Goal: Task Accomplishment & Management: Use online tool/utility

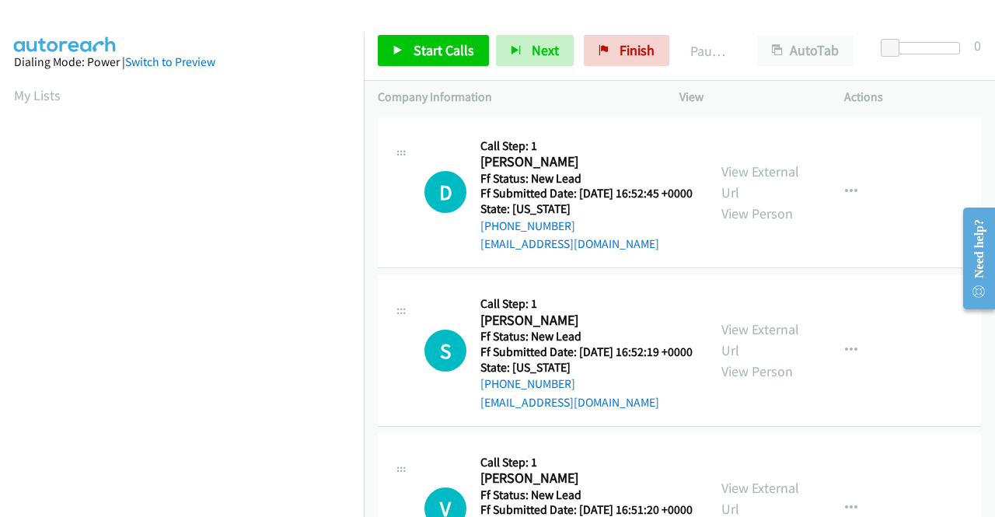
click at [707, 254] on div "View External Url View Person View External Url Email Schedule/Manage Callback …" at bounding box center [796, 192] width 179 height 123
click at [459, 37] on link "Start Calls" at bounding box center [433, 50] width 111 height 31
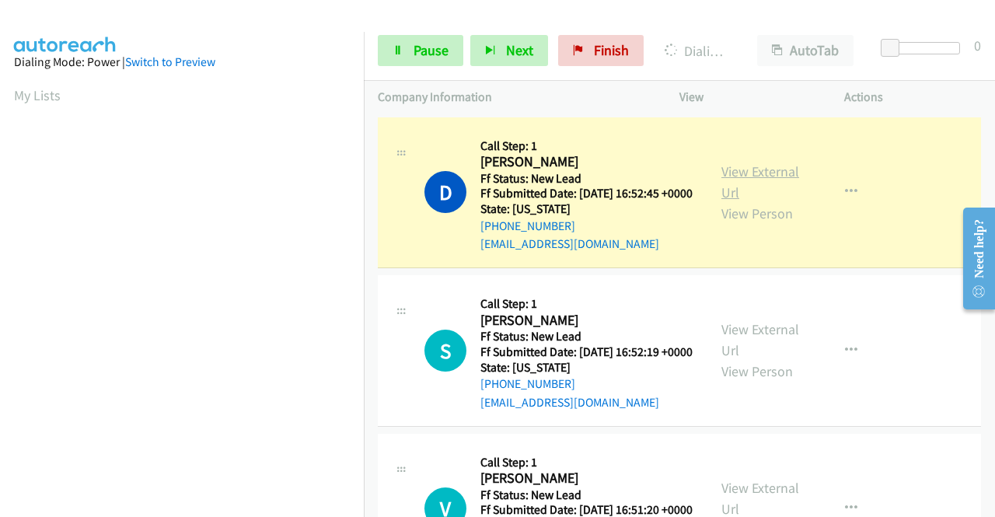
click at [732, 178] on link "View External Url" at bounding box center [760, 181] width 78 height 39
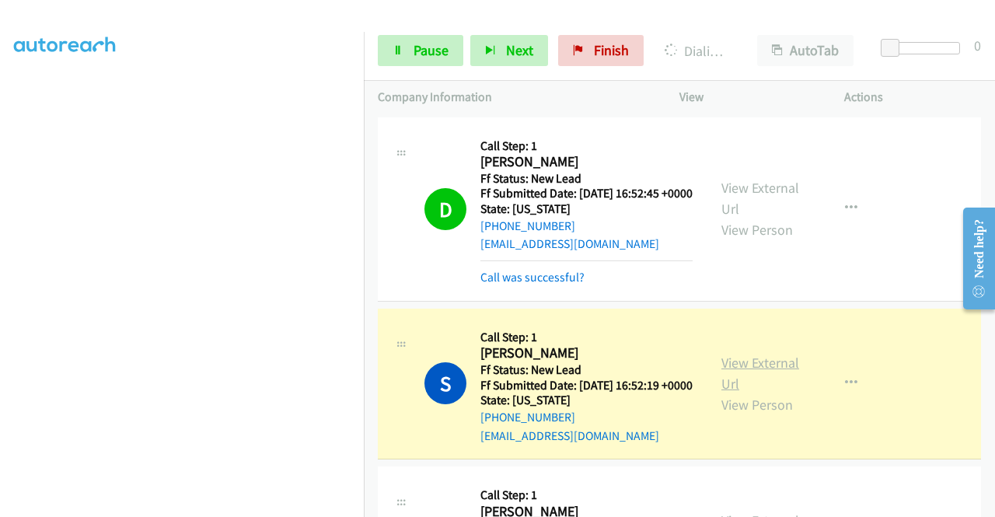
click at [757, 387] on link "View External Url" at bounding box center [760, 373] width 78 height 39
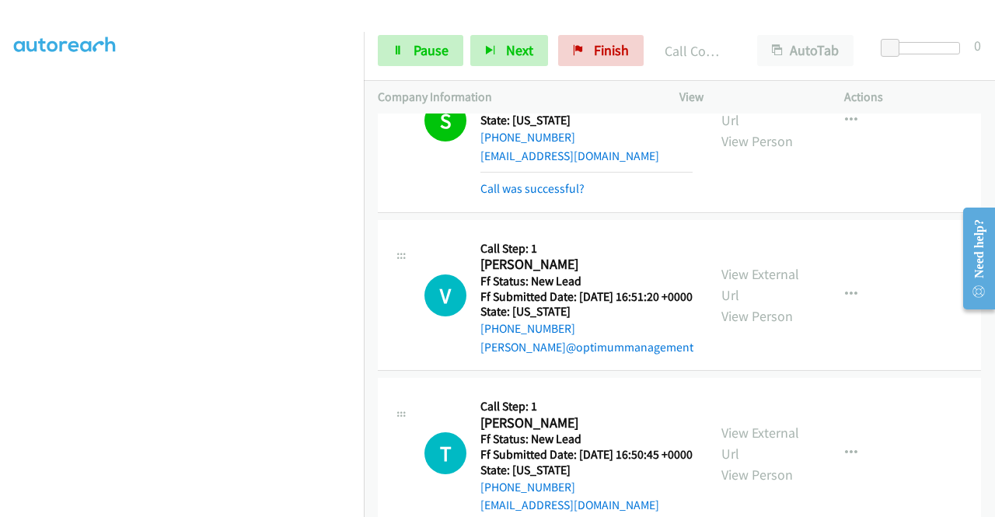
scroll to position [296, 0]
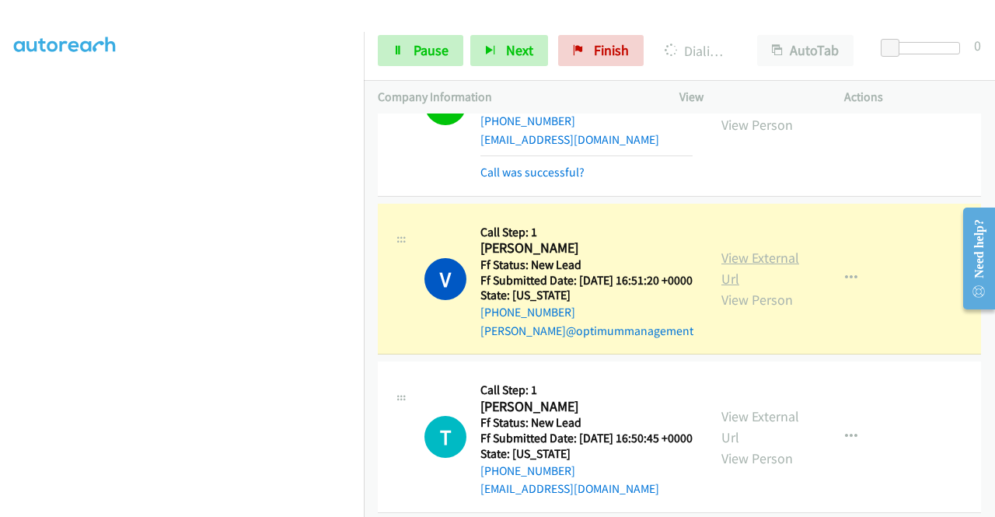
click at [765, 288] on link "View External Url" at bounding box center [760, 268] width 78 height 39
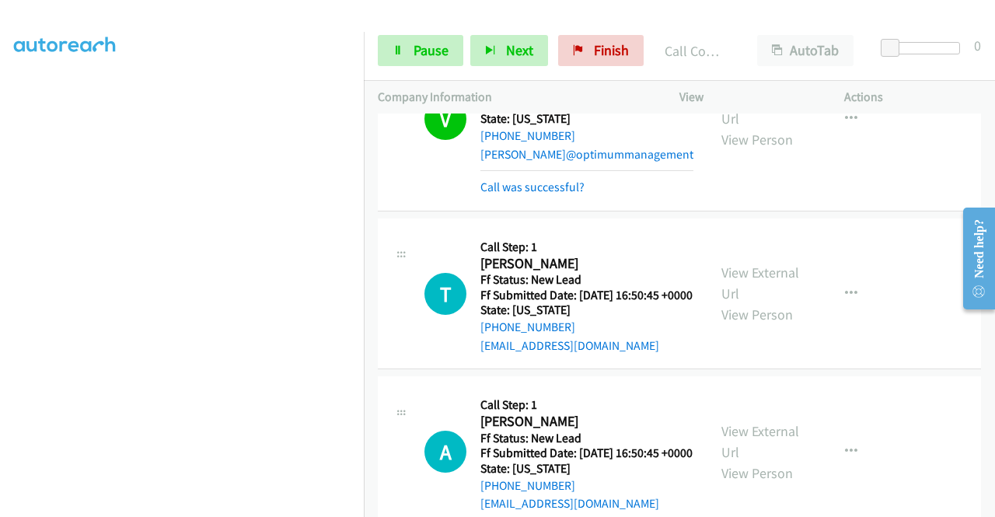
scroll to position [524, 0]
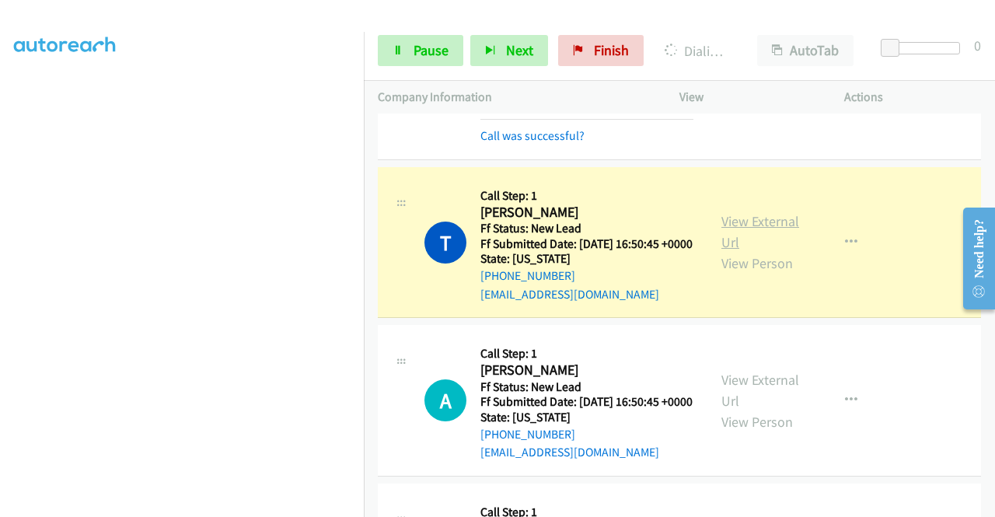
click at [735, 251] on link "View External Url" at bounding box center [760, 231] width 78 height 39
click at [0, 208] on aside "Dialing Mode: Power | Switch to Preview My Lists" at bounding box center [182, 118] width 364 height 860
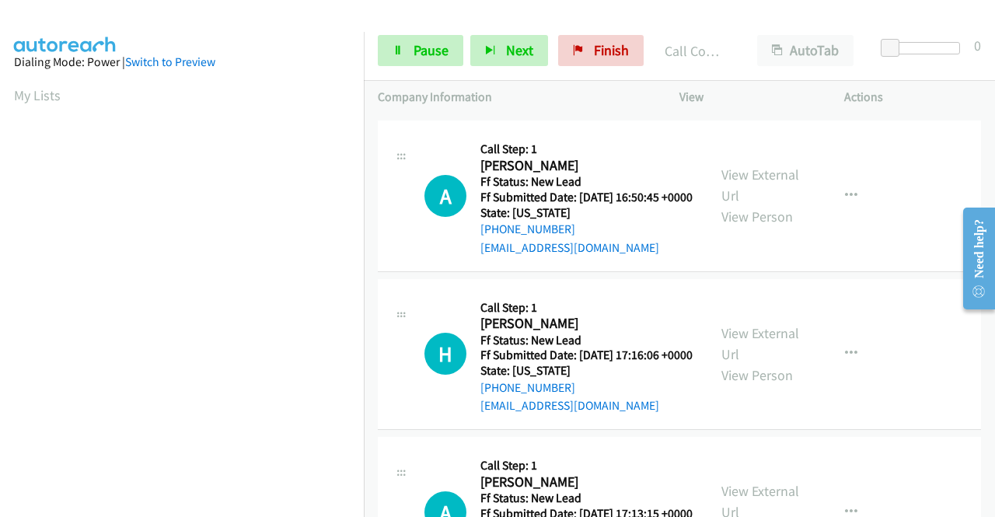
scroll to position [793, 0]
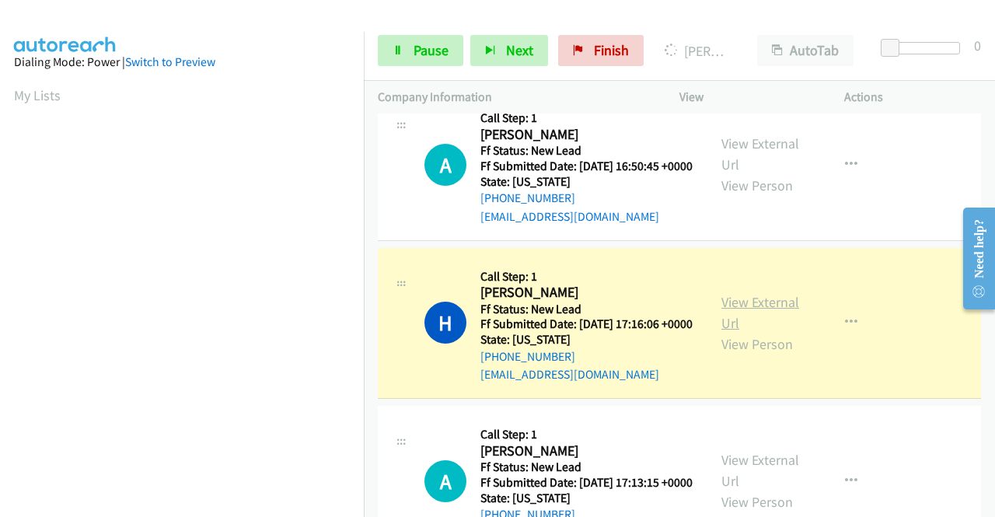
click at [735, 332] on link "View External Url" at bounding box center [760, 312] width 78 height 39
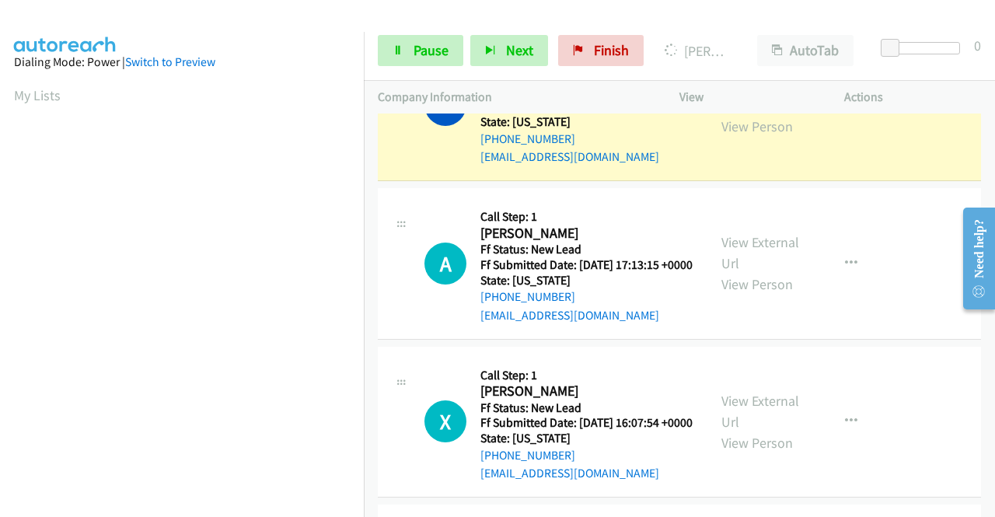
scroll to position [354, 0]
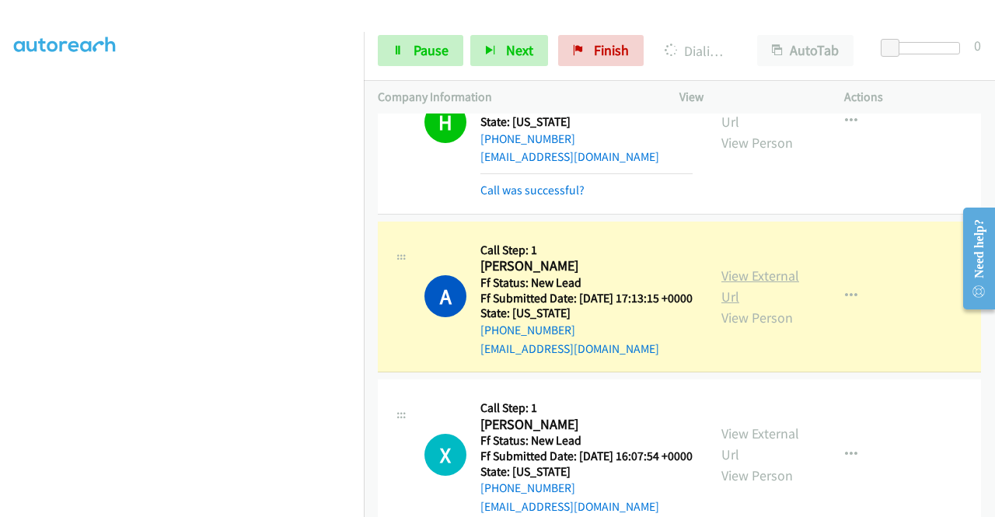
click at [749, 305] on link "View External Url" at bounding box center [760, 286] width 78 height 39
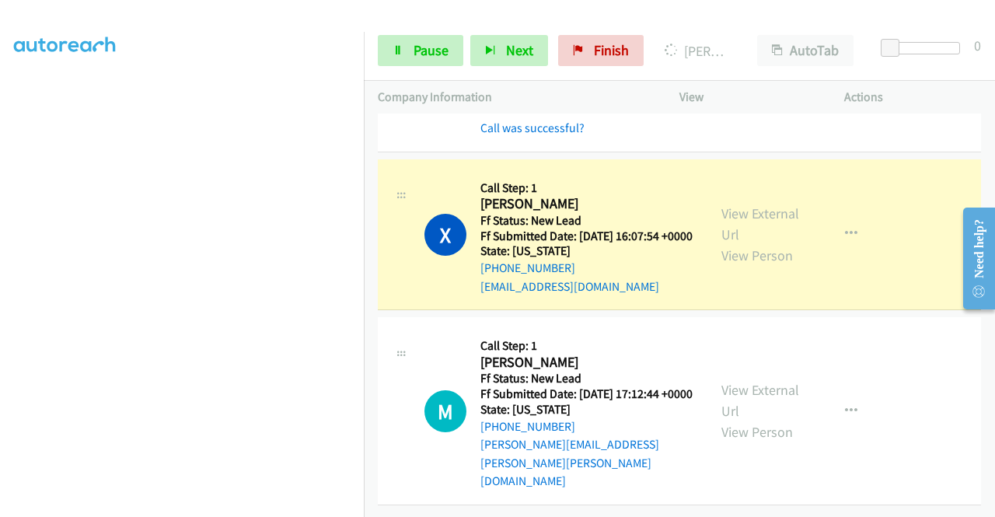
scroll to position [1326, 0]
click at [781, 243] on link "View External Url" at bounding box center [760, 223] width 78 height 39
click at [364, 63] on div "Start Calls Pause Next Finish Dialing Xiaoqi Han AutoTab AutoTab 0" at bounding box center [679, 51] width 631 height 60
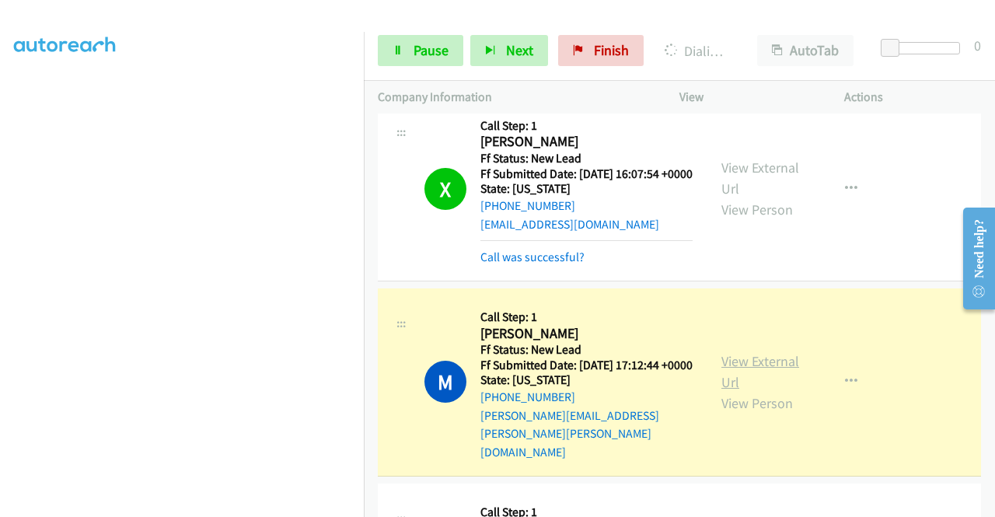
click at [728, 391] on link "View External Url" at bounding box center [760, 371] width 78 height 39
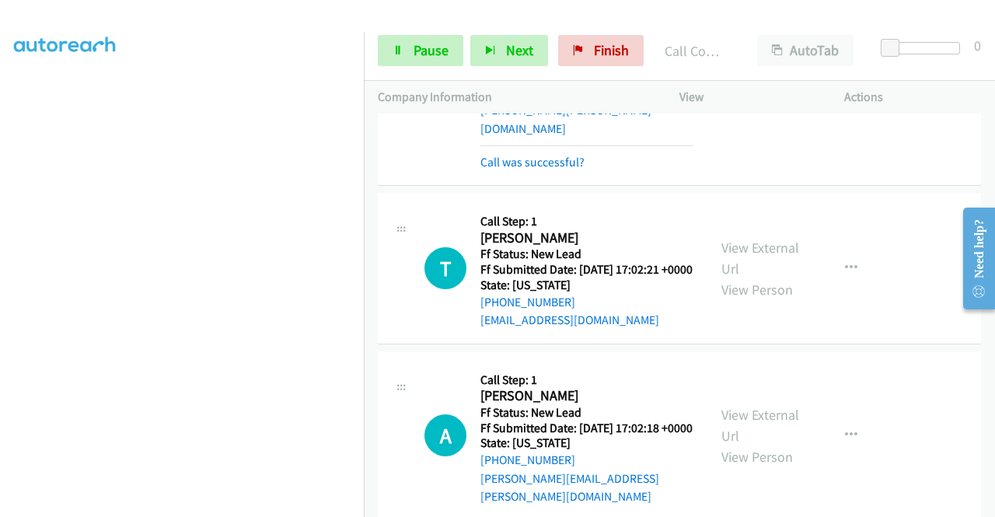
scroll to position [1795, 0]
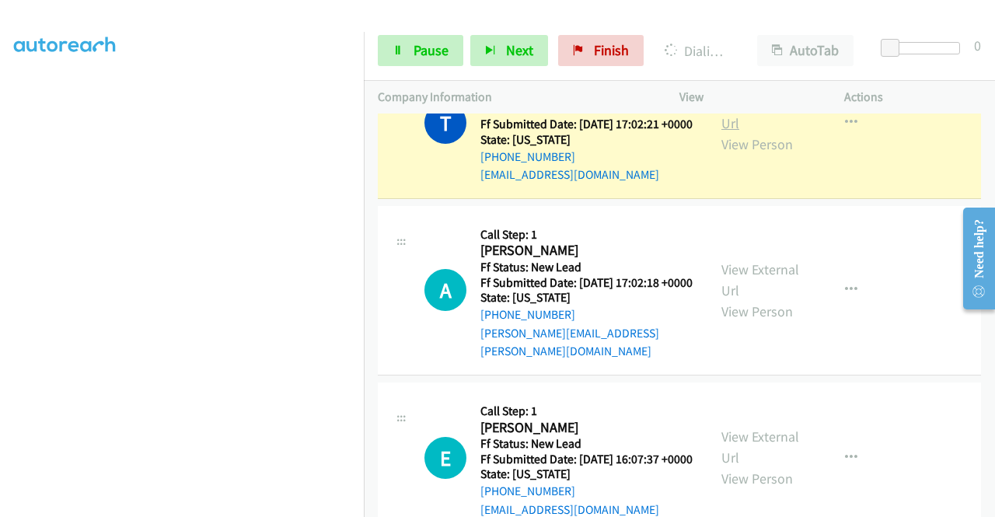
click at [738, 132] on link "View External Url" at bounding box center [760, 112] width 78 height 39
click at [414, 54] on span "Pause" at bounding box center [430, 50] width 35 height 18
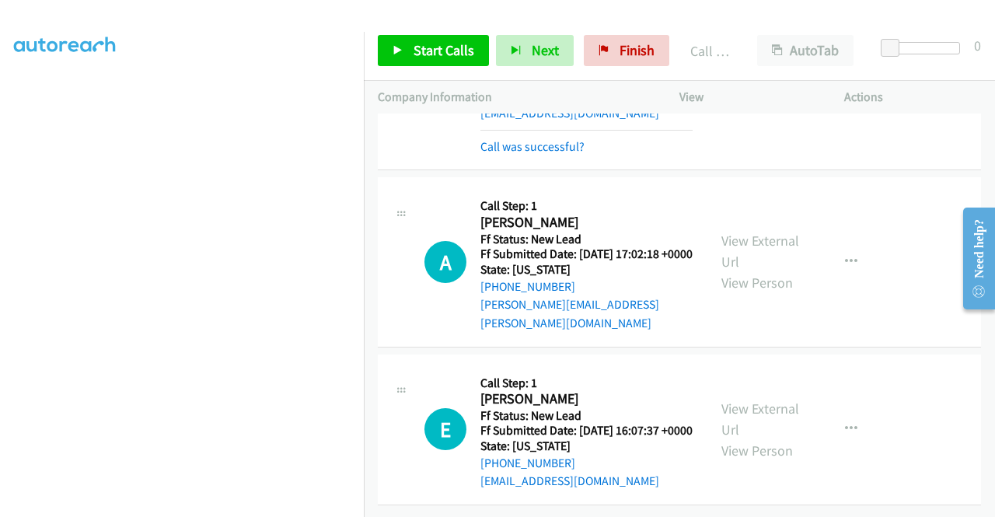
scroll to position [1990, 0]
click at [466, 61] on link "Start Calls" at bounding box center [433, 50] width 111 height 31
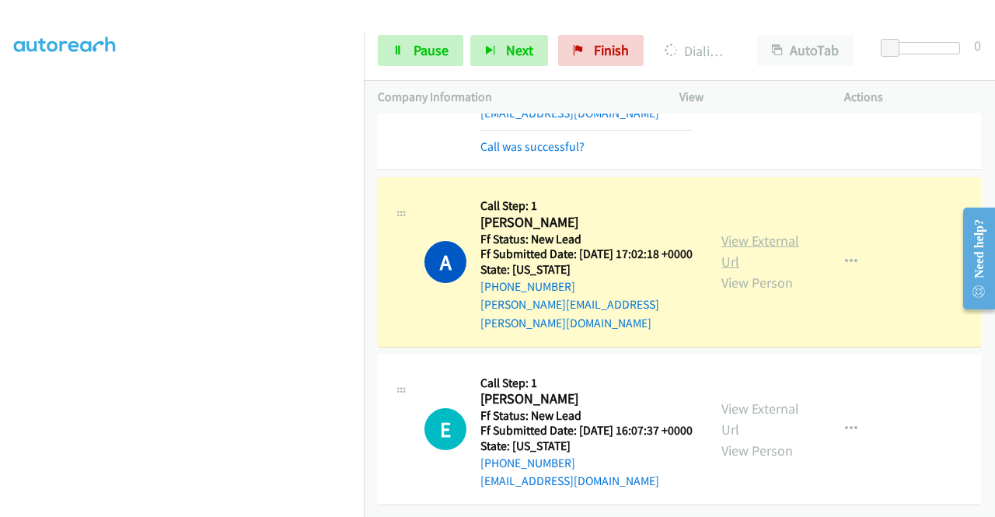
click at [734, 232] on link "View External Url" at bounding box center [760, 251] width 78 height 39
click at [412, 61] on link "Pause" at bounding box center [420, 50] width 85 height 31
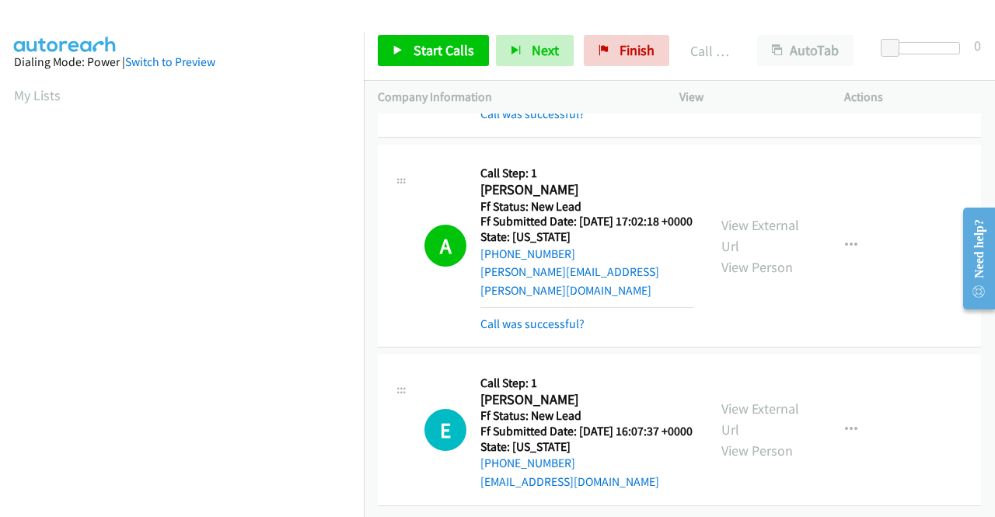
scroll to position [354, 0]
click at [525, 331] on link "Call was successful?" at bounding box center [532, 323] width 104 height 15
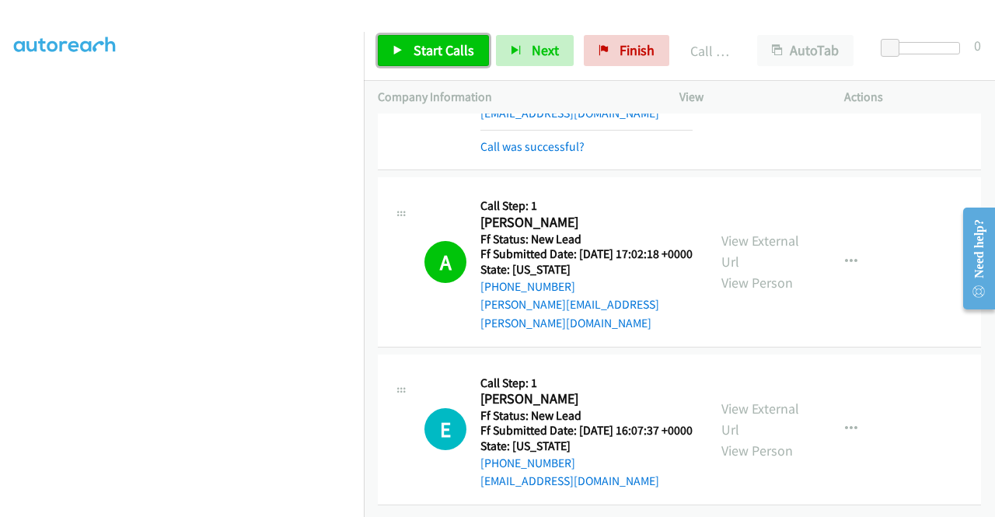
click at [445, 59] on link "Start Calls" at bounding box center [433, 50] width 111 height 31
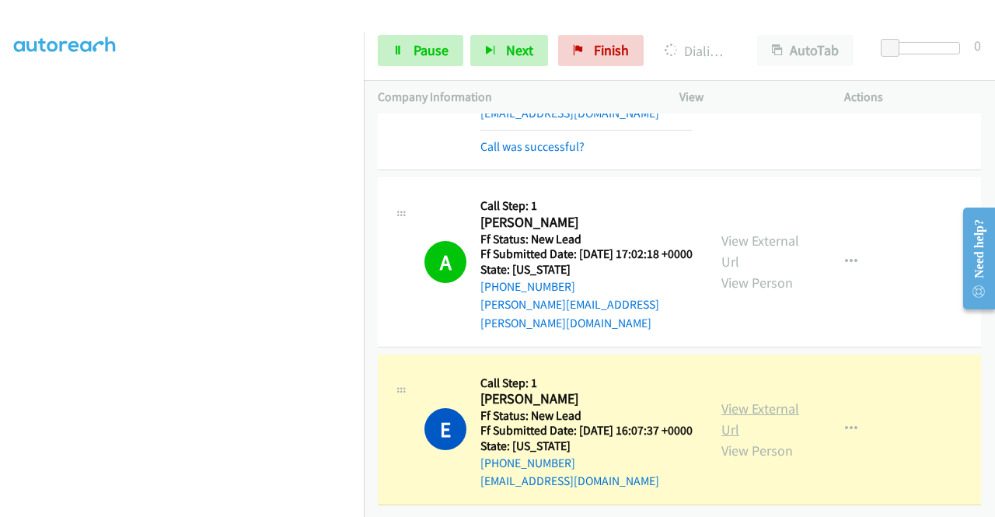
click at [730, 399] on link "View External Url" at bounding box center [760, 418] width 78 height 39
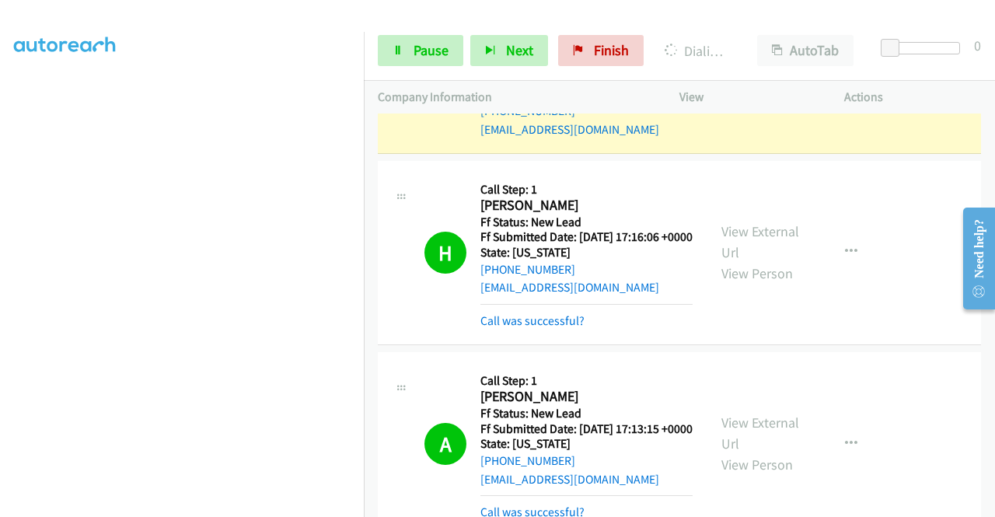
scroll to position [739, 0]
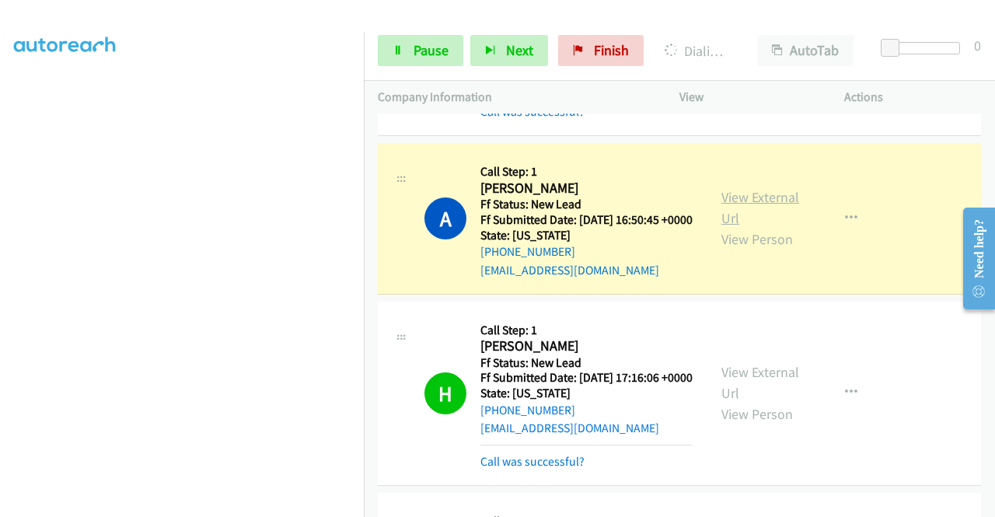
click at [745, 227] on link "View External Url" at bounding box center [760, 207] width 78 height 39
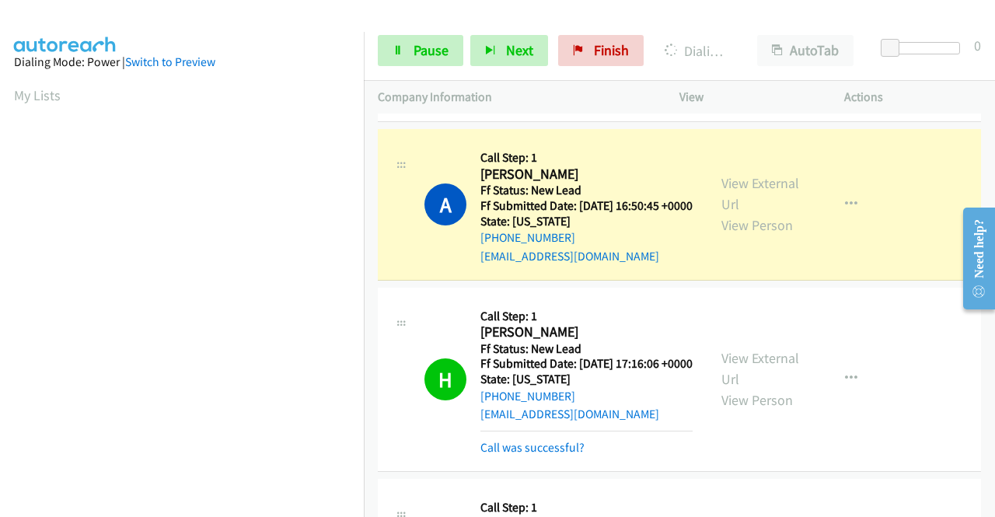
scroll to position [354, 0]
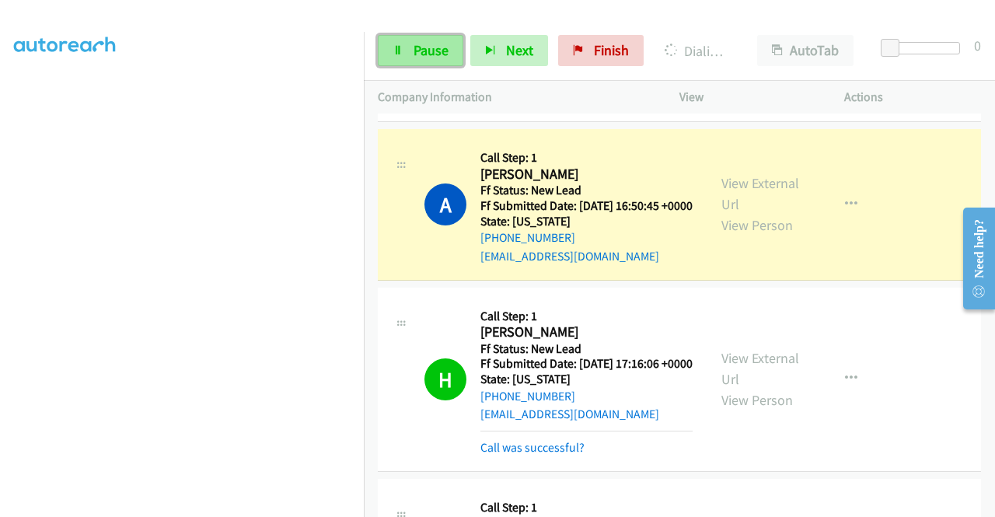
click at [431, 35] on link "Pause" at bounding box center [420, 50] width 85 height 31
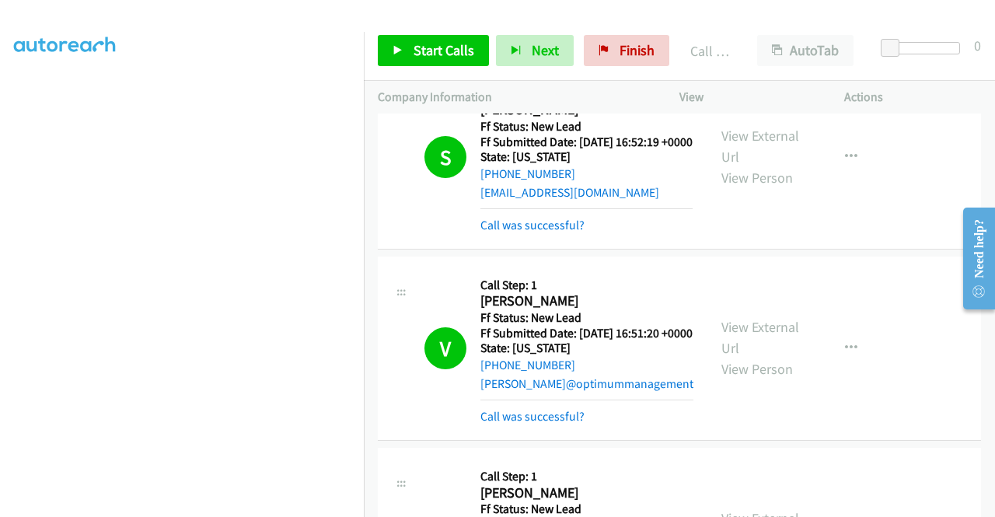
scroll to position [0, 0]
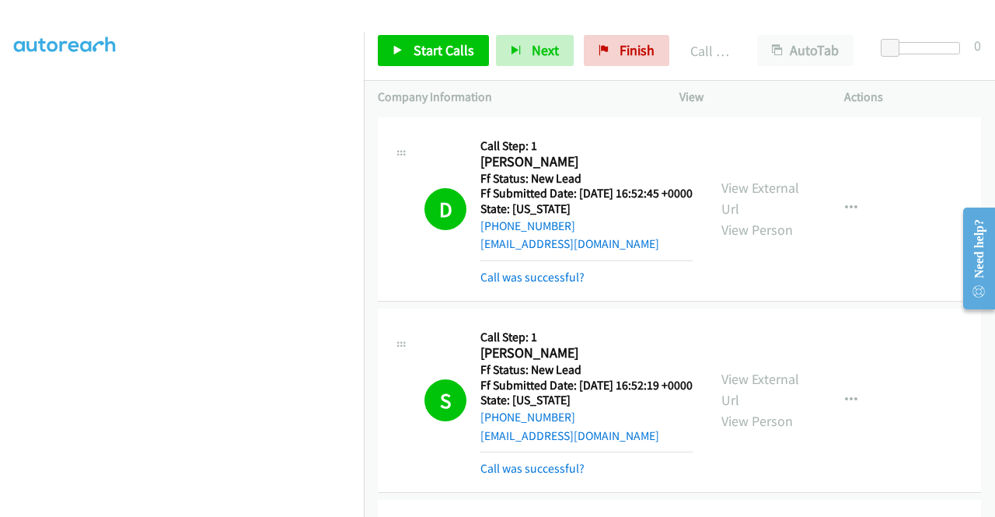
click at [869, 281] on div "View External Url View Person View External Url Email Schedule/Manage Callback …" at bounding box center [796, 208] width 179 height 155
drag, startPoint x: 651, startPoint y: 54, endPoint x: 564, endPoint y: 75, distance: 89.7
click at [651, 54] on link "Finish" at bounding box center [626, 50] width 85 height 31
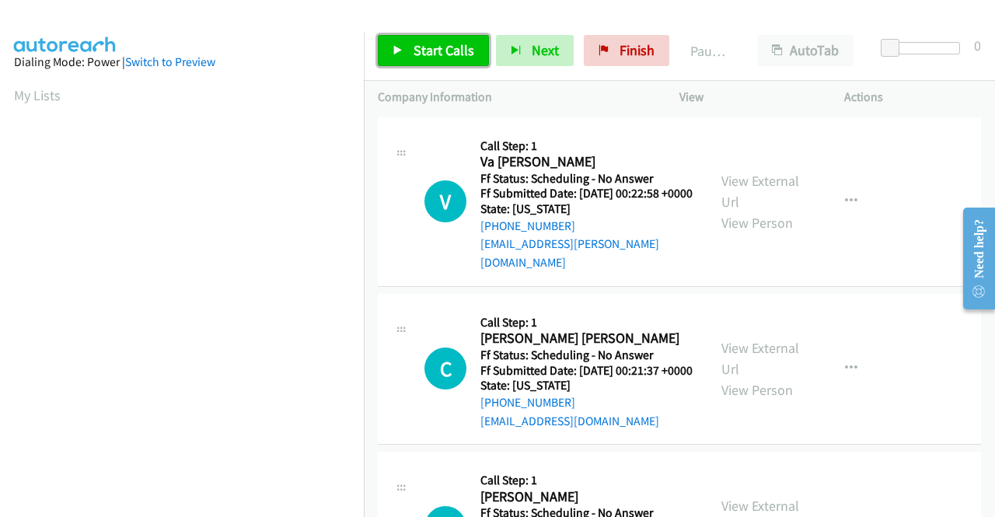
click at [453, 62] on link "Start Calls" at bounding box center [433, 50] width 111 height 31
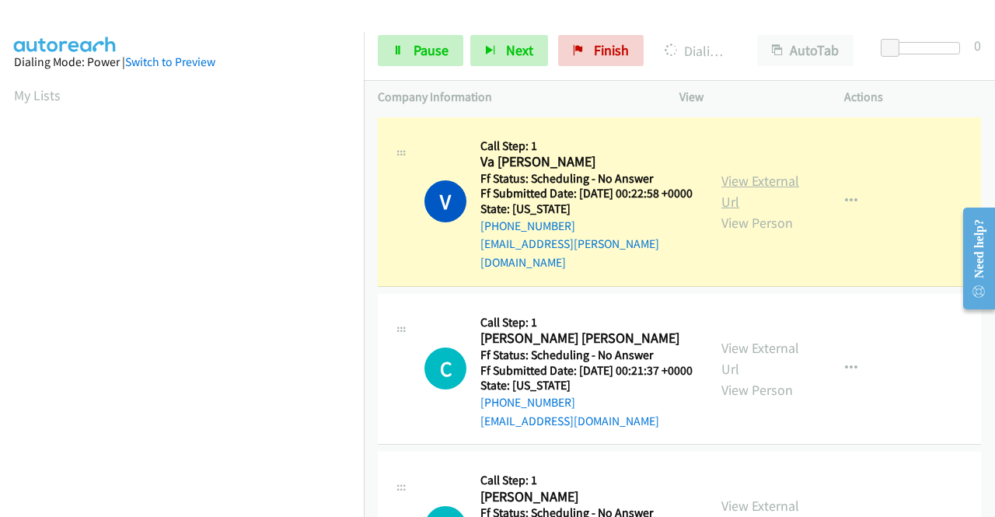
click at [726, 175] on link "View External Url" at bounding box center [760, 191] width 78 height 39
click at [0, 242] on aside "Dialing Mode: Power | Switch to Preview My Lists" at bounding box center [182, 118] width 364 height 860
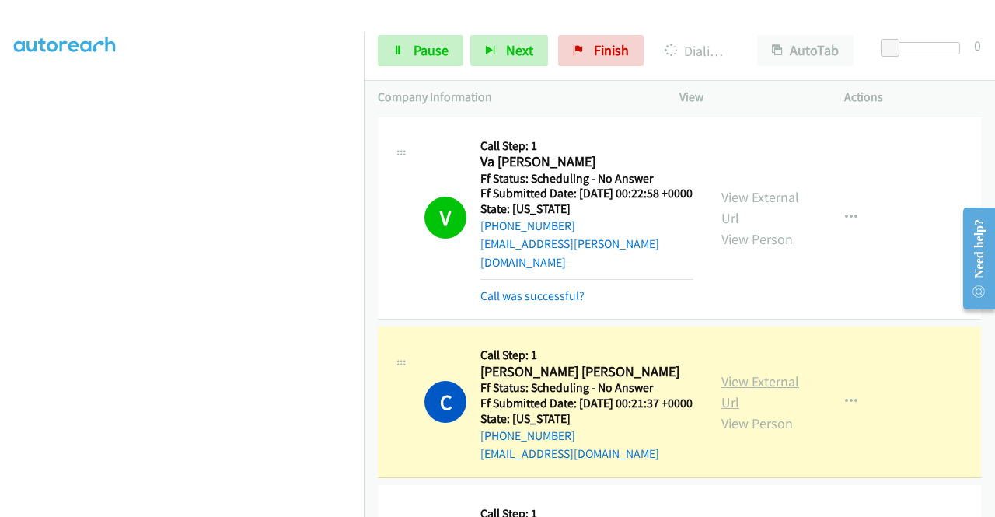
click at [737, 391] on link "View External Url" at bounding box center [760, 391] width 78 height 39
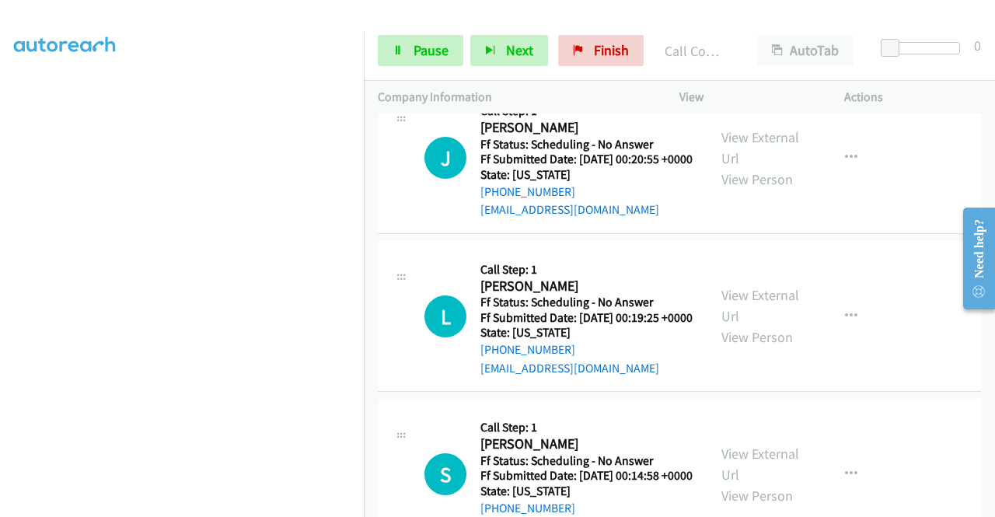
scroll to position [466, 0]
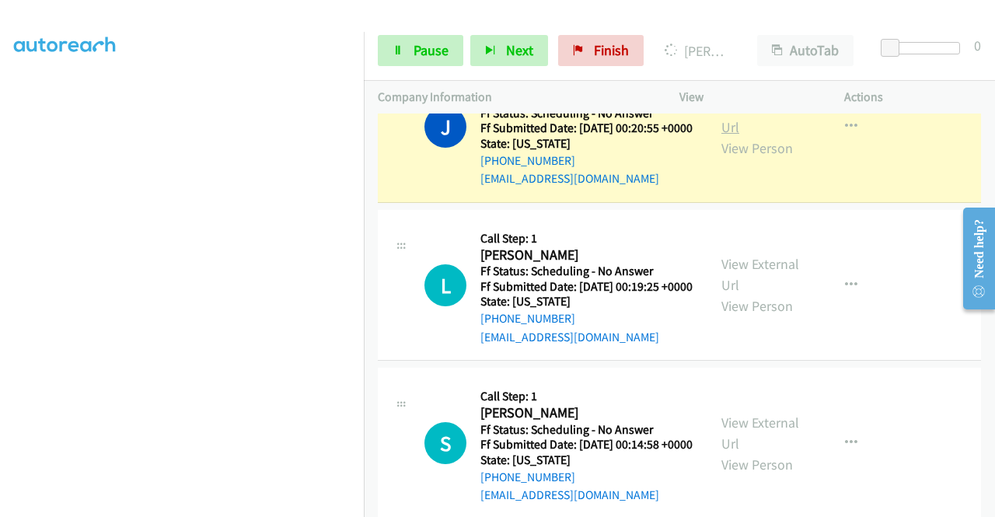
click at [755, 127] on link "View External Url" at bounding box center [760, 116] width 78 height 39
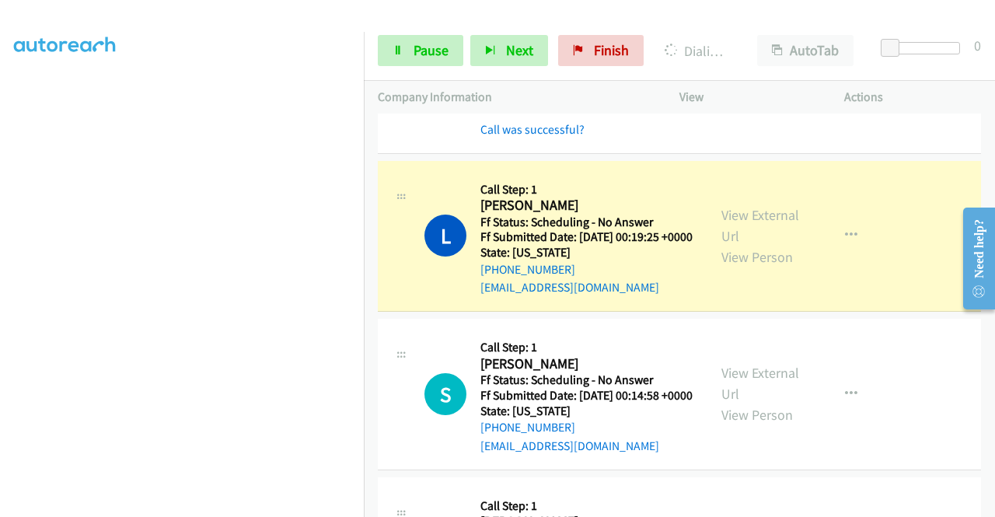
scroll to position [642, 0]
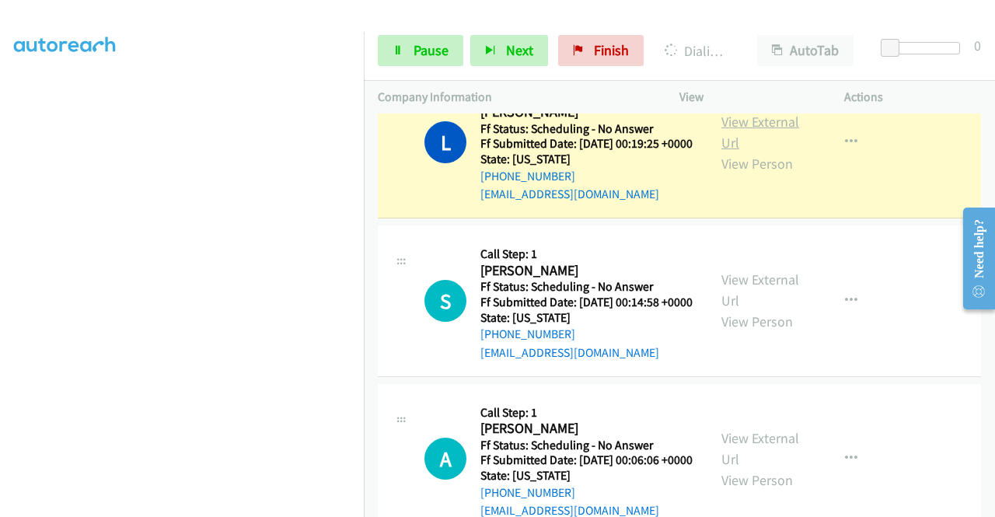
click at [738, 152] on link "View External Url" at bounding box center [760, 132] width 78 height 39
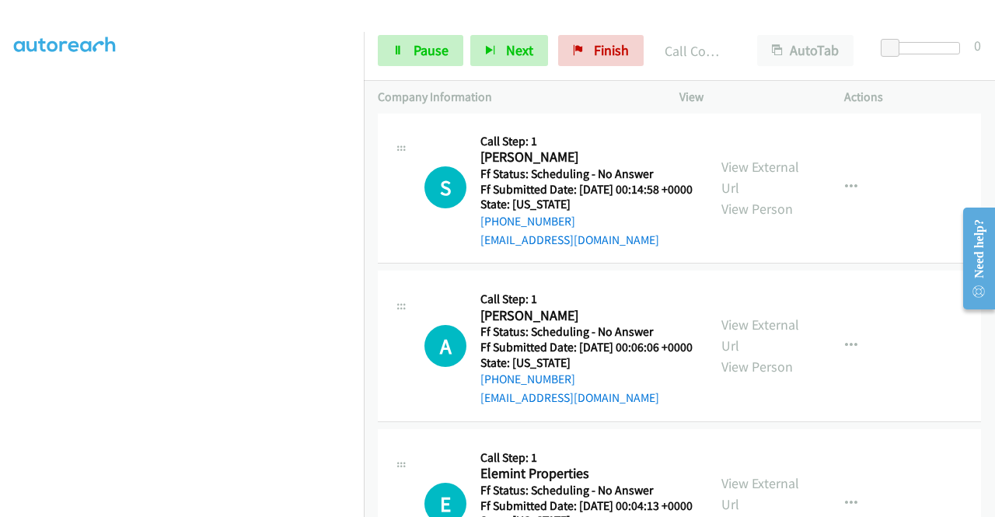
scroll to position [797, 0]
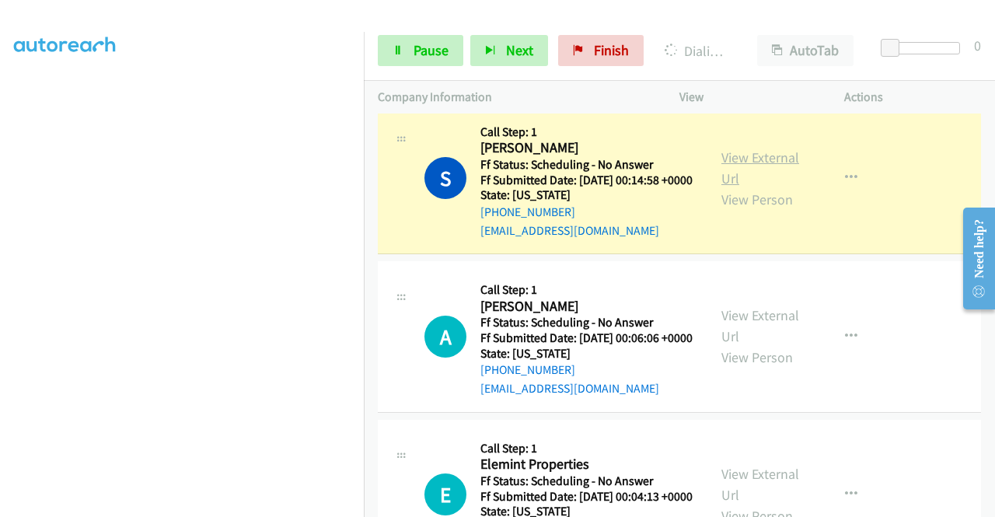
click at [725, 187] on link "View External Url" at bounding box center [760, 167] width 78 height 39
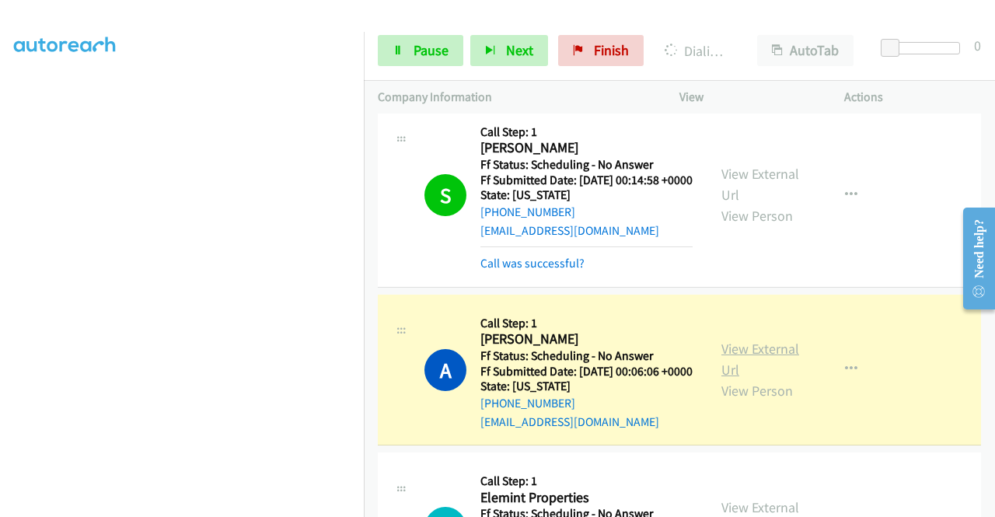
click at [733, 379] on link "View External Url" at bounding box center [760, 359] width 78 height 39
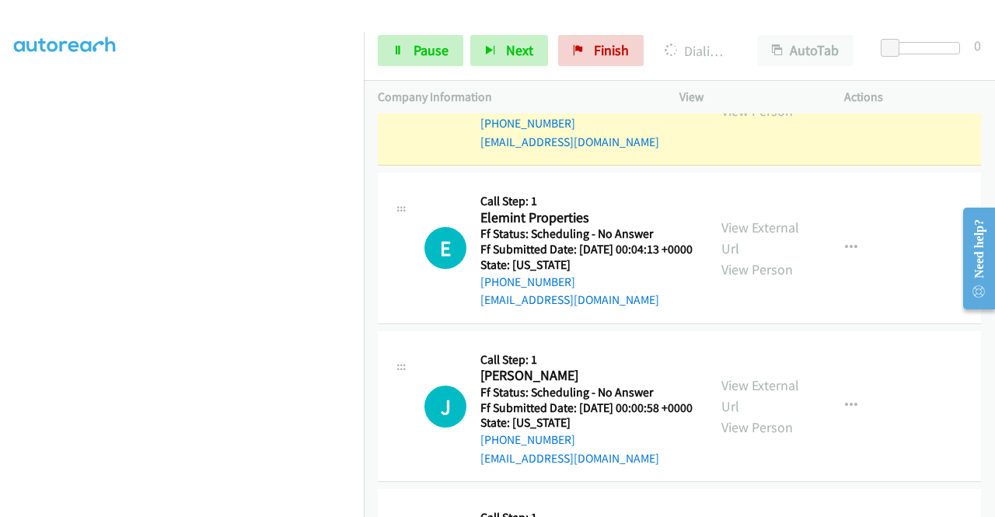
scroll to position [336, 0]
click at [435, 48] on span "Pause" at bounding box center [430, 50] width 35 height 18
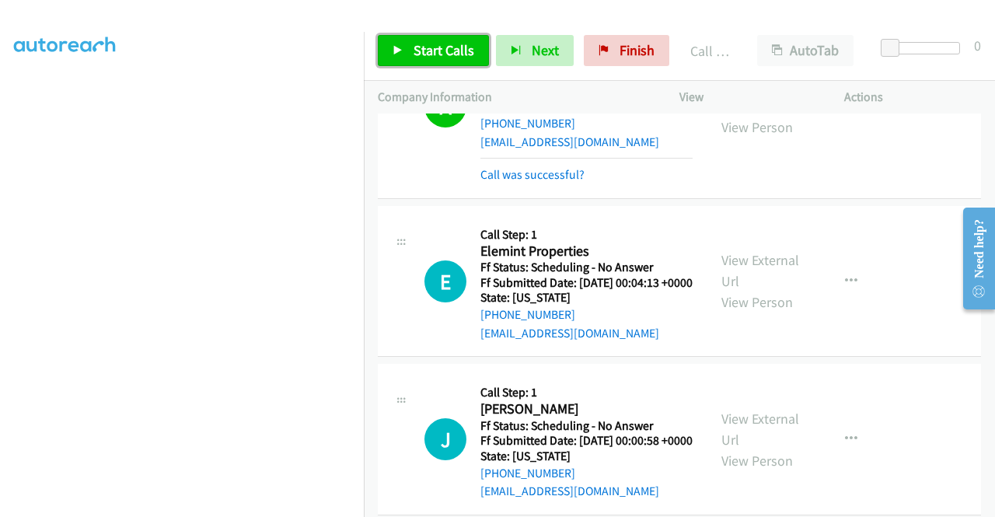
click at [448, 49] on span "Start Calls" at bounding box center [443, 50] width 61 height 18
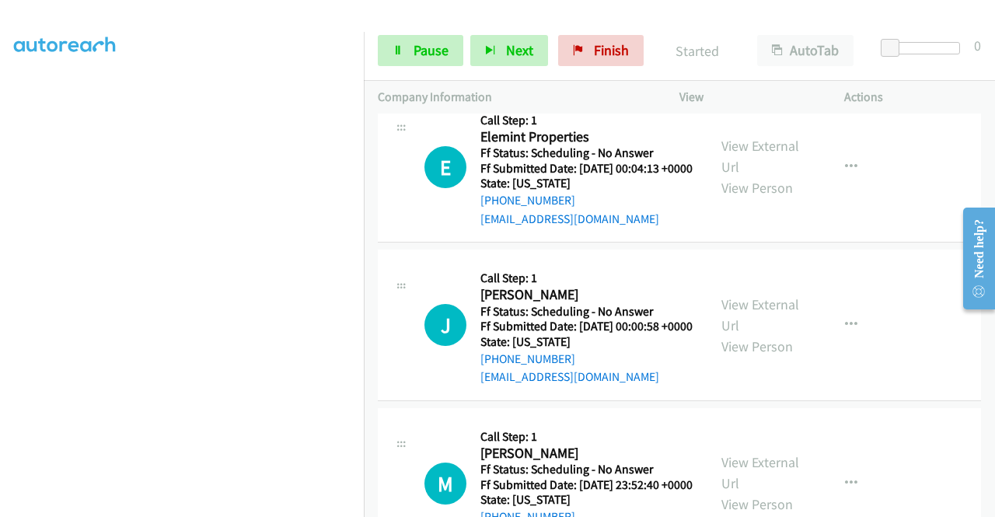
scroll to position [1223, 0]
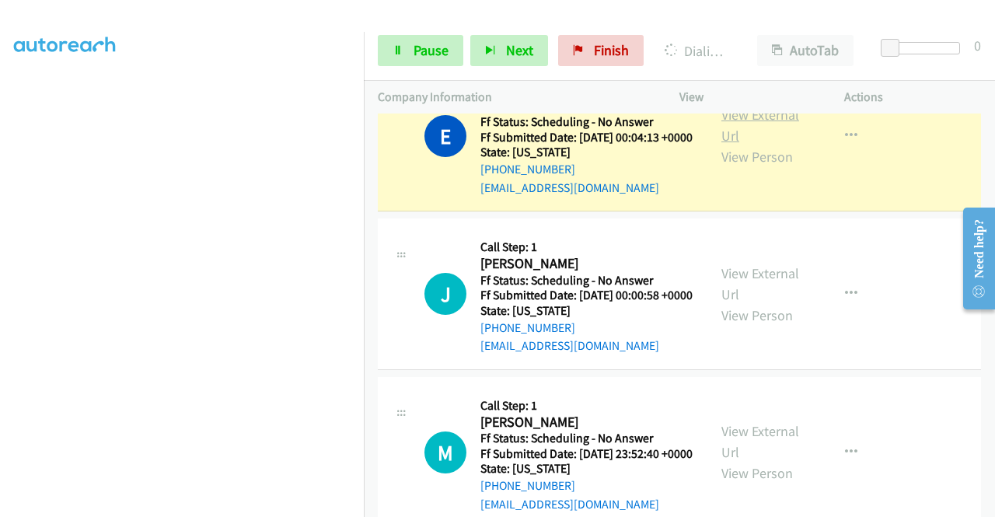
click at [743, 145] on link "View External Url" at bounding box center [760, 125] width 78 height 39
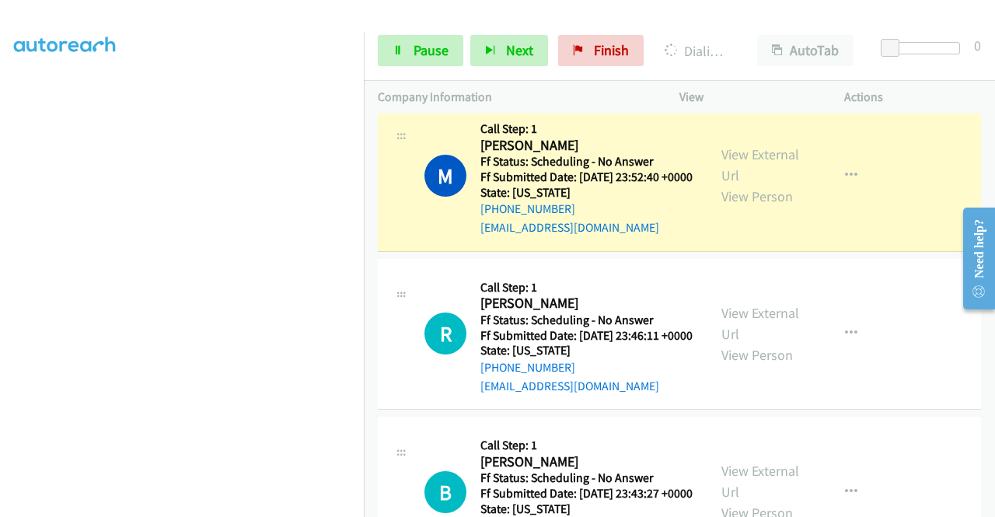
scroll to position [1596, 0]
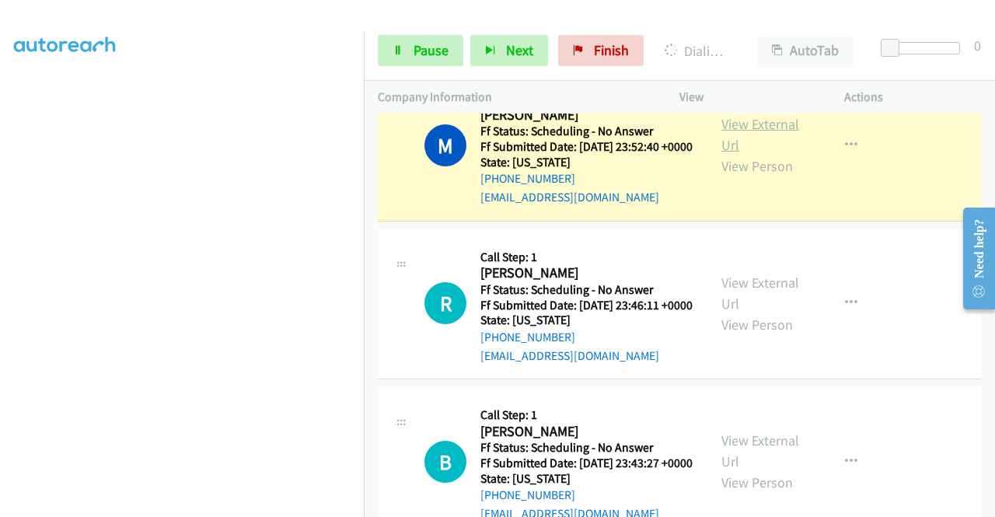
click at [731, 154] on link "View External Url" at bounding box center [760, 134] width 78 height 39
click at [742, 154] on link "View External Url" at bounding box center [760, 134] width 78 height 39
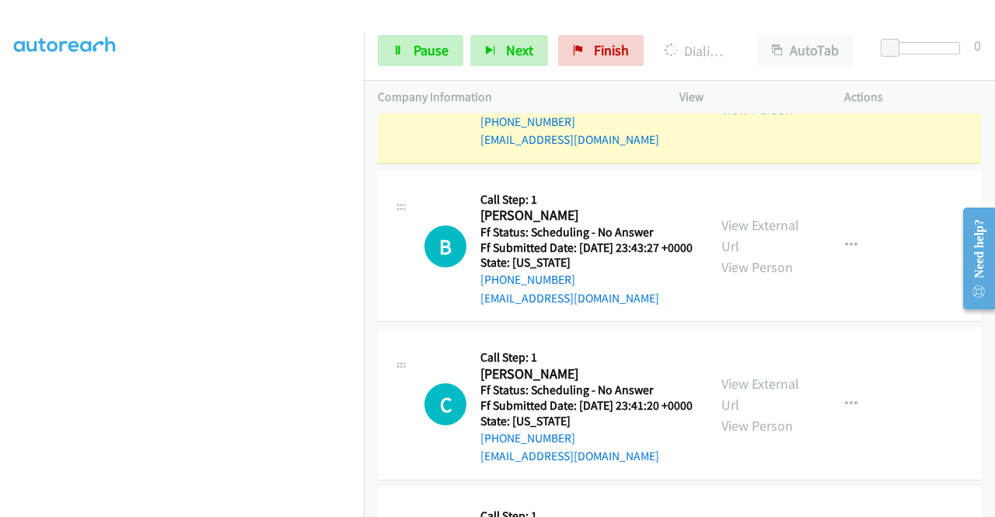
scroll to position [1854, 0]
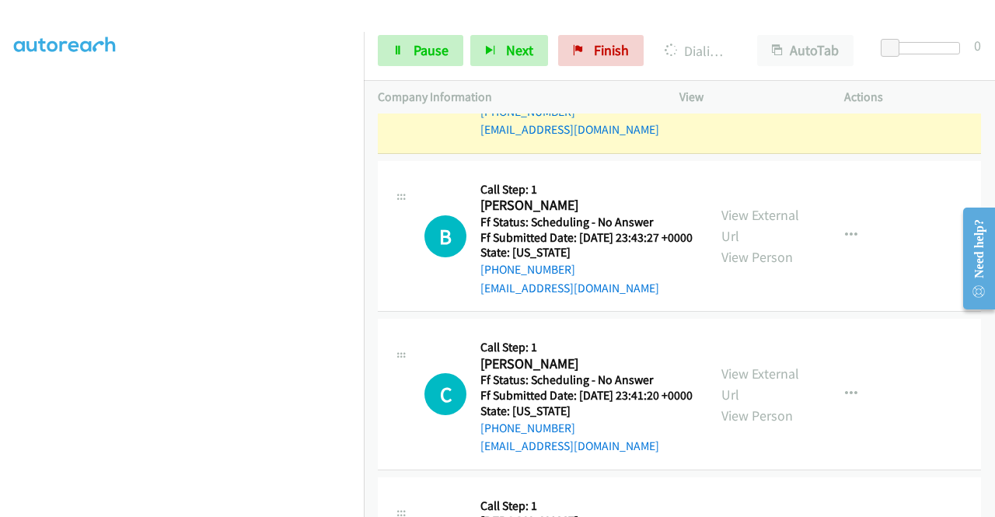
click at [738, 87] on link "View External Url" at bounding box center [760, 67] width 78 height 39
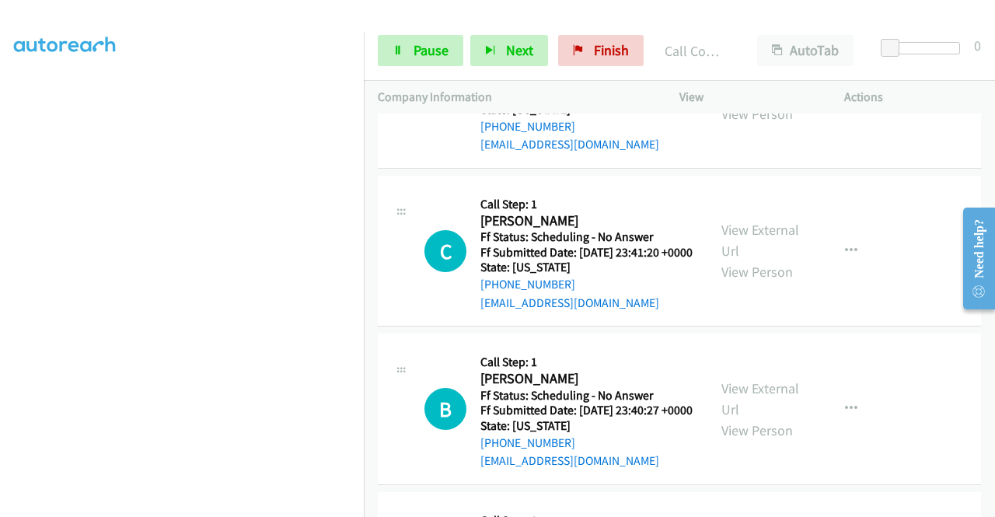
scroll to position [2051, 0]
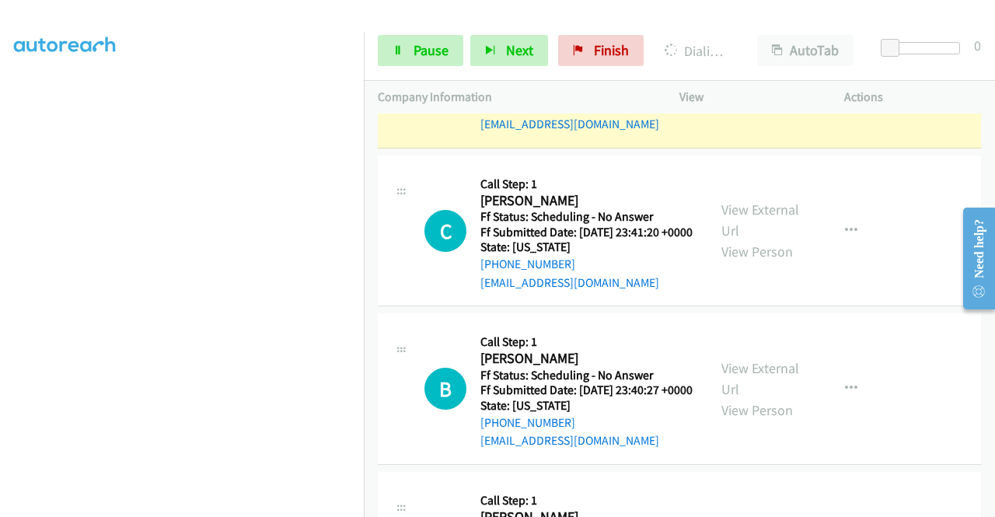
click at [735, 82] on link "View External Url" at bounding box center [760, 62] width 78 height 39
click at [425, 47] on span "Pause" at bounding box center [430, 50] width 35 height 18
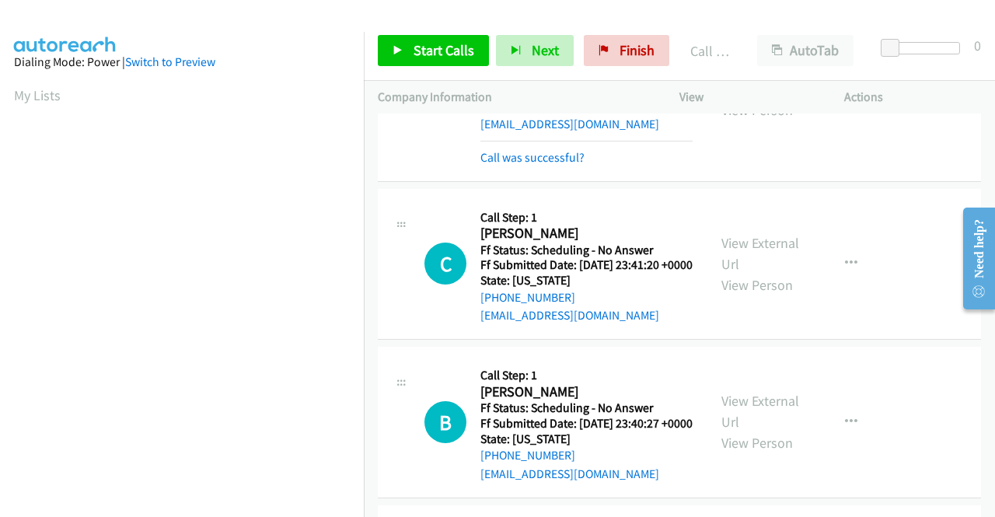
scroll to position [354, 0]
click at [423, 31] on div "Start Calls Pause Next Finish Call Completed AutoTab AutoTab 0" at bounding box center [679, 51] width 631 height 60
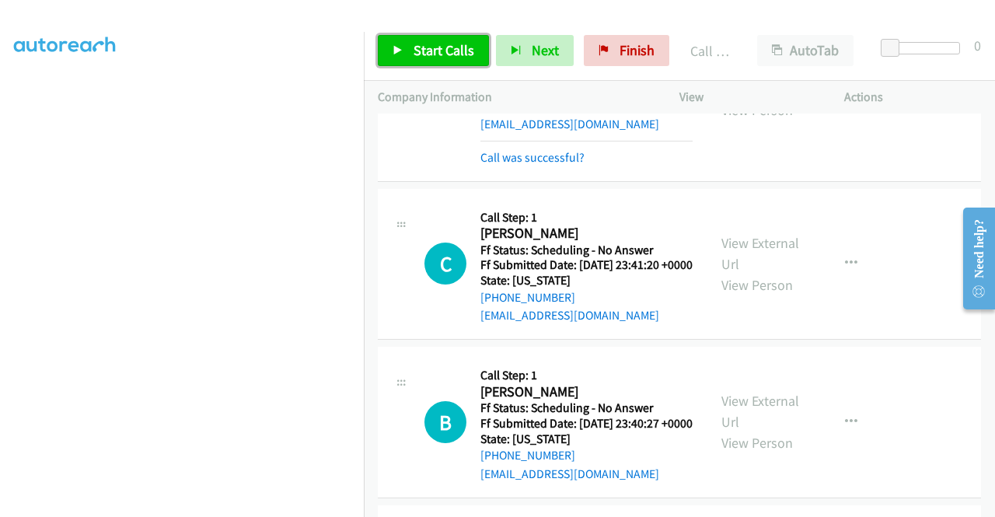
click at [420, 55] on span "Start Calls" at bounding box center [443, 50] width 61 height 18
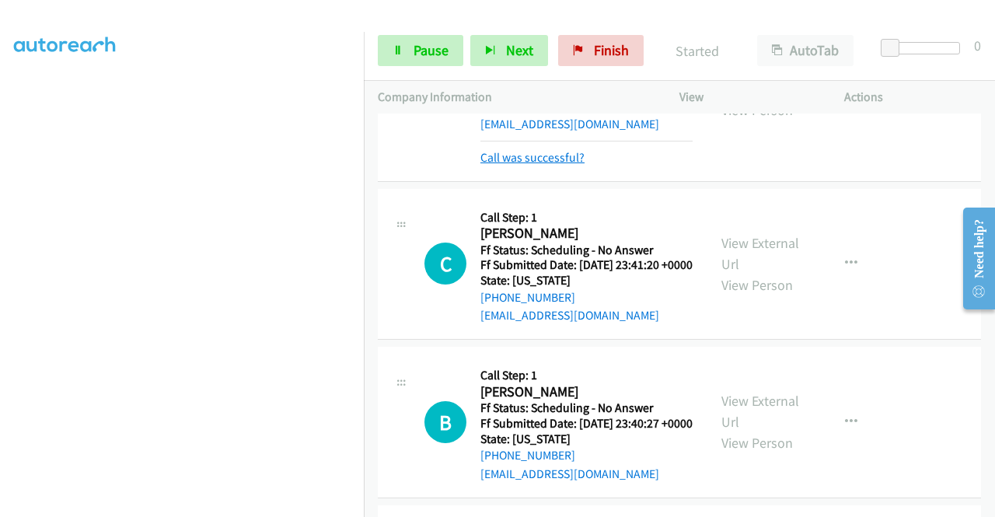
click at [550, 165] on link "Call was successful?" at bounding box center [532, 157] width 104 height 15
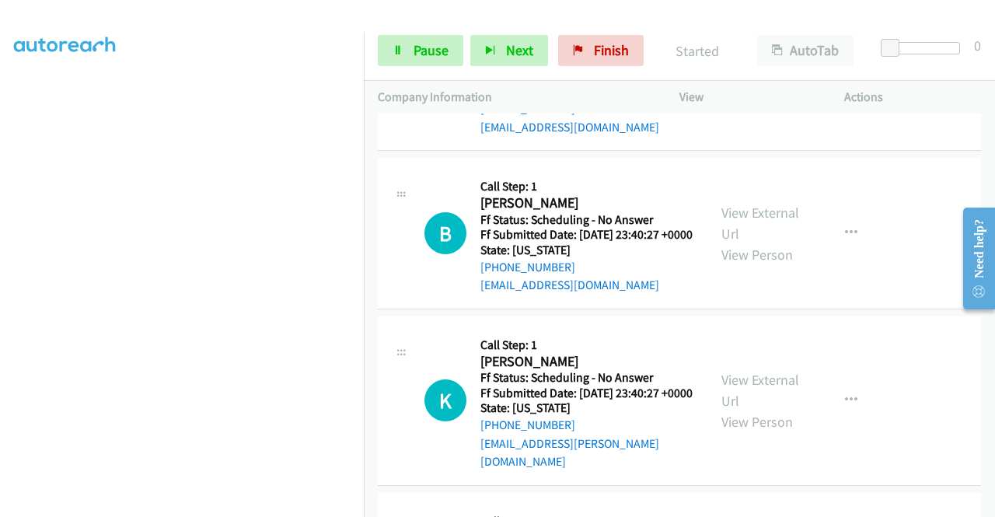
scroll to position [2238, 0]
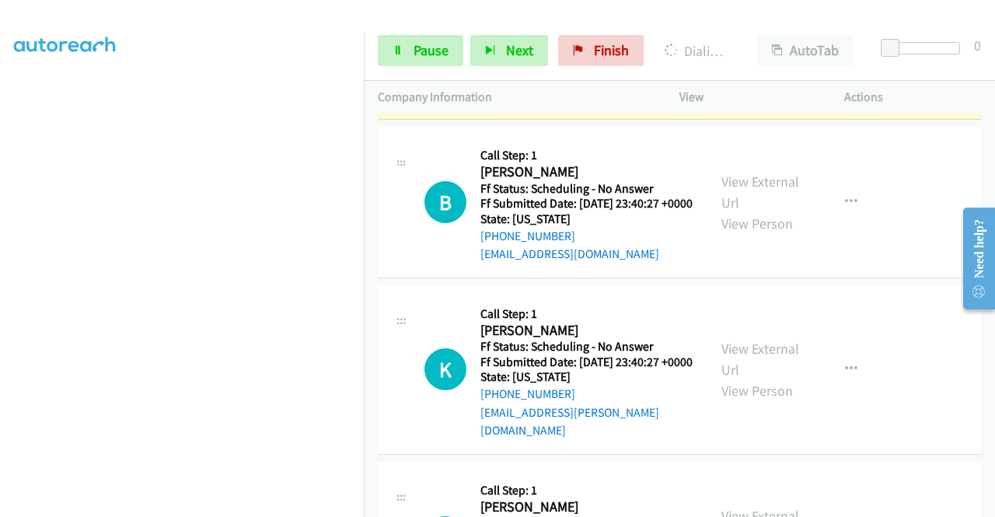
click at [751, 53] on link "View External Url" at bounding box center [760, 33] width 78 height 39
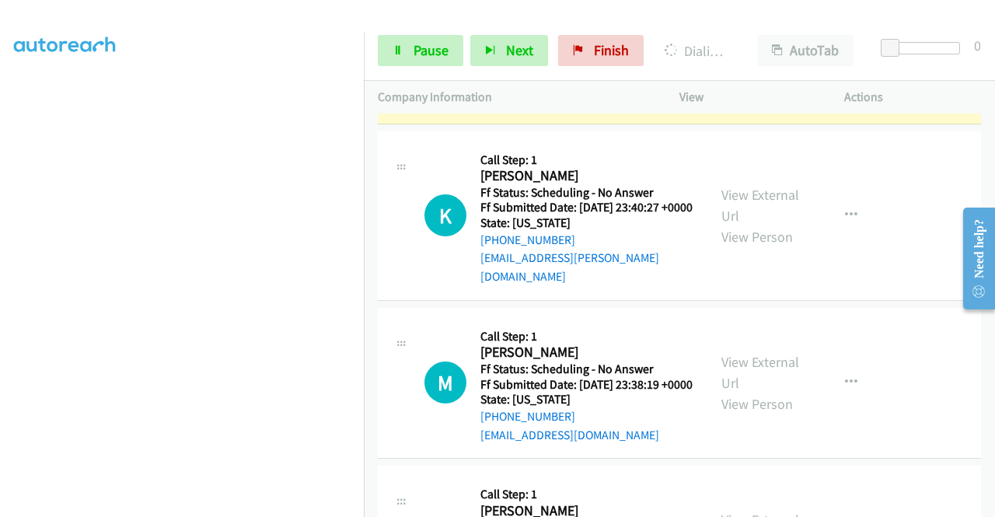
scroll to position [2434, 0]
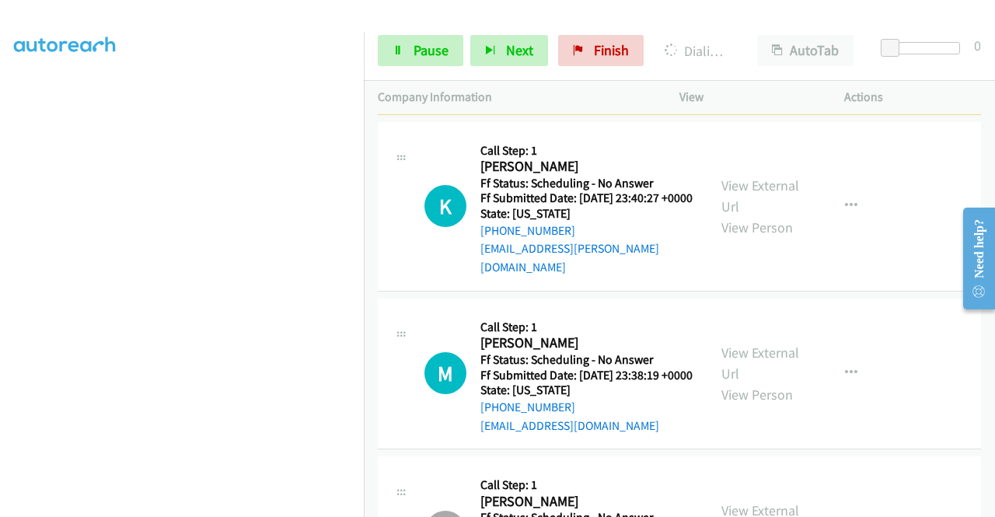
click at [766, 47] on link "View External Url" at bounding box center [760, 28] width 78 height 39
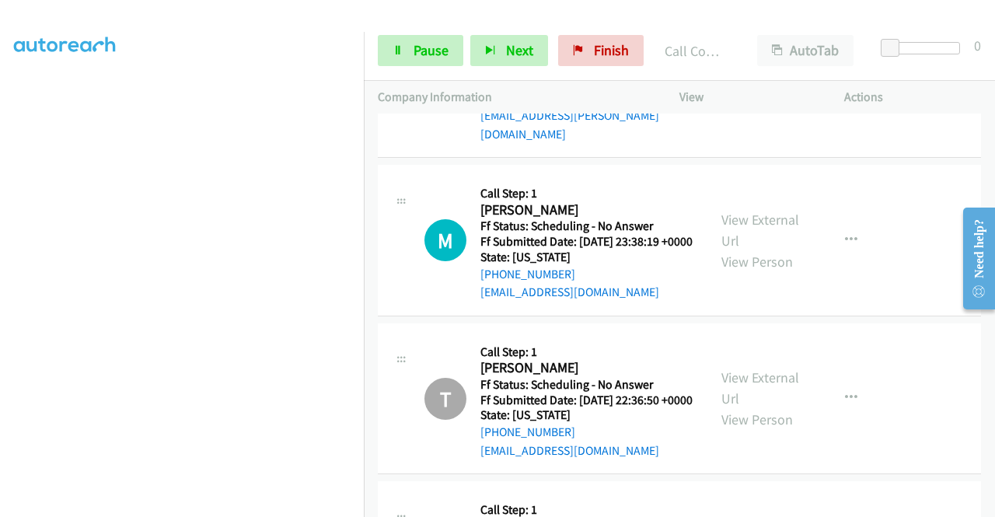
scroll to position [2632, 0]
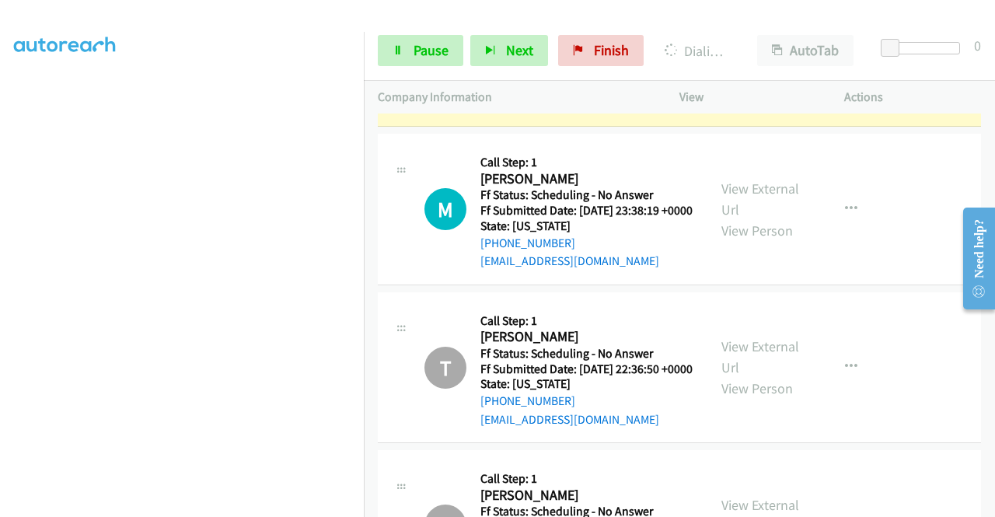
click at [740, 51] on link "View External Url" at bounding box center [760, 31] width 78 height 39
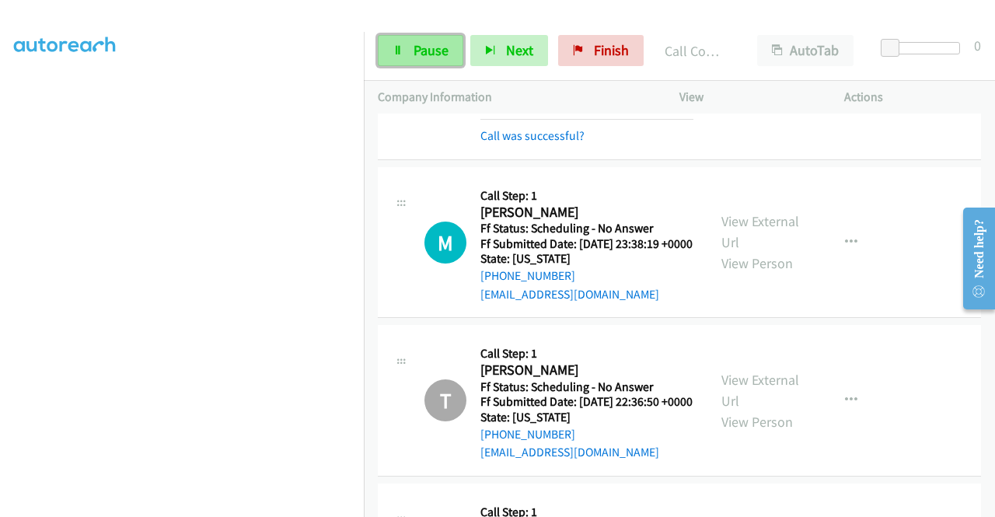
click at [401, 51] on icon at bounding box center [397, 51] width 11 height 11
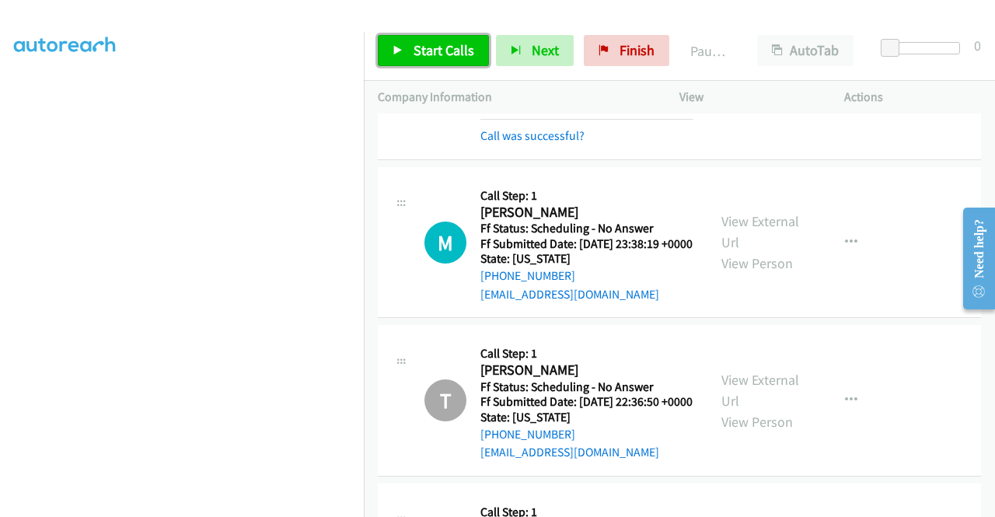
click at [452, 61] on link "Start Calls" at bounding box center [433, 50] width 111 height 31
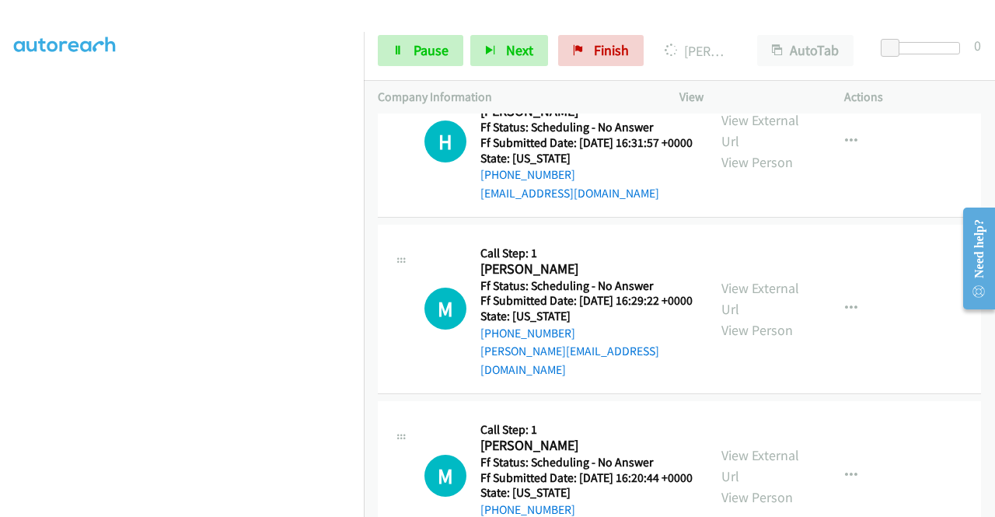
scroll to position [3881, 0]
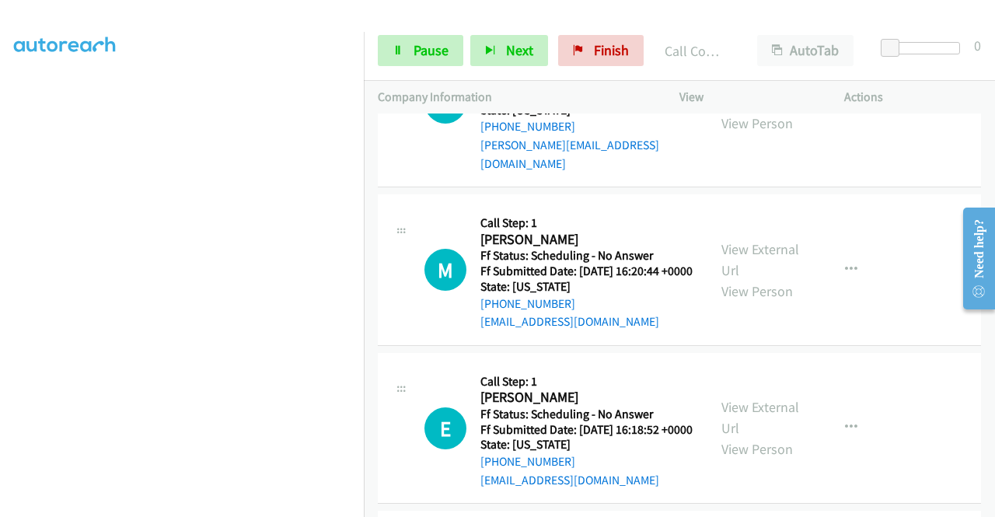
scroll to position [4088, 0]
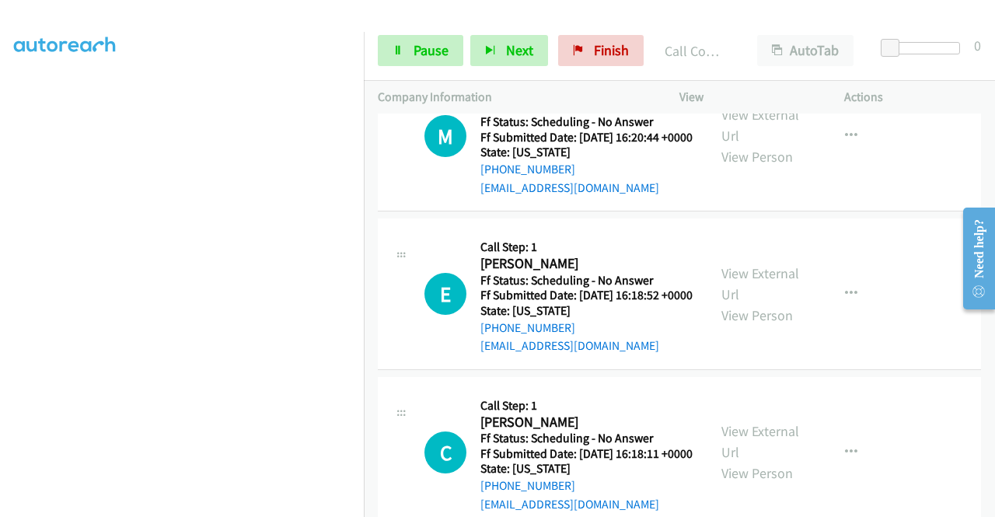
scroll to position [4296, 0]
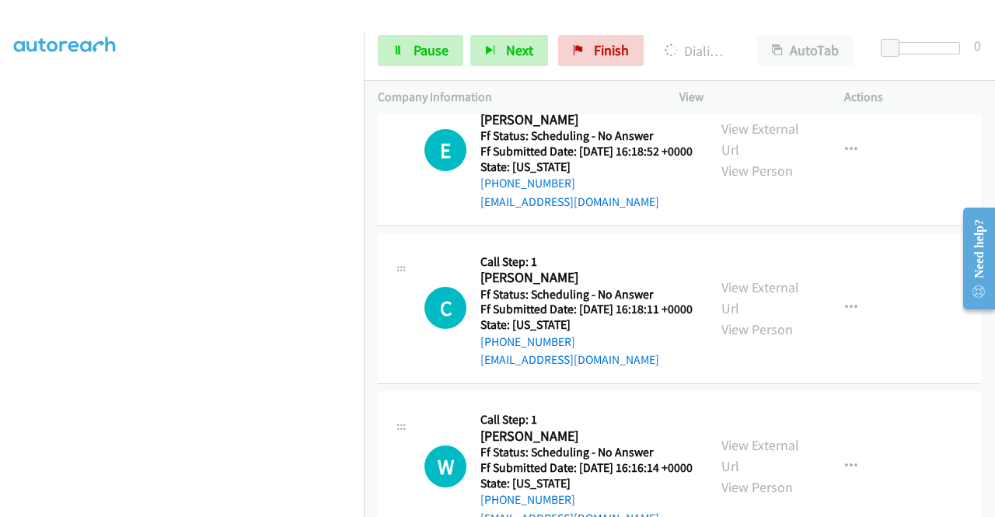
scroll to position [4482, 0]
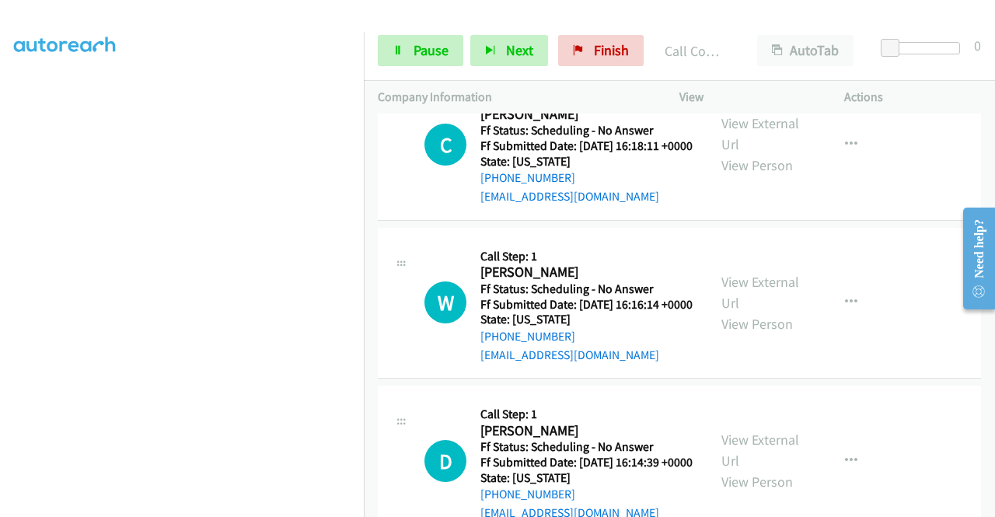
scroll to position [4679, 0]
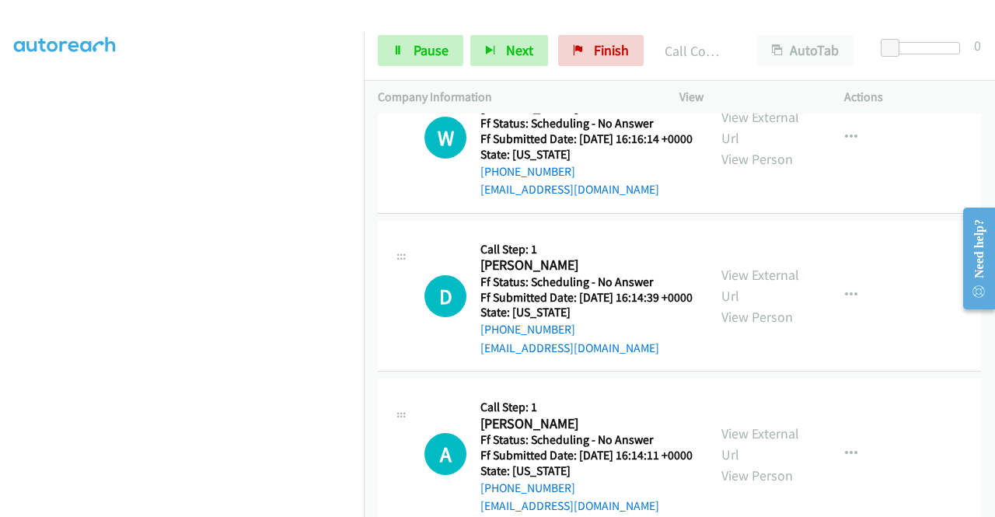
scroll to position [4865, 0]
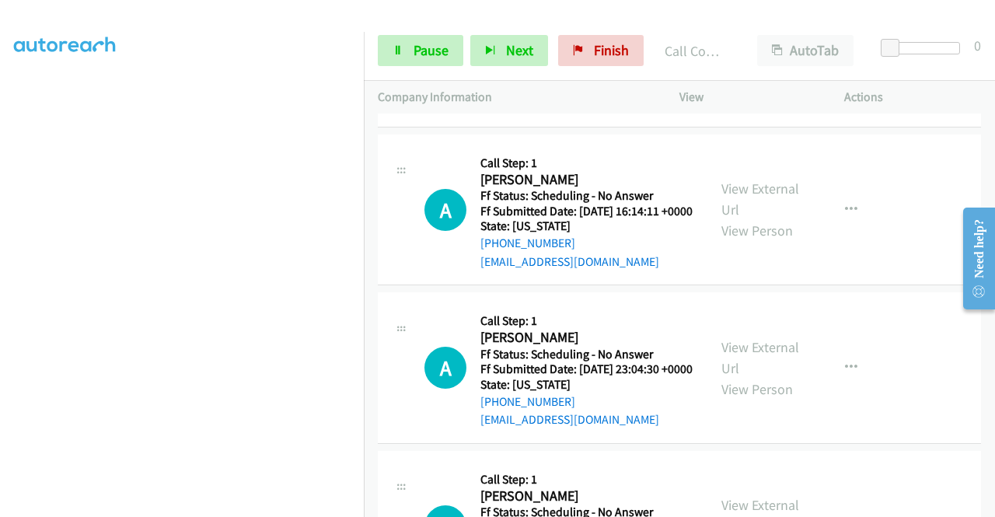
scroll to position [5147, 0]
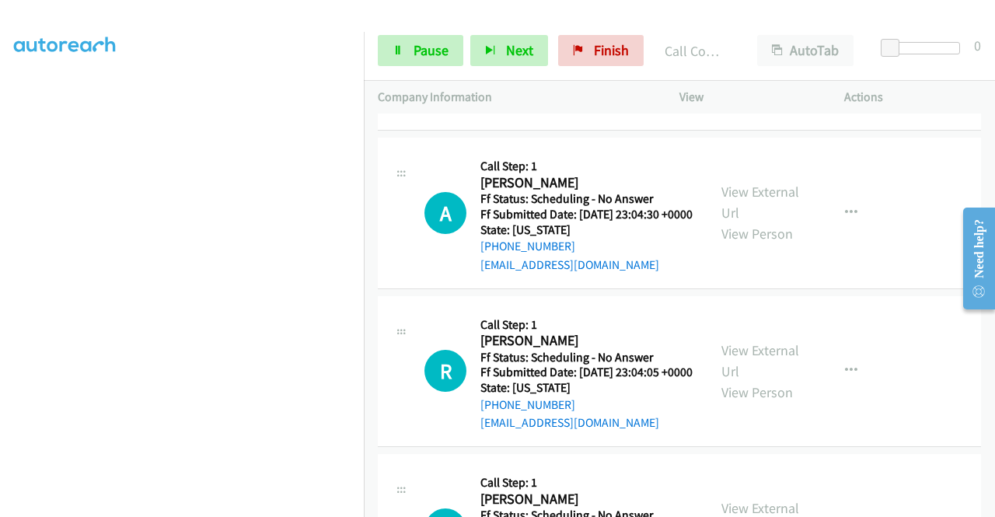
scroll to position [5313, 0]
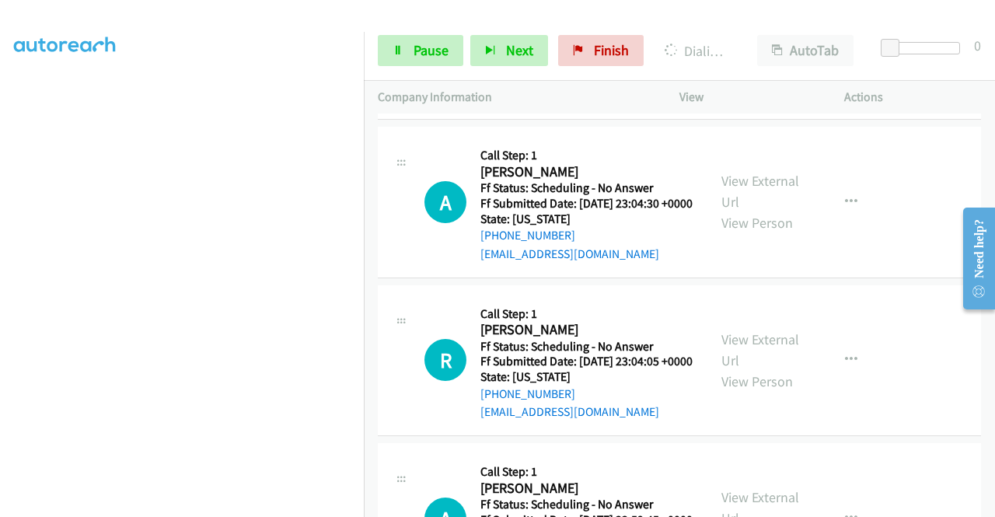
click at [393, 46] on icon at bounding box center [397, 51] width 11 height 11
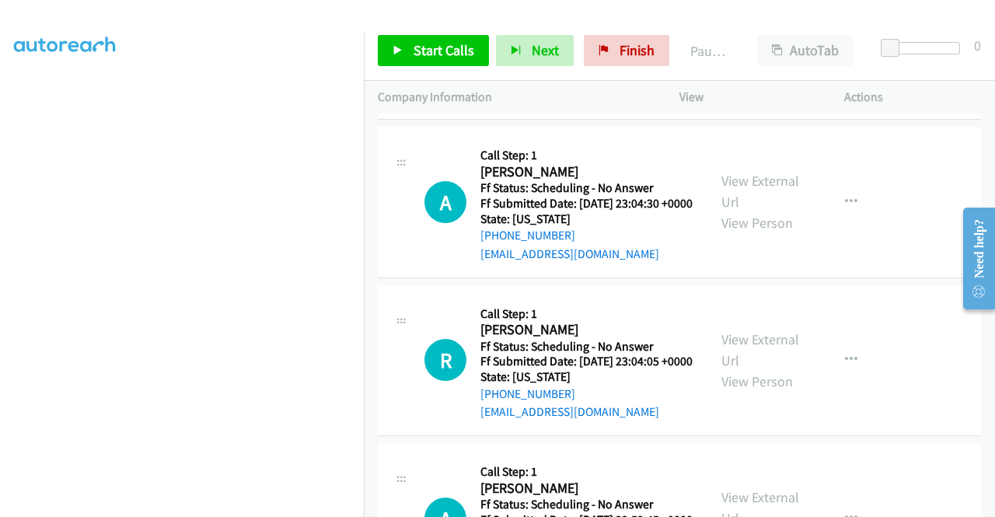
scroll to position [354, 0]
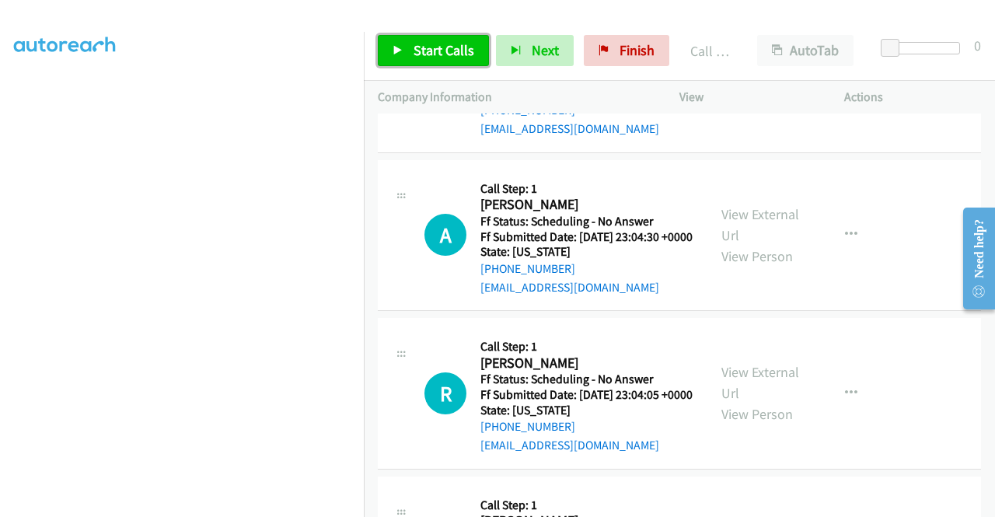
click at [462, 58] on span "Start Calls" at bounding box center [443, 50] width 61 height 18
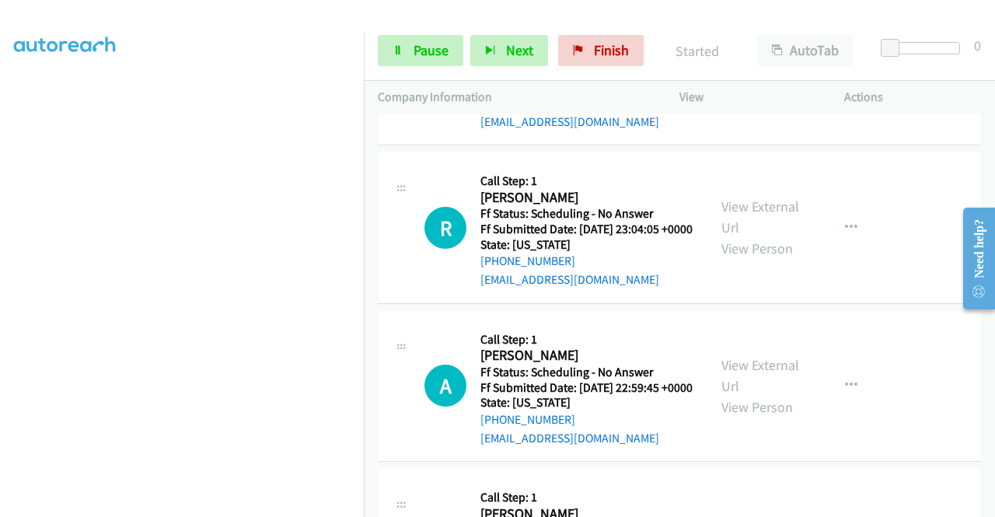
scroll to position [5520, 0]
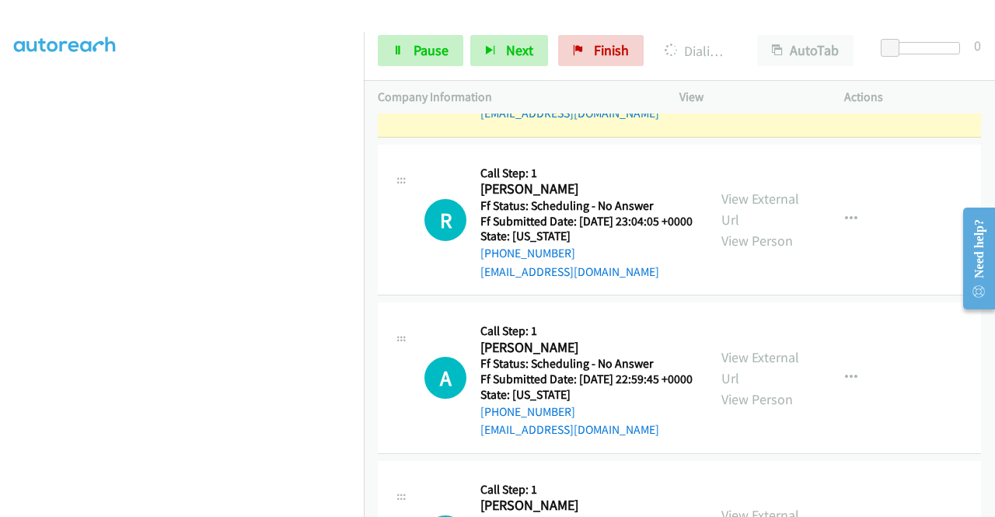
click at [994, 506] on div "+1 415-964-1034 Call failed - Please reload the list and try again The Callbar …" at bounding box center [679, 314] width 631 height 403
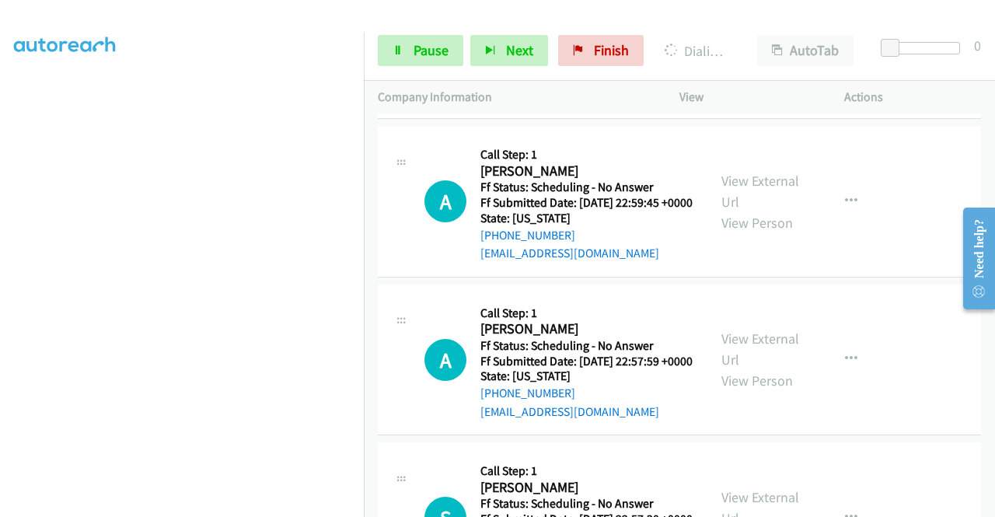
scroll to position [5727, 0]
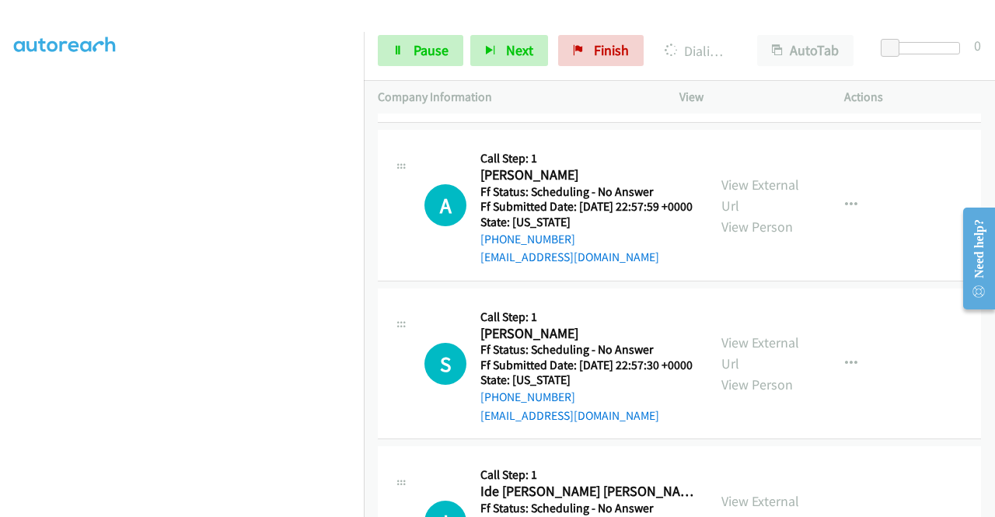
scroll to position [5914, 0]
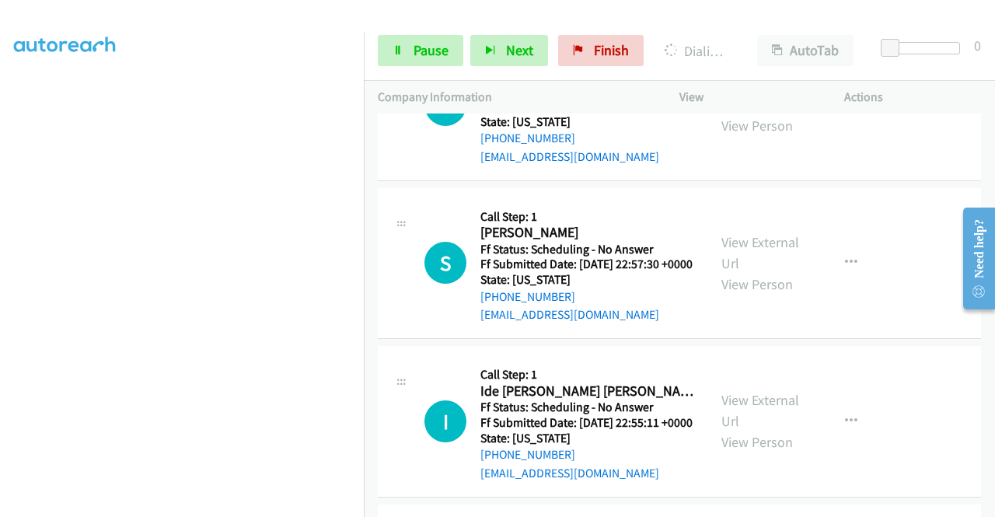
scroll to position [6038, 0]
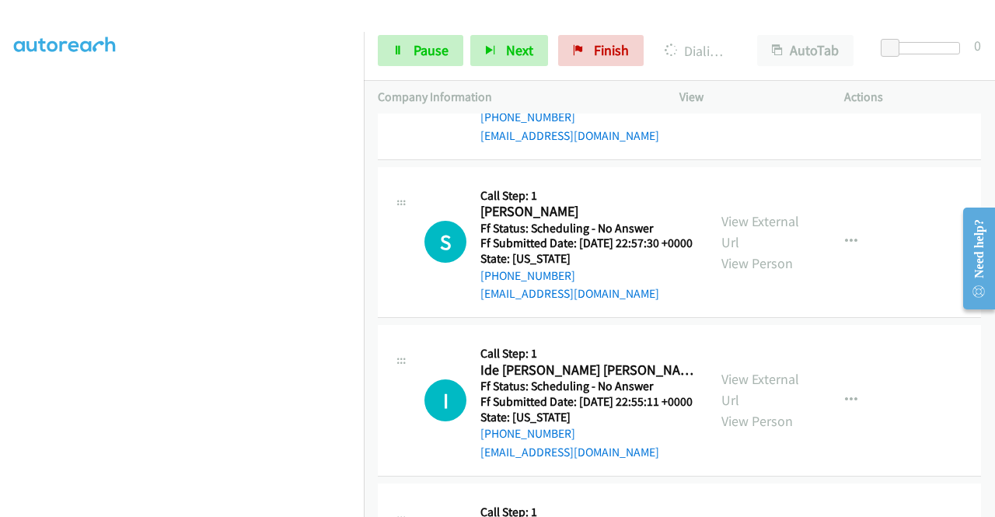
click at [409, 35] on link "Pause" at bounding box center [420, 50] width 85 height 31
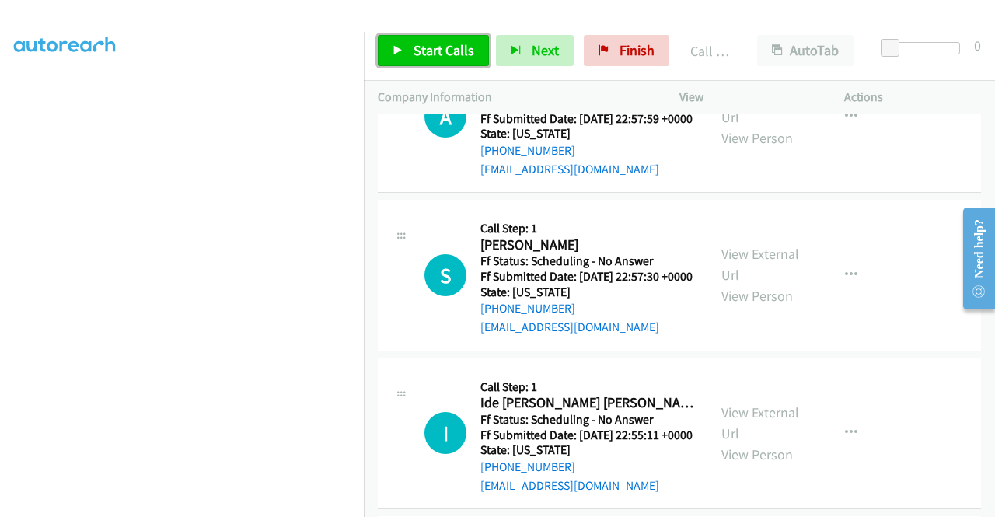
click at [417, 38] on link "Start Calls" at bounding box center [433, 50] width 111 height 31
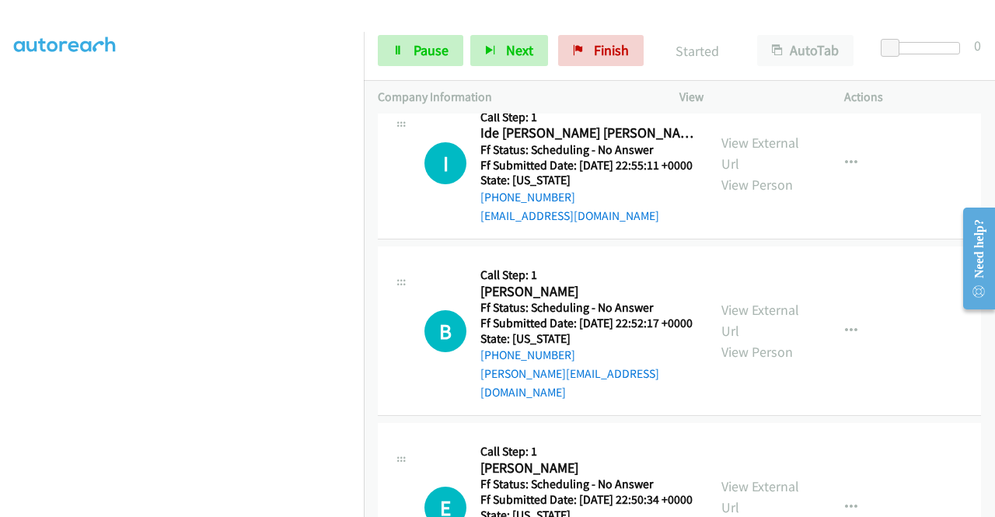
scroll to position [6339, 0]
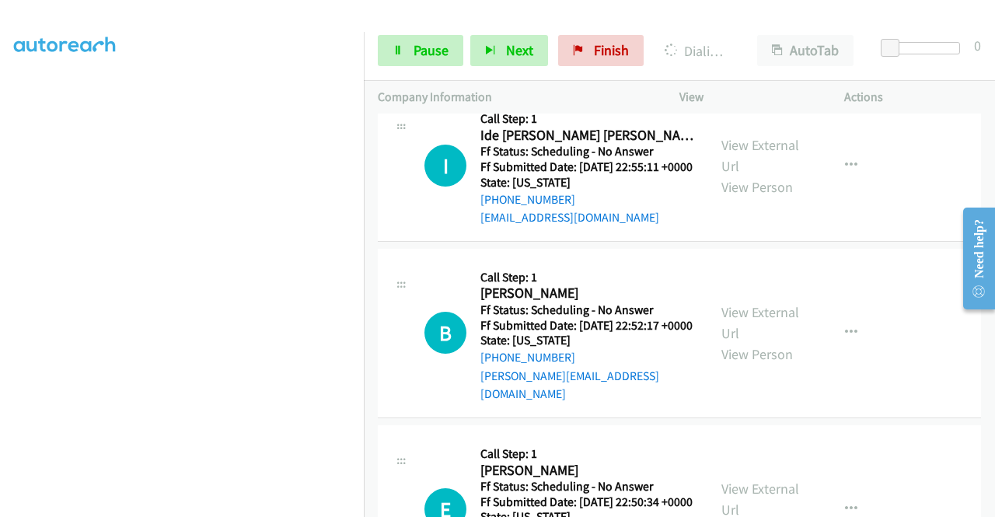
click at [993, 505] on div "+1 415-964-1034 Call failed - Please reload the list and try again The Callbar …" at bounding box center [679, 314] width 631 height 403
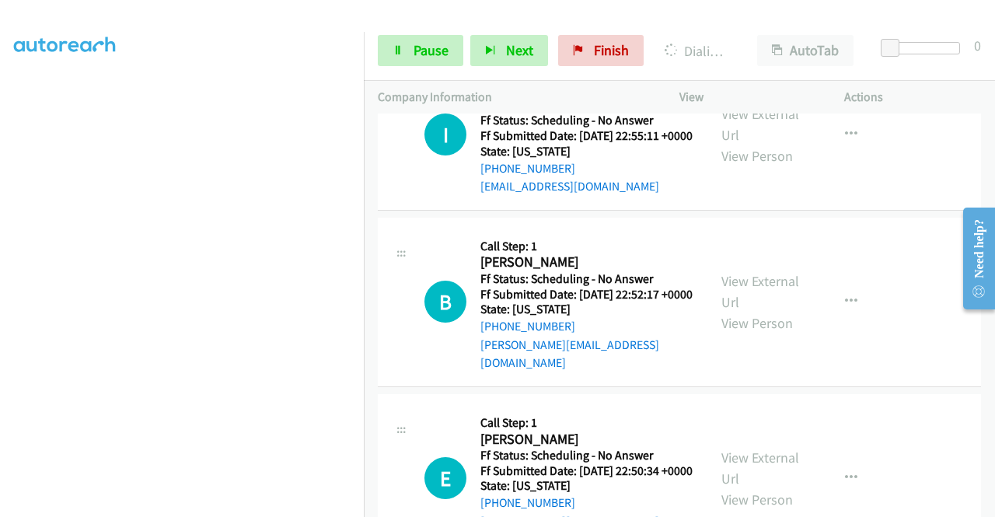
scroll to position [6515, 0]
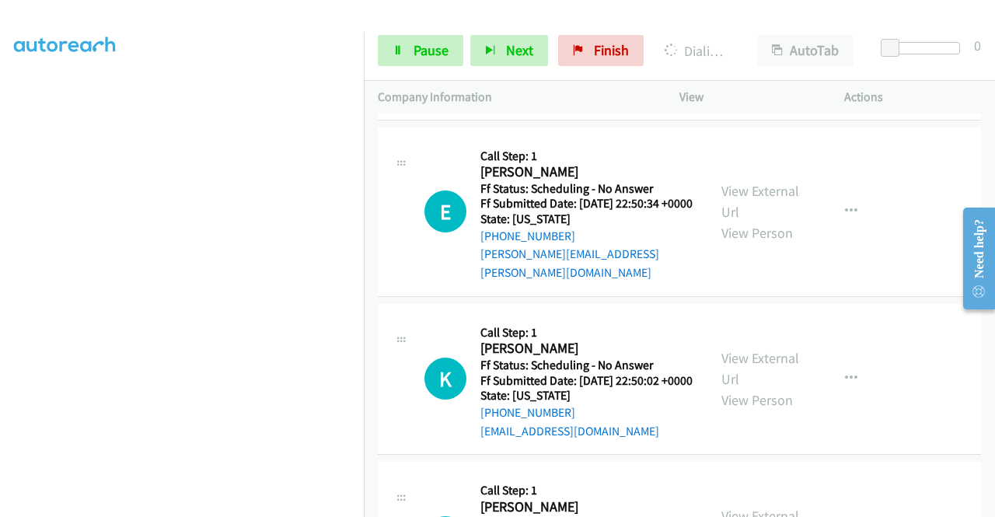
scroll to position [6743, 0]
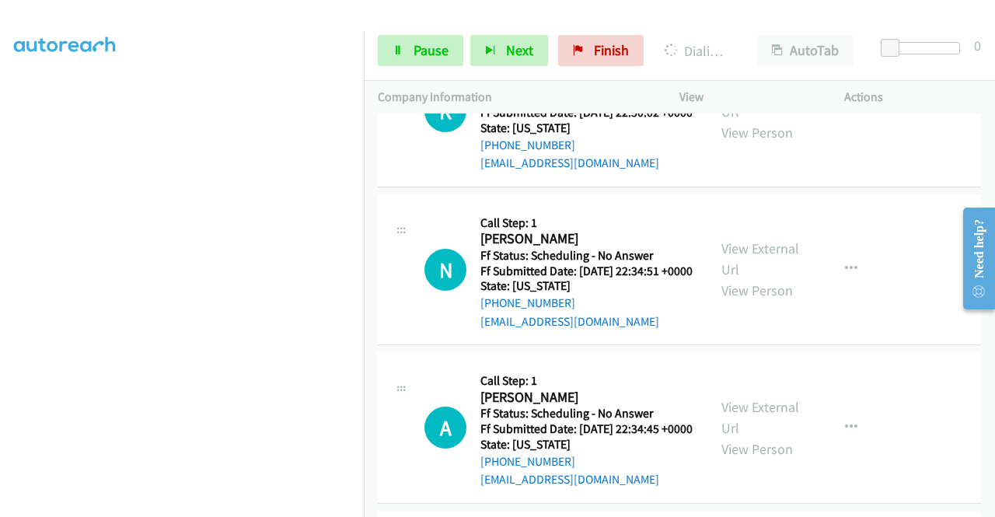
scroll to position [7023, 0]
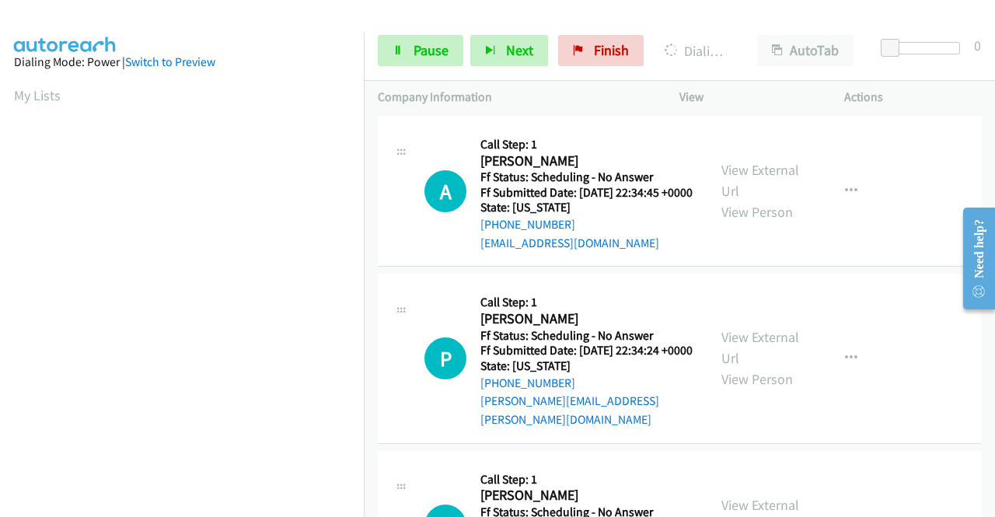
scroll to position [354, 0]
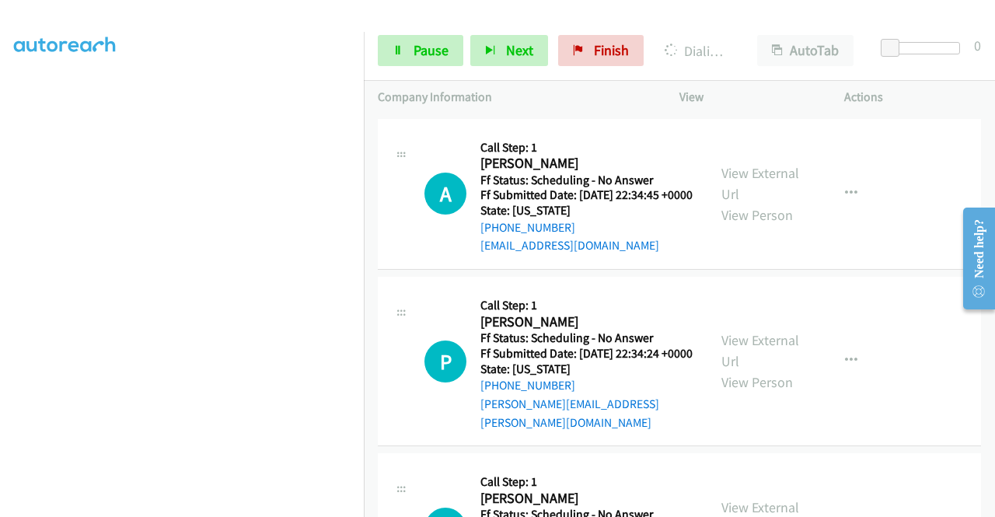
click at [989, 504] on div "+1 415-964-1034 Call failed - Please reload the list and try again The Callbar …" at bounding box center [679, 314] width 631 height 403
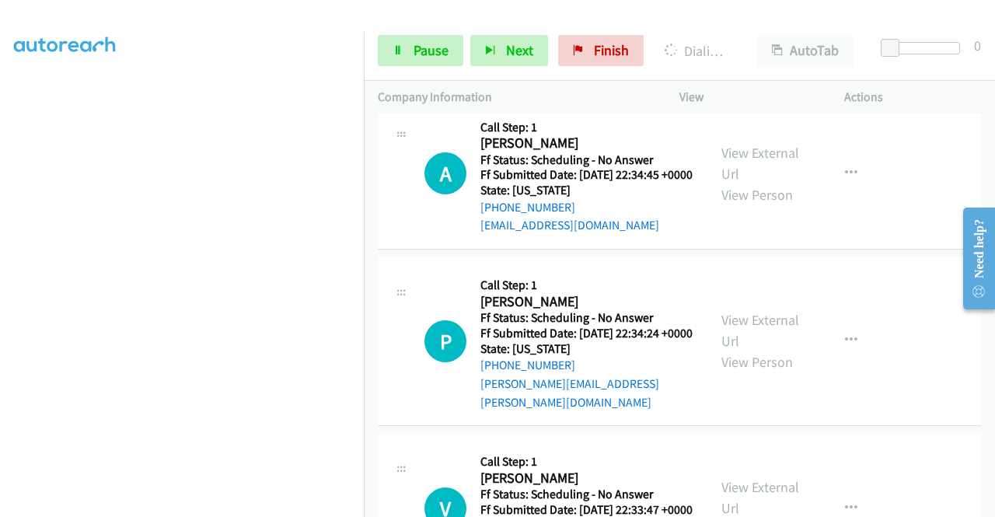
click at [989, 504] on div "+1 415-964-1034 Call failed - Please reload the list and try again The Callbar …" at bounding box center [679, 314] width 631 height 403
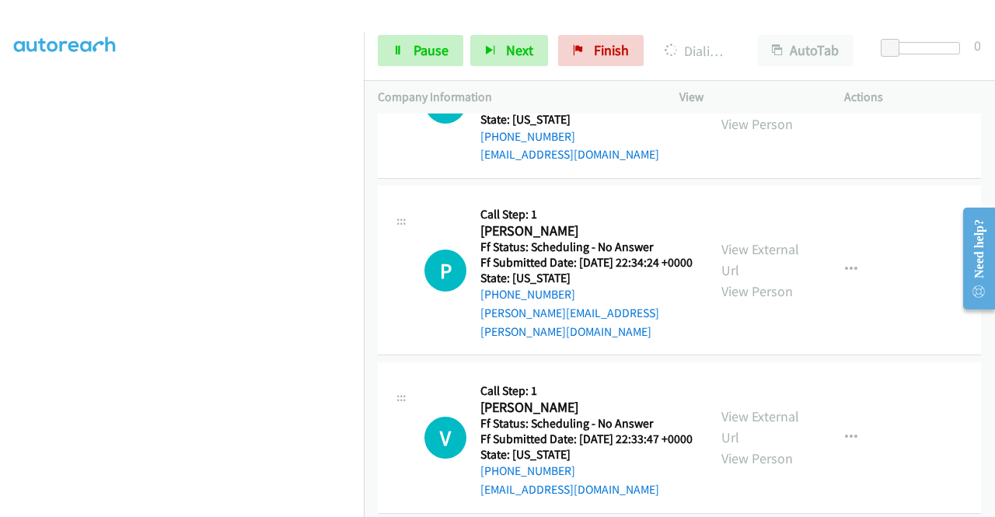
scroll to position [7365, 0]
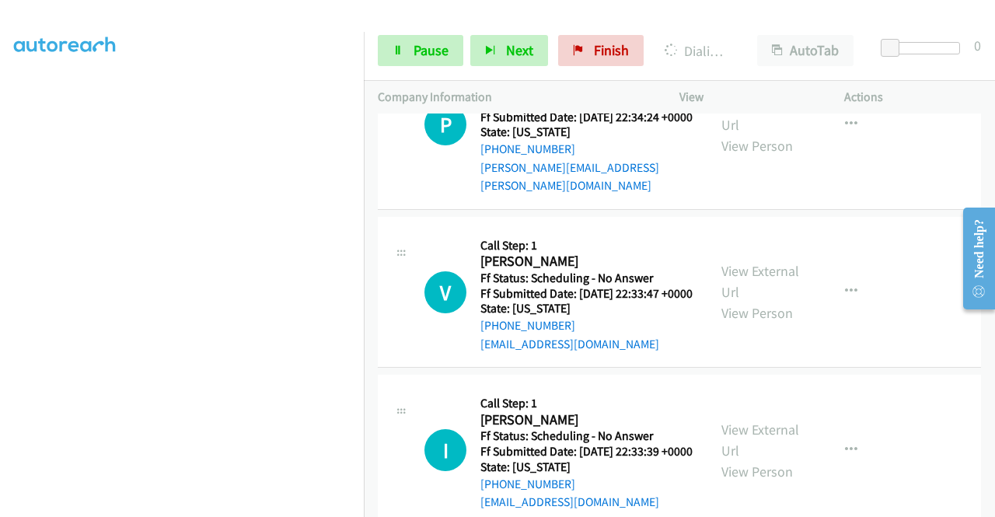
scroll to position [7593, 0]
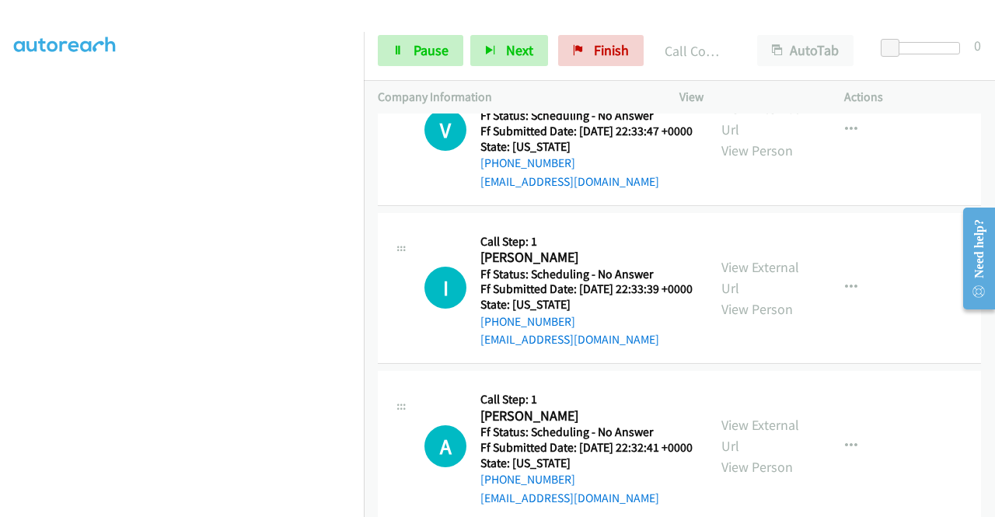
scroll to position [7852, 0]
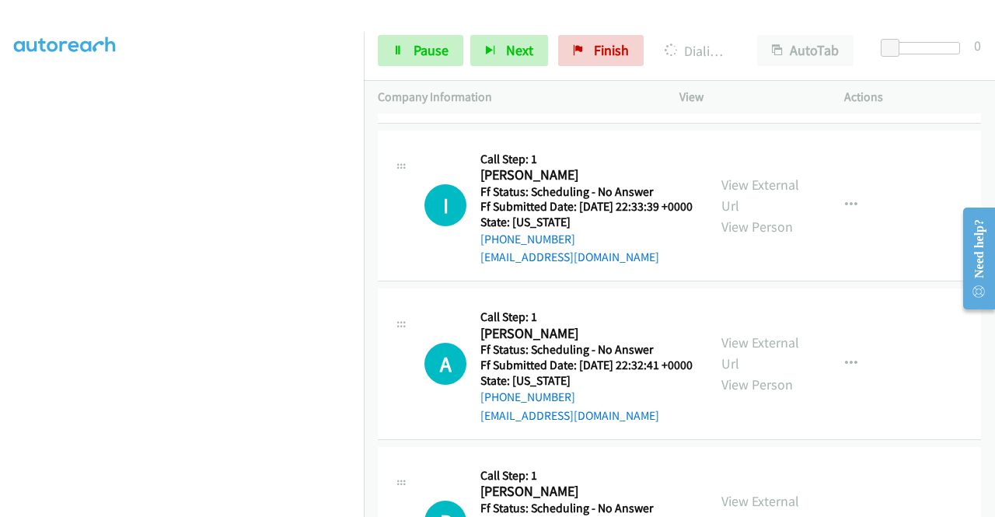
click at [401, 64] on link "Pause" at bounding box center [420, 50] width 85 height 31
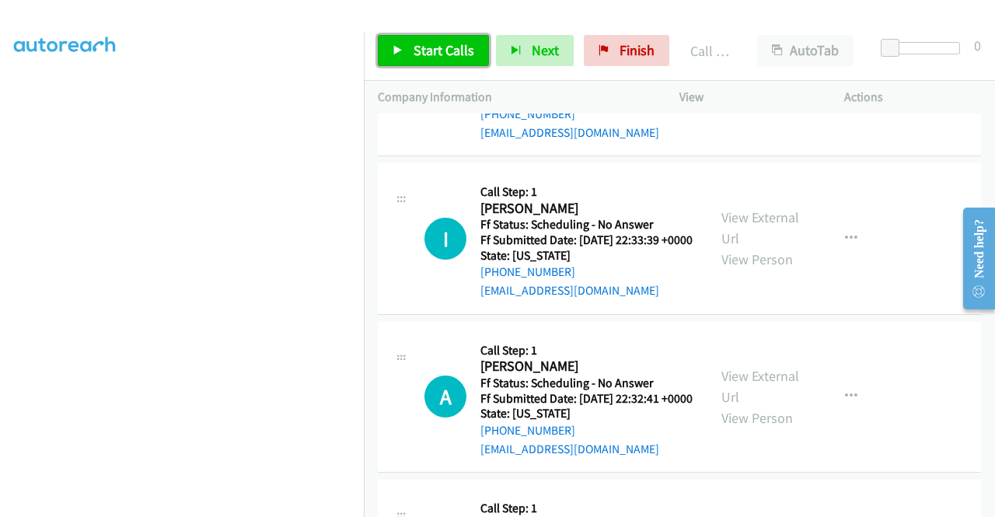
click at [427, 49] on span "Start Calls" at bounding box center [443, 50] width 61 height 18
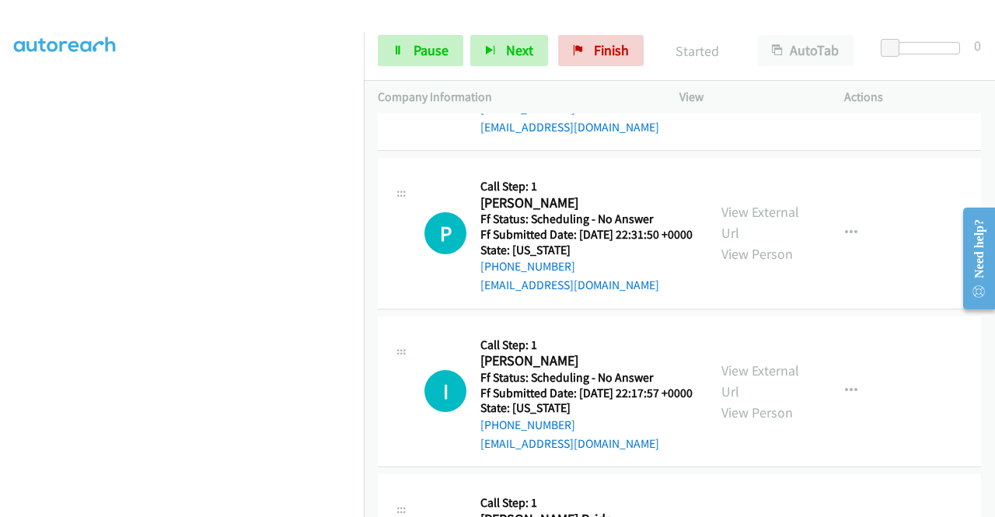
scroll to position [8204, 0]
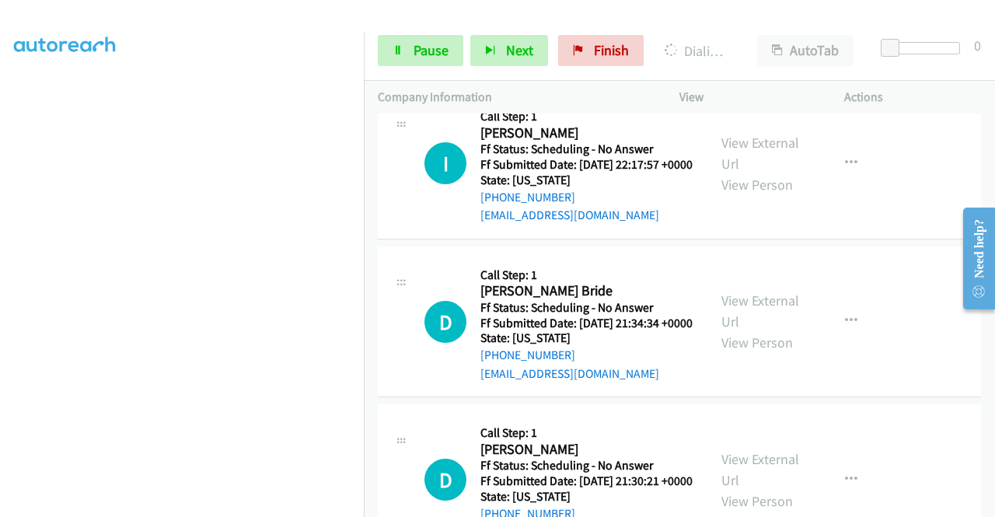
scroll to position [8442, 0]
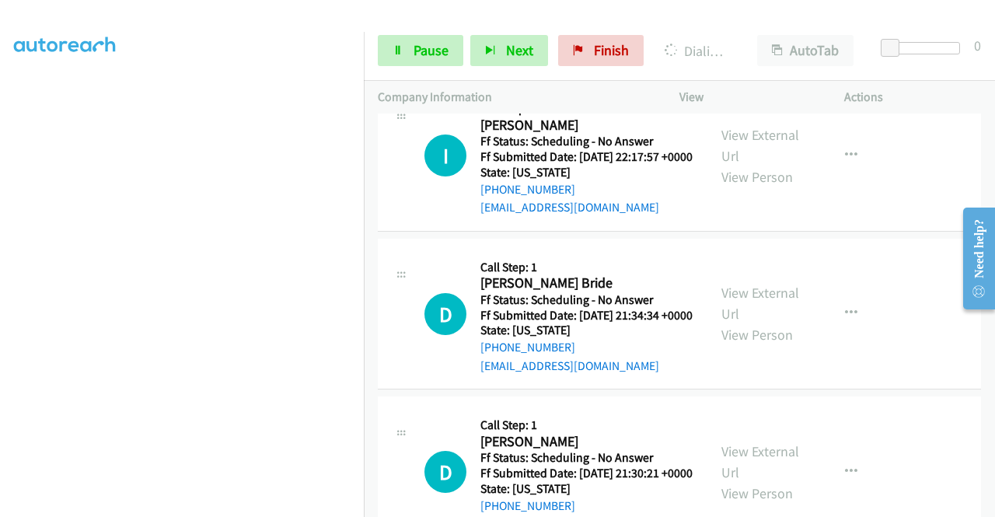
click at [399, 65] on link "Pause" at bounding box center [420, 50] width 85 height 31
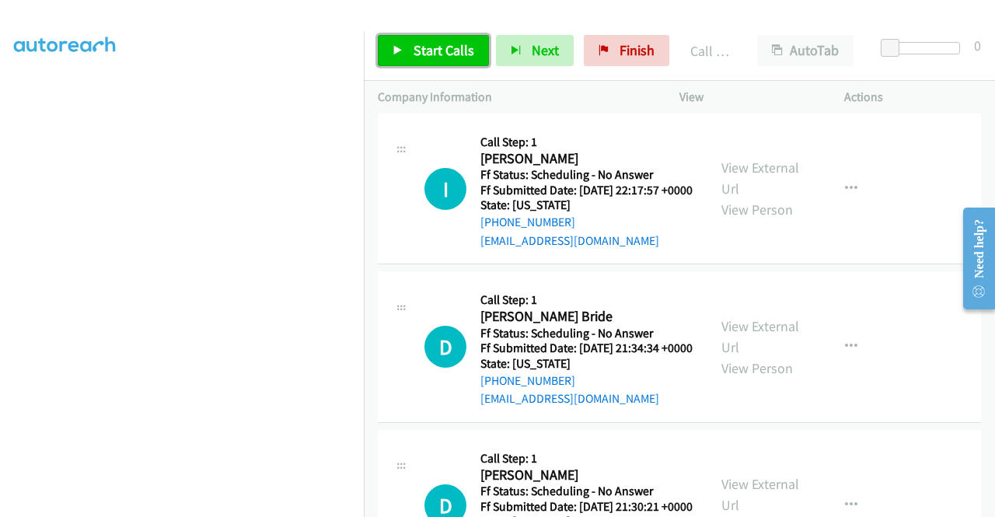
click at [448, 63] on link "Start Calls" at bounding box center [433, 50] width 111 height 31
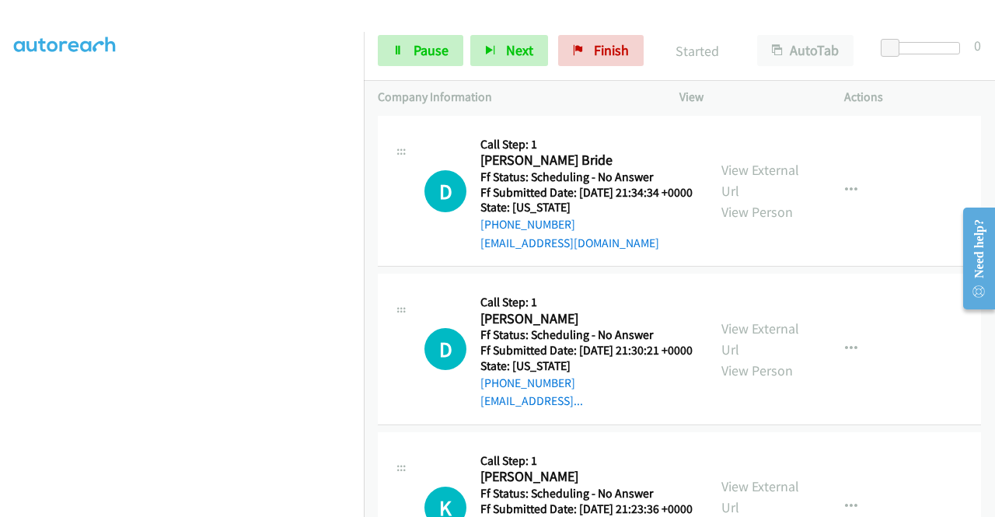
scroll to position [8567, 0]
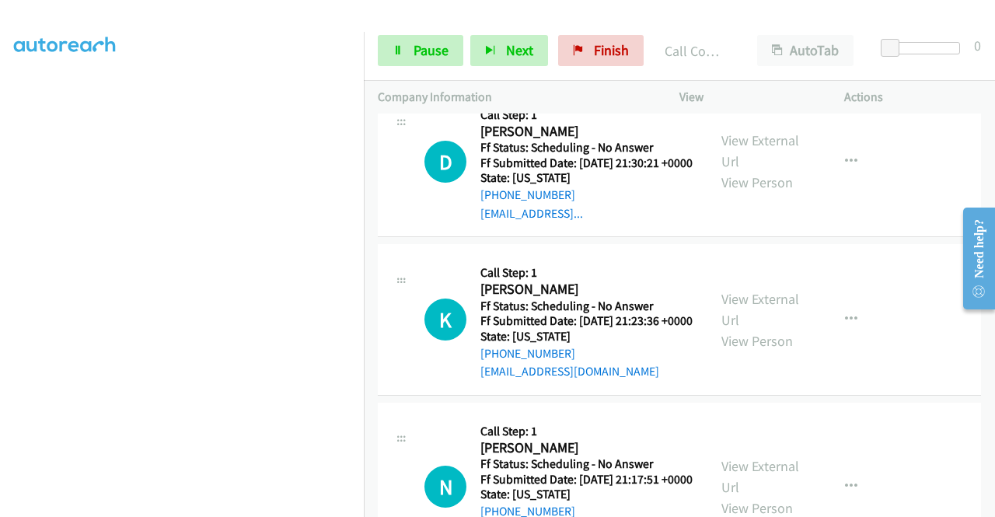
scroll to position [8795, 0]
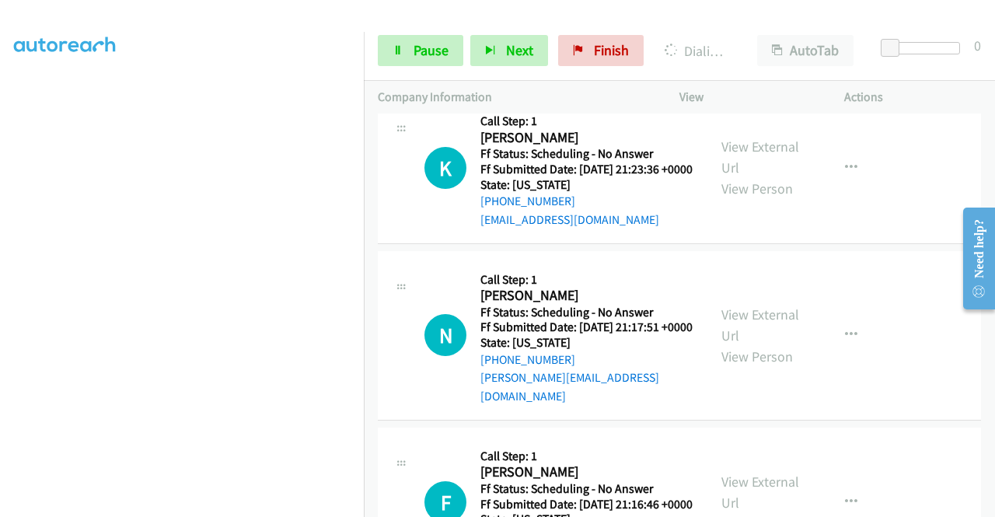
scroll to position [9033, 0]
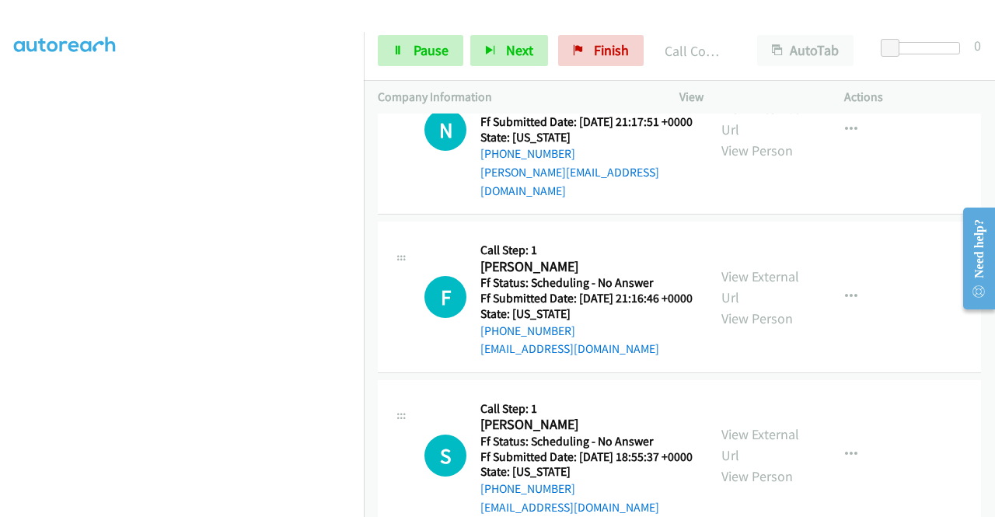
scroll to position [9240, 0]
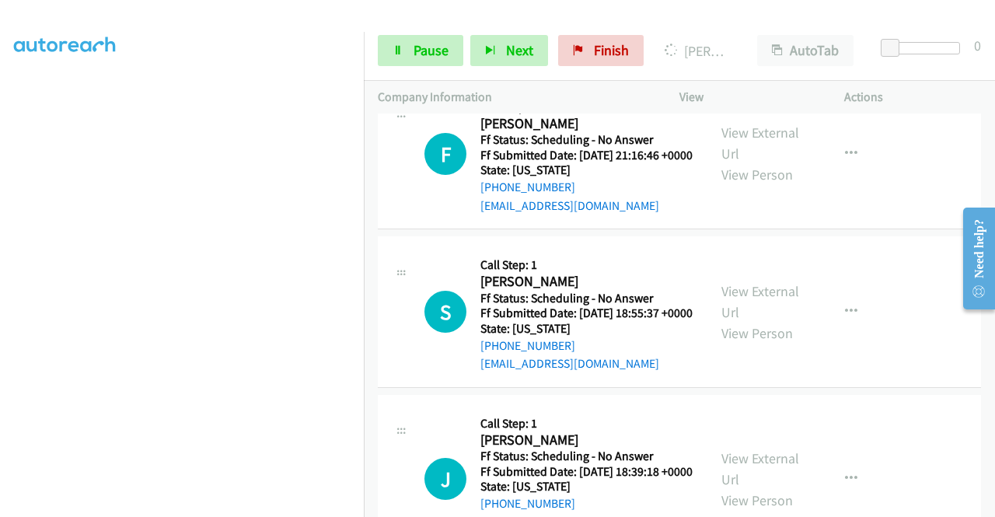
scroll to position [9437, 0]
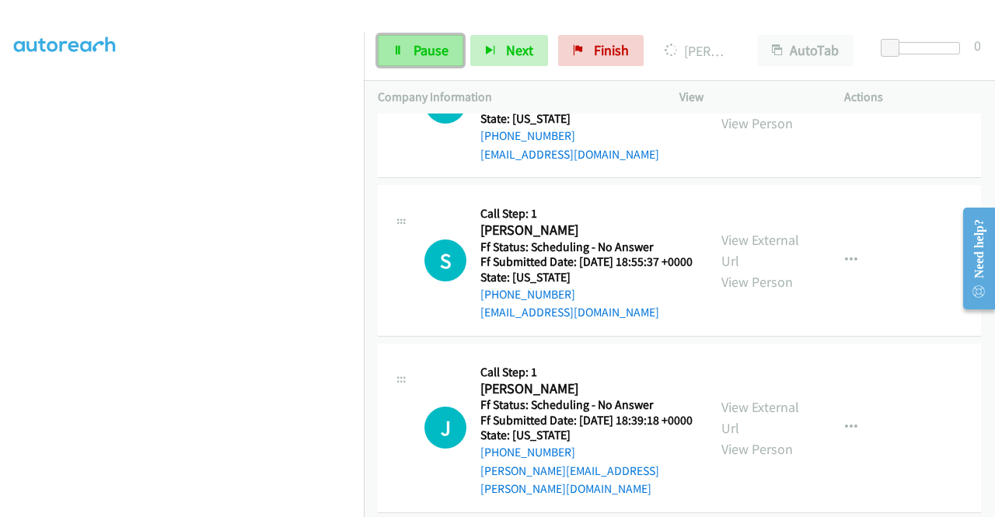
click at [399, 47] on icon at bounding box center [397, 51] width 11 height 11
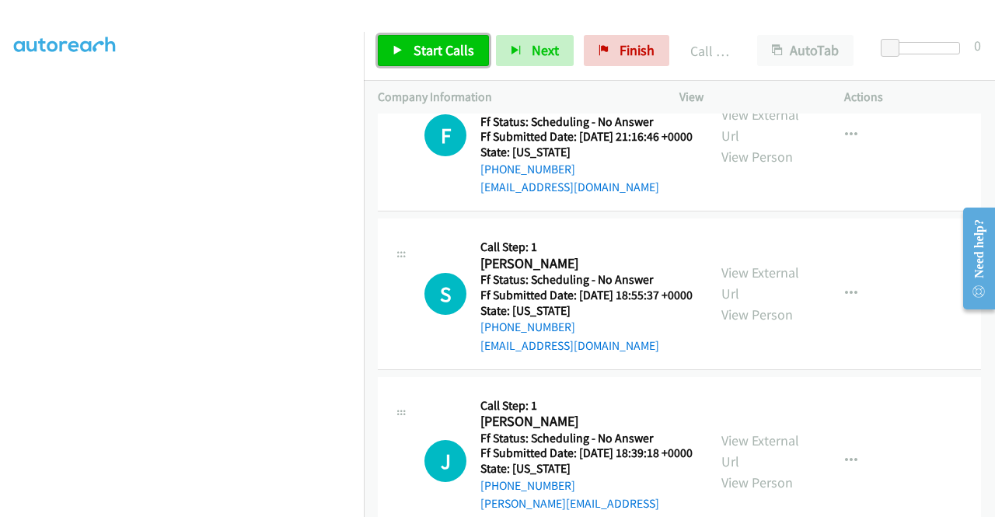
click at [432, 54] on span "Start Calls" at bounding box center [443, 50] width 61 height 18
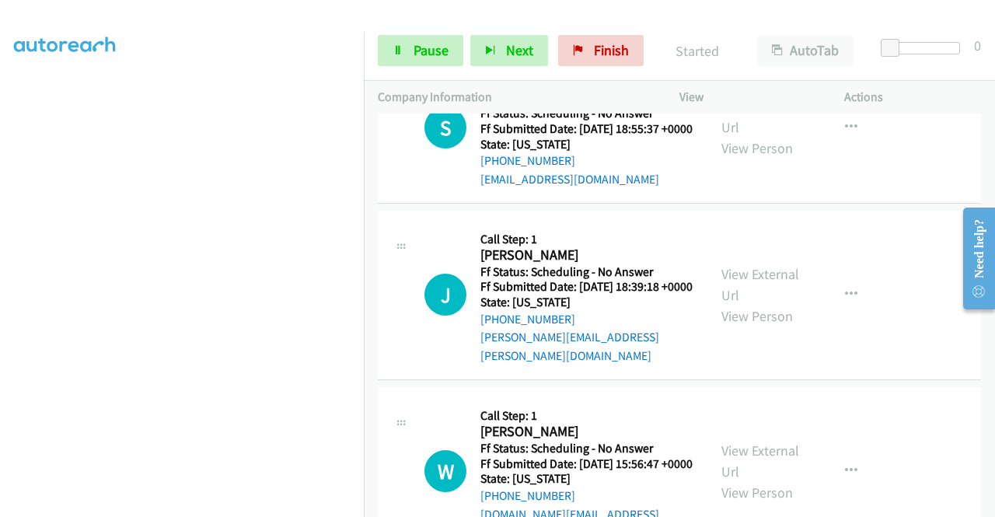
scroll to position [9613, 0]
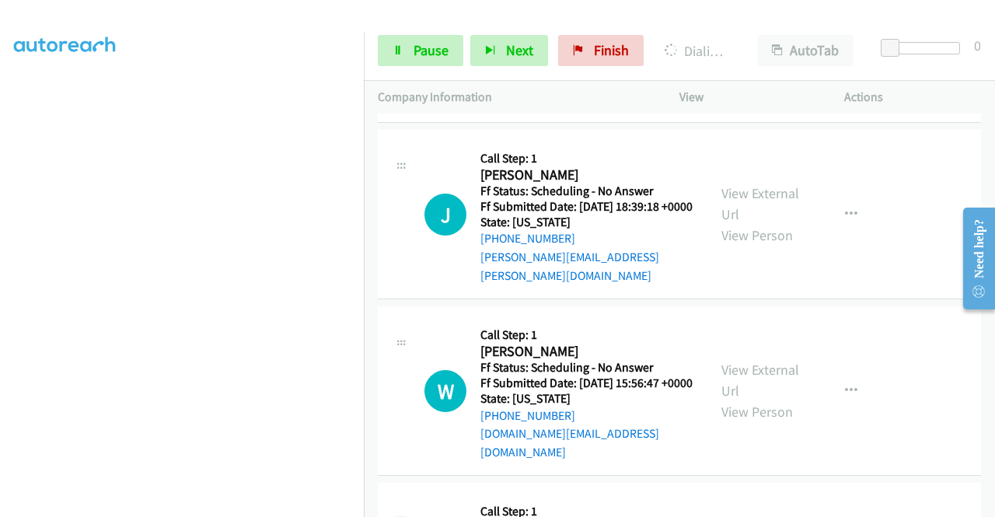
scroll to position [9800, 0]
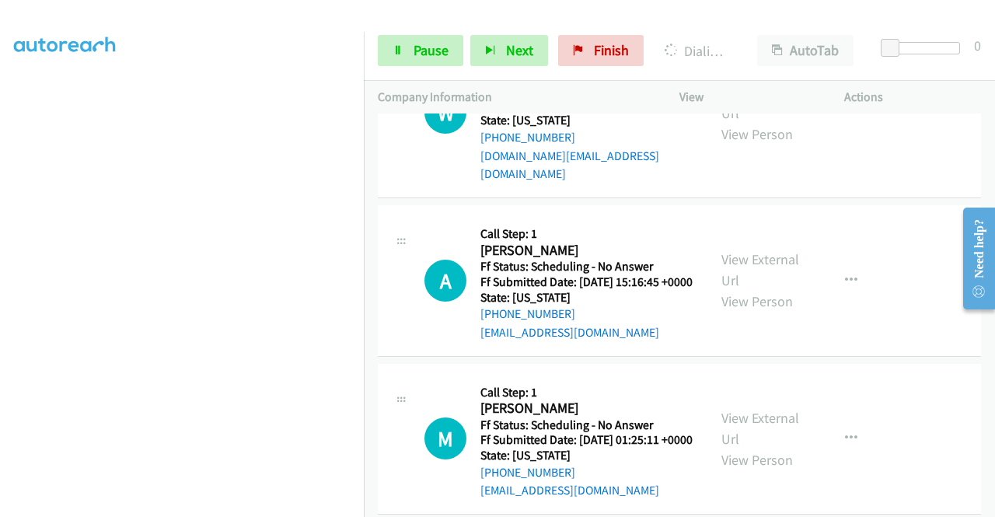
scroll to position [346, 0]
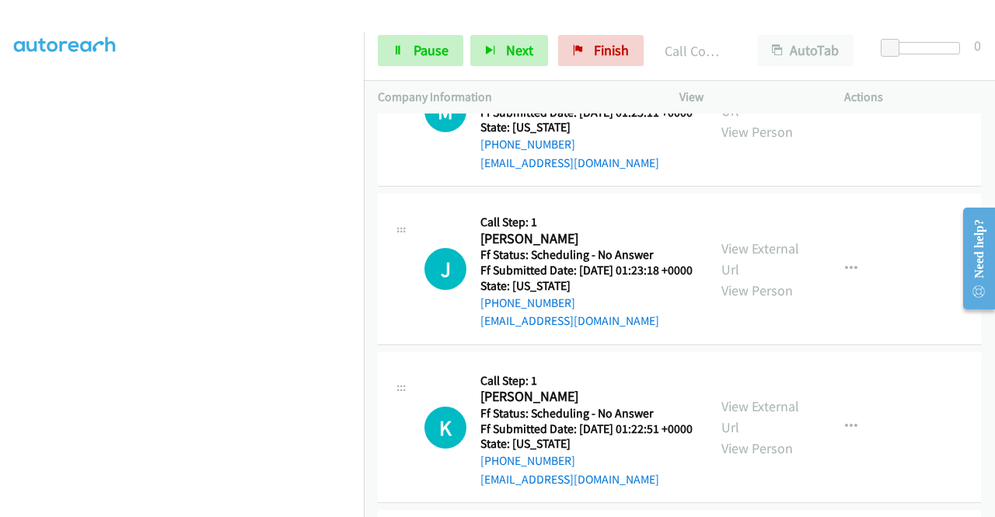
scroll to position [10432, 0]
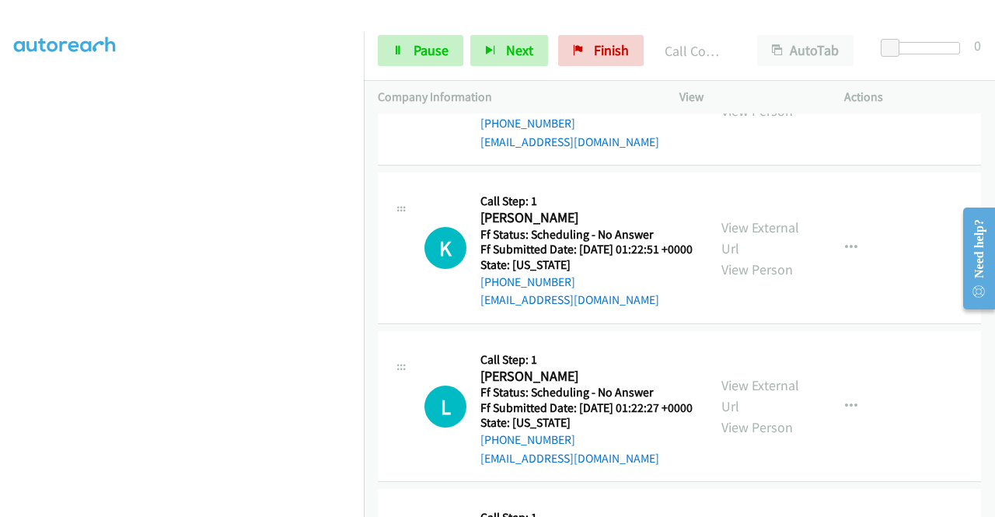
scroll to position [10639, 0]
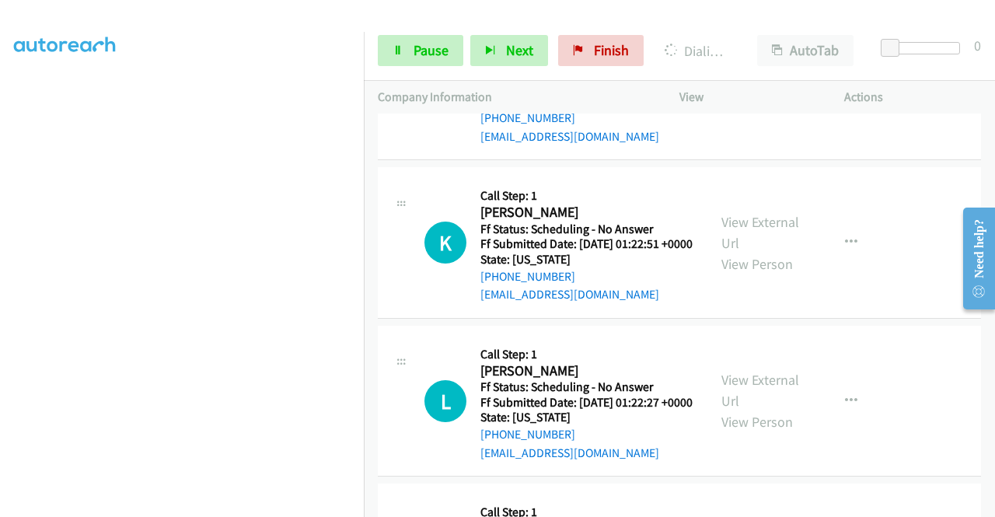
click at [423, 56] on span "Pause" at bounding box center [430, 50] width 35 height 18
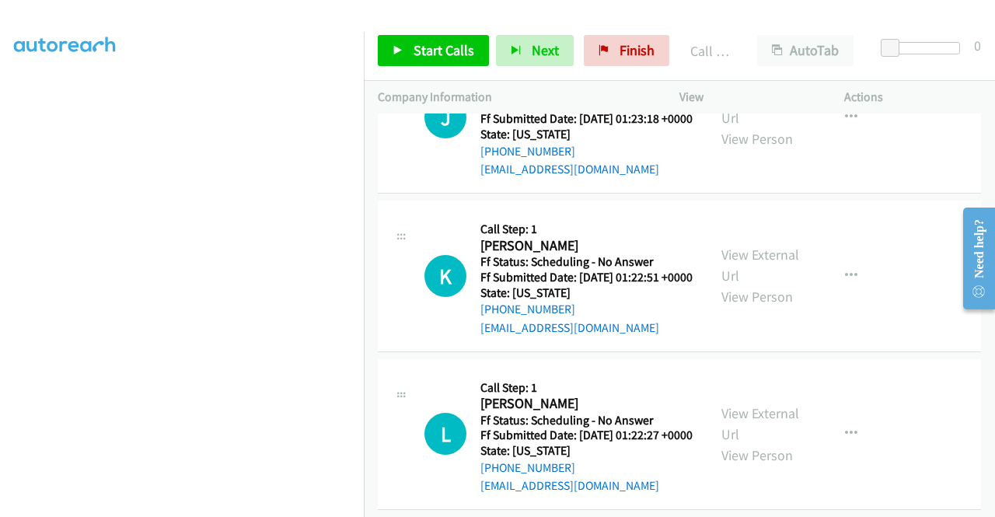
scroll to position [177, 0]
click at [438, 52] on span "Start Calls" at bounding box center [443, 50] width 61 height 18
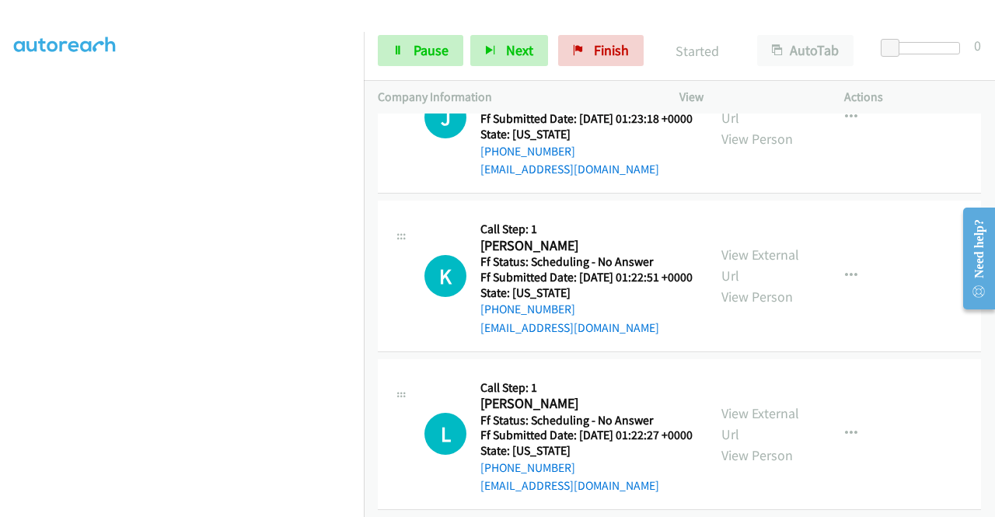
click at [373, 29] on div "Start Calls Pause Next Finish Started AutoTab AutoTab 0" at bounding box center [679, 51] width 631 height 60
click at [372, 48] on div "Start Calls Pause Next Finish Started AutoTab AutoTab 0" at bounding box center [679, 51] width 631 height 60
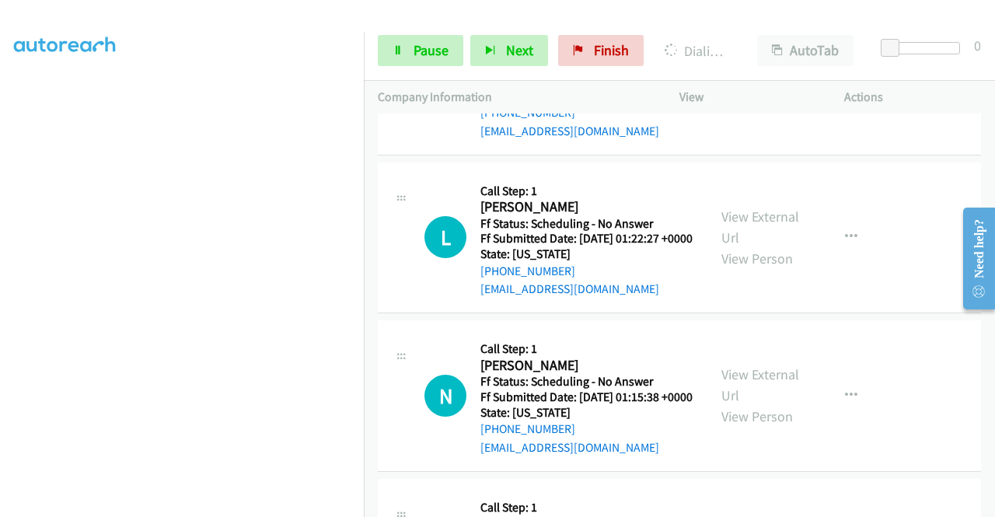
scroll to position [10836, 0]
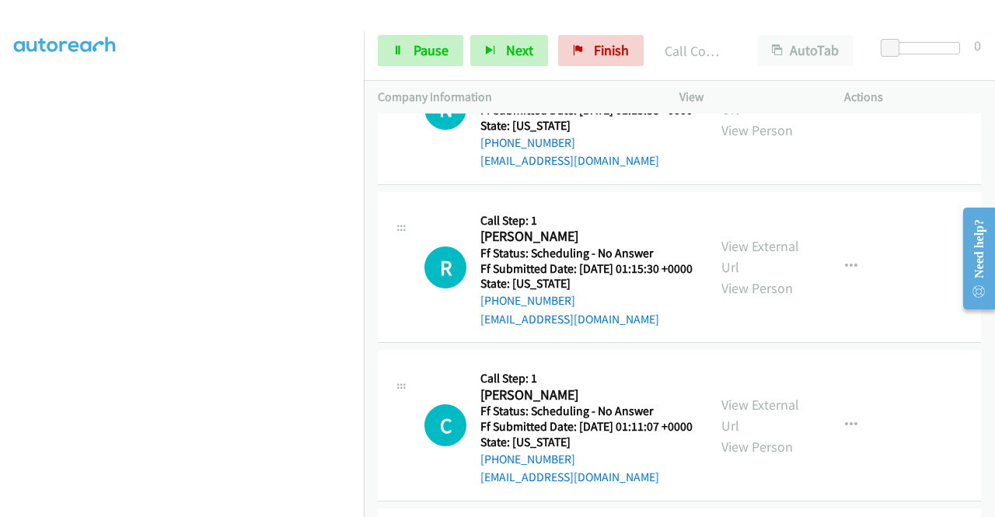
scroll to position [11261, 0]
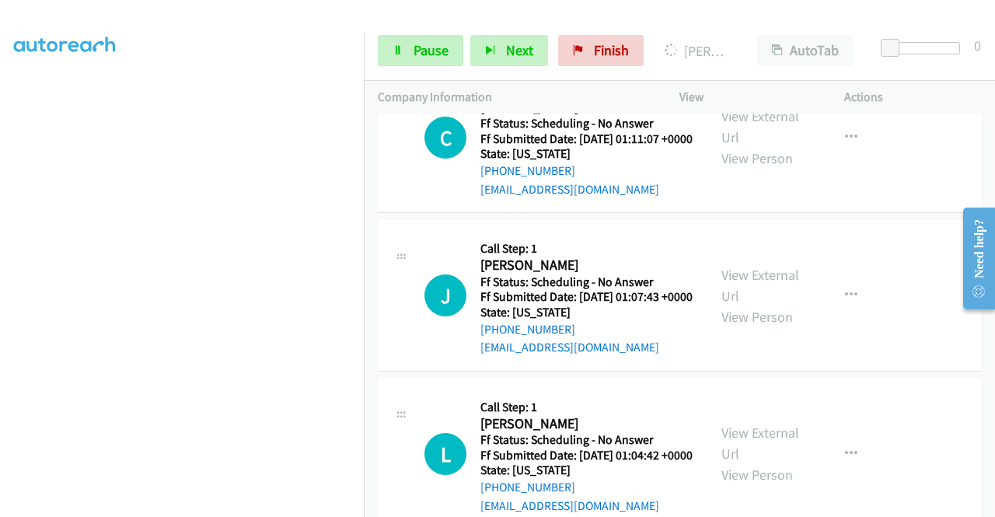
scroll to position [11531, 0]
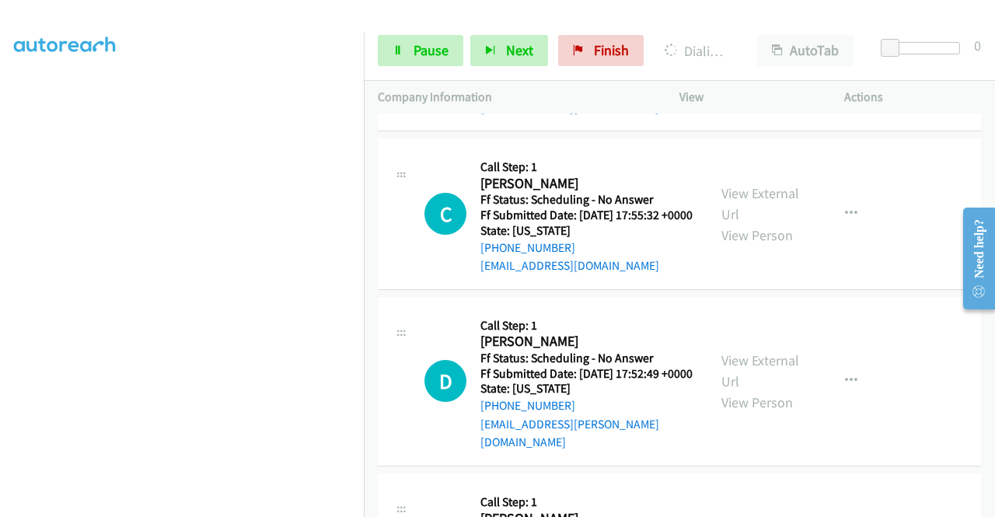
scroll to position [12070, 0]
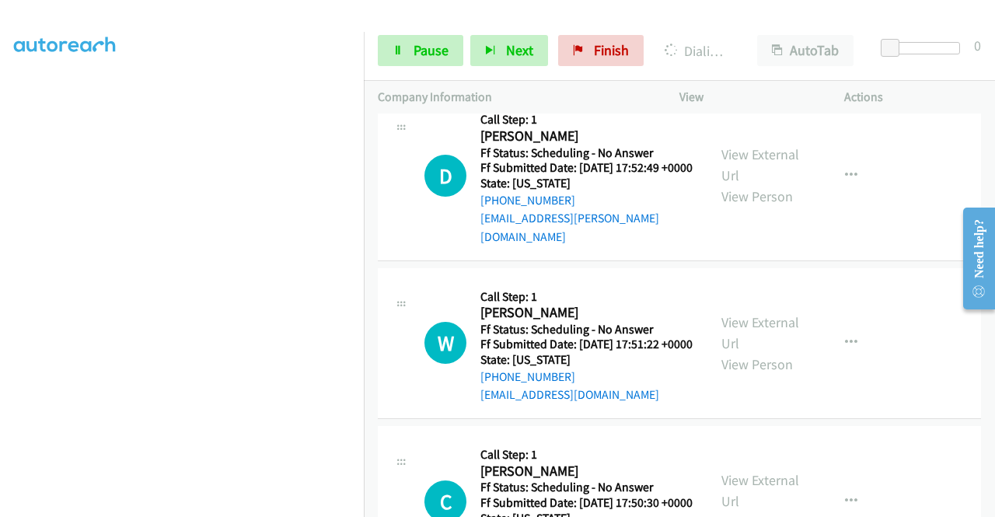
scroll to position [12297, 0]
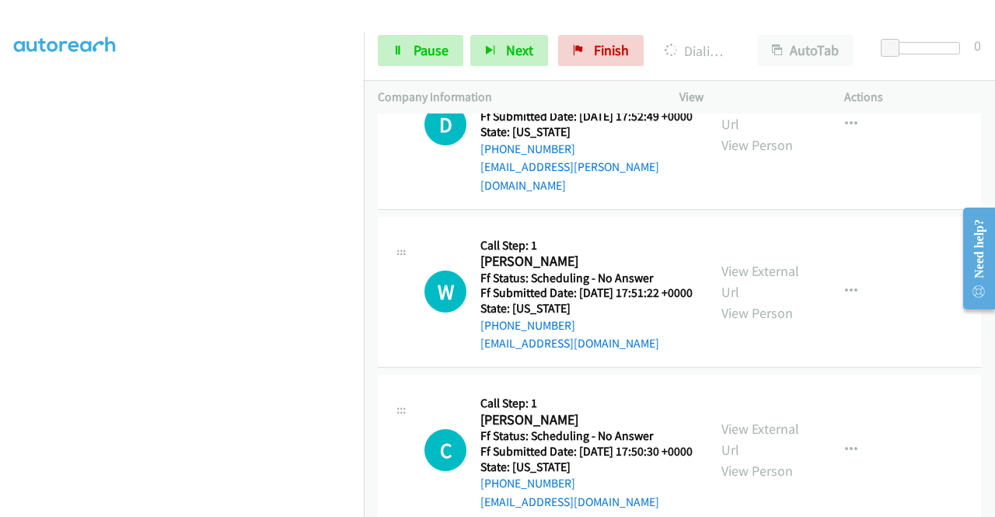
click at [410, 57] on link "Pause" at bounding box center [420, 50] width 85 height 31
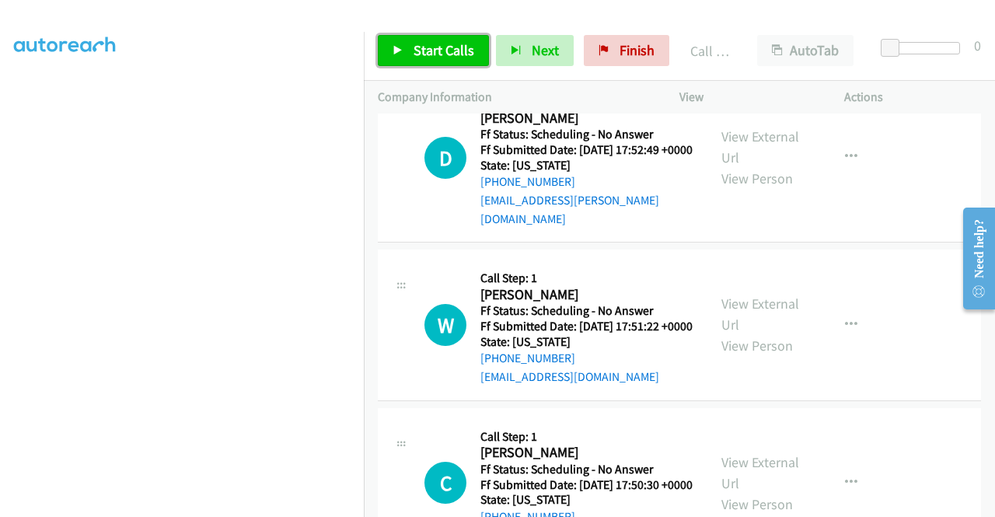
click at [440, 45] on span "Start Calls" at bounding box center [443, 50] width 61 height 18
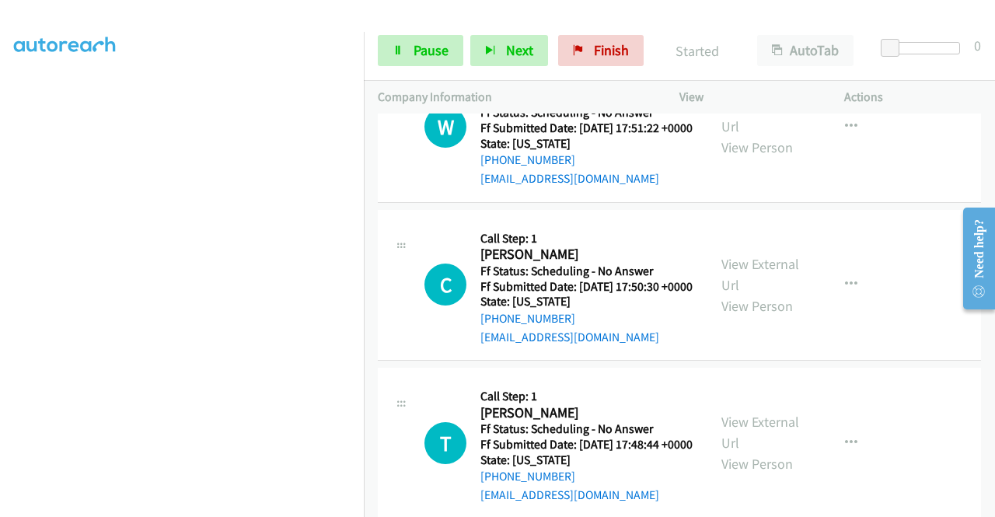
scroll to position [12505, 0]
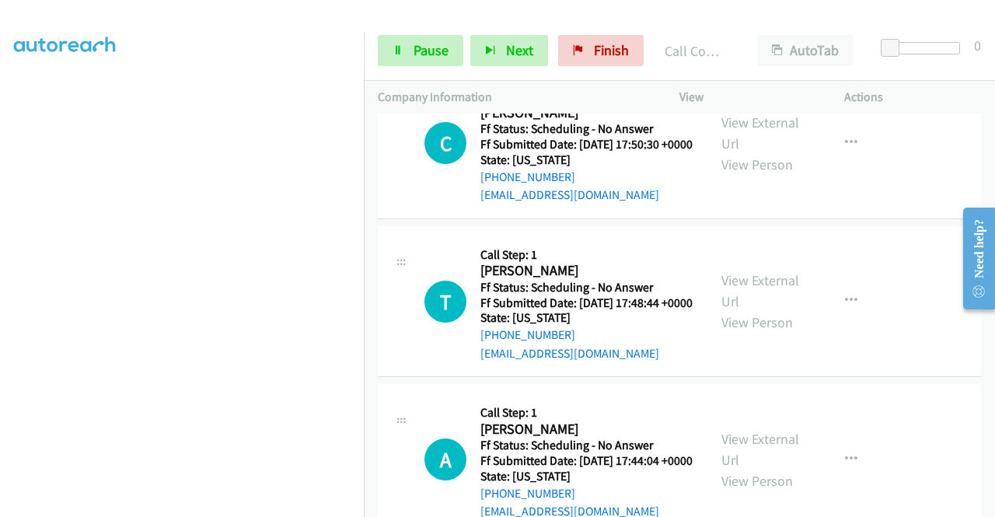
scroll to position [12712, 0]
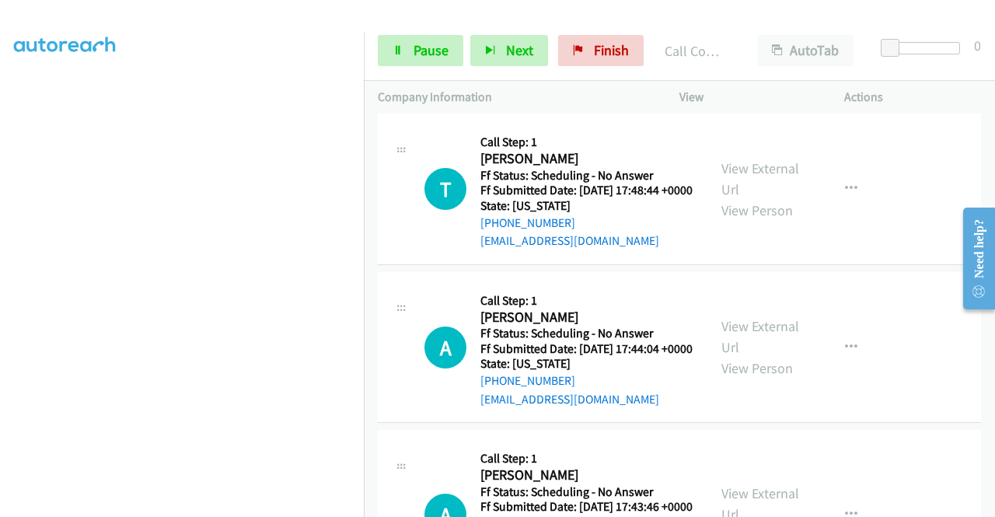
scroll to position [12919, 0]
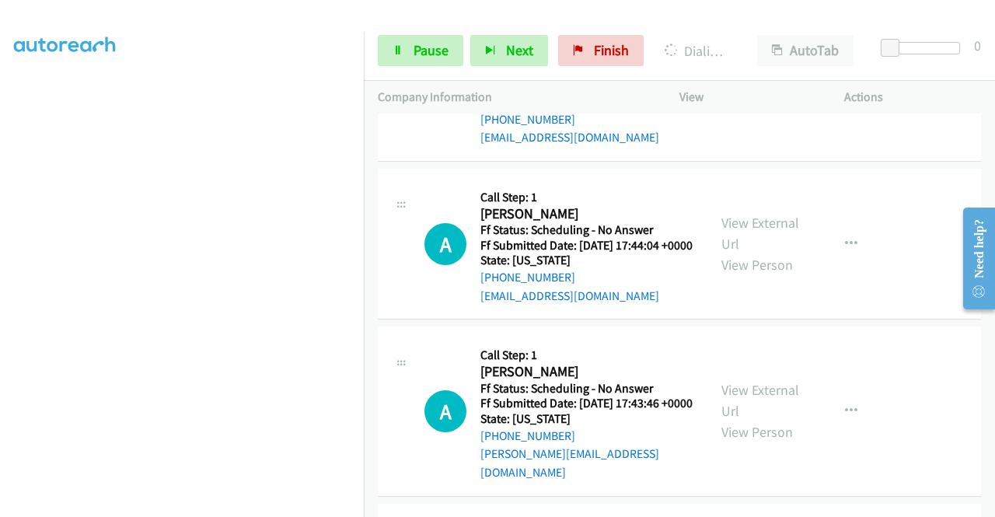
click at [402, 33] on div "Start Calls Pause Next Finish Dialing Cheryl Capwill AutoTab AutoTab 0" at bounding box center [679, 51] width 631 height 60
click at [396, 46] on icon at bounding box center [397, 51] width 11 height 11
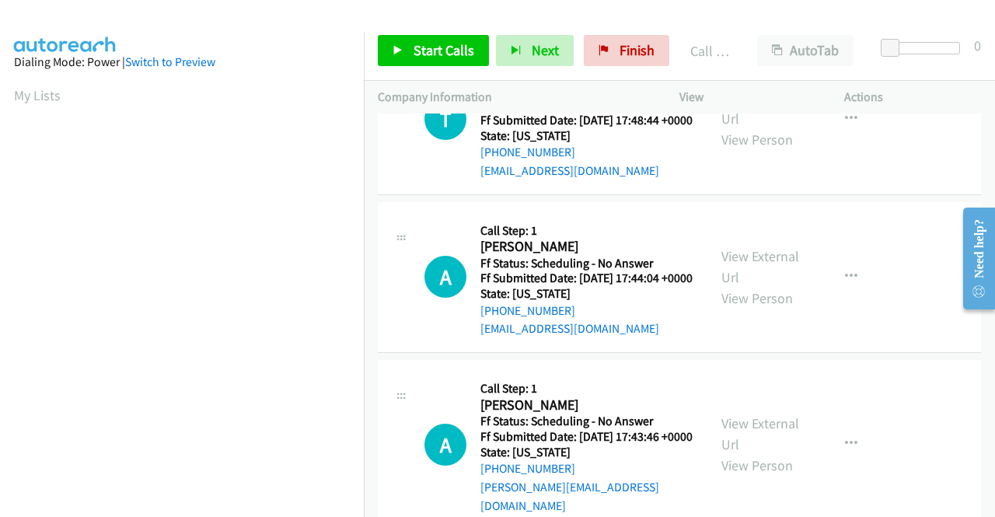
scroll to position [354, 0]
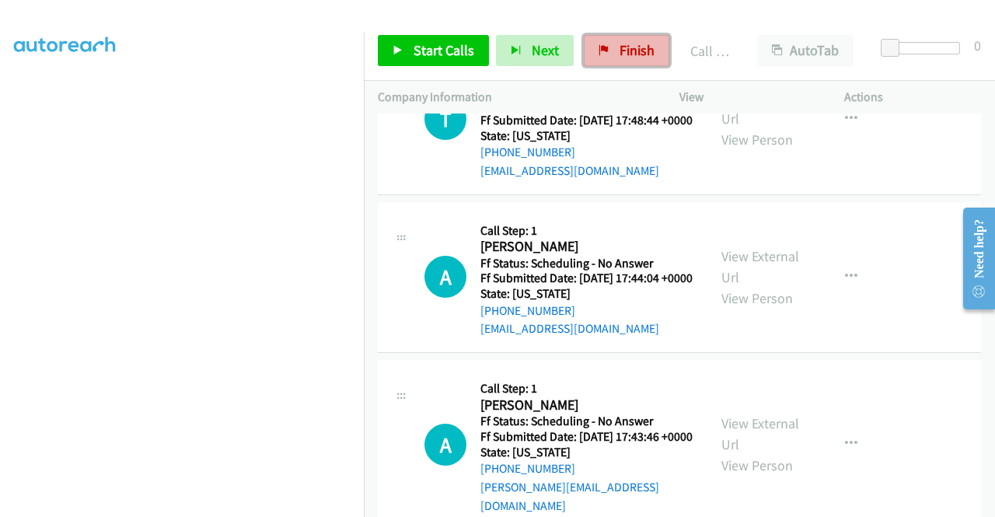
click at [635, 57] on span "Finish" at bounding box center [636, 50] width 35 height 18
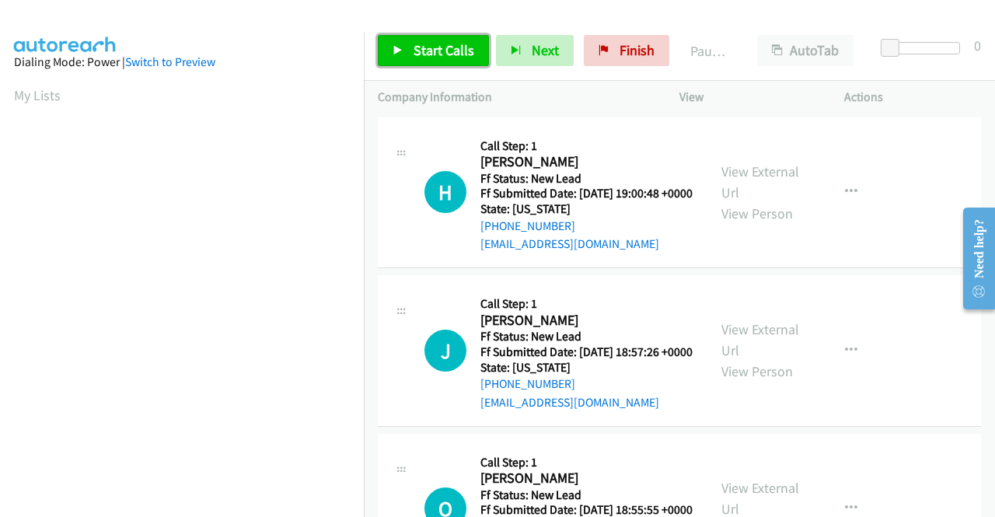
click at [446, 41] on span "Start Calls" at bounding box center [443, 50] width 61 height 18
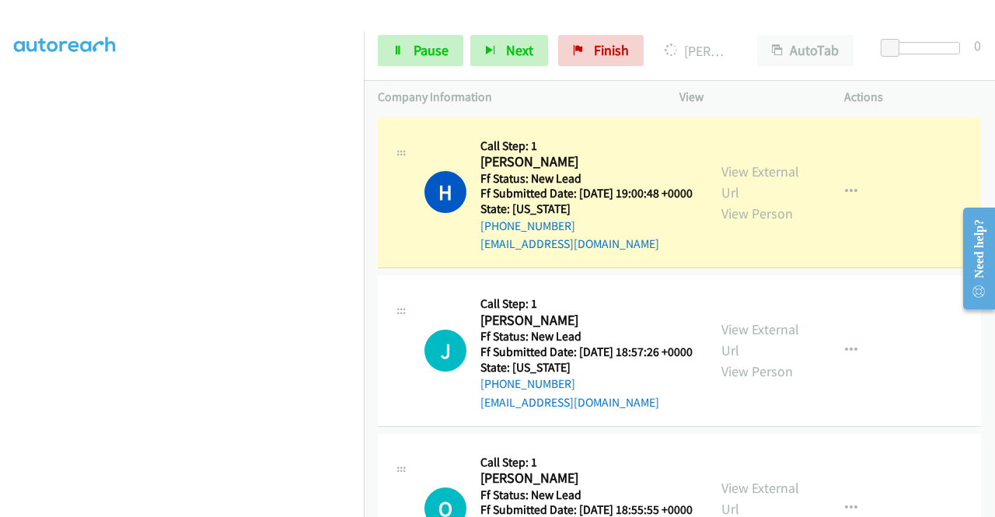
scroll to position [354, 0]
click at [0, 272] on aside "Dialing Mode: Power | Switch to Preview My Lists" at bounding box center [182, 118] width 364 height 860
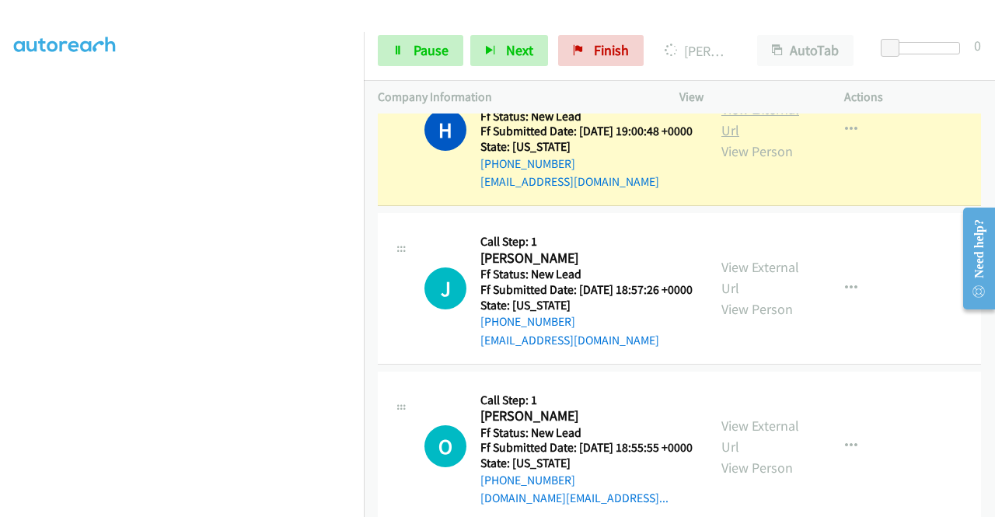
click at [724, 125] on link "View External Url" at bounding box center [760, 119] width 78 height 39
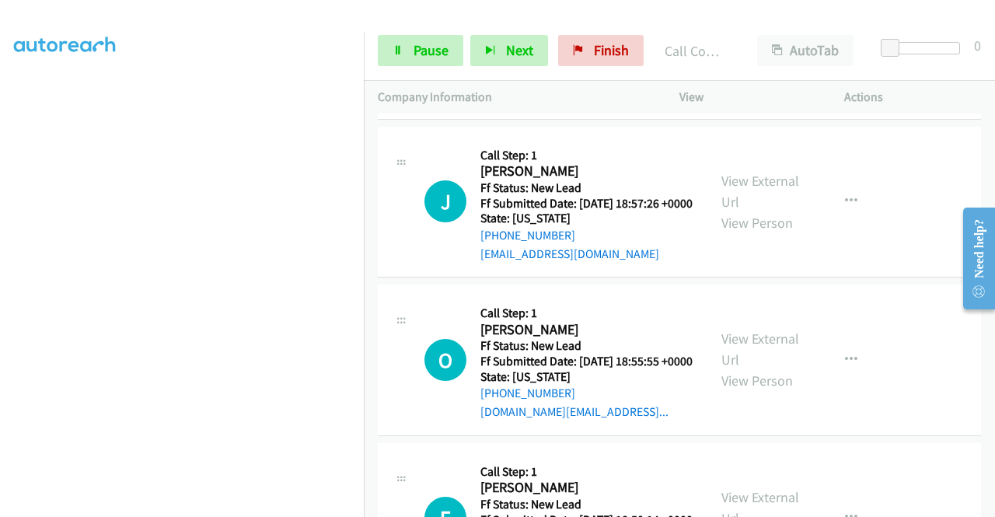
scroll to position [224, 0]
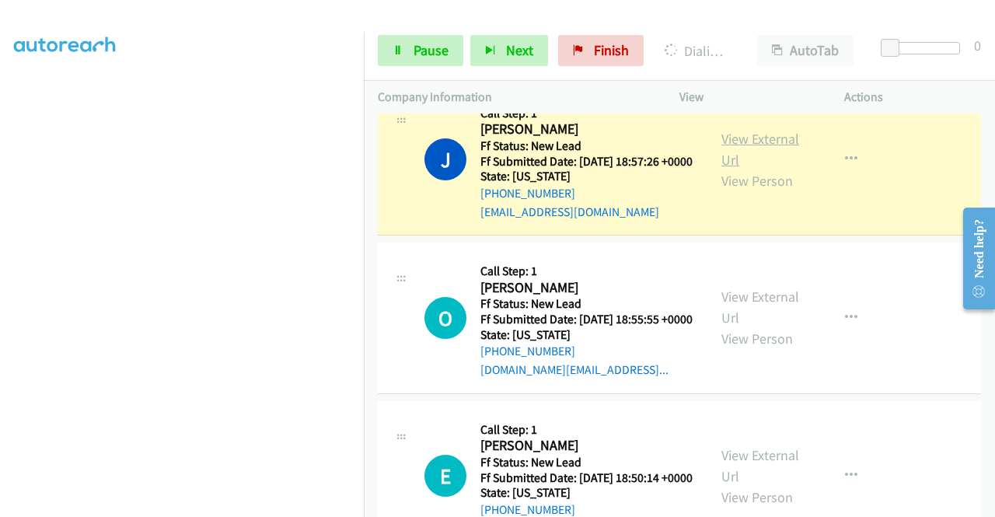
click at [749, 161] on link "View External Url" at bounding box center [760, 149] width 78 height 39
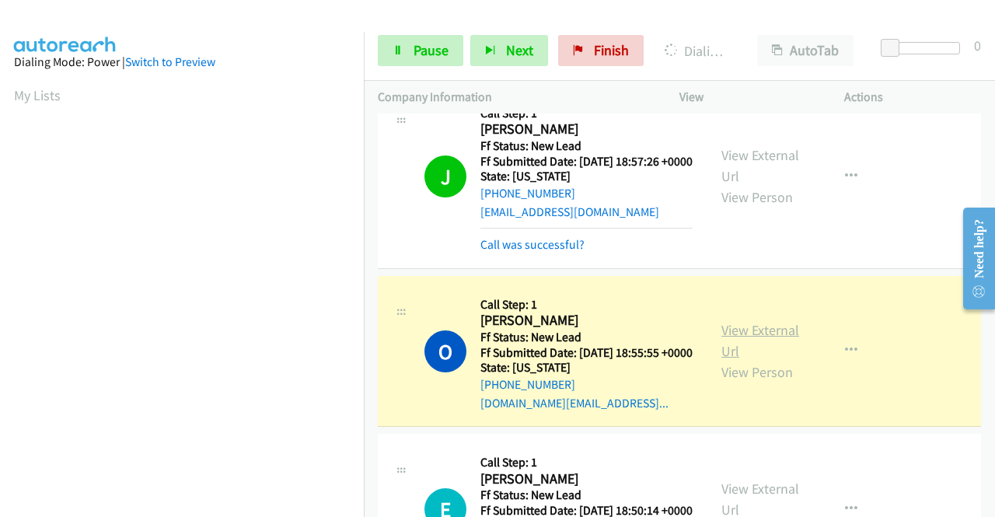
click at [721, 360] on link "View External Url" at bounding box center [760, 340] width 78 height 39
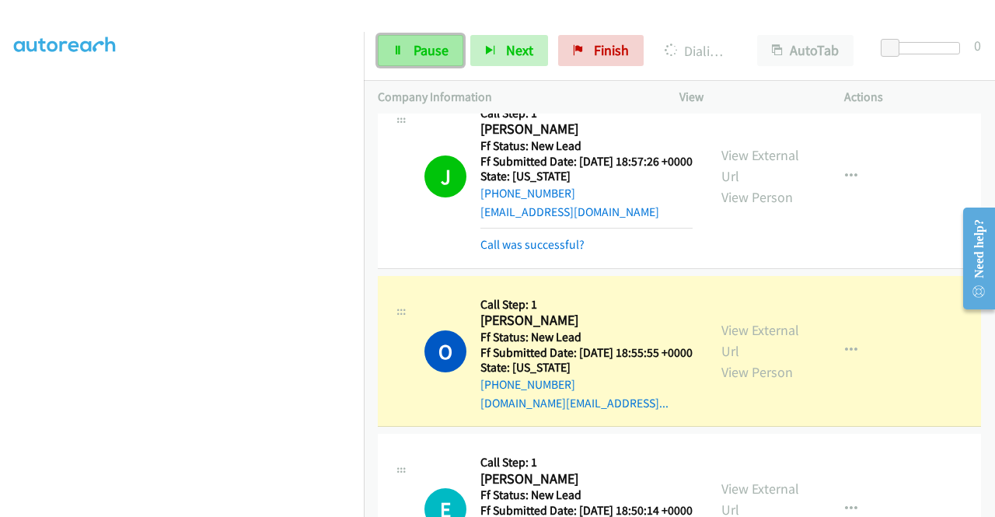
click at [408, 54] on link "Pause" at bounding box center [420, 50] width 85 height 31
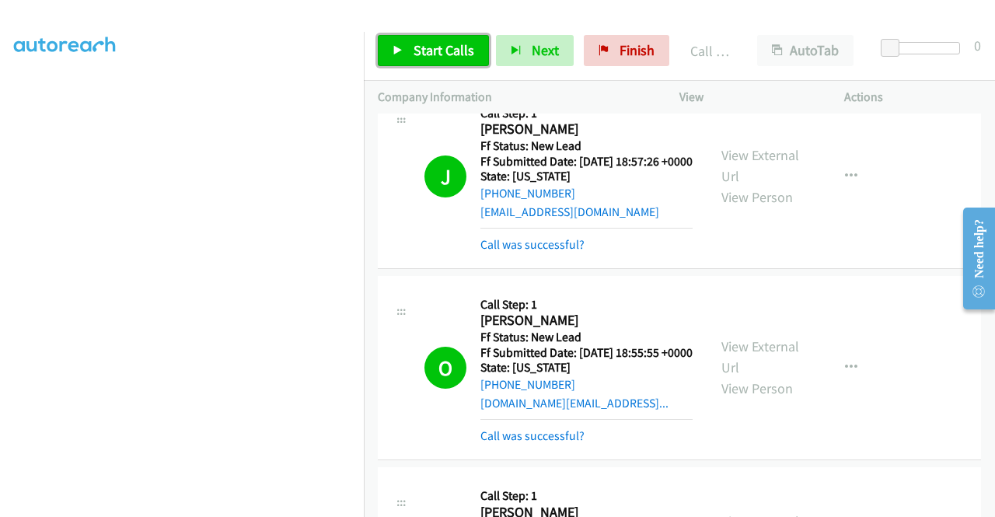
click at [422, 59] on link "Start Calls" at bounding box center [433, 50] width 111 height 31
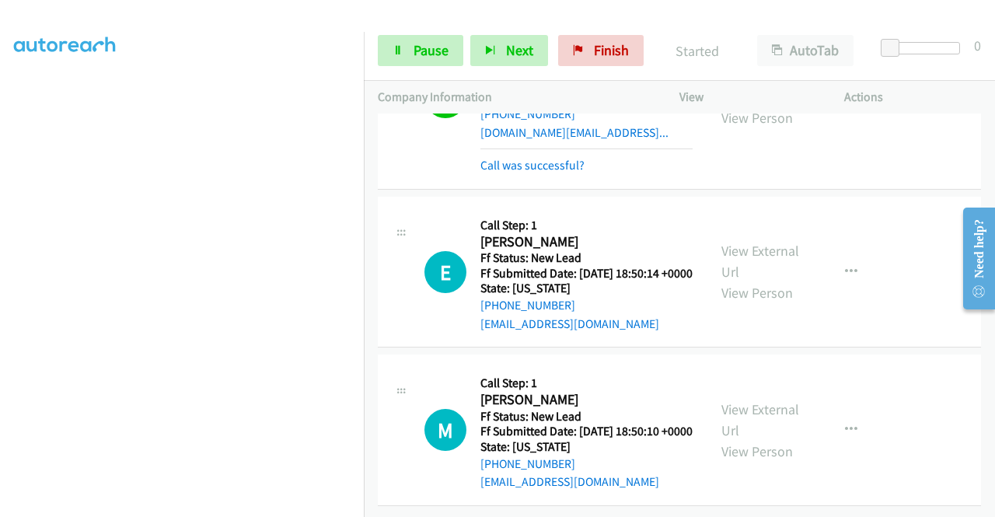
scroll to position [576, 0]
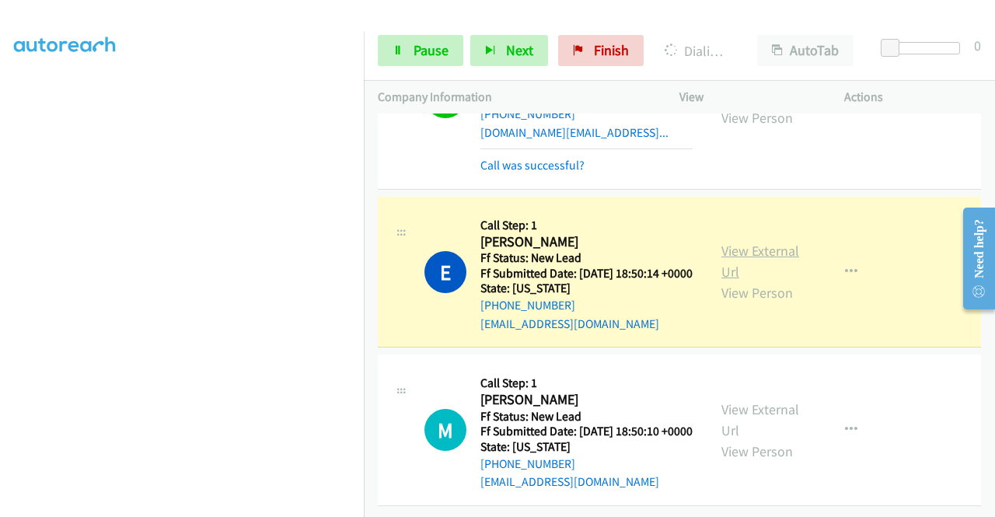
click at [766, 242] on link "View External Url" at bounding box center [760, 261] width 78 height 39
click at [0, 186] on aside "Dialing Mode: Power | Switch to Preview My Lists" at bounding box center [182, 118] width 364 height 860
click at [365, 302] on td "E Callback Scheduled Call Step: 1 Elaine Kim America/Los_Angeles Ff Status: New…" at bounding box center [679, 272] width 631 height 159
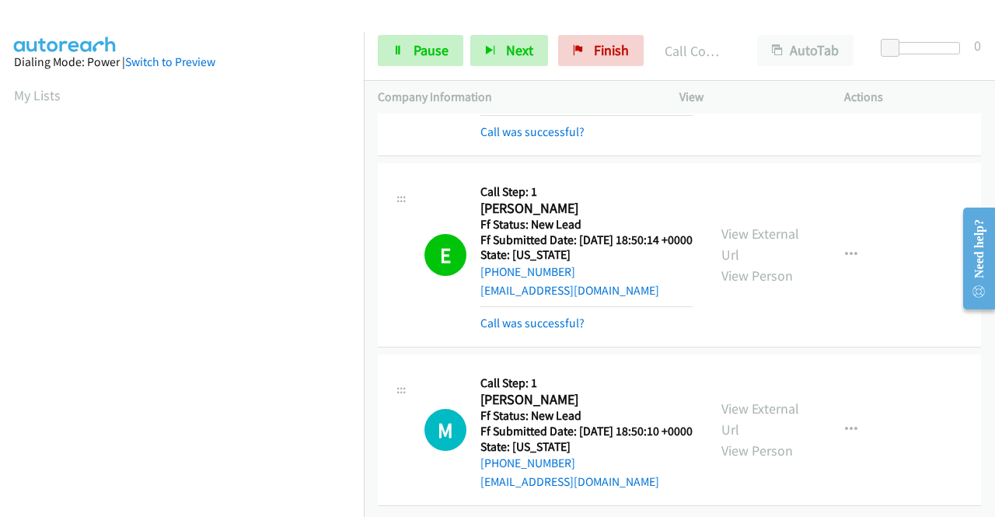
scroll to position [613, 0]
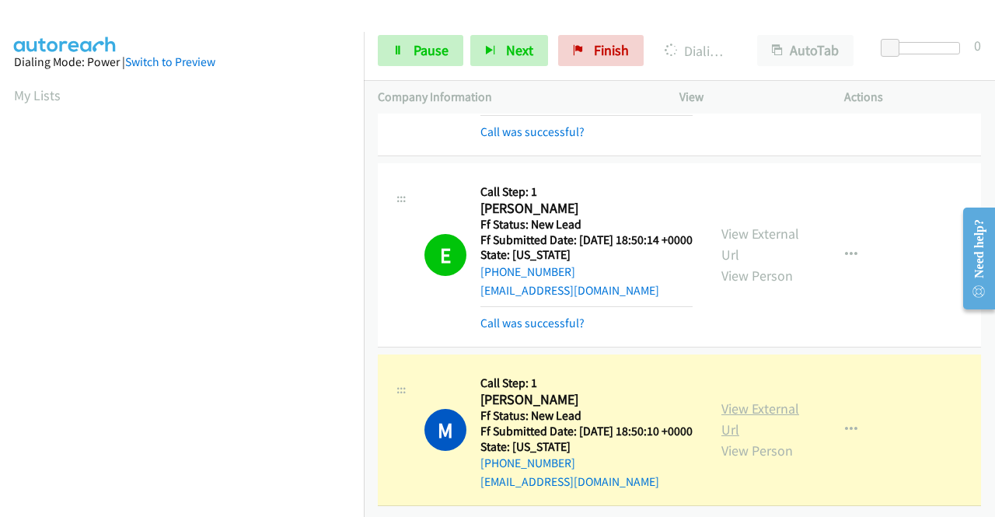
click at [763, 399] on link "View External Url" at bounding box center [760, 418] width 78 height 39
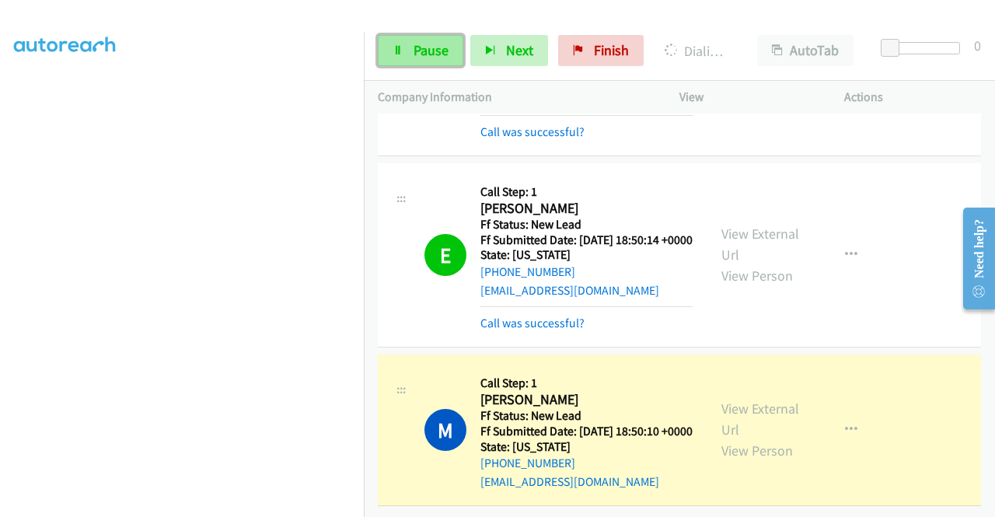
click at [427, 44] on span "Pause" at bounding box center [430, 50] width 35 height 18
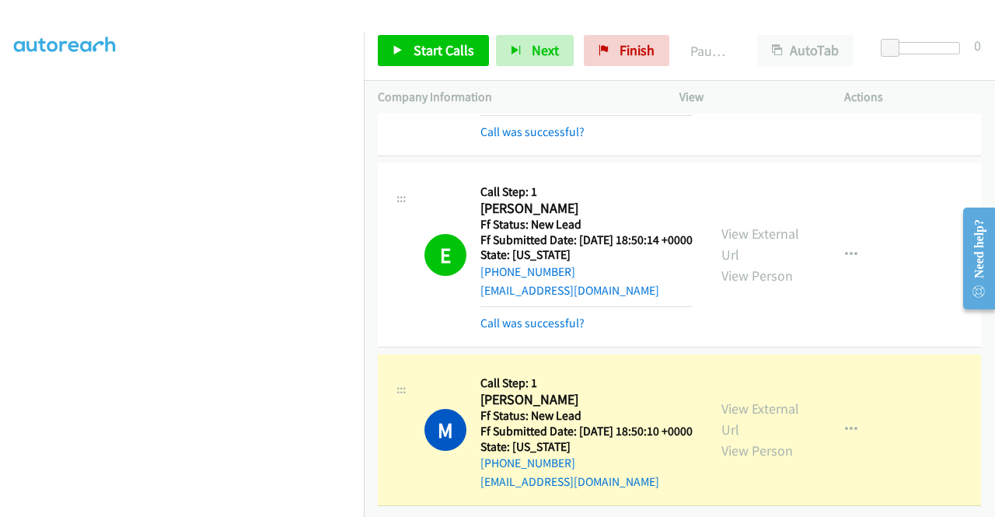
click at [0, 183] on aside "Dialing Mode: Power | Switch to Preview My Lists" at bounding box center [182, 118] width 364 height 860
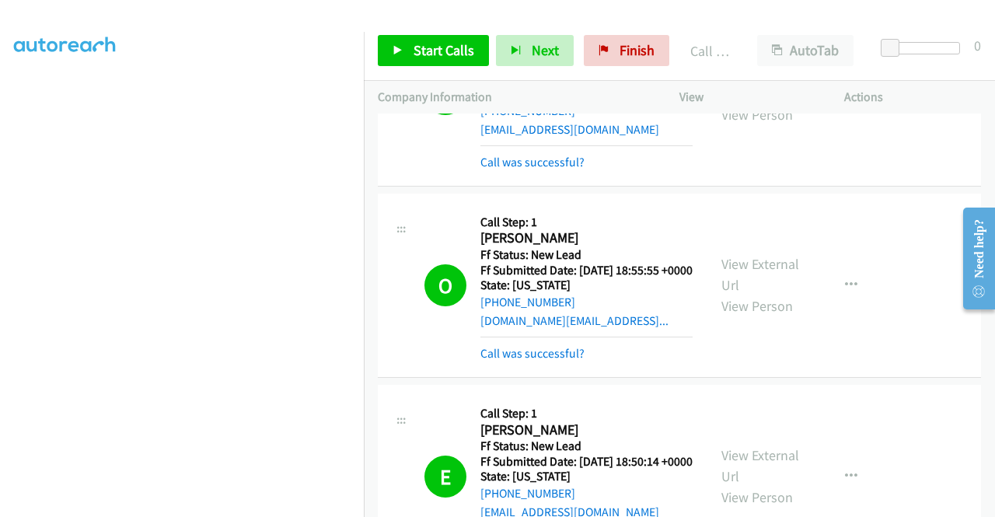
scroll to position [0, 0]
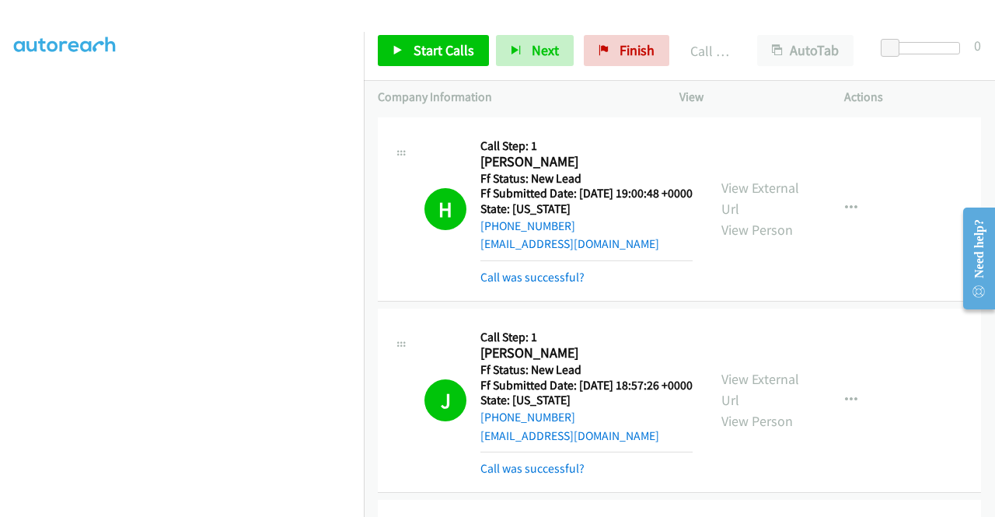
click at [836, 251] on div "View External Url View Person View External Url Email Schedule/Manage Callback …" at bounding box center [796, 208] width 179 height 155
click at [626, 62] on link "Finish" at bounding box center [626, 50] width 85 height 31
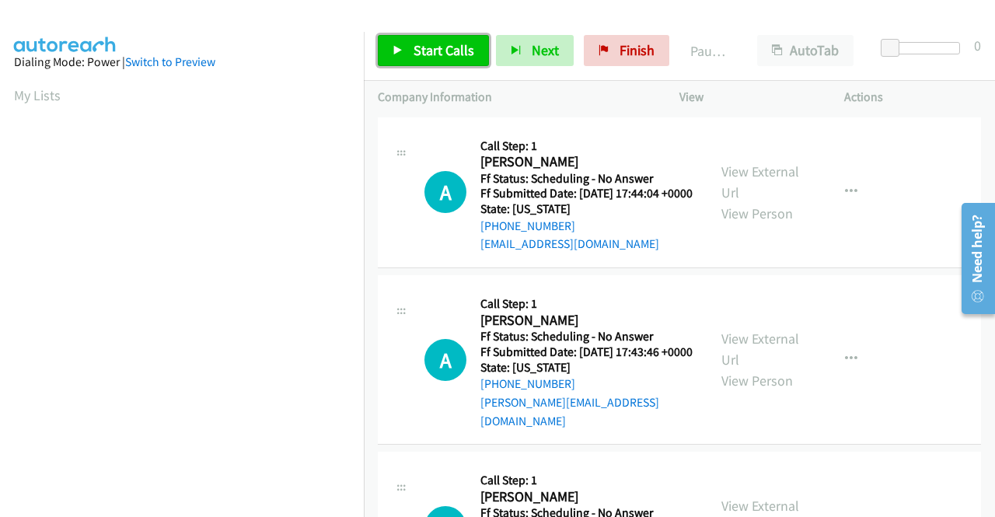
click at [444, 40] on link "Start Calls" at bounding box center [433, 50] width 111 height 31
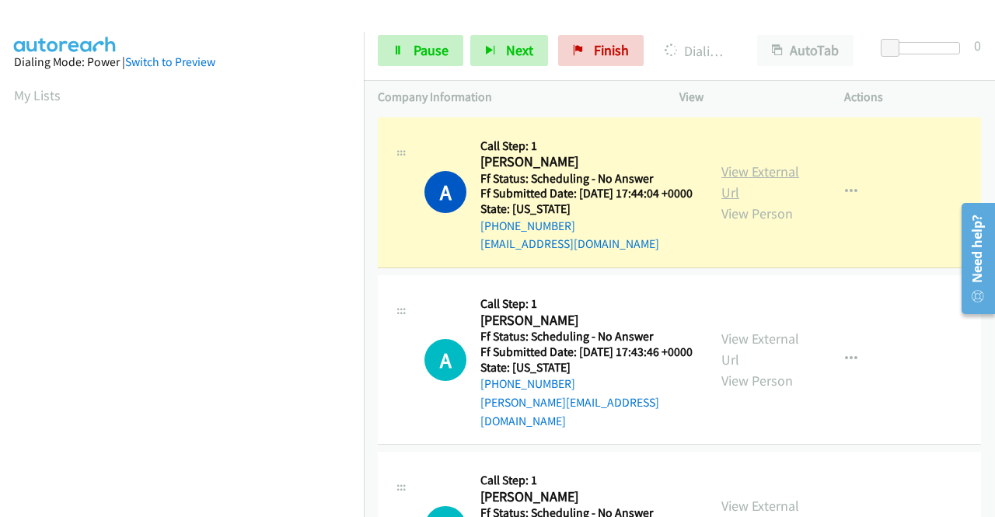
click at [721, 180] on link "View External Url" at bounding box center [760, 181] width 78 height 39
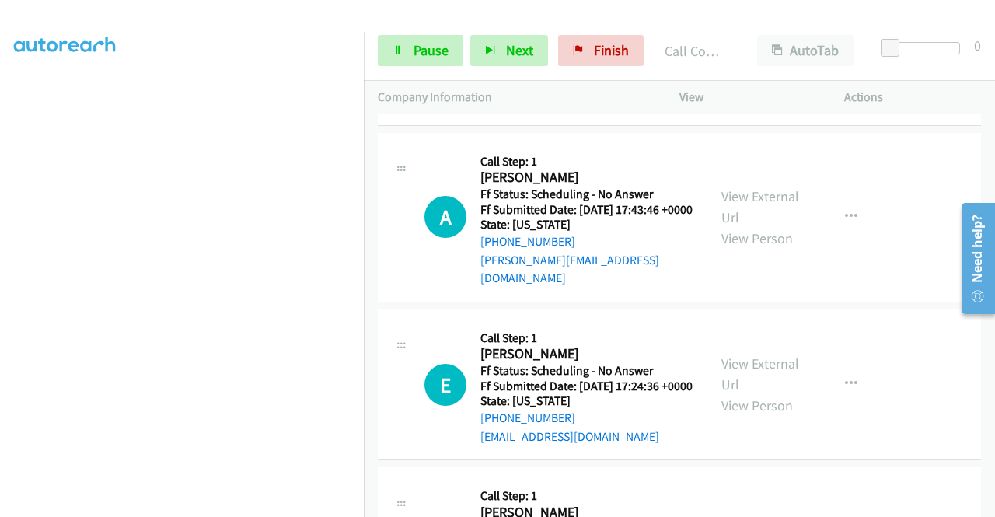
scroll to position [197, 0]
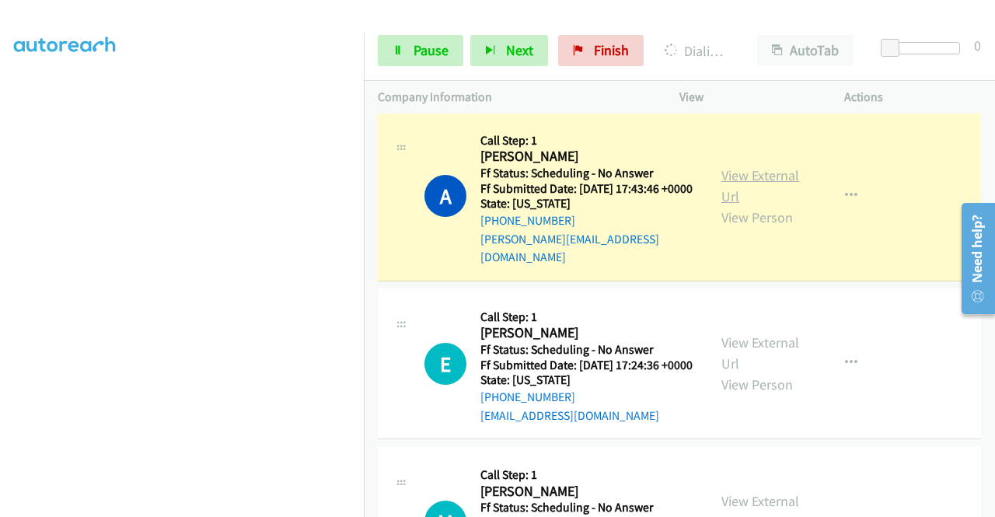
click at [724, 192] on link "View External Url" at bounding box center [760, 185] width 78 height 39
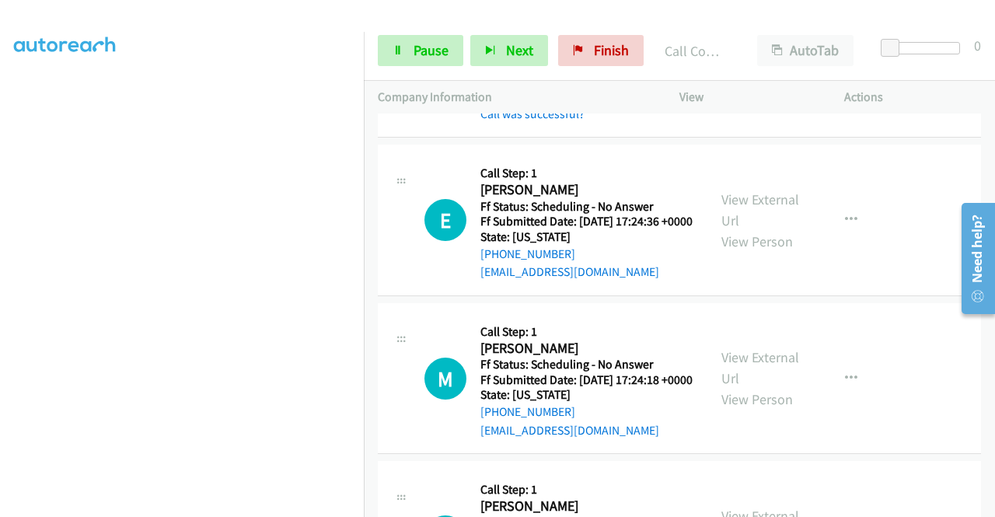
scroll to position [425, 0]
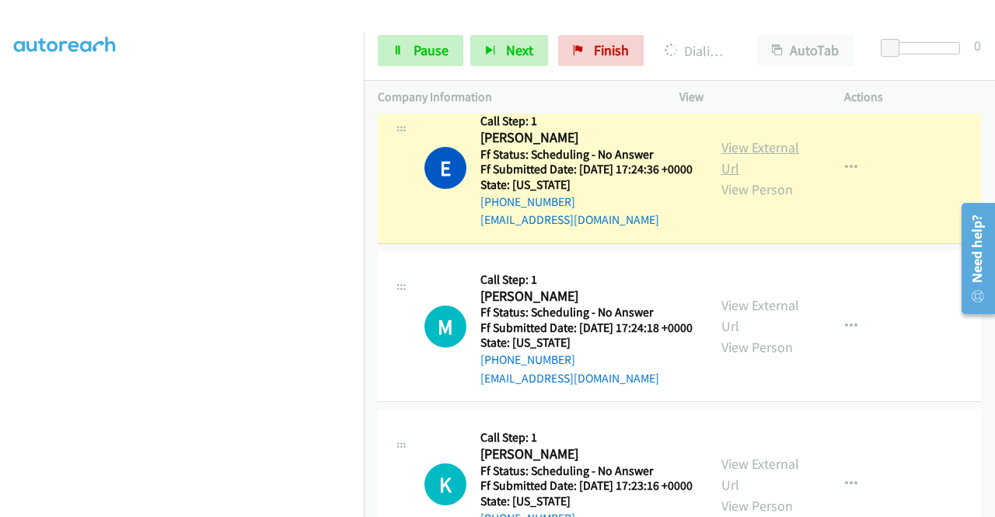
click at [758, 172] on link "View External Url" at bounding box center [760, 157] width 78 height 39
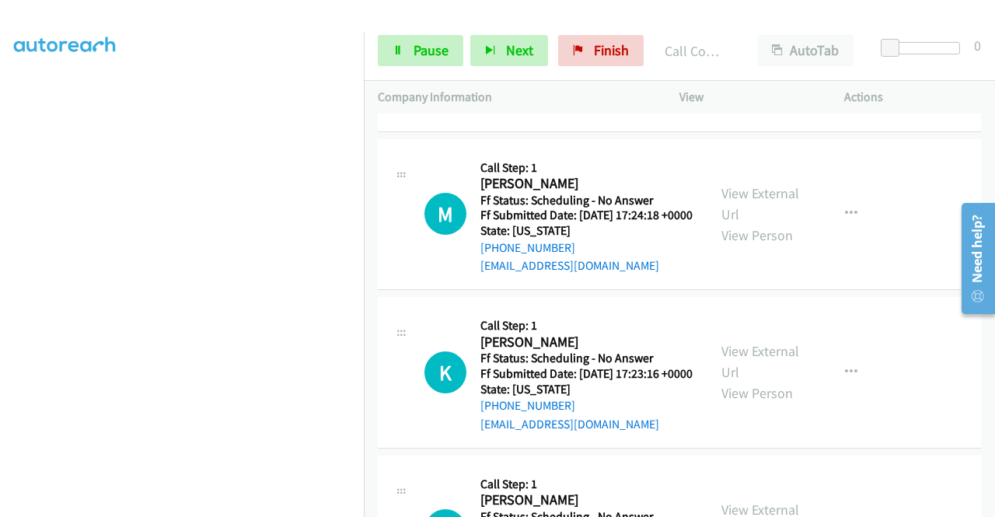
scroll to position [633, 0]
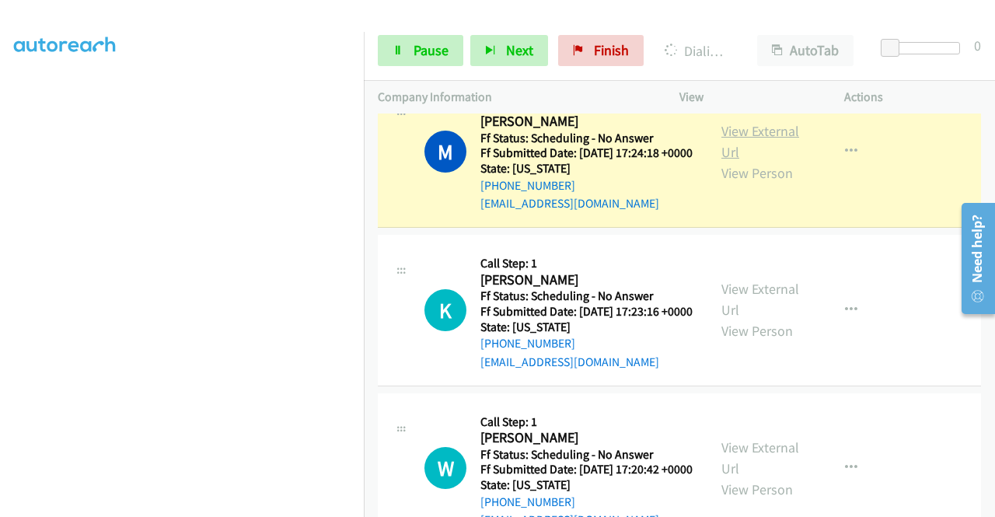
click at [749, 161] on link "View External Url" at bounding box center [760, 141] width 78 height 39
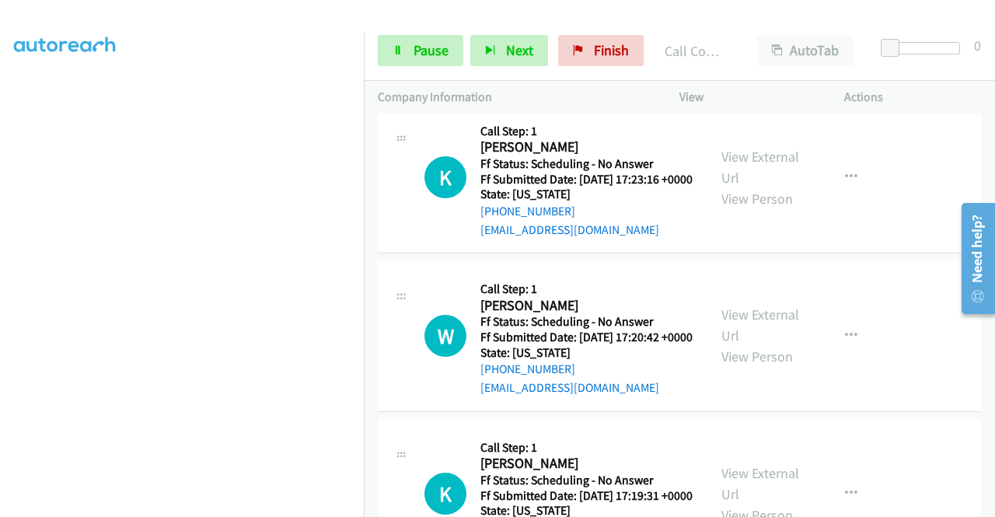
scroll to position [819, 0]
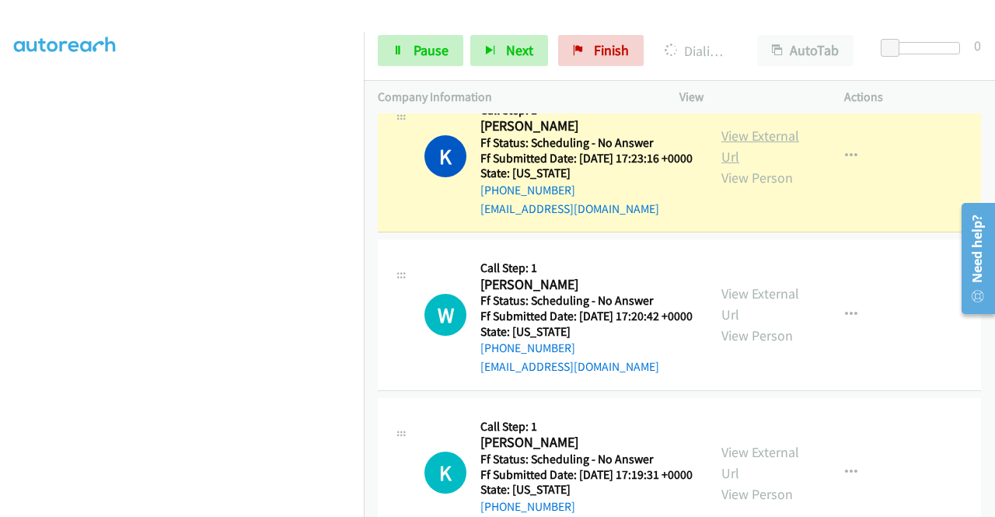
click at [745, 166] on link "View External Url" at bounding box center [760, 146] width 78 height 39
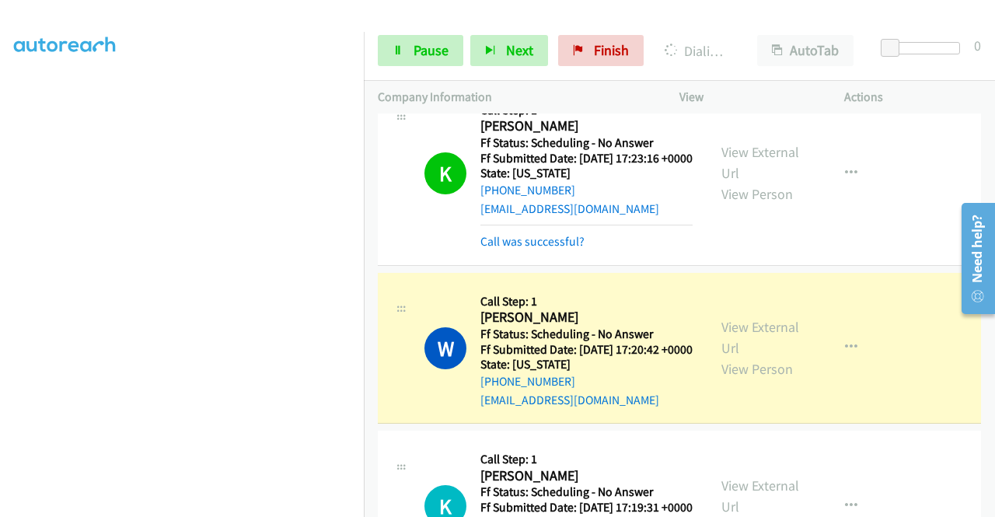
click at [725, 379] on div "View External Url View Person" at bounding box center [761, 347] width 81 height 63
click at [735, 379] on div "View External Url View Person" at bounding box center [761, 347] width 81 height 63
click at [728, 357] on link "View External Url" at bounding box center [760, 337] width 78 height 39
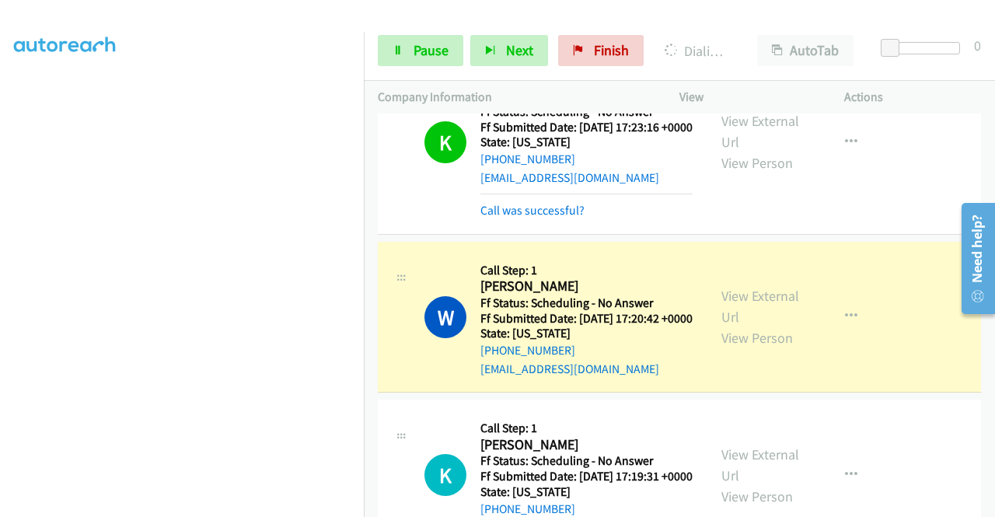
click at [989, 504] on div "[PHONE_NUMBER] Call failed - Please reload the list and try again The Callbar F…" at bounding box center [679, 314] width 631 height 403
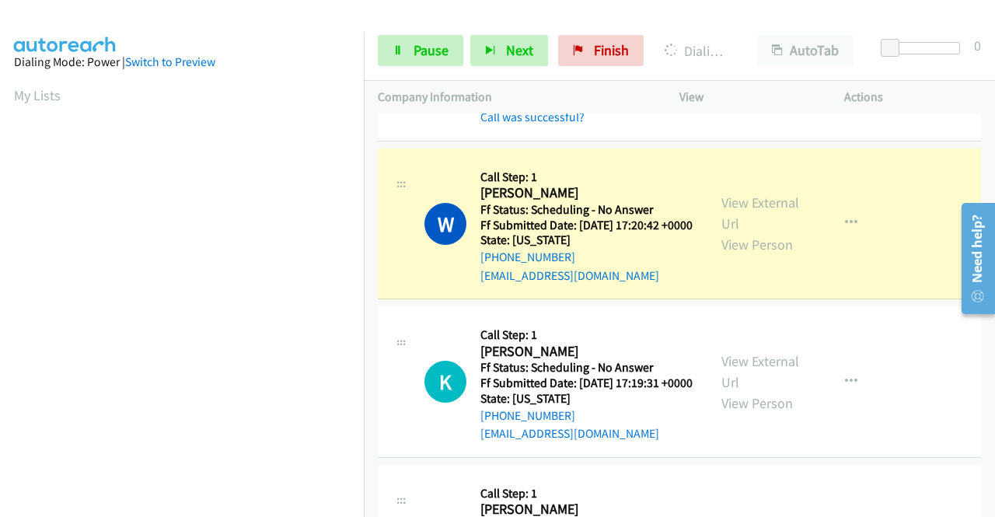
scroll to position [354, 0]
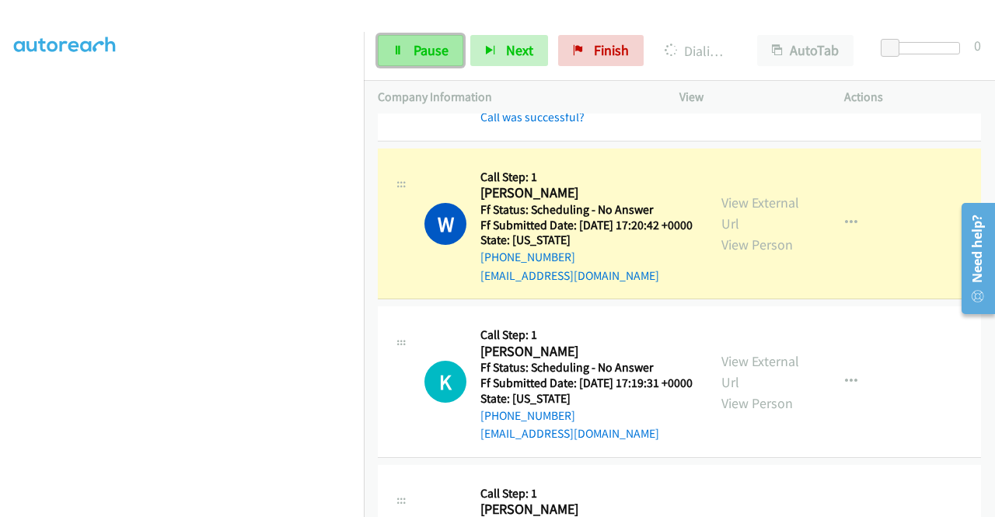
click at [419, 51] on span "Pause" at bounding box center [430, 50] width 35 height 18
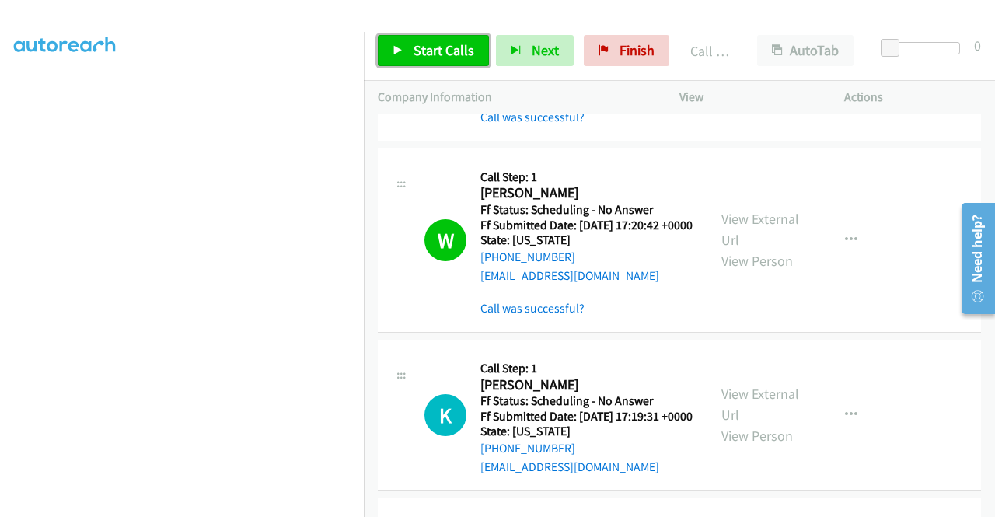
click at [459, 38] on link "Start Calls" at bounding box center [433, 50] width 111 height 31
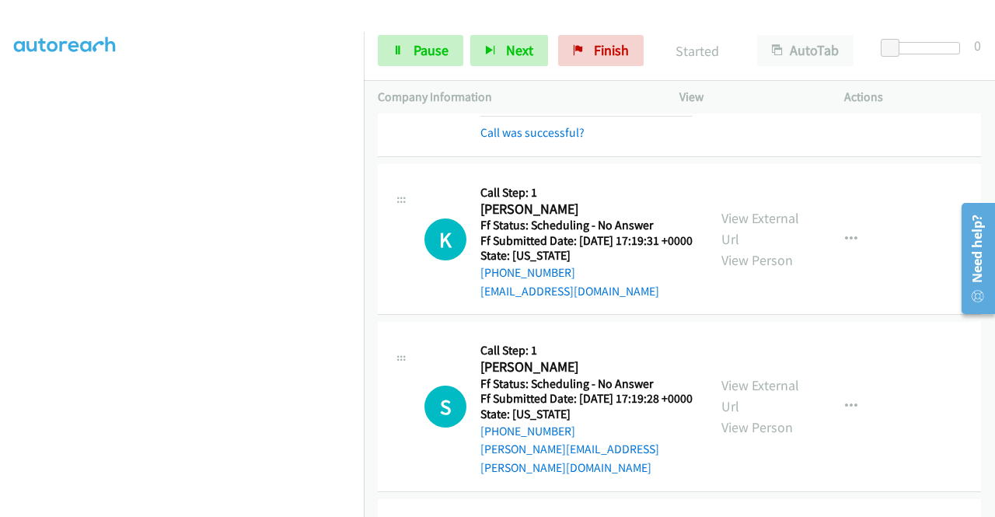
scroll to position [1192, 0]
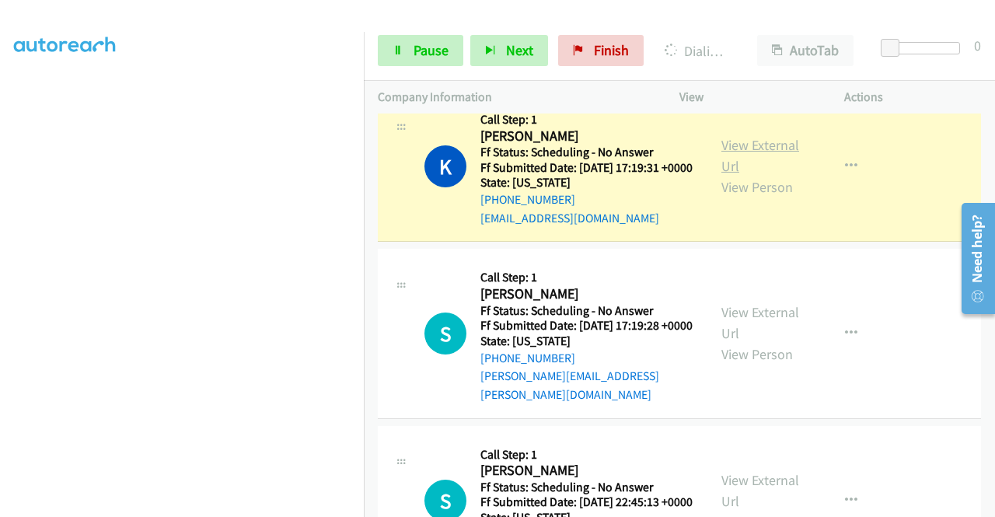
click at [741, 175] on link "View External Url" at bounding box center [760, 155] width 78 height 39
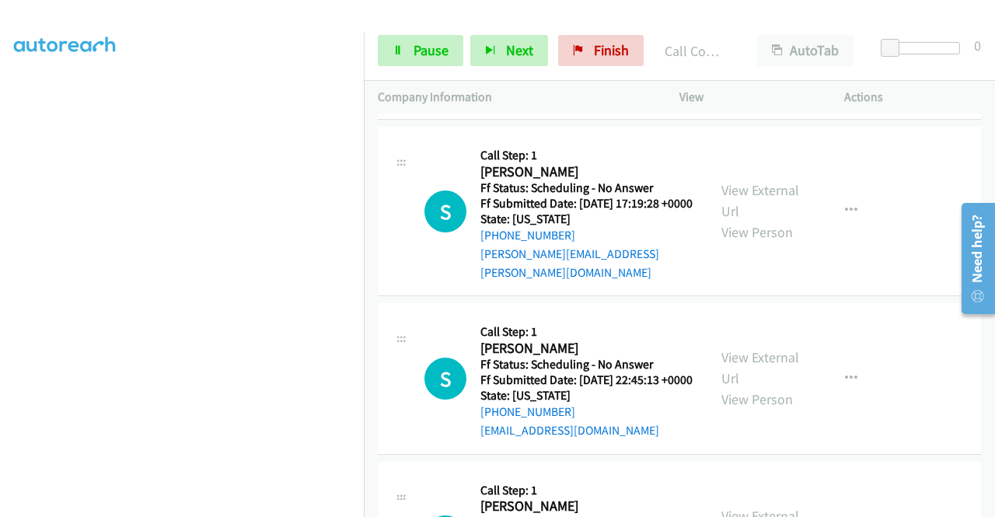
scroll to position [1441, 0]
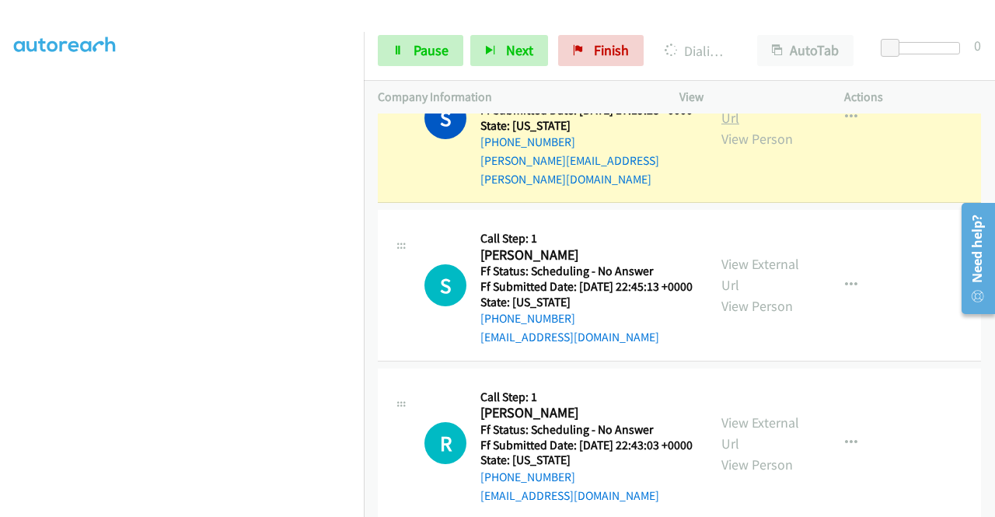
click at [771, 127] on link "View External Url" at bounding box center [760, 107] width 78 height 39
click at [413, 54] on span "Pause" at bounding box center [430, 50] width 35 height 18
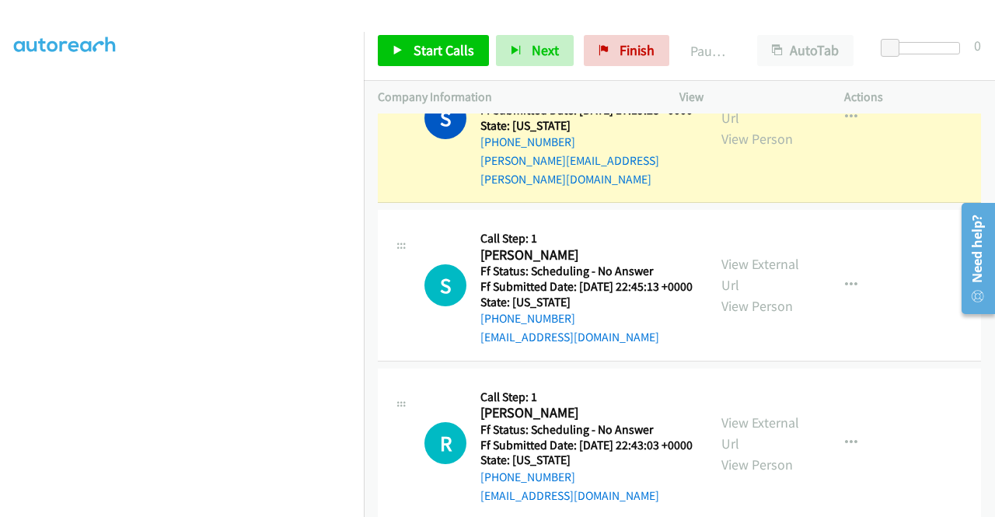
scroll to position [354, 0]
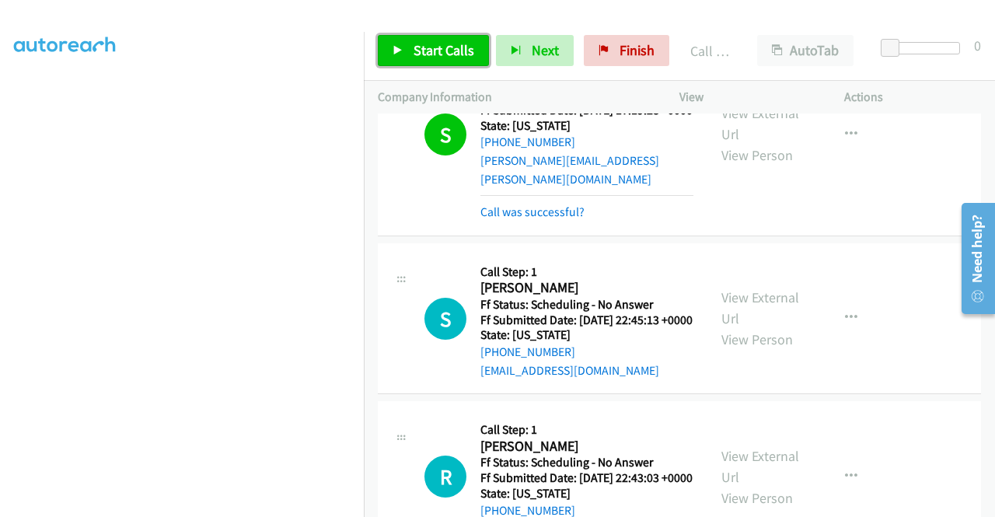
click at [469, 54] on span "Start Calls" at bounding box center [443, 50] width 61 height 18
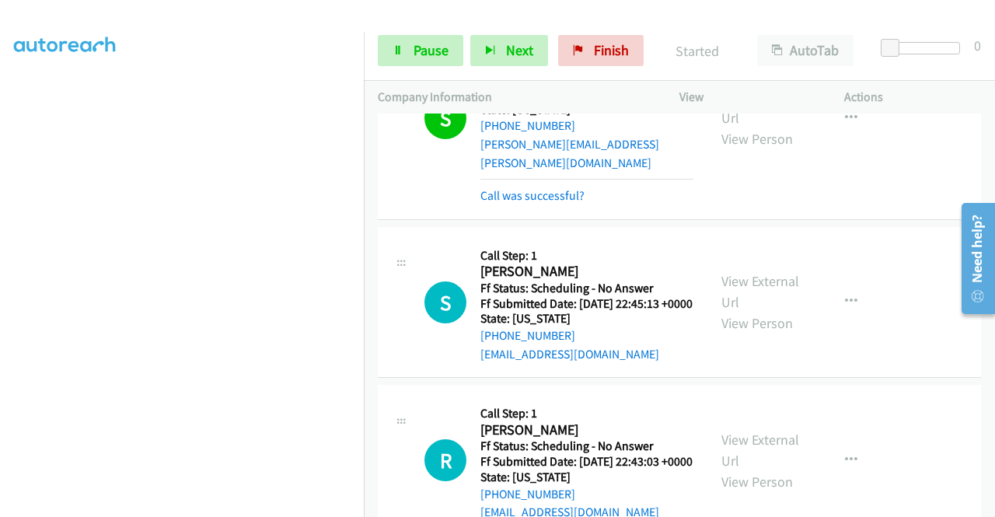
scroll to position [1472, 0]
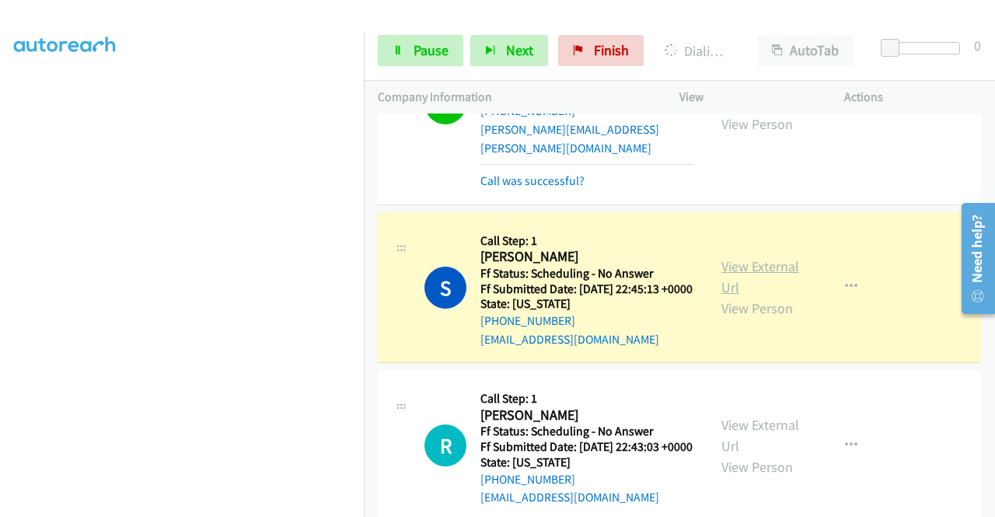
click at [751, 296] on link "View External Url" at bounding box center [760, 276] width 78 height 39
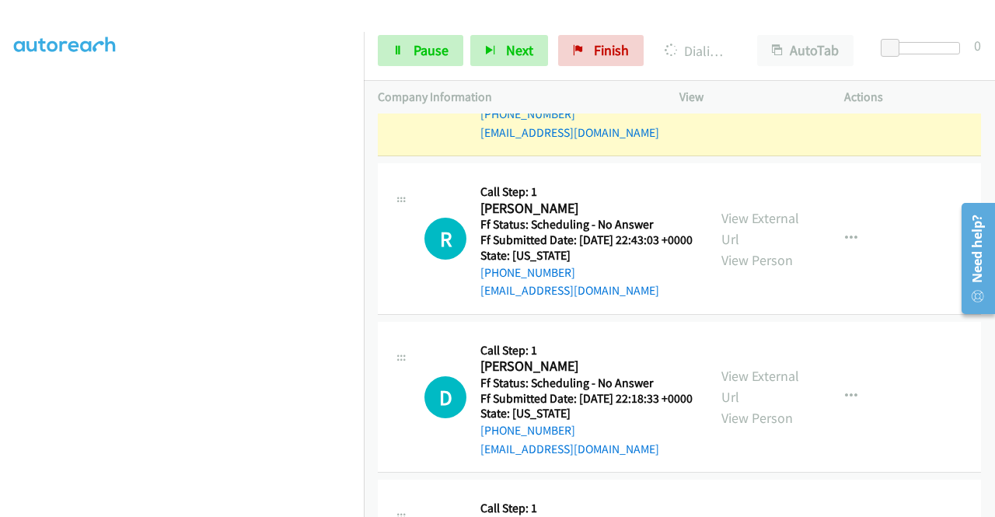
scroll to position [354, 12]
click at [404, 49] on link "Pause" at bounding box center [420, 50] width 85 height 31
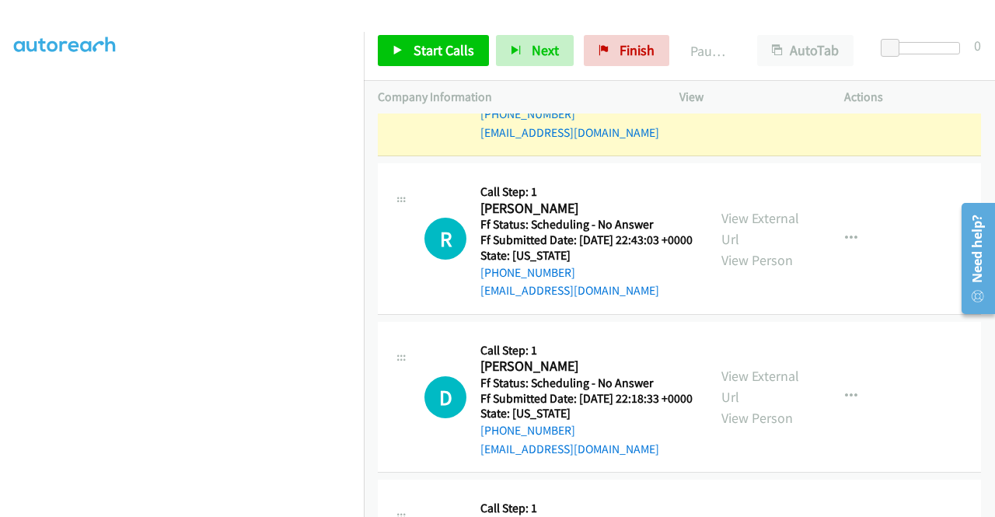
click at [365, 160] on td "S Callback Scheduled Call Step: 1 Stephen Mcdermott America/New_York Ff Status:…" at bounding box center [679, 81] width 631 height 159
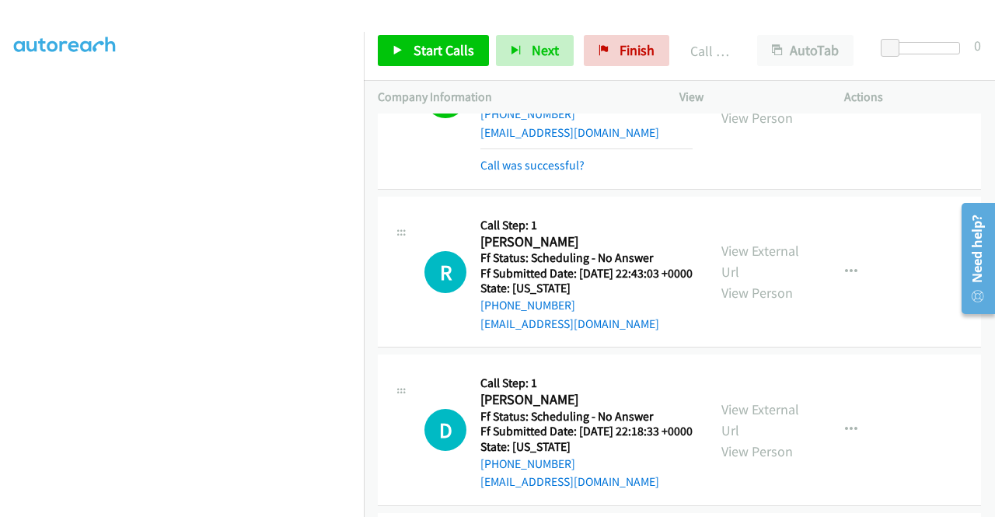
click at [418, 68] on div "Start Calls Pause Next Finish Call Completed AutoTab AutoTab 0" at bounding box center [679, 51] width 631 height 60
click at [424, 58] on span "Start Calls" at bounding box center [443, 50] width 61 height 18
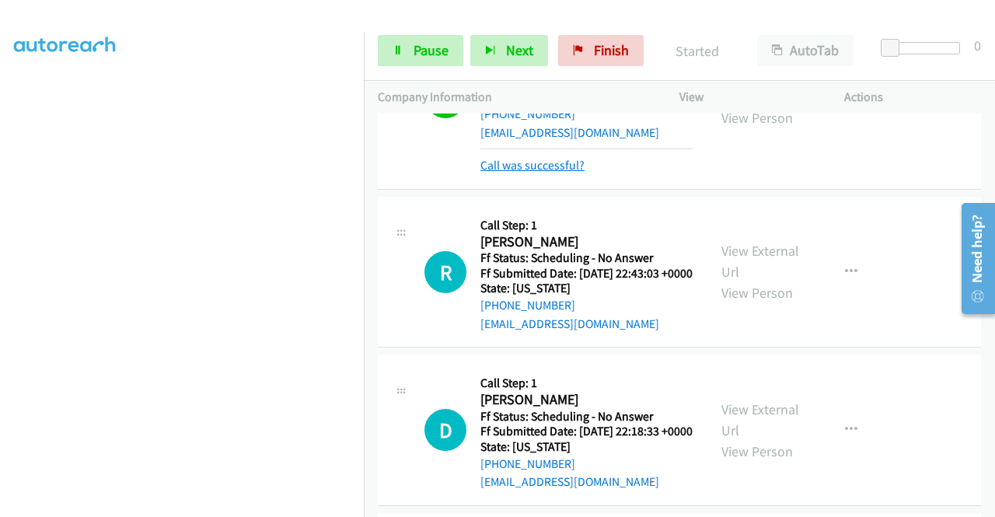
click at [539, 173] on link "Call was successful?" at bounding box center [532, 165] width 104 height 15
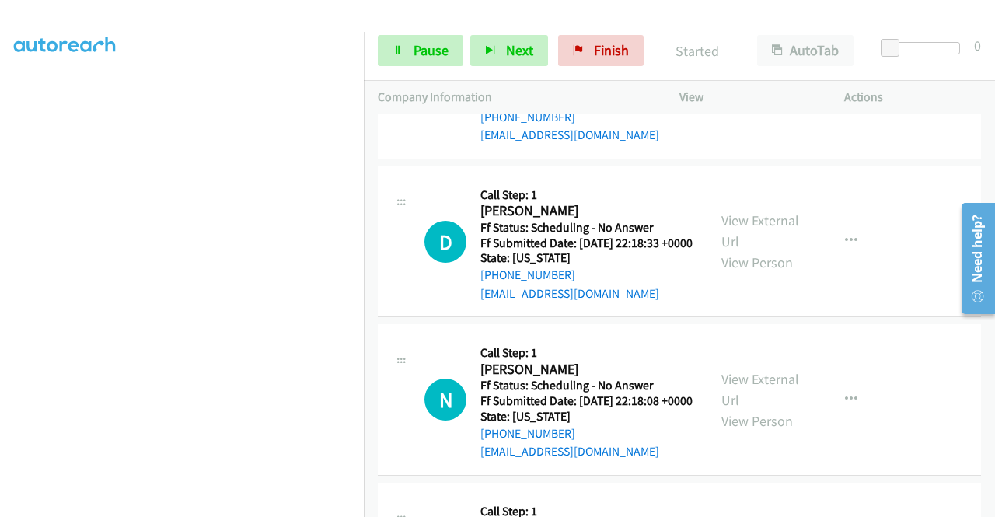
scroll to position [1865, 0]
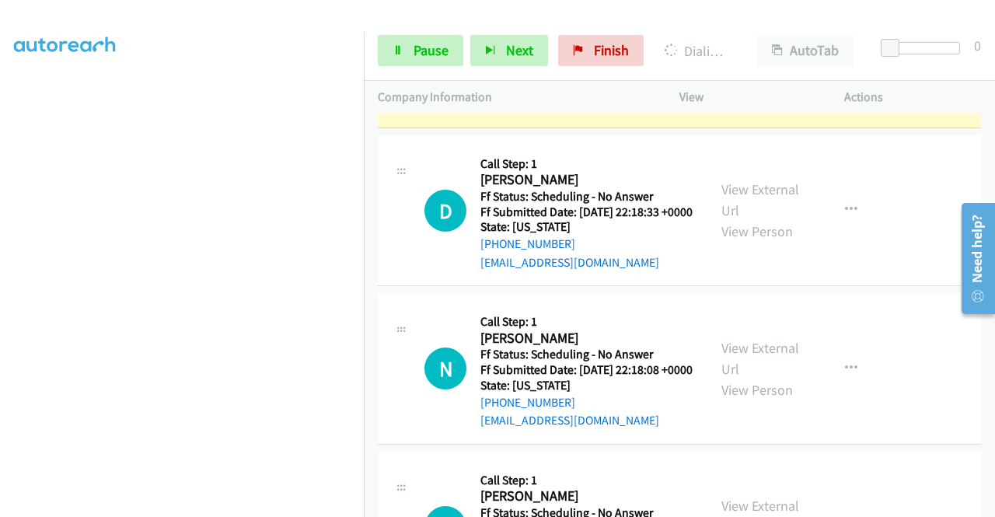
click at [755, 61] on link "View External Url" at bounding box center [760, 42] width 78 height 39
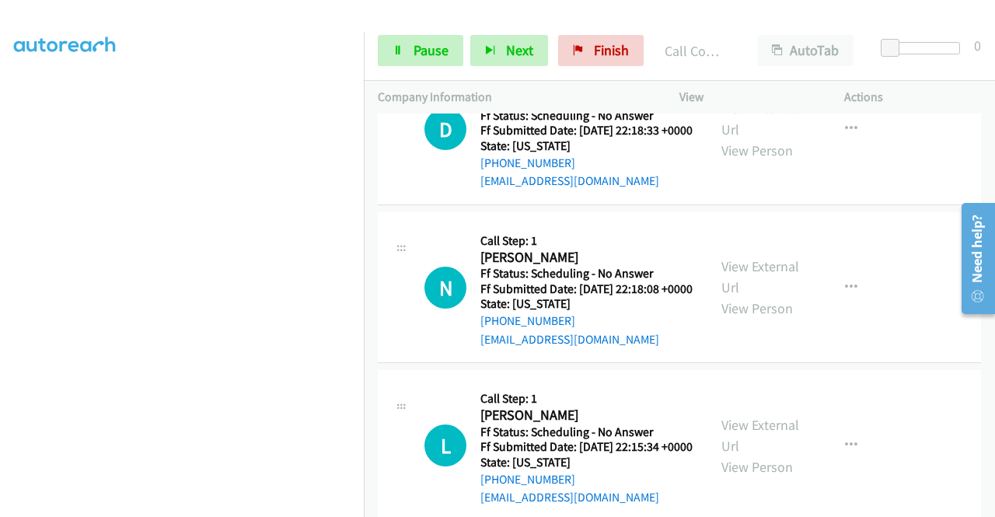
scroll to position [2011, 0]
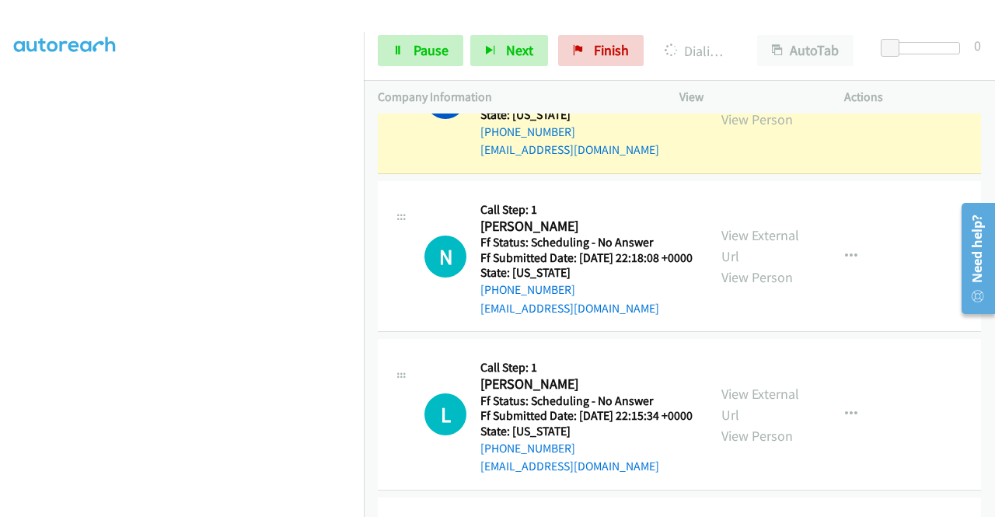
click at [724, 107] on link "View External Url" at bounding box center [760, 87] width 78 height 39
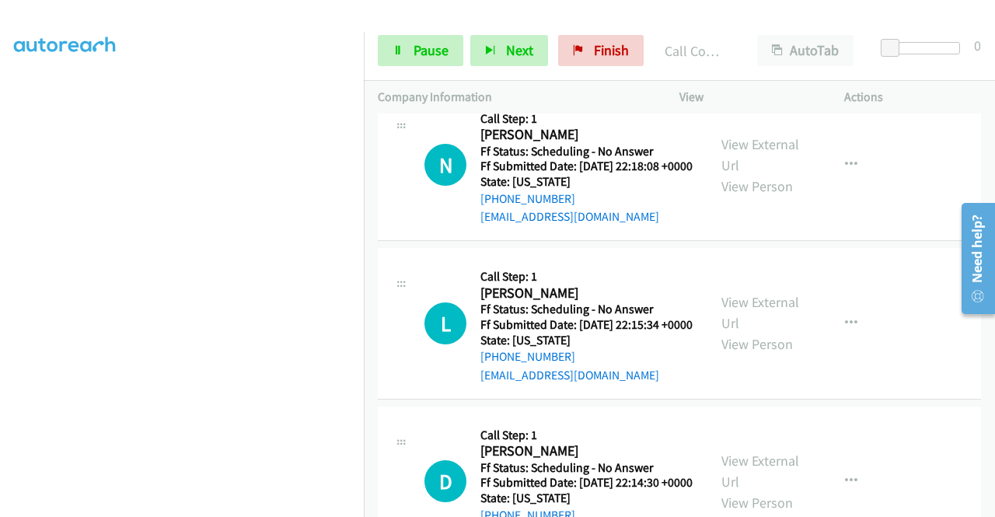
scroll to position [2238, 0]
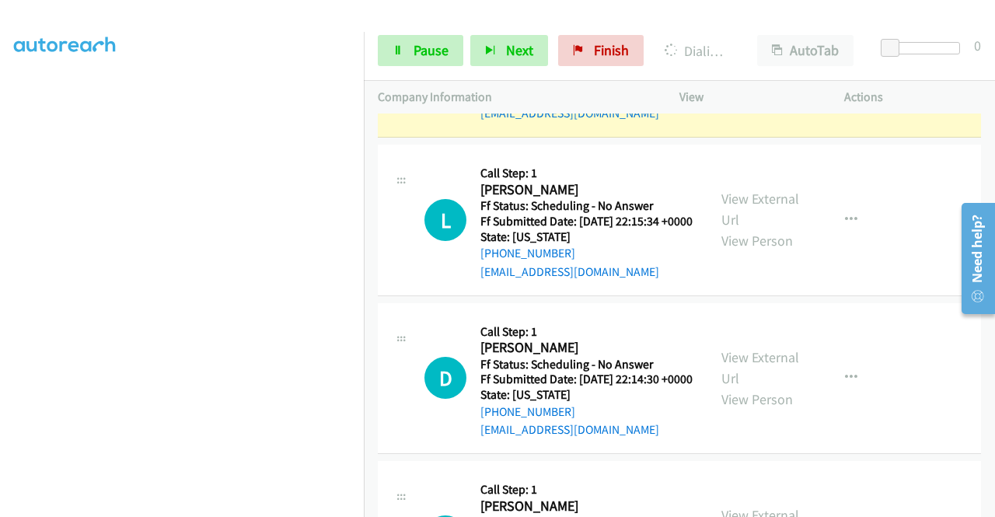
click at [738, 71] on link "View External Url" at bounding box center [760, 51] width 78 height 39
click at [414, 74] on div "Start Calls Pause Next Finish Dialing Nicole Costen AutoTab AutoTab 0" at bounding box center [679, 51] width 631 height 60
click at [410, 58] on link "Pause" at bounding box center [420, 50] width 85 height 31
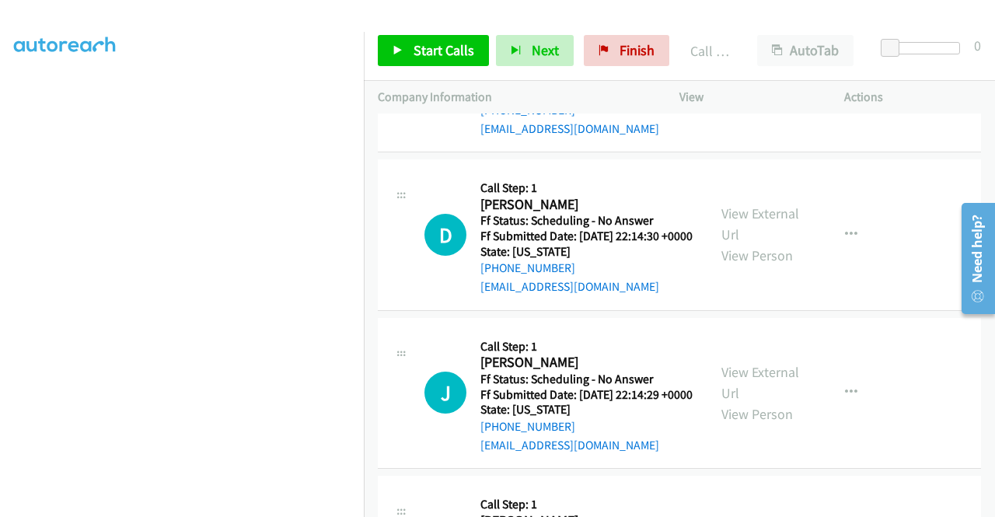
scroll to position [2487, 0]
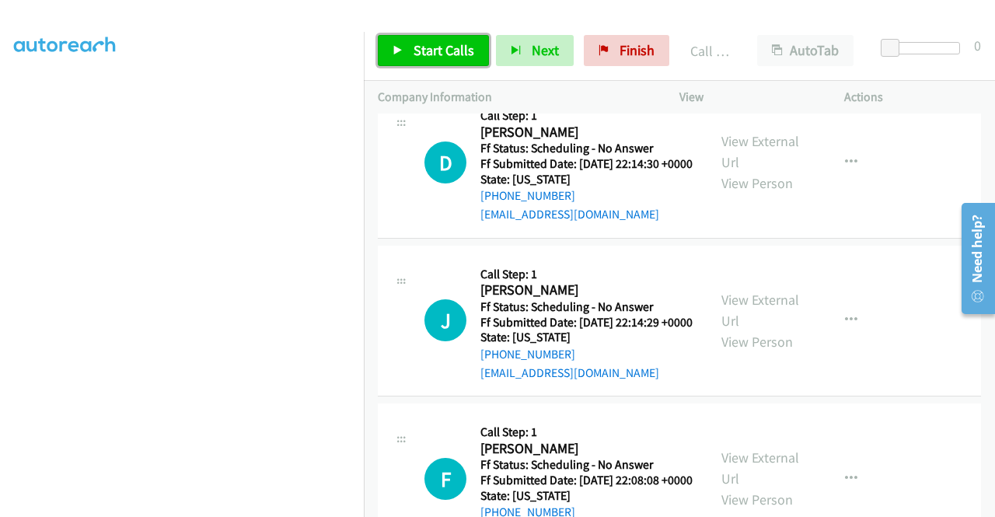
click at [480, 55] on link "Start Calls" at bounding box center [433, 50] width 111 height 31
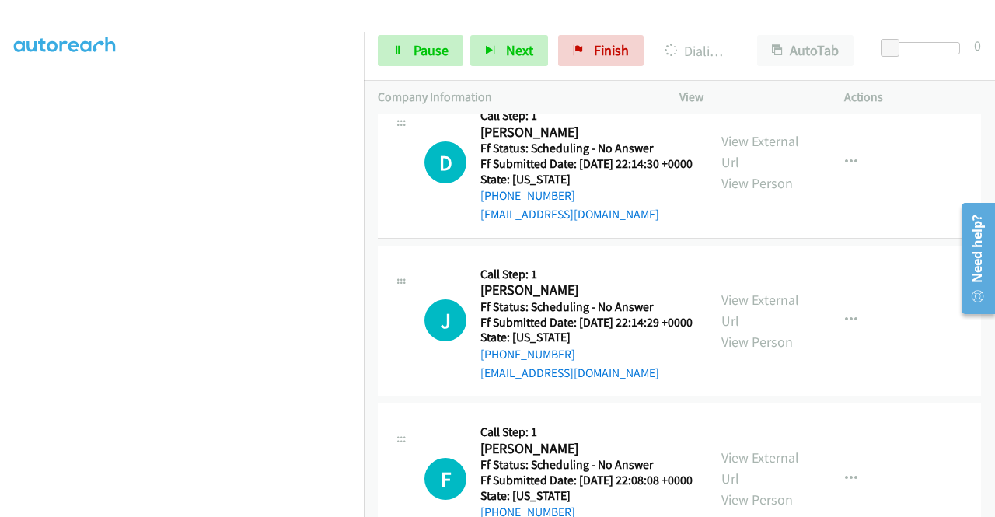
click at [736, 36] on div "View External Url View Person" at bounding box center [761, 4] width 81 height 63
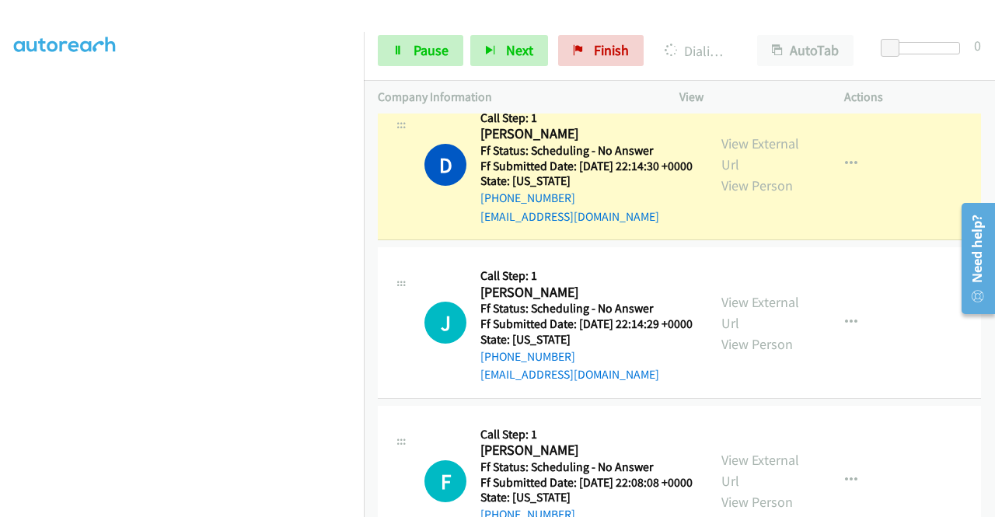
scroll to position [2632, 0]
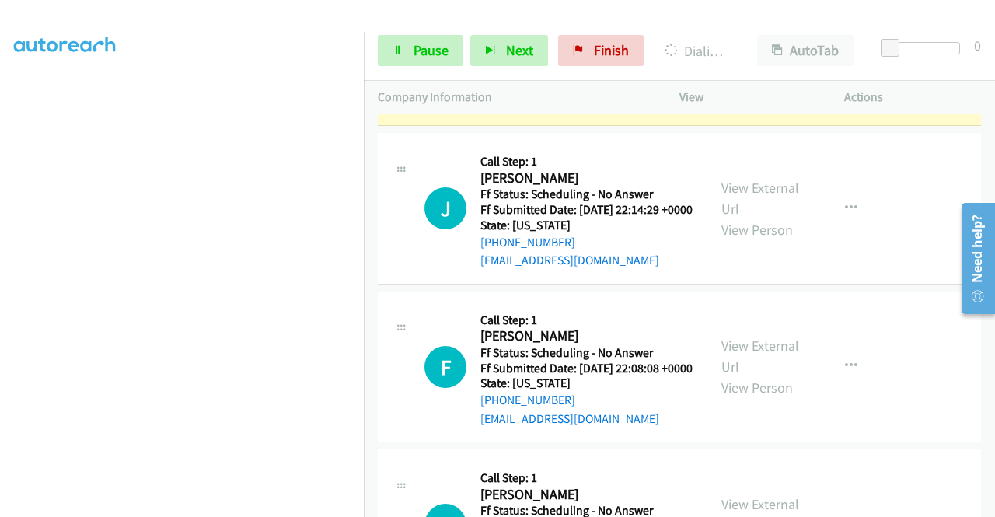
click at [746, 59] on link "View External Url" at bounding box center [760, 39] width 78 height 39
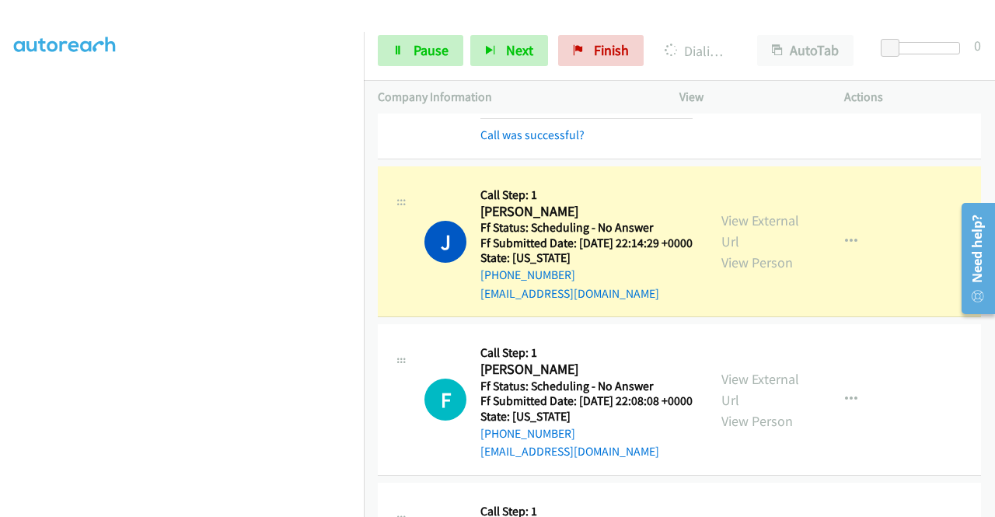
click at [743, 273] on div "View External Url View Person" at bounding box center [761, 241] width 81 height 63
click at [741, 250] on link "View External Url" at bounding box center [760, 230] width 78 height 39
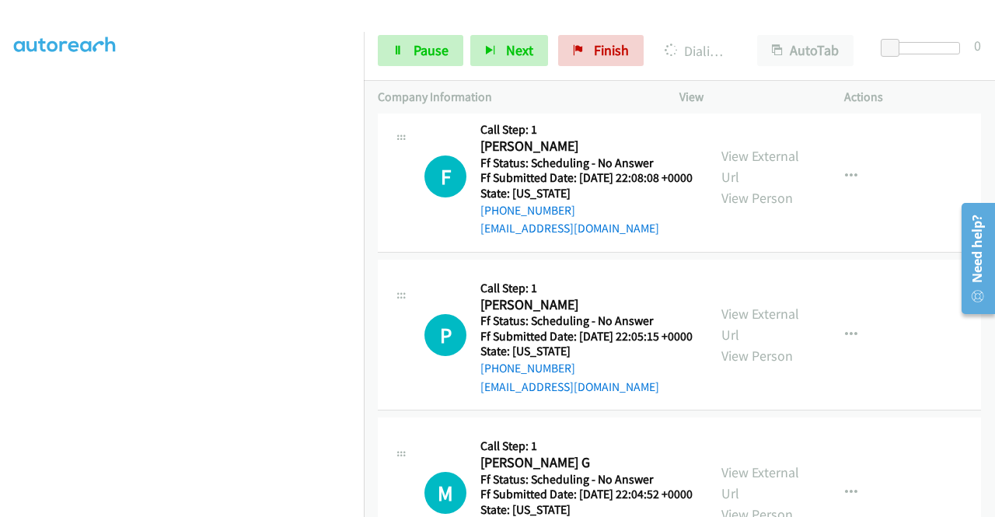
scroll to position [351, 12]
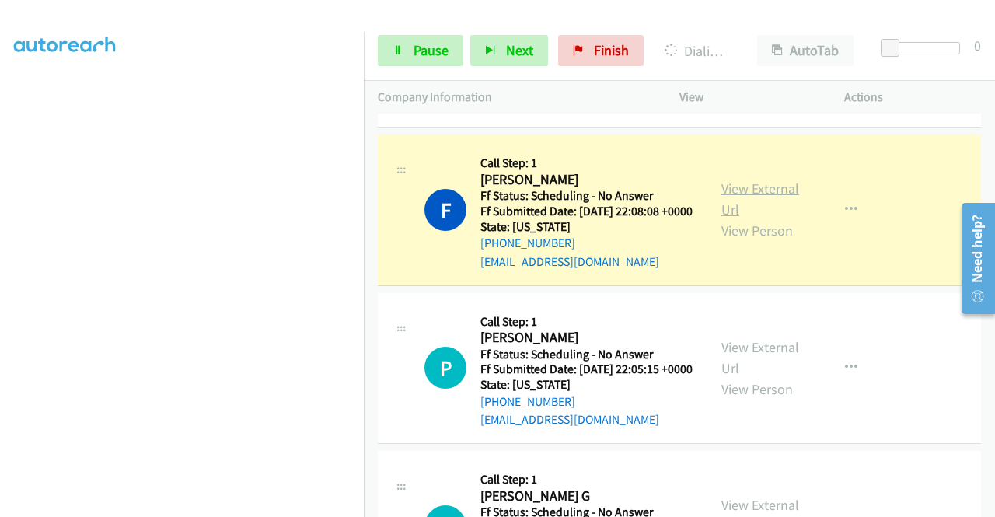
click at [734, 218] on link "View External Url" at bounding box center [760, 199] width 78 height 39
click at [403, 57] on link "Pause" at bounding box center [420, 50] width 85 height 31
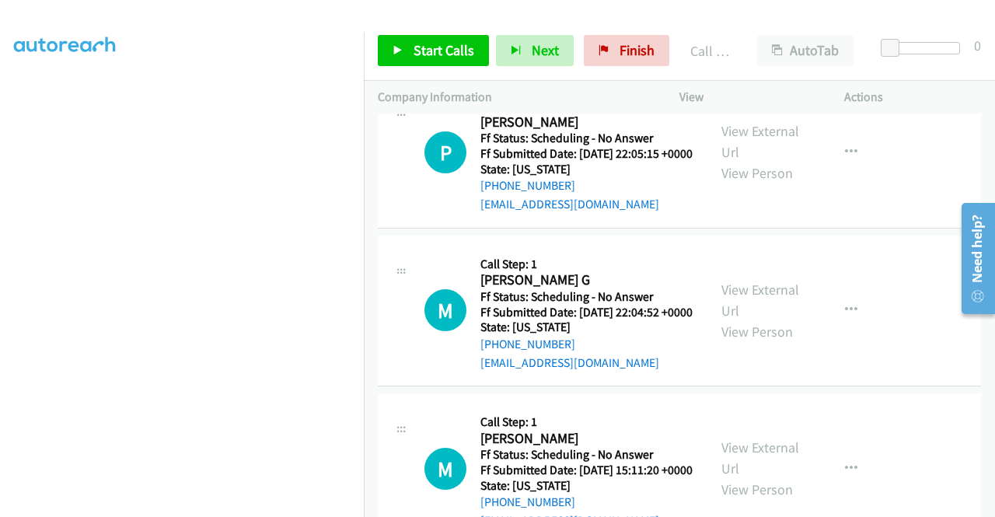
scroll to position [3239, 0]
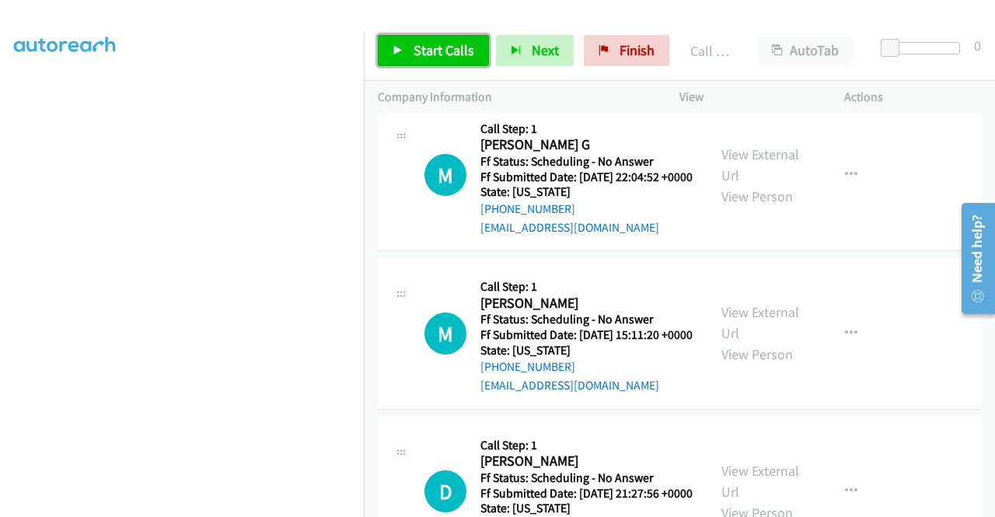
click at [410, 50] on link "Start Calls" at bounding box center [433, 50] width 111 height 31
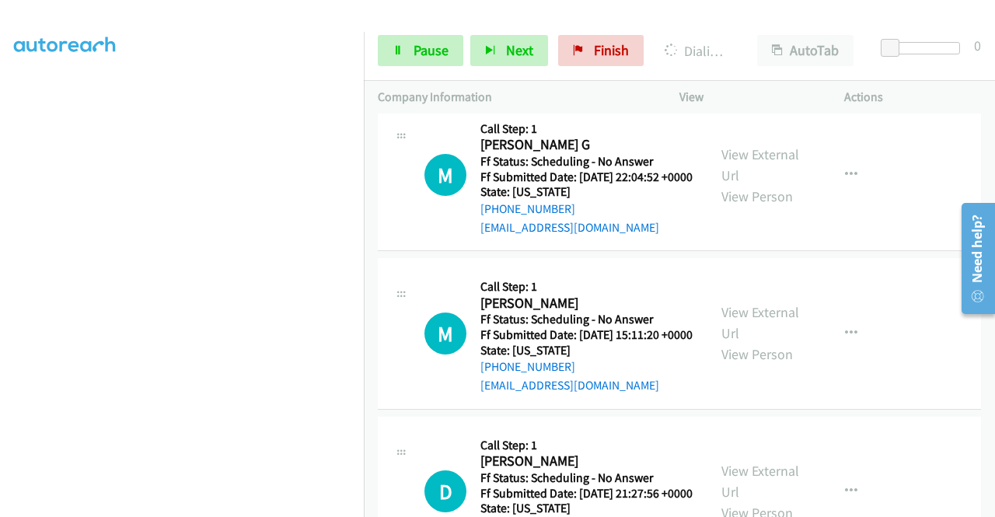
click at [752, 26] on link "View External Url" at bounding box center [760, 6] width 78 height 39
click at [731, 26] on link "View External Url" at bounding box center [760, 6] width 78 height 39
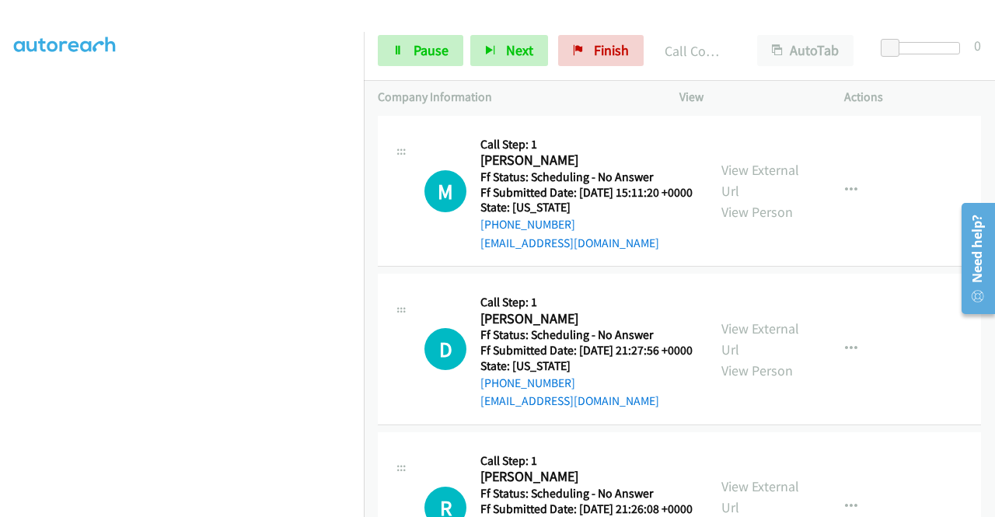
scroll to position [3446, 0]
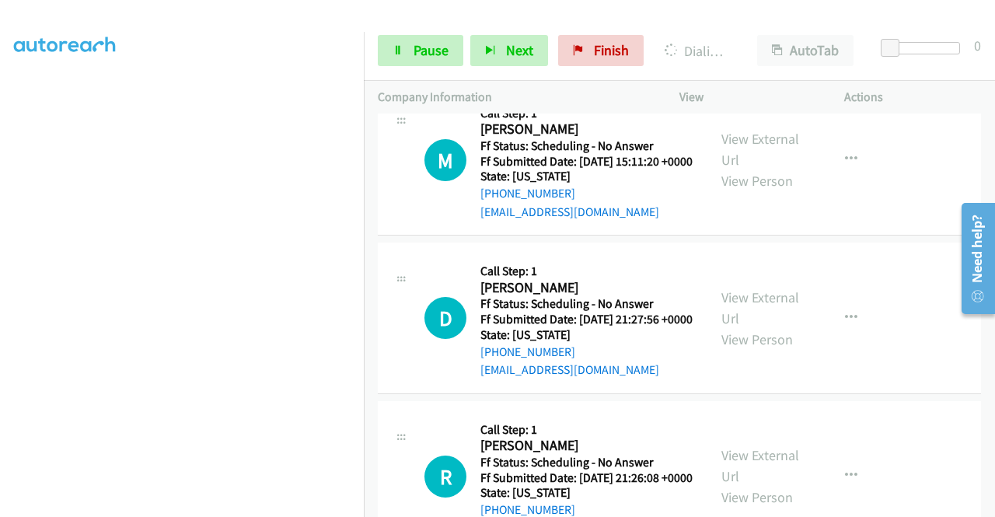
click at [775, 63] on div "View External Url View Person View External Url Email Schedule/Manage Callback …" at bounding box center [796, 1] width 179 height 123
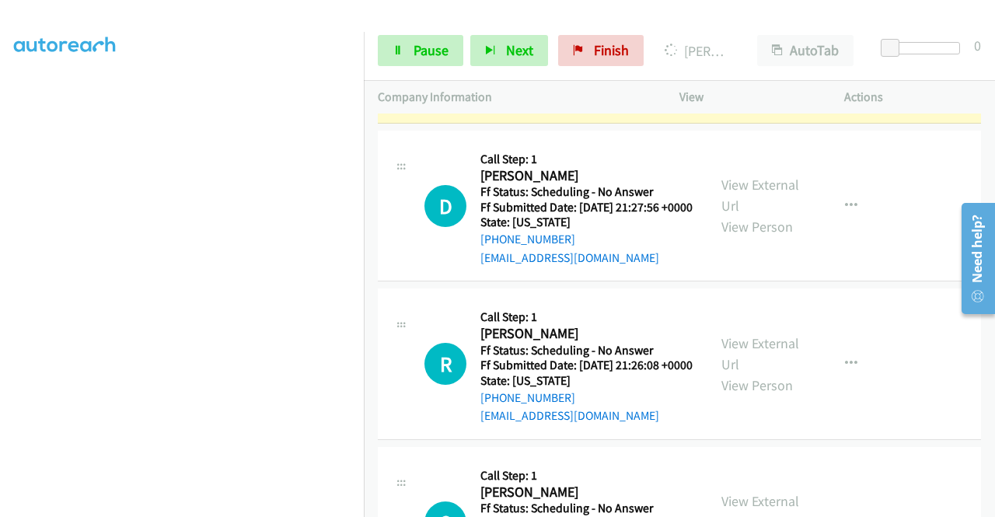
scroll to position [3654, 0]
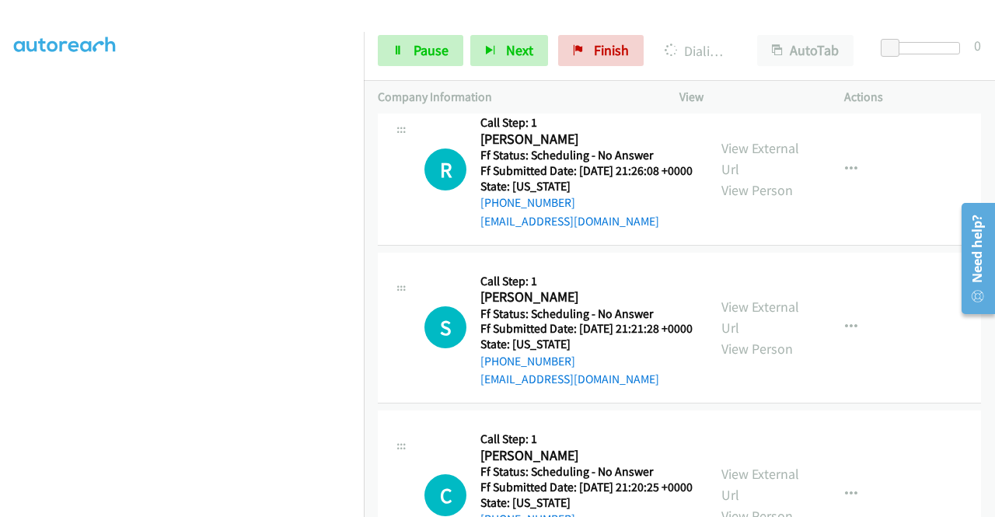
scroll to position [3871, 0]
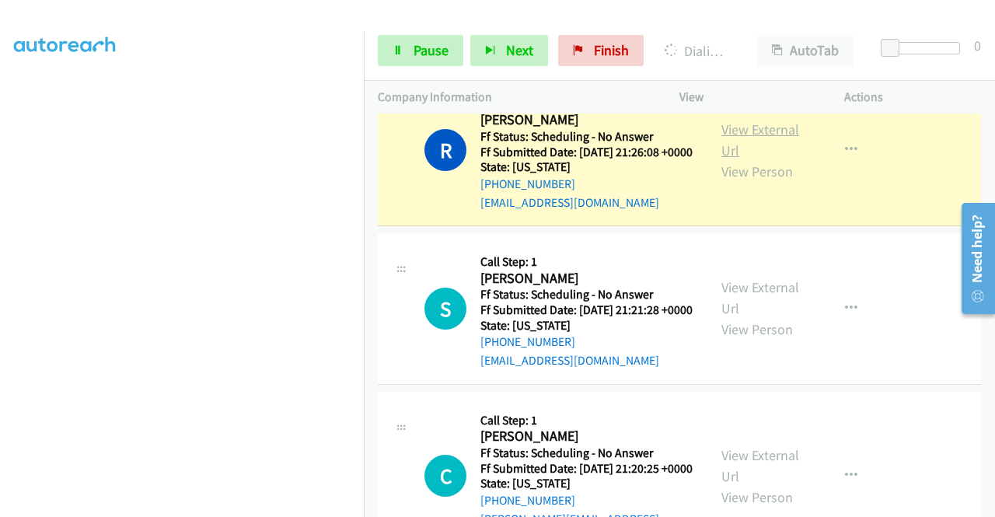
click at [721, 159] on link "View External Url" at bounding box center [760, 139] width 78 height 39
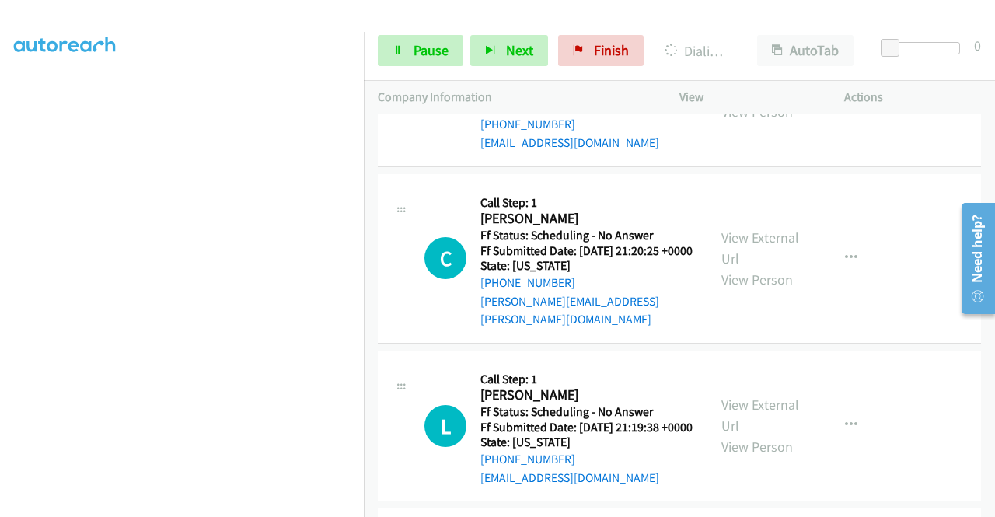
scroll to position [4099, 0]
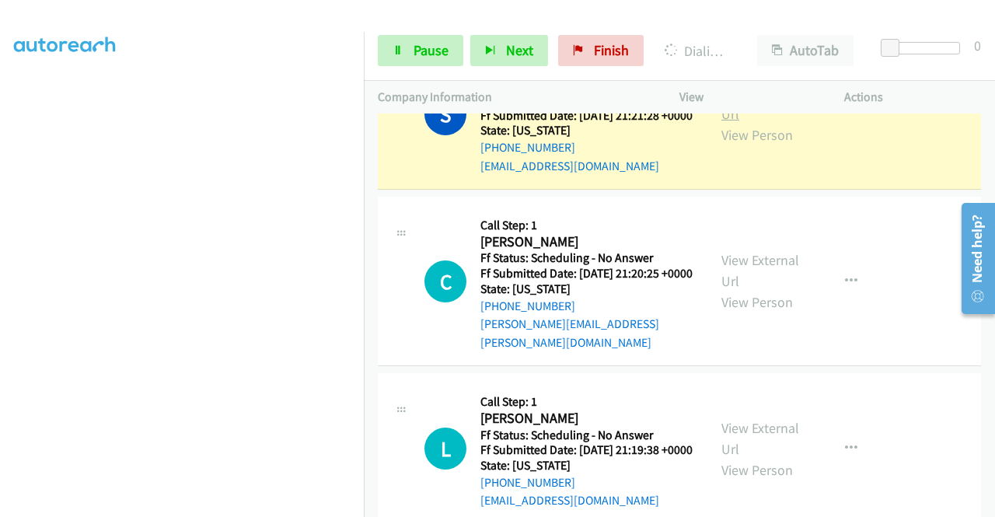
click at [739, 123] on link "View External Url" at bounding box center [760, 103] width 78 height 39
click at [392, 29] on div "Start Calls Pause Next Finish Dialing Stormi Brandenburg AutoTab AutoTab 0" at bounding box center [679, 51] width 631 height 60
click at [403, 47] on icon at bounding box center [397, 51] width 11 height 11
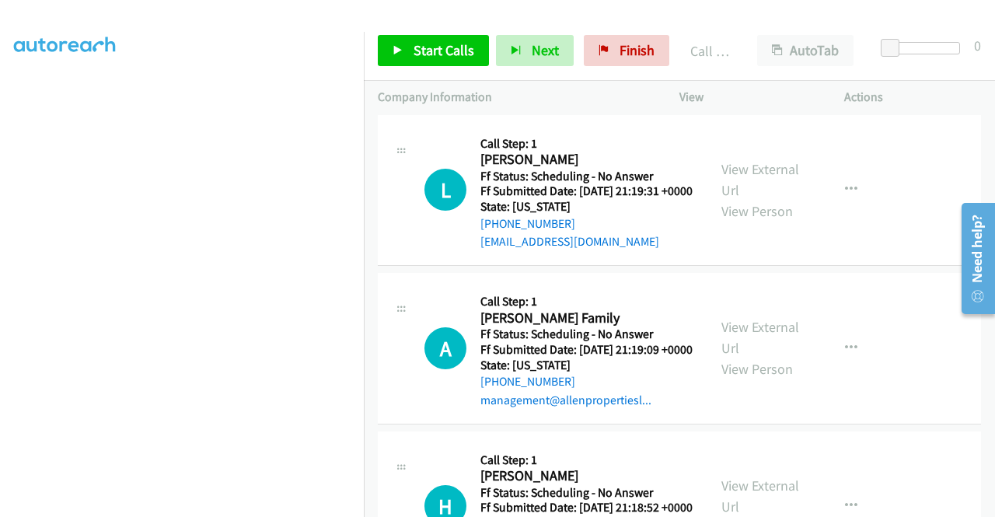
scroll to position [4499, 0]
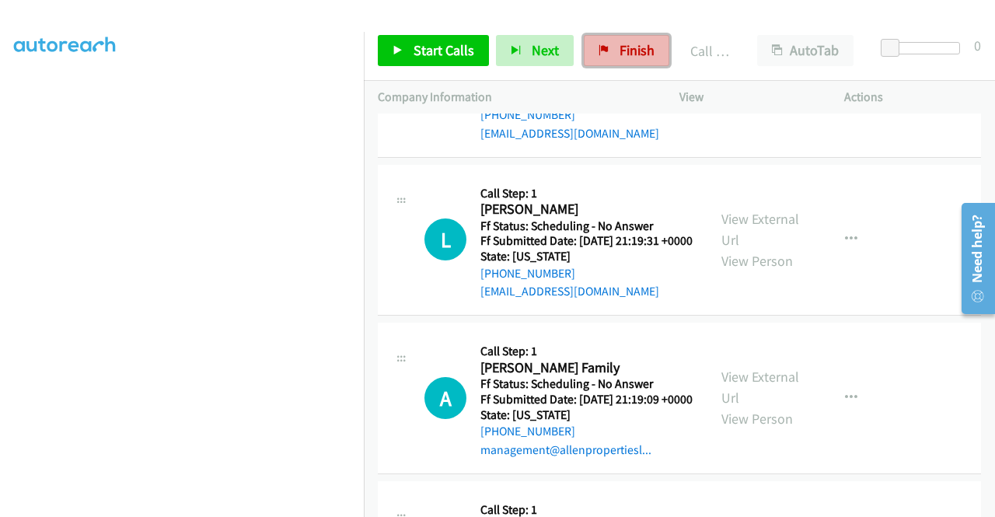
click at [620, 54] on span "Finish" at bounding box center [636, 50] width 35 height 18
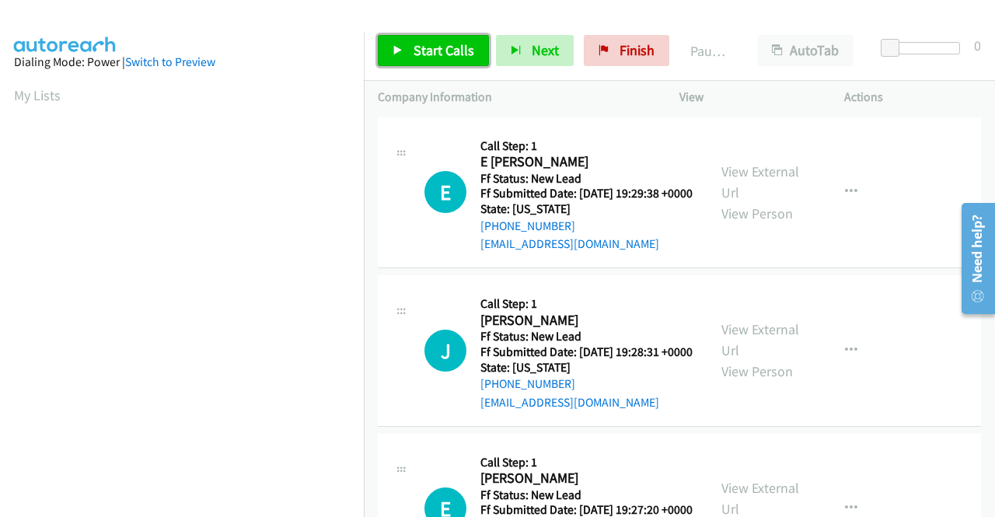
click at [441, 37] on link "Start Calls" at bounding box center [433, 50] width 111 height 31
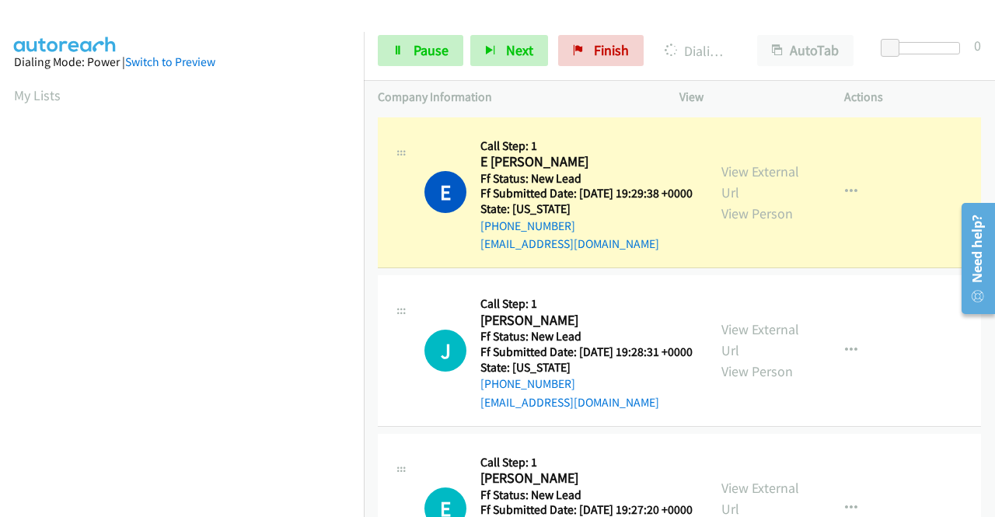
click at [743, 167] on div "View External Url View Person View External Url Email Schedule/Manage Callback …" at bounding box center [796, 192] width 179 height 123
click at [734, 184] on link "View External Url" at bounding box center [760, 181] width 78 height 39
click at [0, 195] on aside "Dialing Mode: Power | Switch to Preview My Lists" at bounding box center [182, 462] width 364 height 860
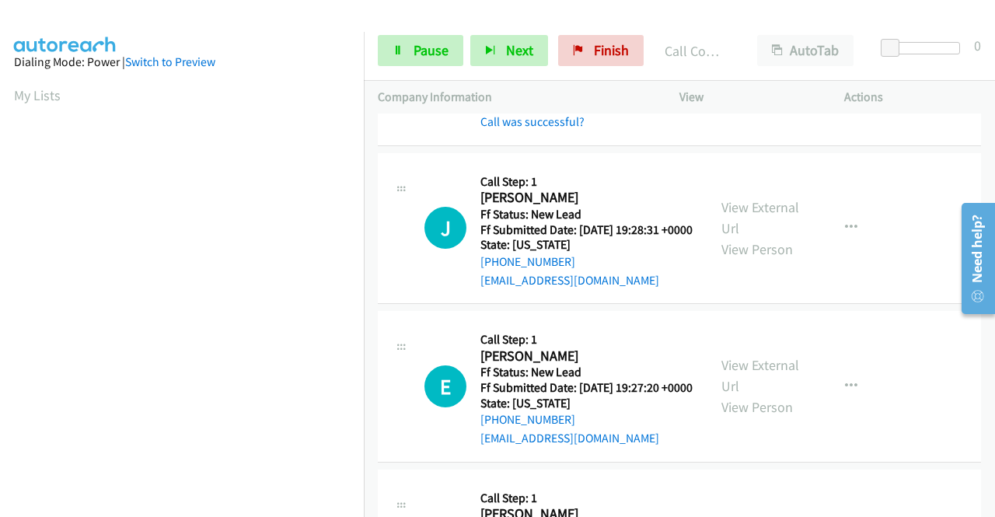
scroll to position [228, 0]
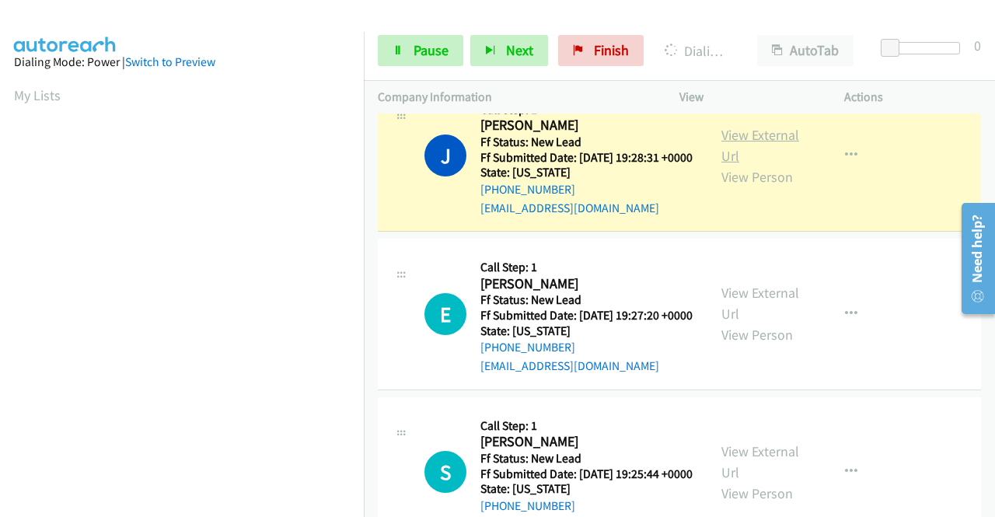
click at [745, 153] on link "View External Url" at bounding box center [760, 145] width 78 height 39
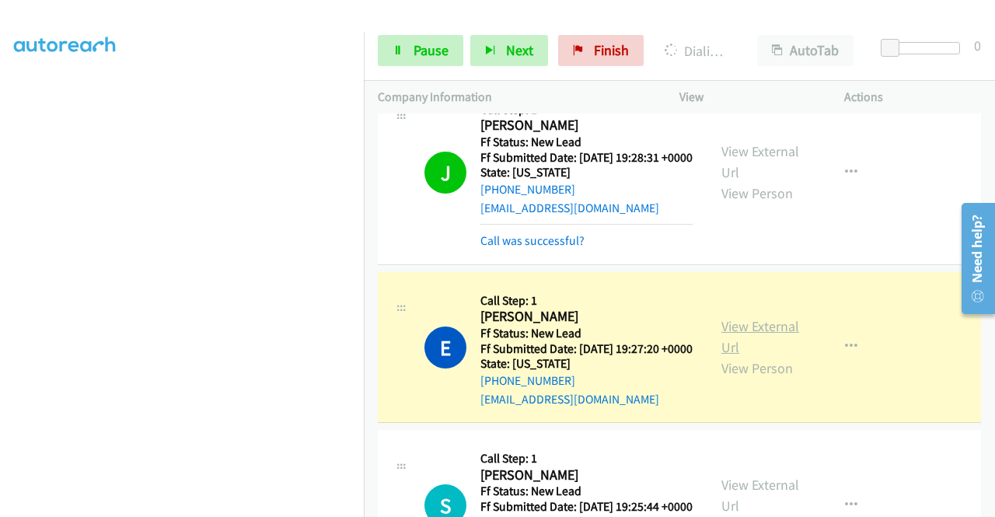
click at [743, 356] on link "View External Url" at bounding box center [760, 336] width 78 height 39
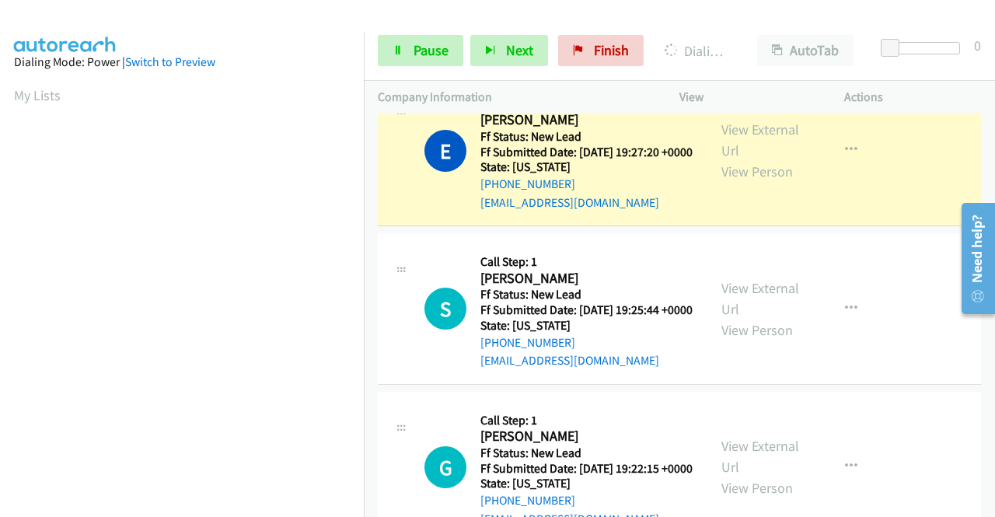
scroll to position [455, 0]
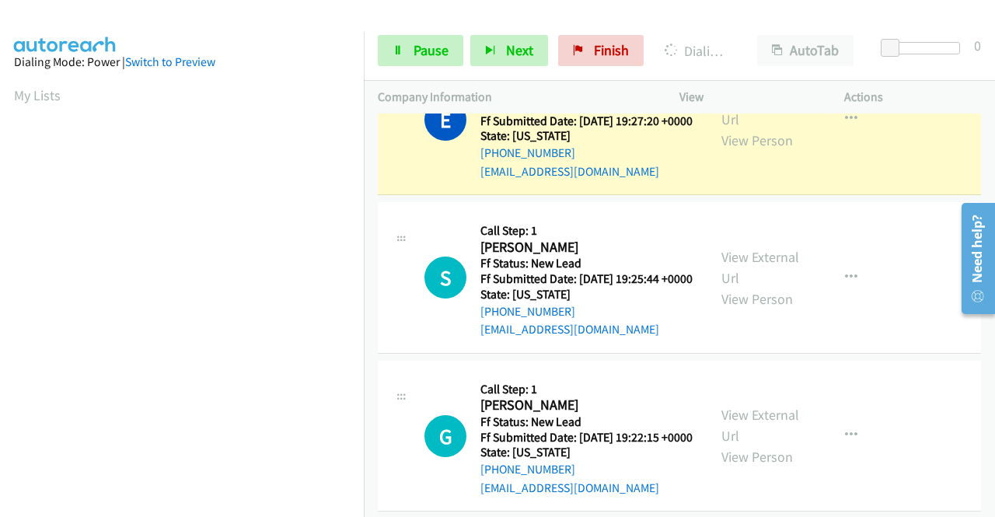
click at [411, 33] on div "Start Calls Pause Next Finish Dialing Eric Dubois AutoTab AutoTab 0" at bounding box center [679, 51] width 631 height 60
click at [393, 69] on div "Start Calls Pause Next Finish Dialing Eric Dubois AutoTab AutoTab 0" at bounding box center [679, 51] width 631 height 60
click at [393, 65] on link "Pause" at bounding box center [420, 50] width 85 height 31
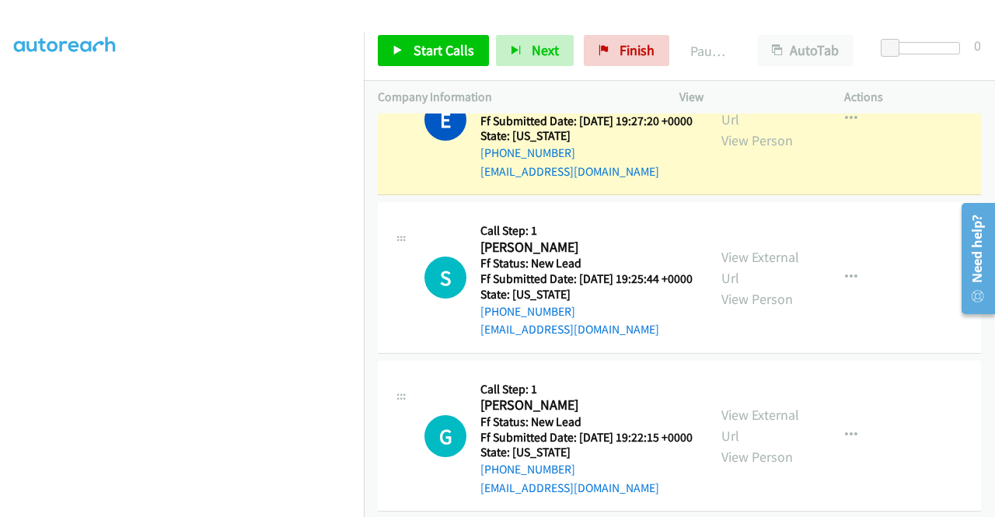
scroll to position [343, 0]
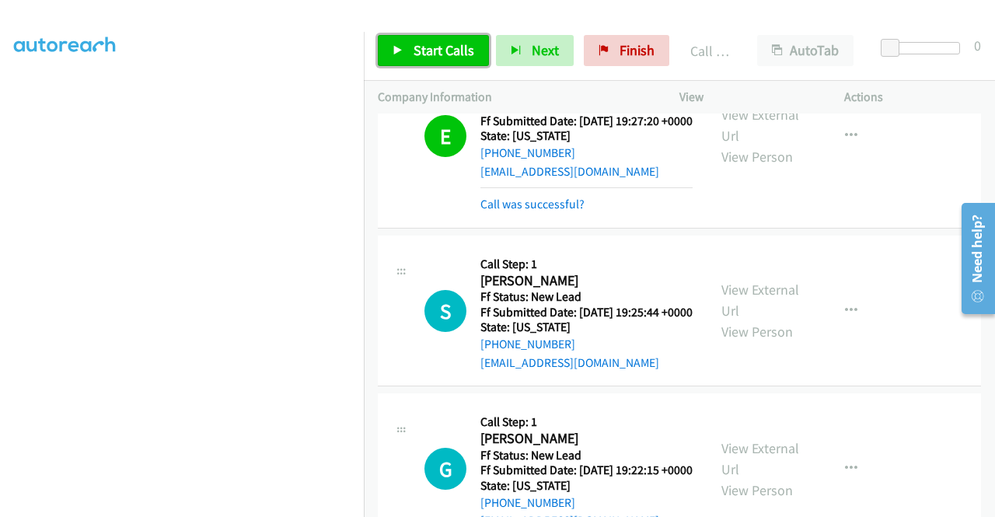
click at [449, 55] on span "Start Calls" at bounding box center [443, 50] width 61 height 18
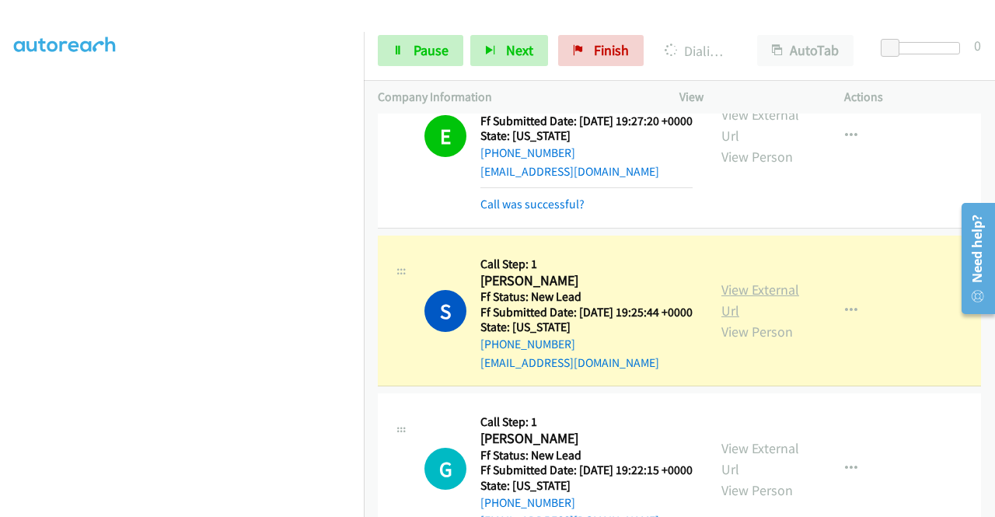
click at [736, 319] on link "View External Url" at bounding box center [760, 300] width 78 height 39
click at [0, 189] on aside "Dialing Mode: Power | Switch to Preview My Lists" at bounding box center [182, 119] width 364 height 860
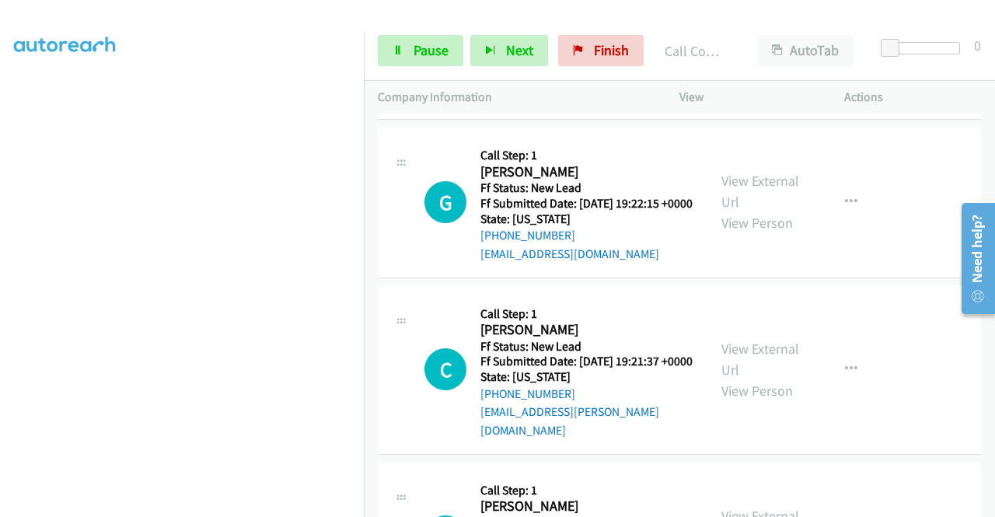
scroll to position [787, 0]
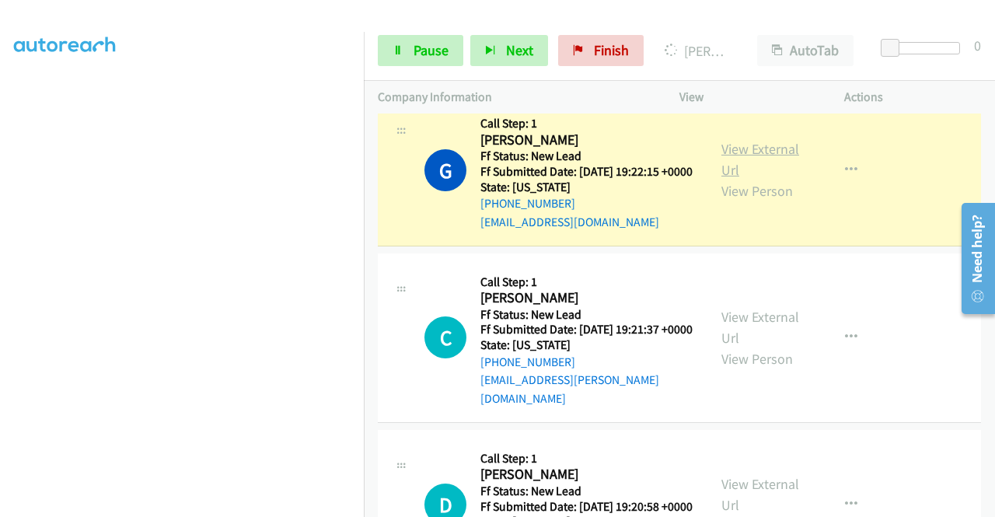
click at [731, 179] on link "View External Url" at bounding box center [760, 159] width 78 height 39
click at [428, 54] on span "Pause" at bounding box center [430, 50] width 35 height 18
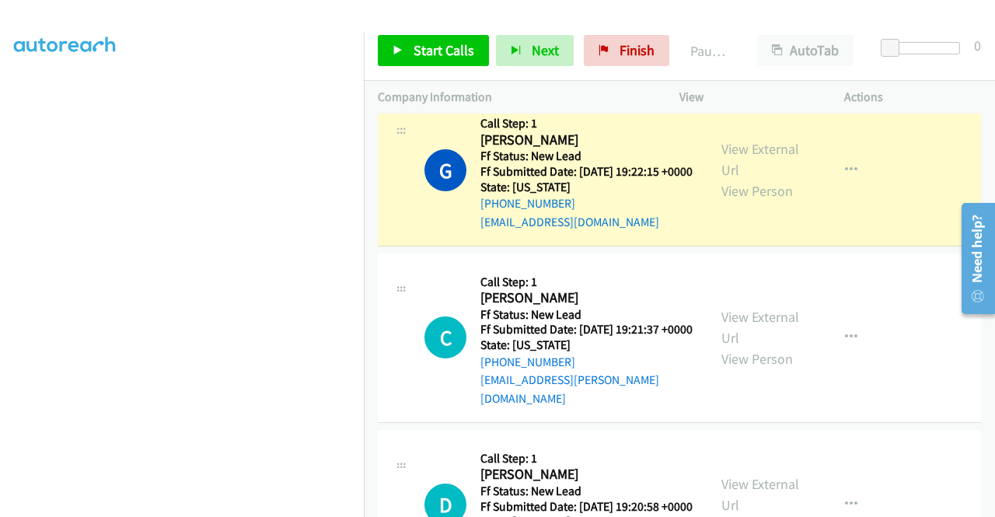
scroll to position [0, 0]
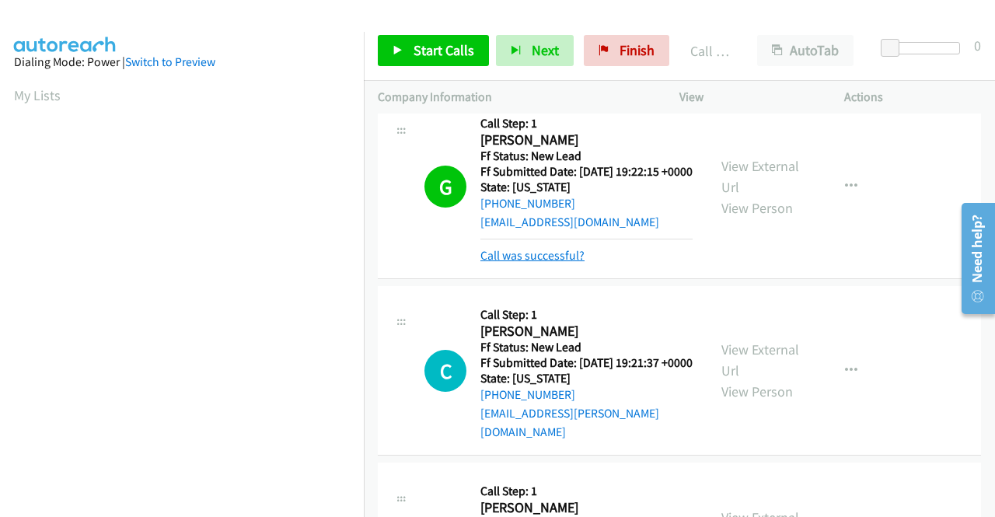
click at [524, 263] on link "Call was successful?" at bounding box center [532, 255] width 104 height 15
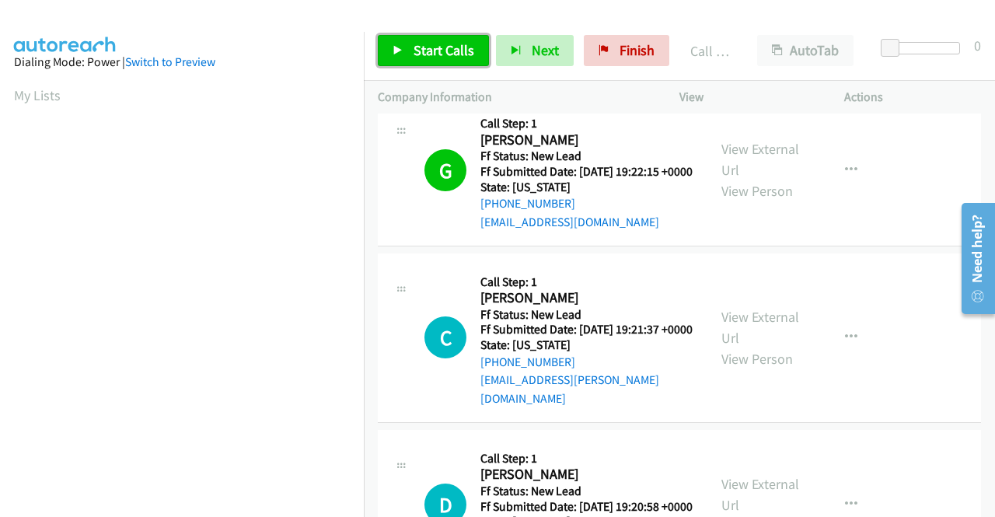
click at [430, 39] on link "Start Calls" at bounding box center [433, 50] width 111 height 31
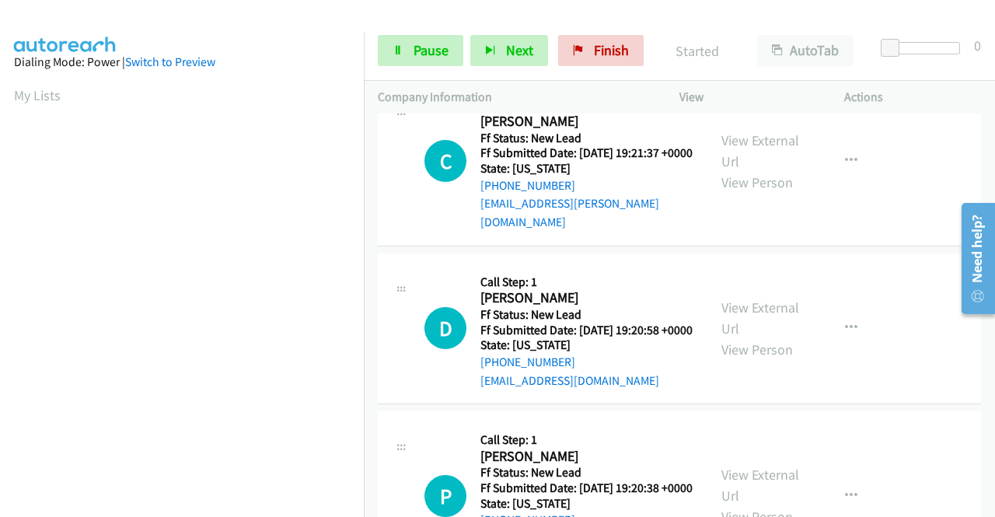
scroll to position [984, 0]
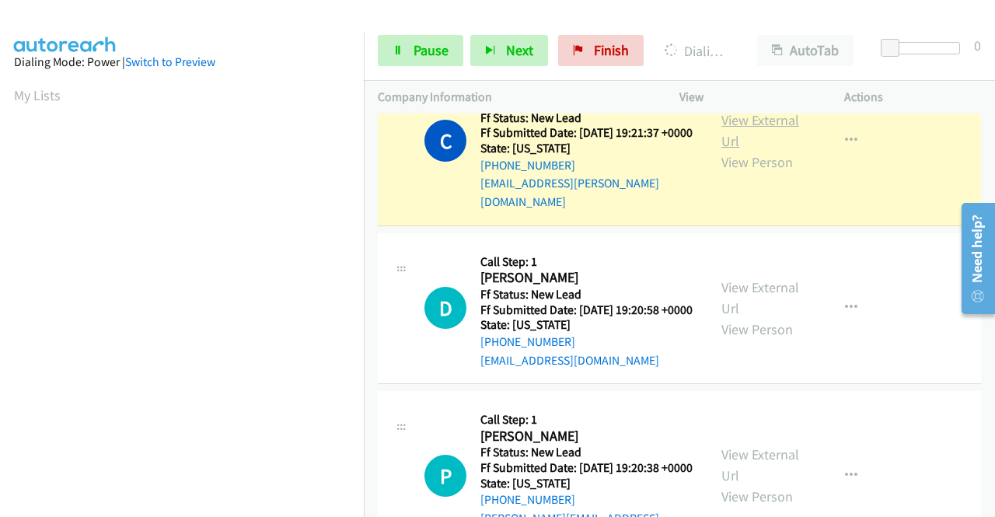
click at [729, 150] on link "View External Url" at bounding box center [760, 130] width 78 height 39
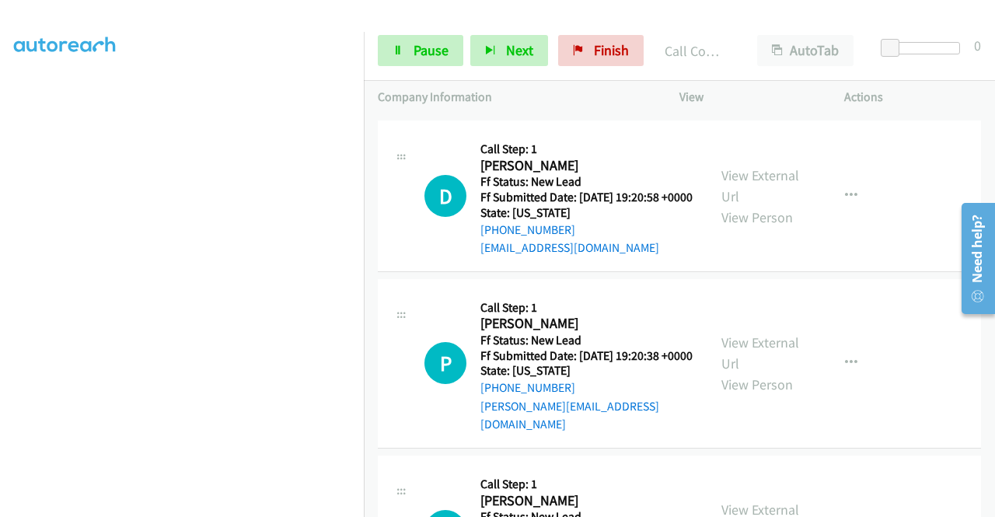
scroll to position [1181, 0]
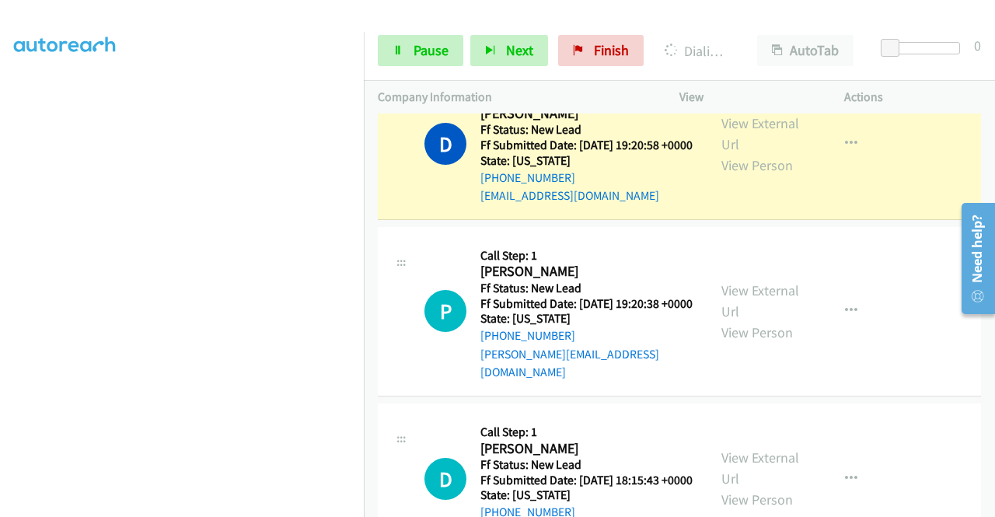
click at [748, 176] on div "View External Url View Person" at bounding box center [761, 144] width 81 height 63
click at [735, 153] on link "View External Url" at bounding box center [760, 133] width 78 height 39
click at [402, 51] on icon at bounding box center [397, 51] width 11 height 11
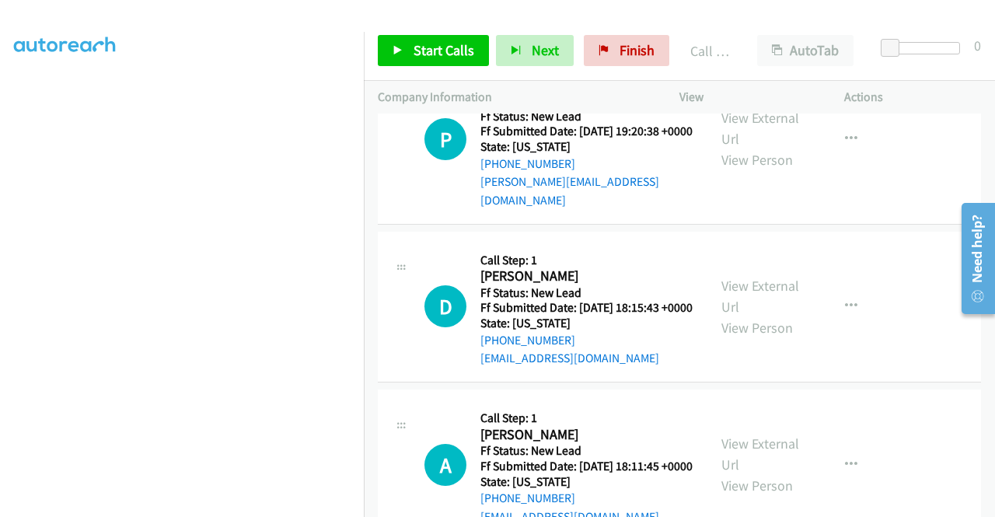
scroll to position [1392, 0]
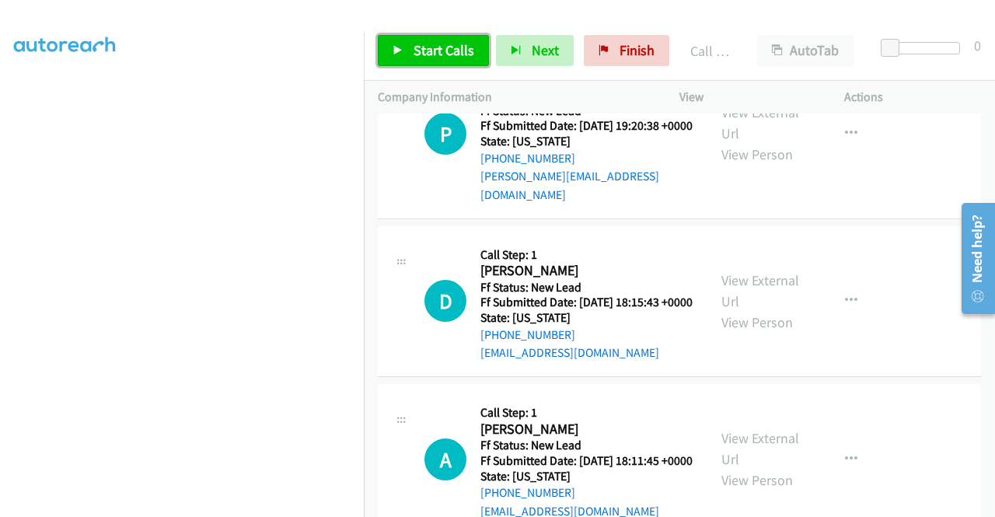
click at [447, 61] on link "Start Calls" at bounding box center [433, 50] width 111 height 31
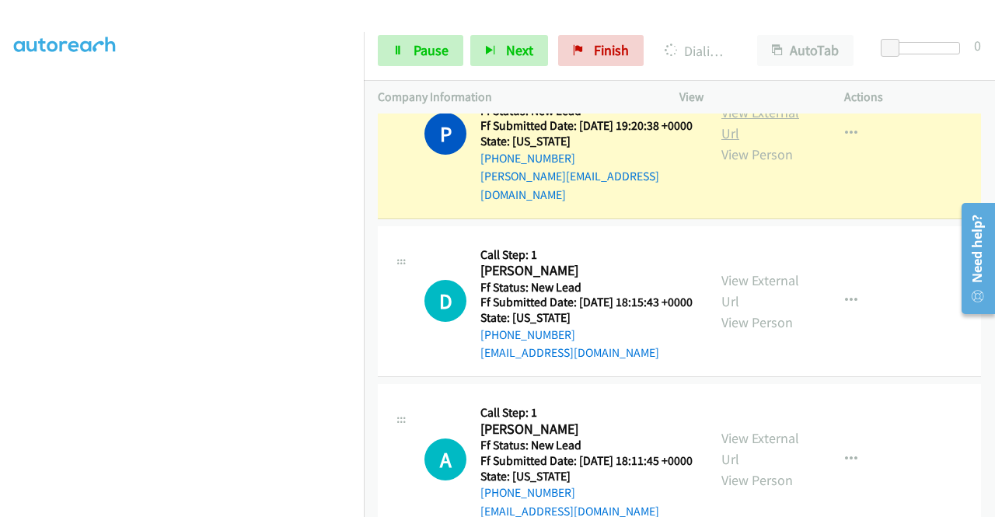
click at [724, 142] on link "View External Url" at bounding box center [760, 122] width 78 height 39
click at [426, 40] on link "Pause" at bounding box center [420, 50] width 85 height 31
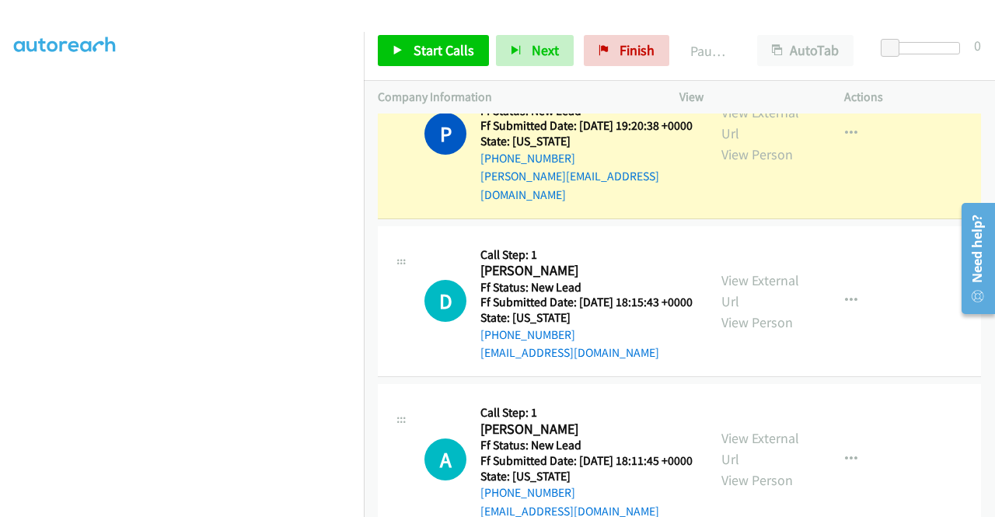
scroll to position [321, 0]
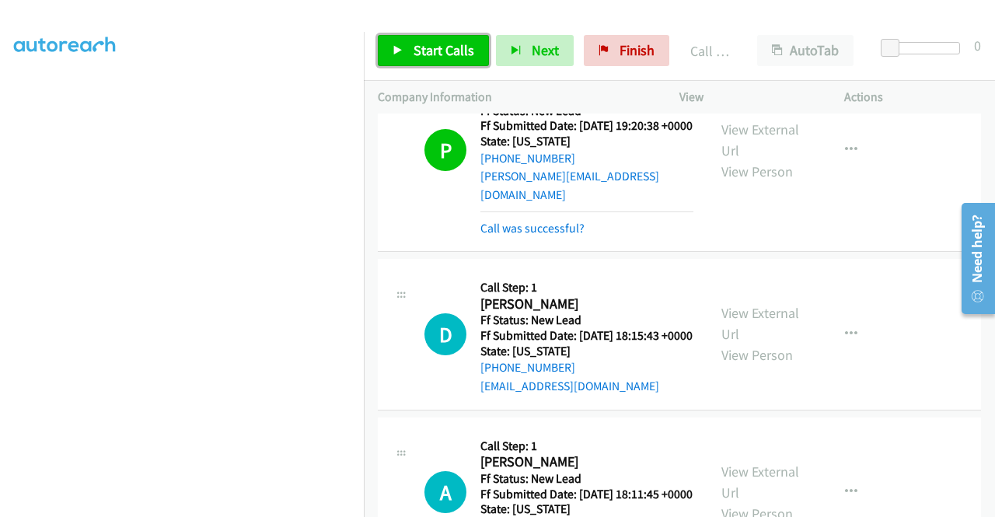
click at [465, 52] on span "Start Calls" at bounding box center [443, 50] width 61 height 18
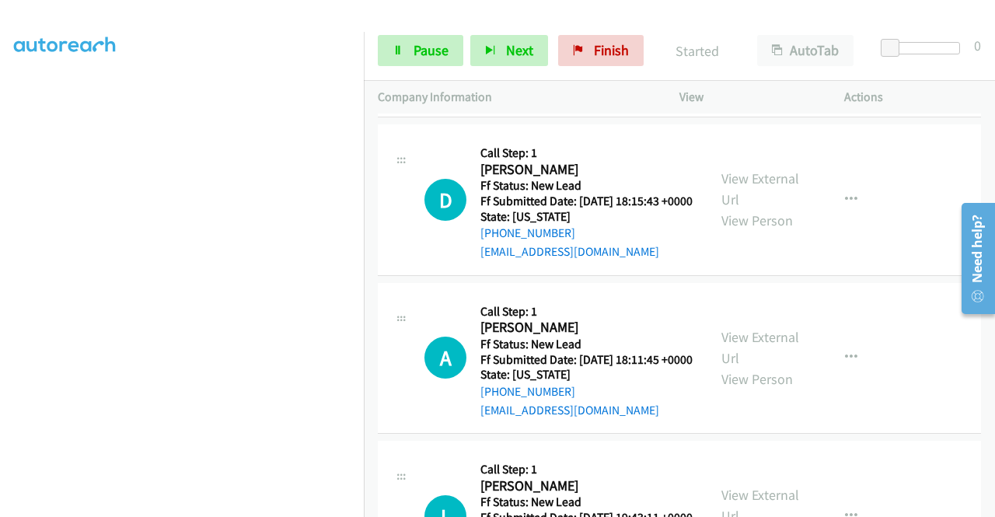
click at [508, 101] on link "Call was successful?" at bounding box center [532, 93] width 104 height 15
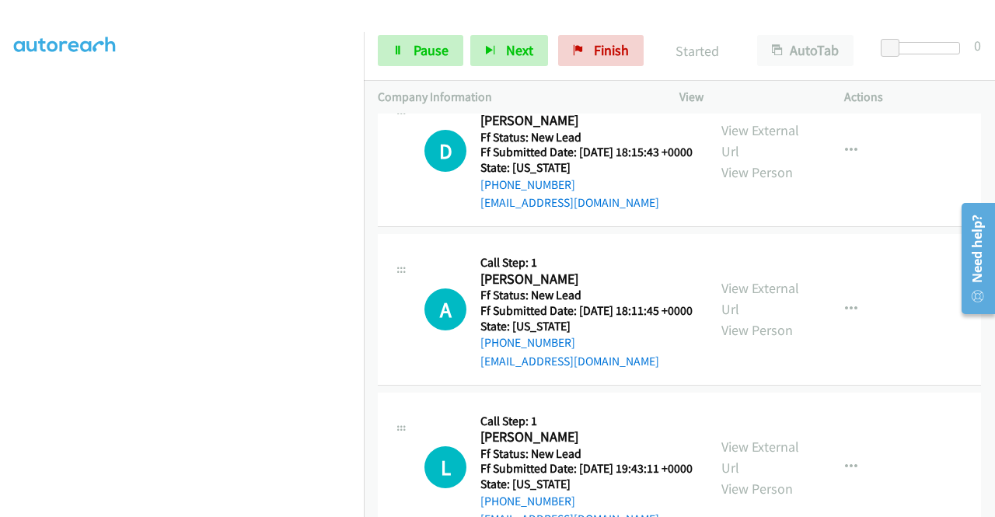
scroll to position [1624, 0]
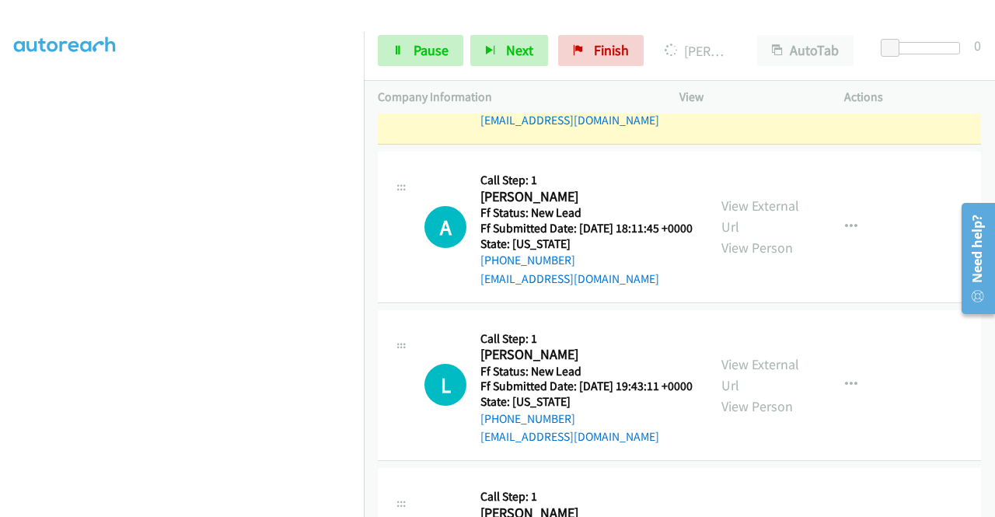
click at [757, 100] on div "View External Url View Person" at bounding box center [761, 68] width 81 height 63
click at [756, 78] on link "View External Url" at bounding box center [760, 58] width 78 height 39
click at [0, 166] on aside "Dialing Mode: Power | Switch to Preview My Lists" at bounding box center [182, 141] width 364 height 860
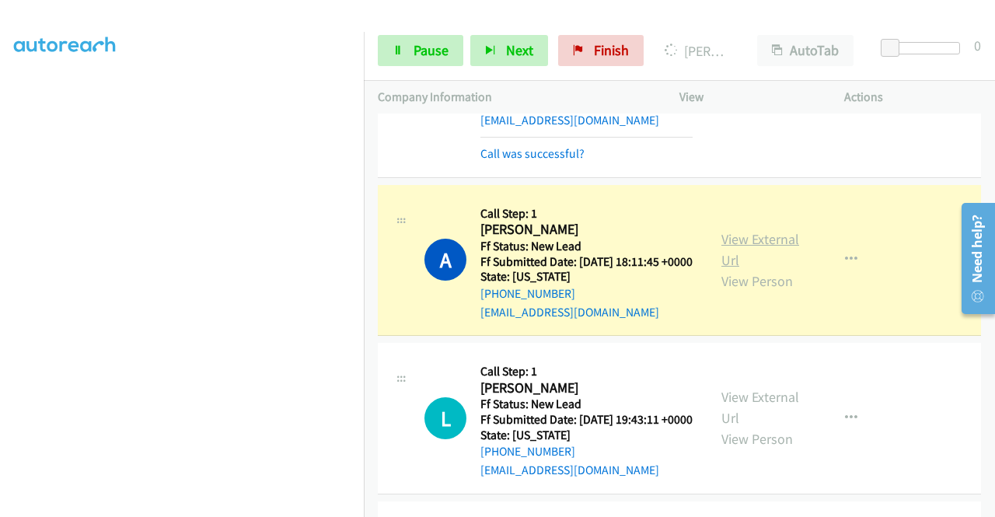
click at [751, 269] on link "View External Url" at bounding box center [760, 249] width 78 height 39
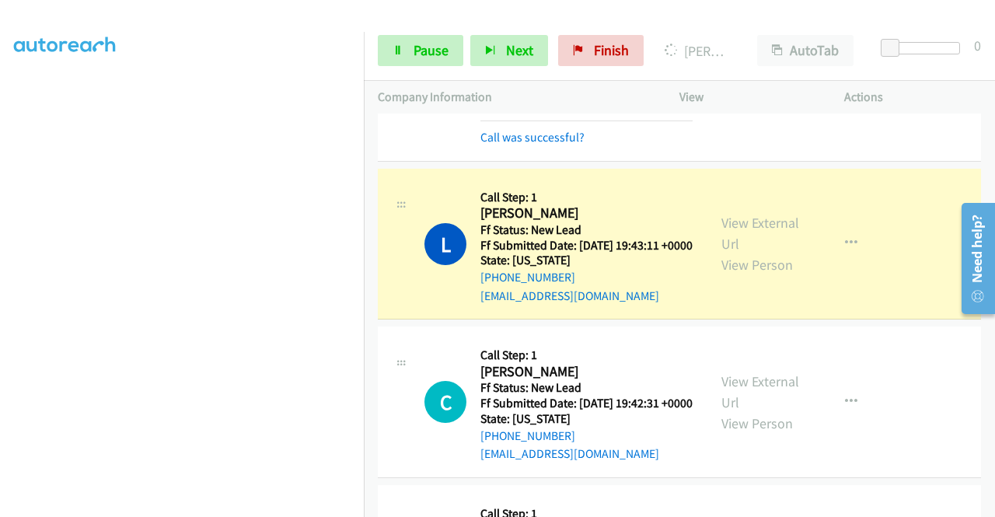
scroll to position [1863, 0]
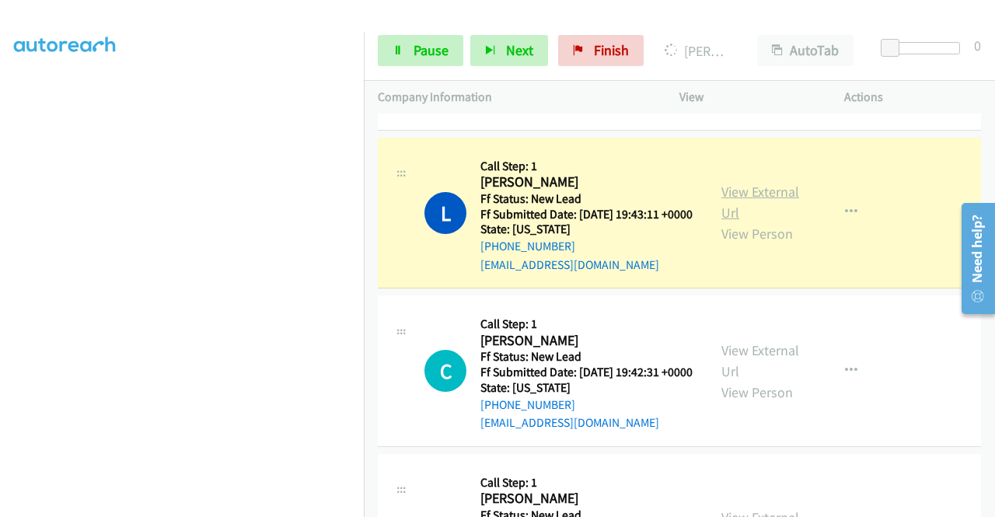
click at [748, 222] on link "View External Url" at bounding box center [760, 202] width 78 height 39
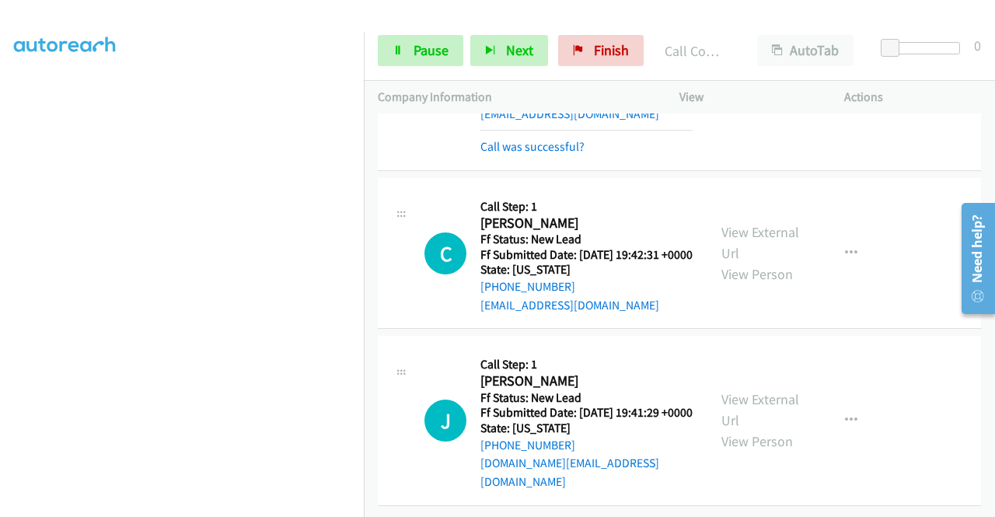
scroll to position [2077, 0]
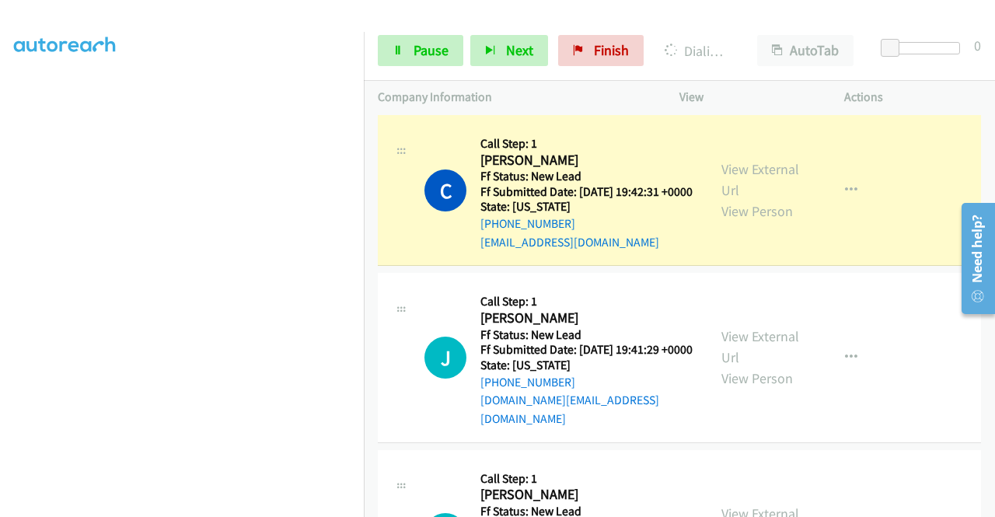
click at [715, 93] on div "View External Url View Person View External Url Email Schedule/Manage Callback …" at bounding box center [796, 15] width 179 height 155
click at [748, 199] on link "View External Url" at bounding box center [760, 179] width 78 height 39
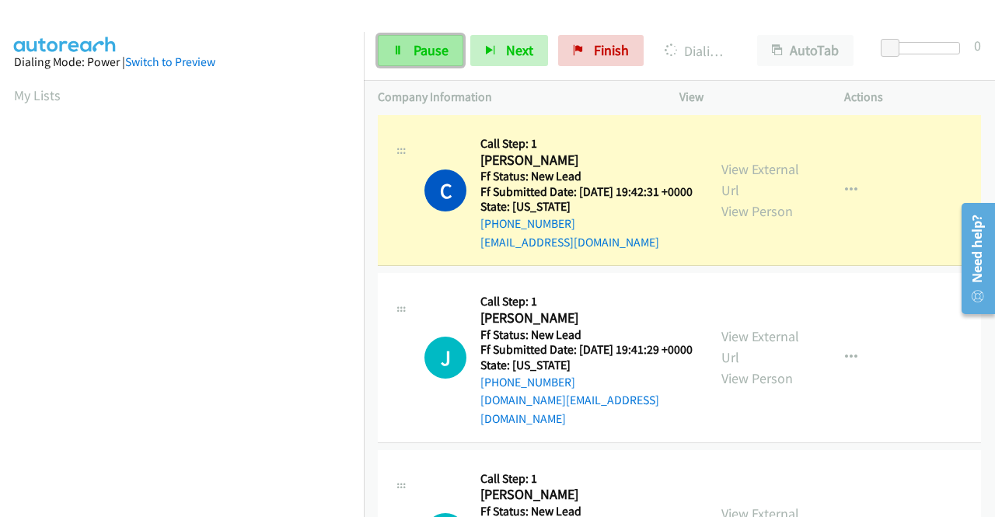
click at [438, 49] on span "Pause" at bounding box center [430, 50] width 35 height 18
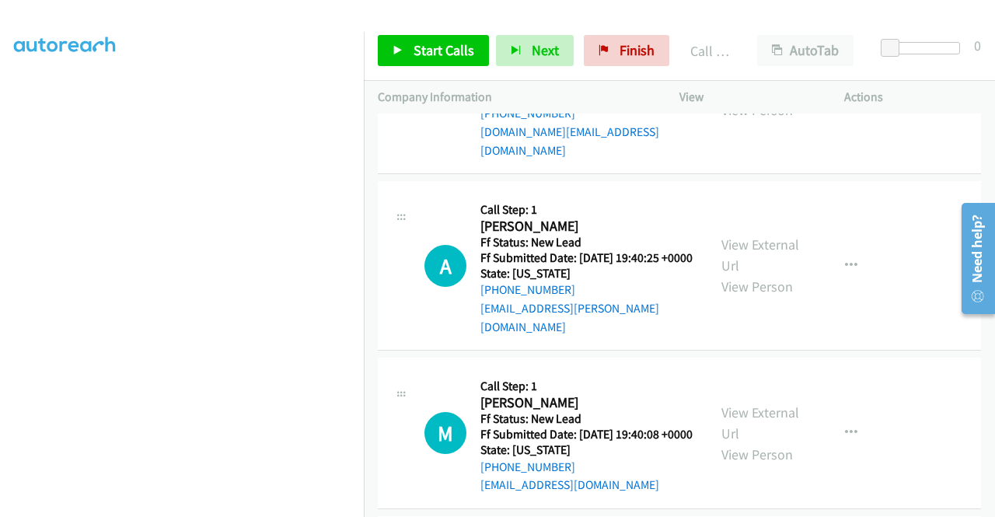
scroll to position [2434, 0]
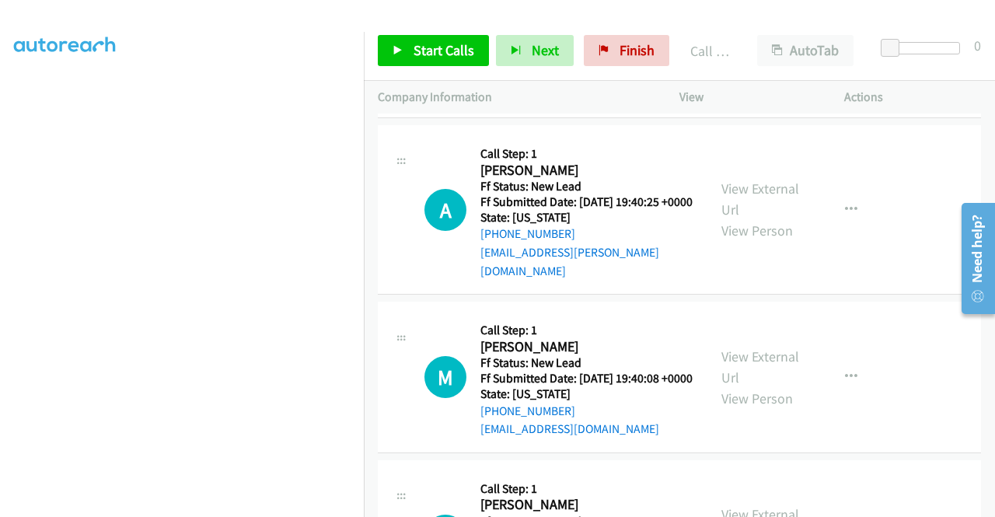
click at [645, 67] on div "Start Calls Pause Next Finish Call Completed AutoTab AutoTab 0" at bounding box center [679, 51] width 631 height 60
click at [633, 55] on span "Finish" at bounding box center [636, 50] width 35 height 18
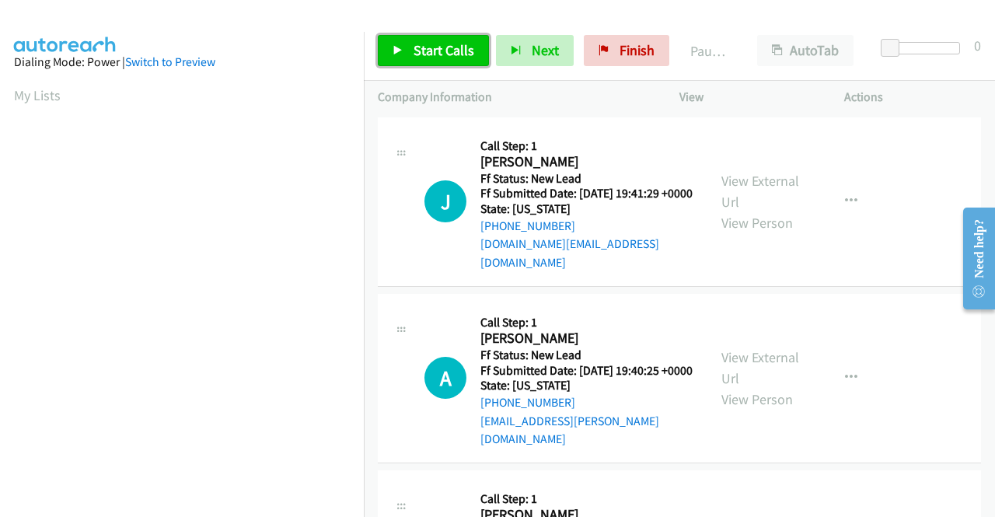
click at [413, 62] on link "Start Calls" at bounding box center [433, 50] width 111 height 31
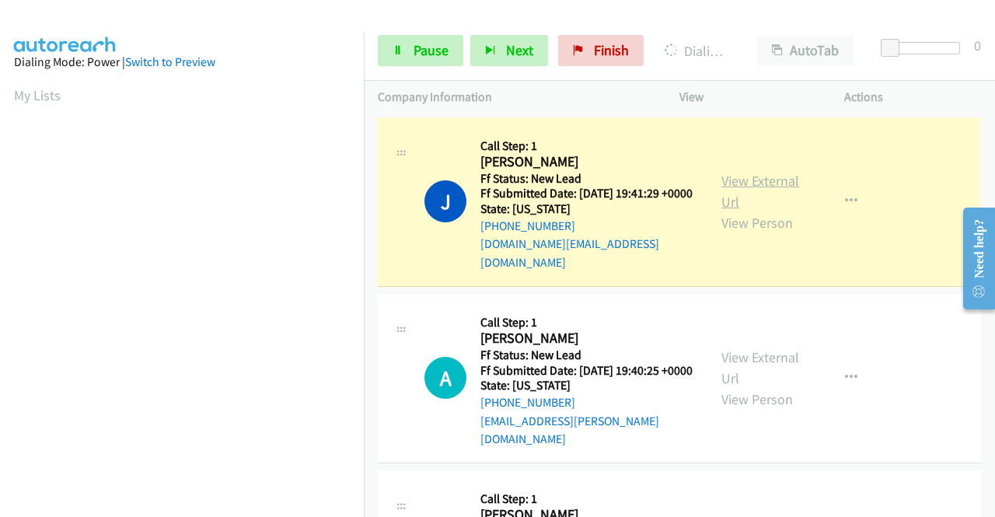
click at [776, 172] on link "View External Url" at bounding box center [760, 191] width 78 height 39
click at [0, 218] on aside "Dialing Mode: Power | Switch to Preview My Lists" at bounding box center [182, 462] width 364 height 860
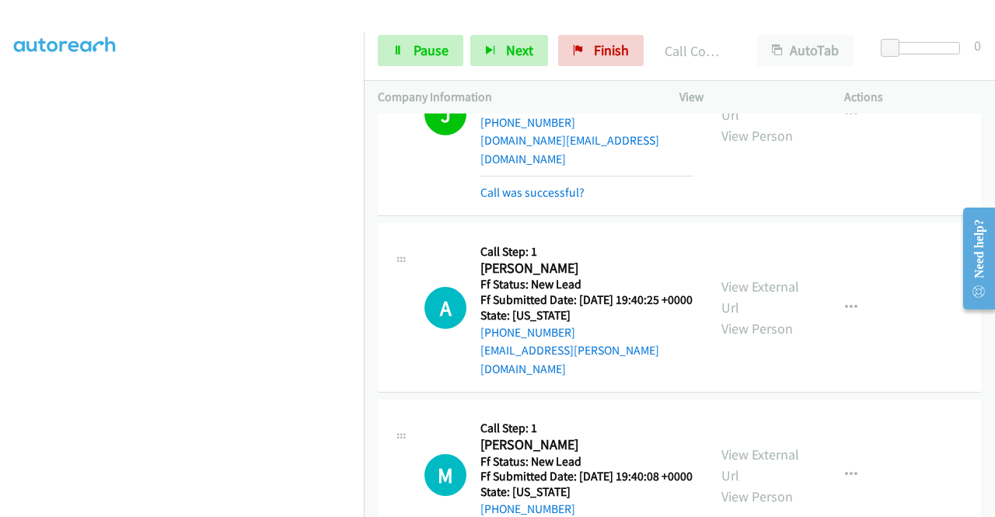
scroll to position [187, 0]
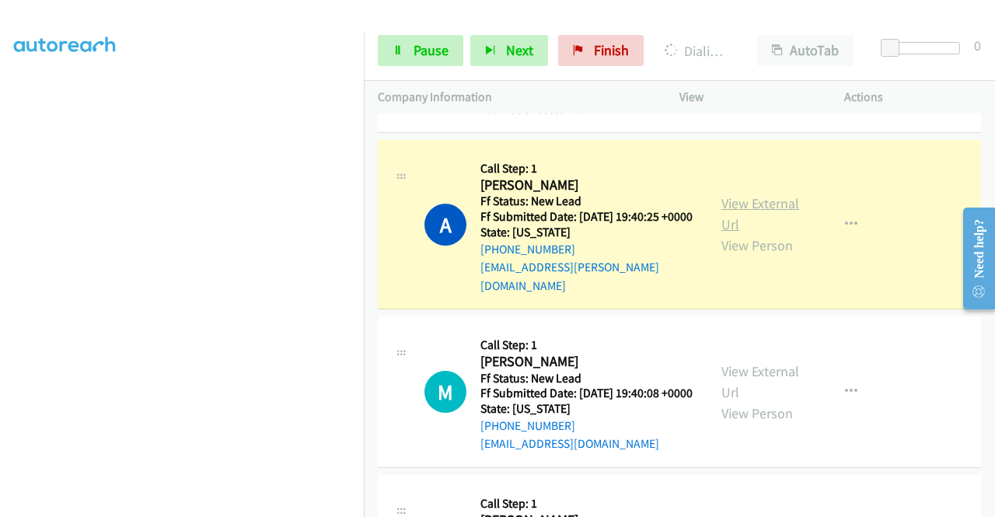
click at [731, 198] on link "View External Url" at bounding box center [760, 213] width 78 height 39
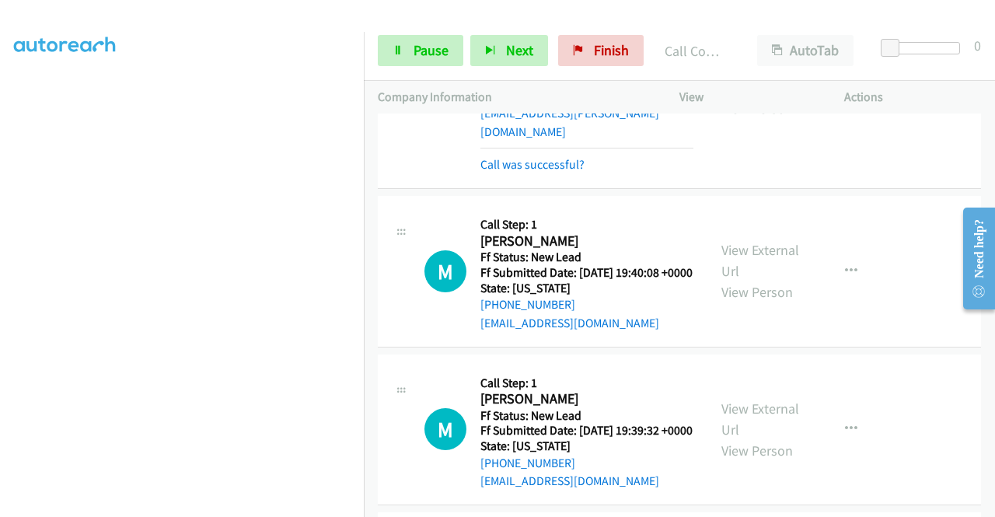
scroll to position [348, 0]
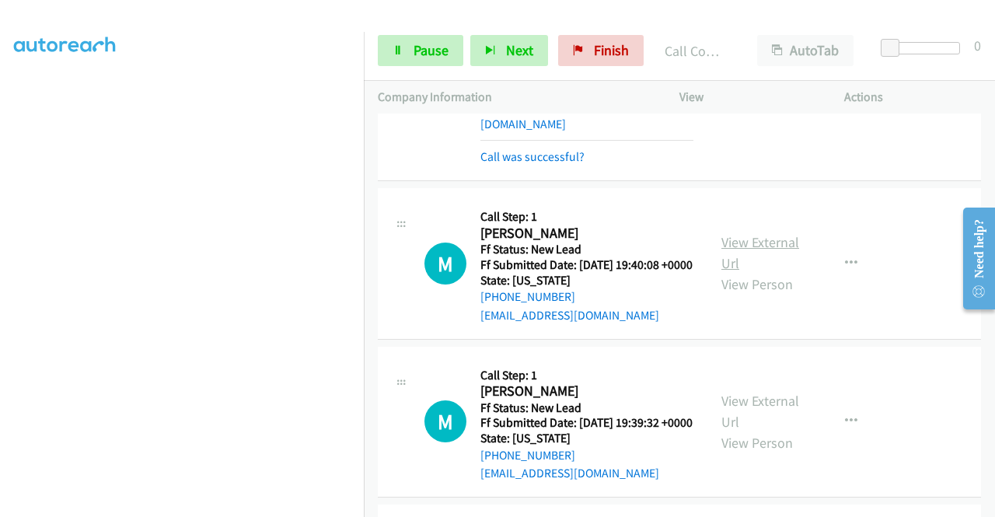
click at [750, 246] on link "View External Url" at bounding box center [760, 252] width 78 height 39
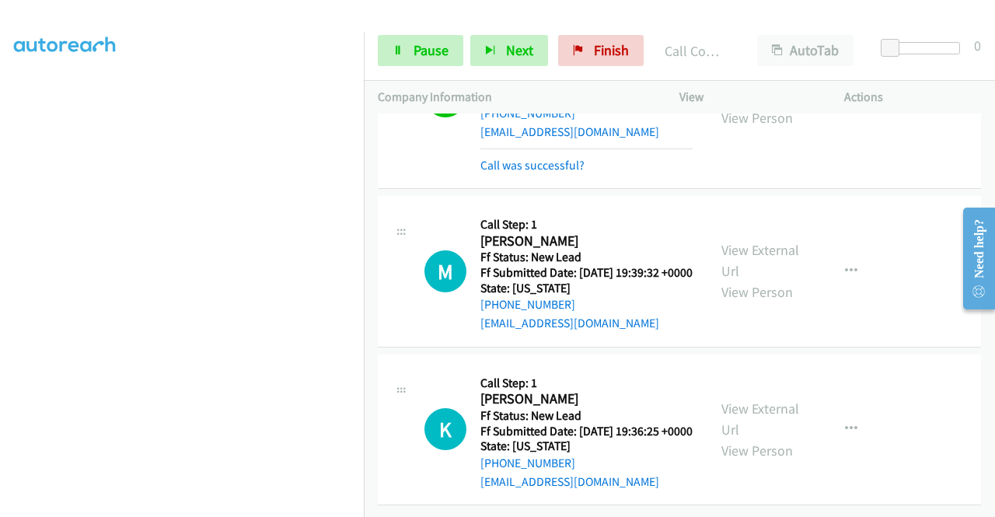
scroll to position [581, 0]
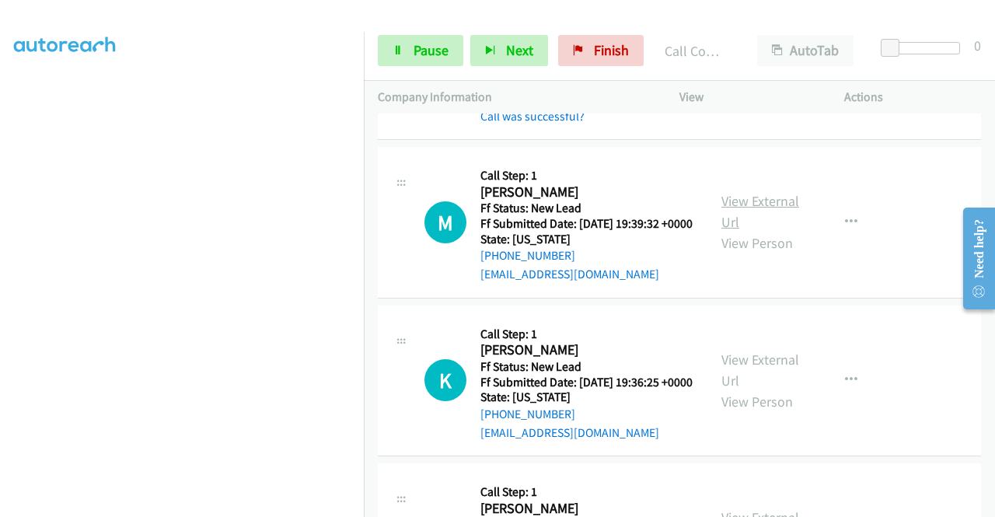
click at [757, 222] on link "View External Url" at bounding box center [760, 211] width 78 height 39
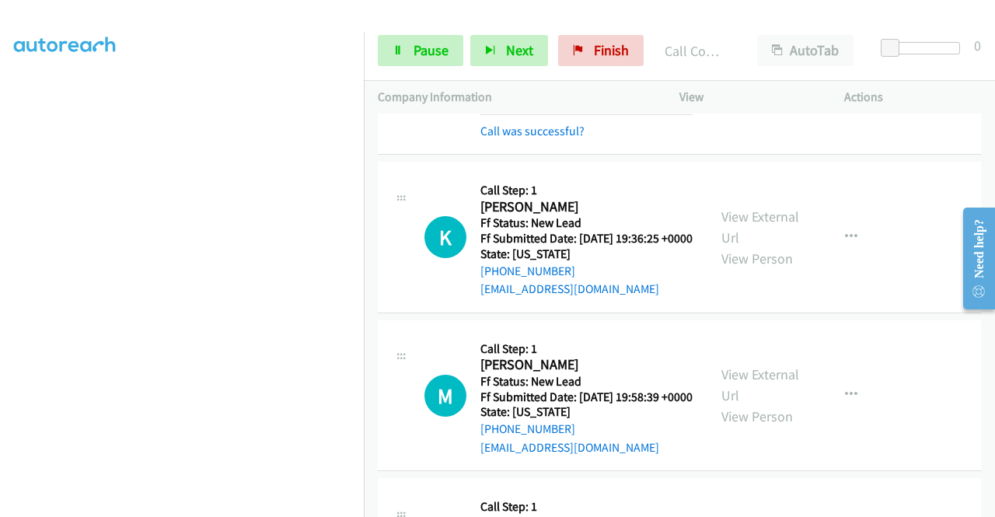
scroll to position [788, 0]
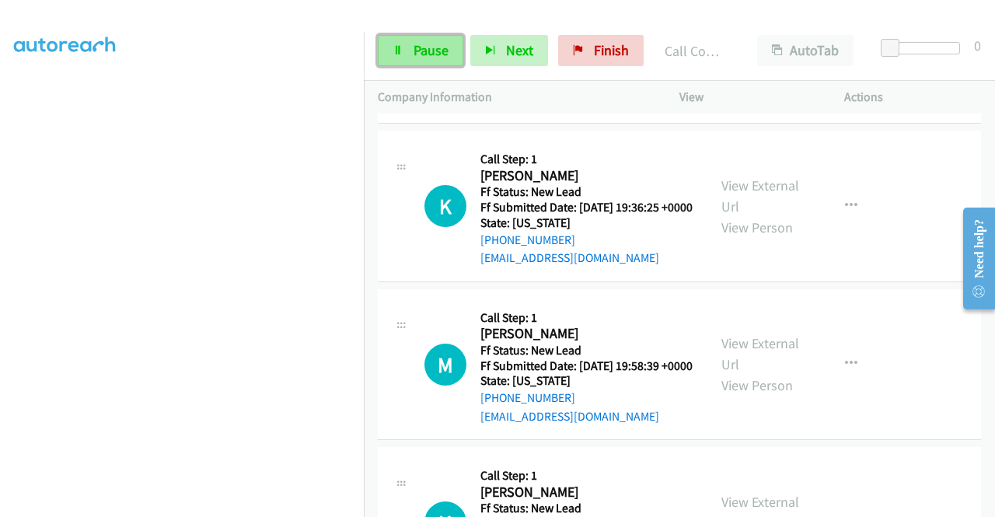
click at [428, 63] on link "Pause" at bounding box center [420, 50] width 85 height 31
click at [428, 63] on div "Start Calls Pause Next Finish" at bounding box center [514, 50] width 273 height 31
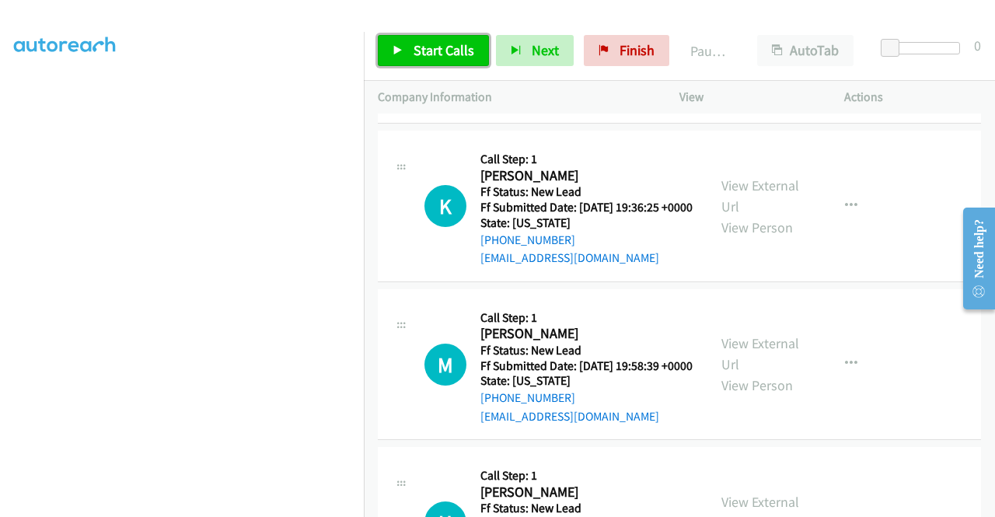
click at [431, 55] on span "Start Calls" at bounding box center [443, 50] width 61 height 18
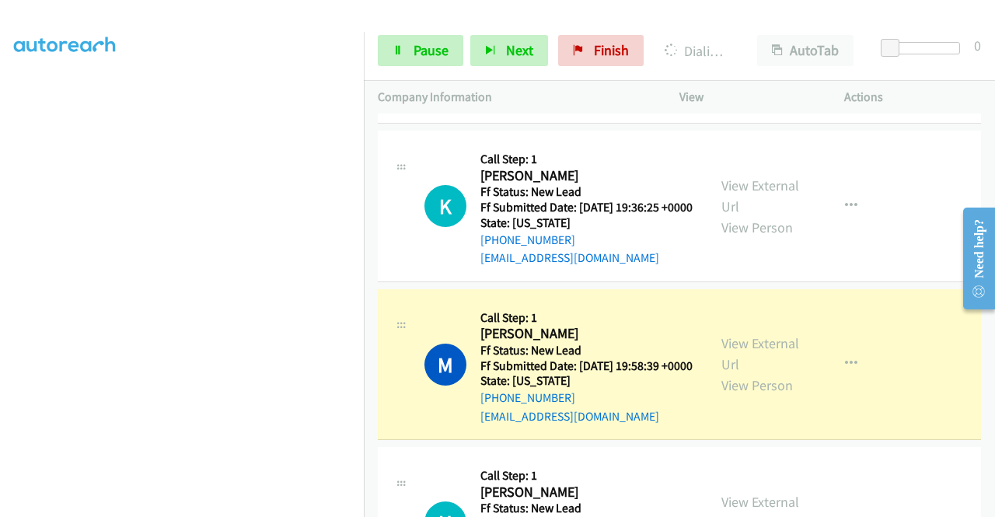
click at [762, 396] on div "View External Url View Person" at bounding box center [761, 364] width 81 height 63
click at [755, 373] on link "View External Url" at bounding box center [760, 353] width 78 height 39
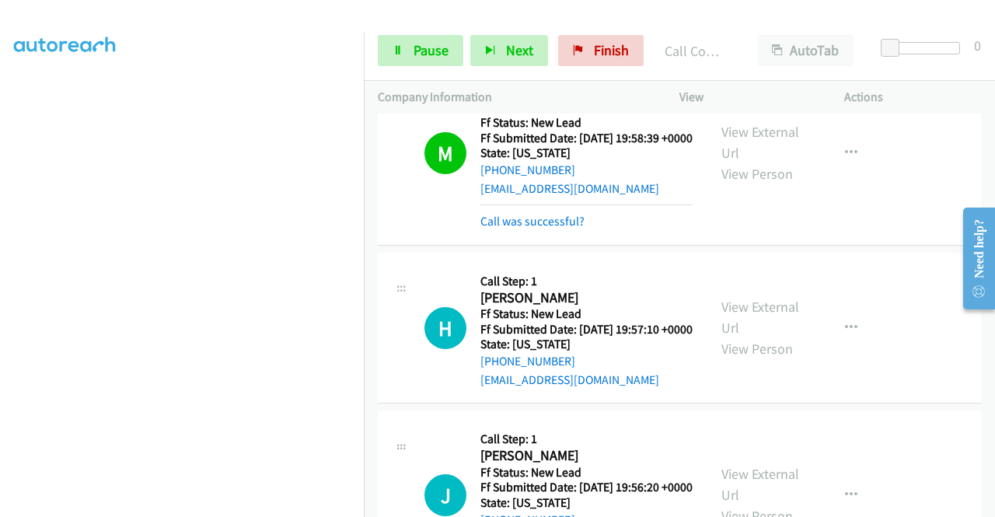
scroll to position [1166, 0]
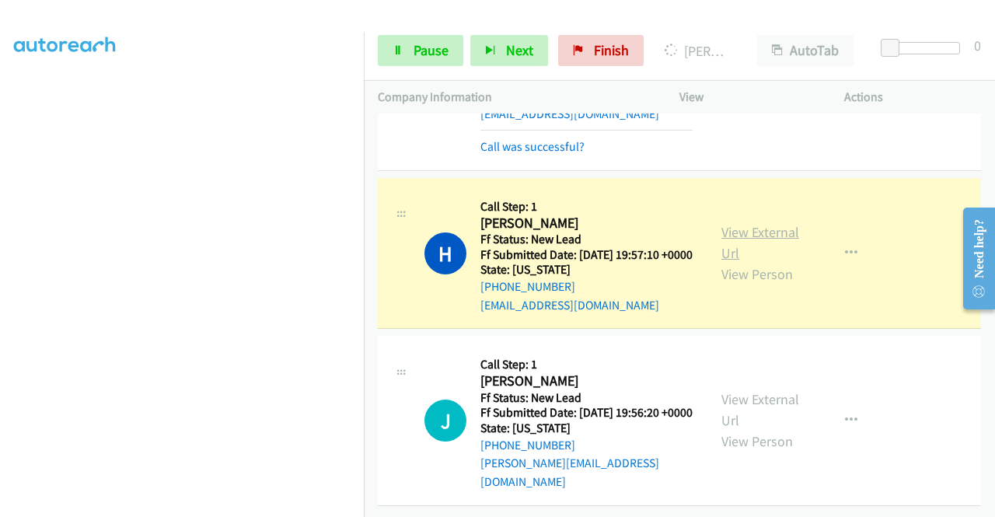
click at [724, 223] on link "View External Url" at bounding box center [760, 242] width 78 height 39
click at [392, 61] on link "Pause" at bounding box center [420, 50] width 85 height 31
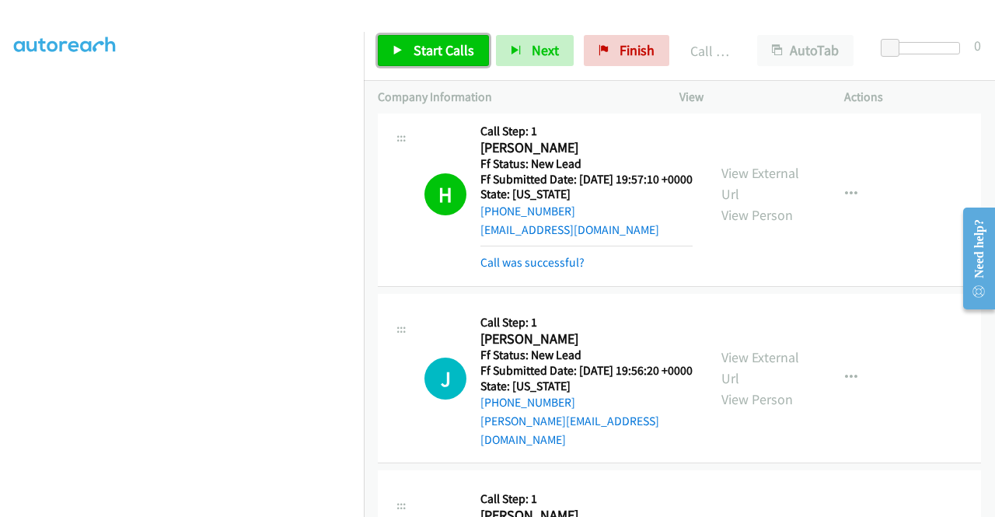
click at [428, 51] on span "Start Calls" at bounding box center [443, 50] width 61 height 18
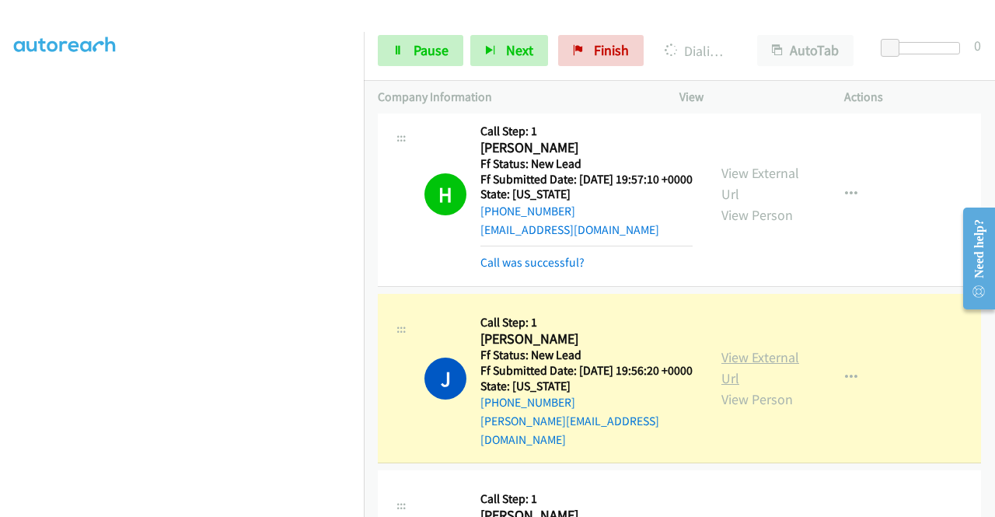
click at [740, 387] on link "View External Url" at bounding box center [760, 367] width 78 height 39
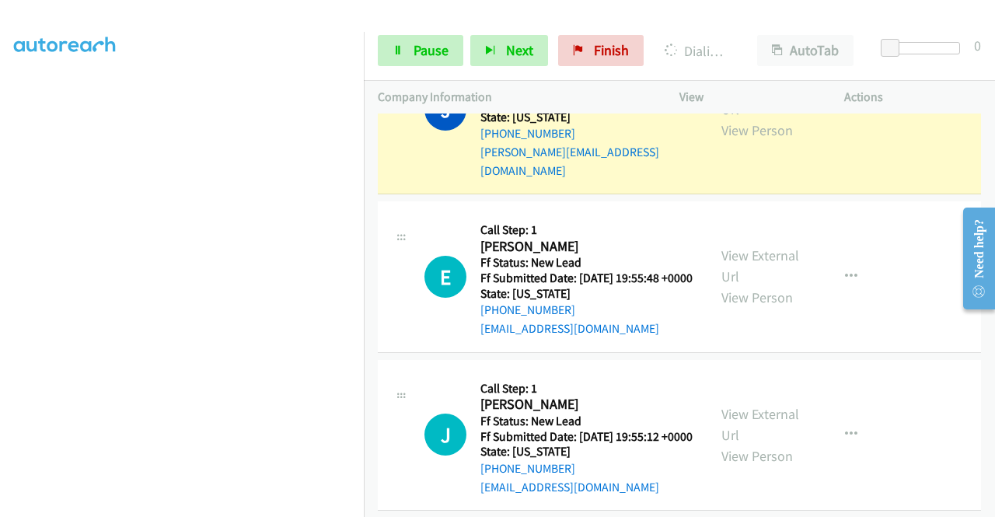
scroll to position [352, 0]
click at [0, 200] on aside "Dialing Mode: Power | Switch to Preview My Lists" at bounding box center [182, 118] width 364 height 860
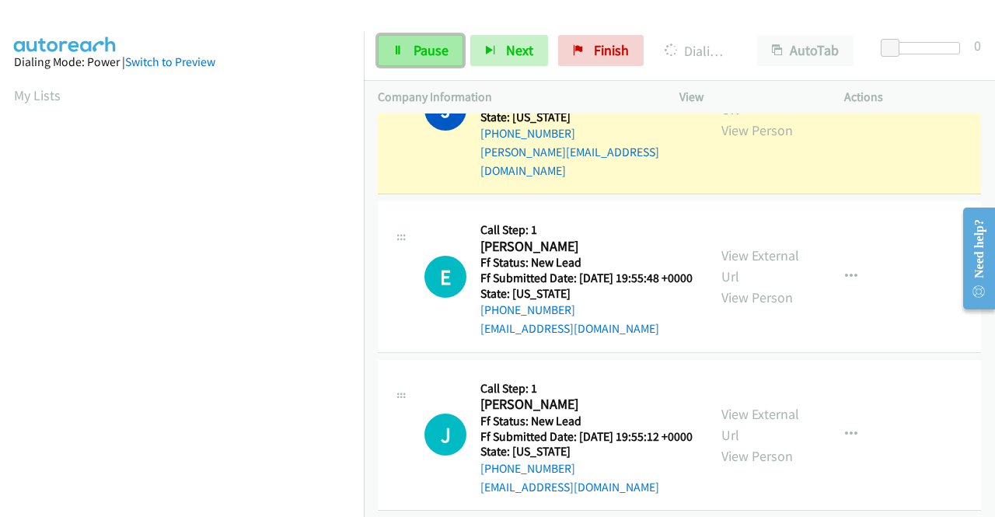
scroll to position [354, 0]
click at [393, 61] on link "Pause" at bounding box center [420, 50] width 85 height 31
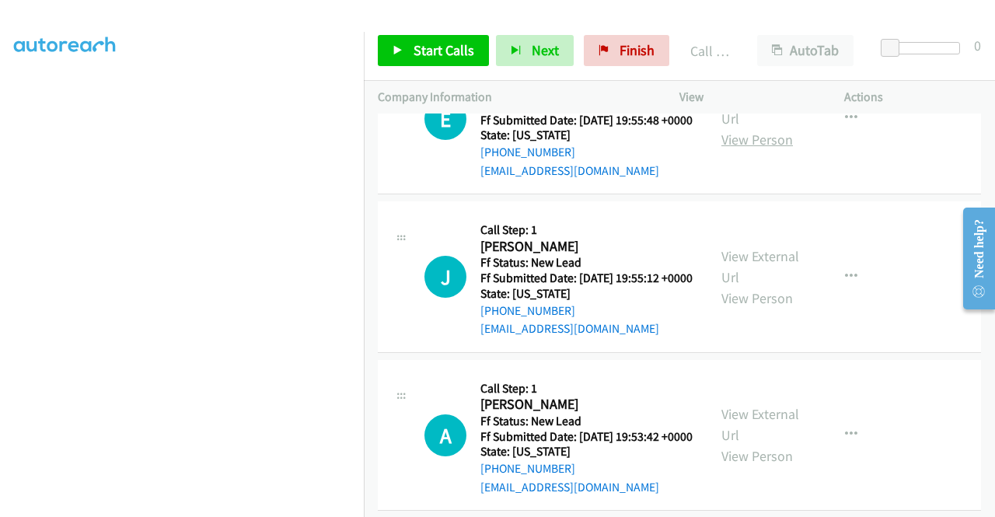
scroll to position [1623, 0]
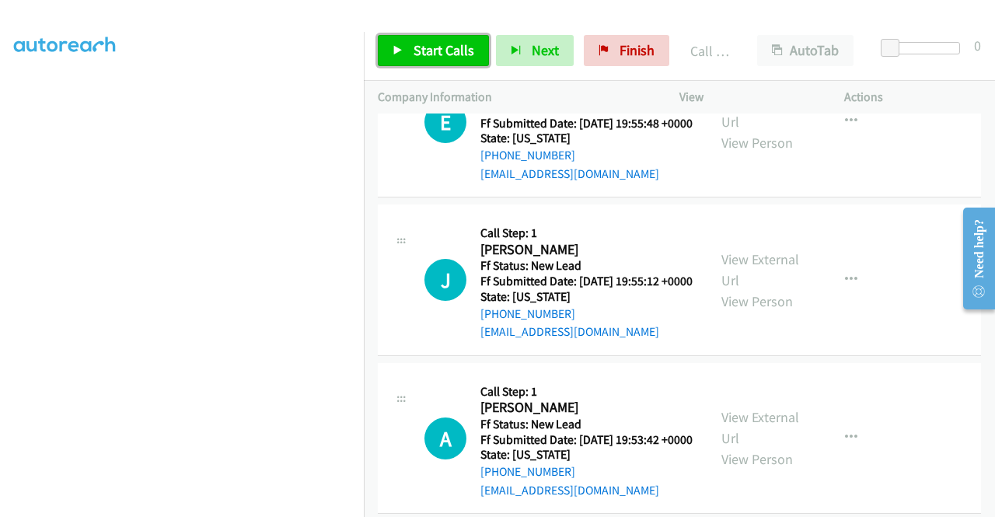
click at [454, 57] on span "Start Calls" at bounding box center [443, 50] width 61 height 18
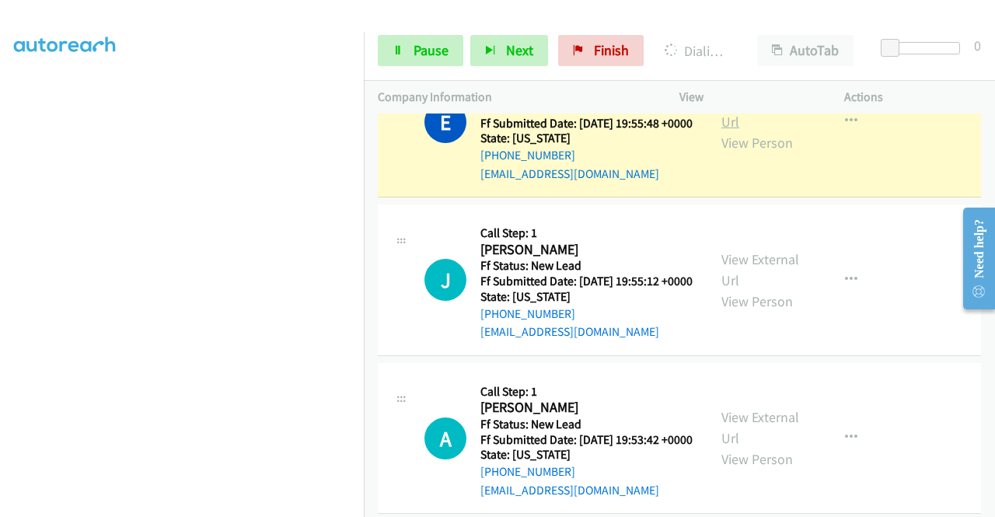
click at [735, 131] on link "View External Url" at bounding box center [760, 111] width 78 height 39
click at [0, 190] on aside "Dialing Mode: Power | Switch to Preview My Lists" at bounding box center [182, 118] width 364 height 860
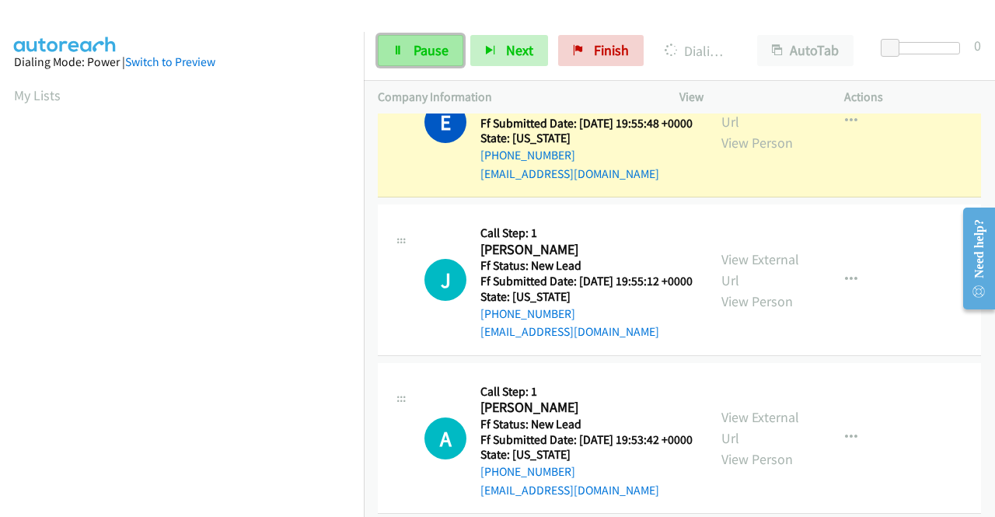
click at [427, 61] on link "Pause" at bounding box center [420, 50] width 85 height 31
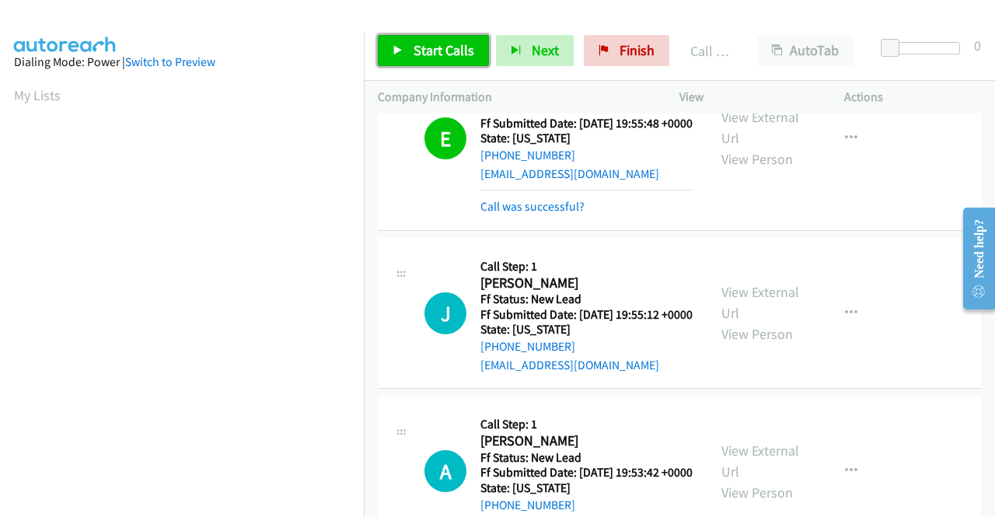
click at [452, 55] on span "Start Calls" at bounding box center [443, 50] width 61 height 18
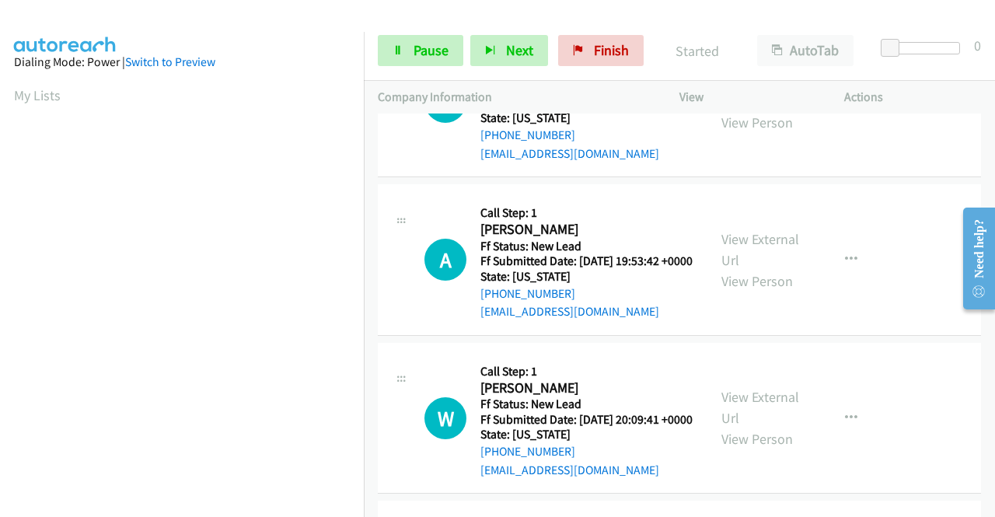
scroll to position [1823, 0]
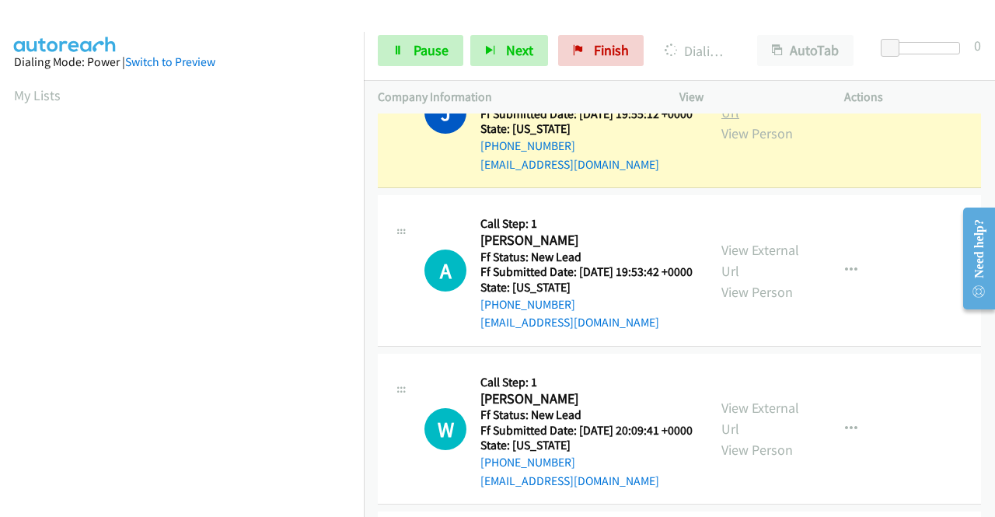
click at [734, 121] on link "View External Url" at bounding box center [760, 101] width 78 height 39
click at [0, 196] on aside "Dialing Mode: Power | Switch to Preview My Lists" at bounding box center [182, 118] width 364 height 860
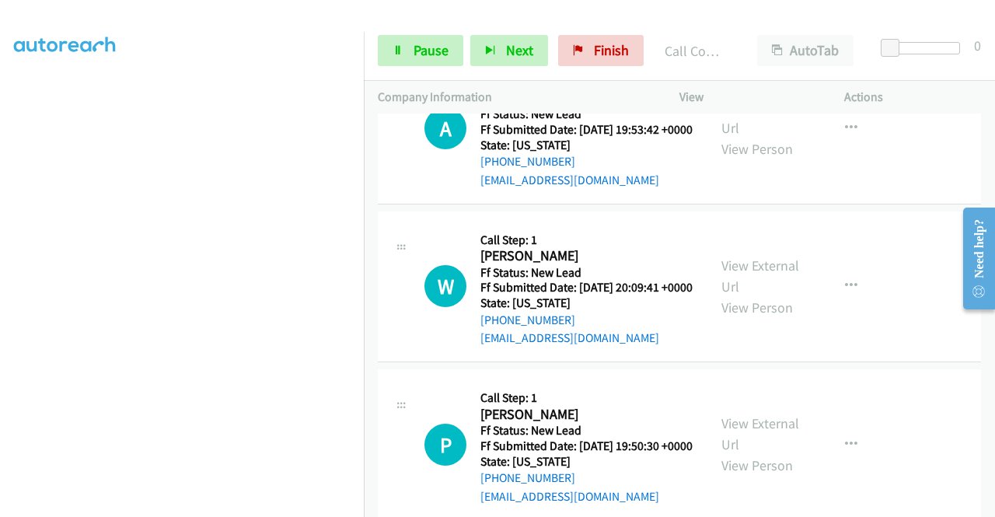
scroll to position [2020, 0]
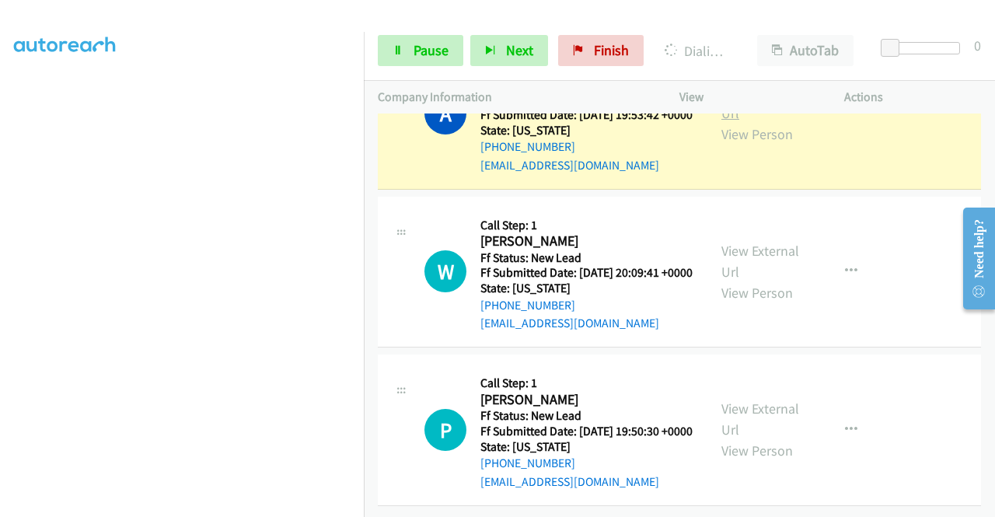
click at [741, 122] on link "View External Url" at bounding box center [760, 102] width 78 height 39
drag, startPoint x: 0, startPoint y: 190, endPoint x: 30, endPoint y: 202, distance: 32.5
click at [0, 190] on aside "Dialing Mode: Power | Switch to Preview My Lists" at bounding box center [182, 118] width 364 height 860
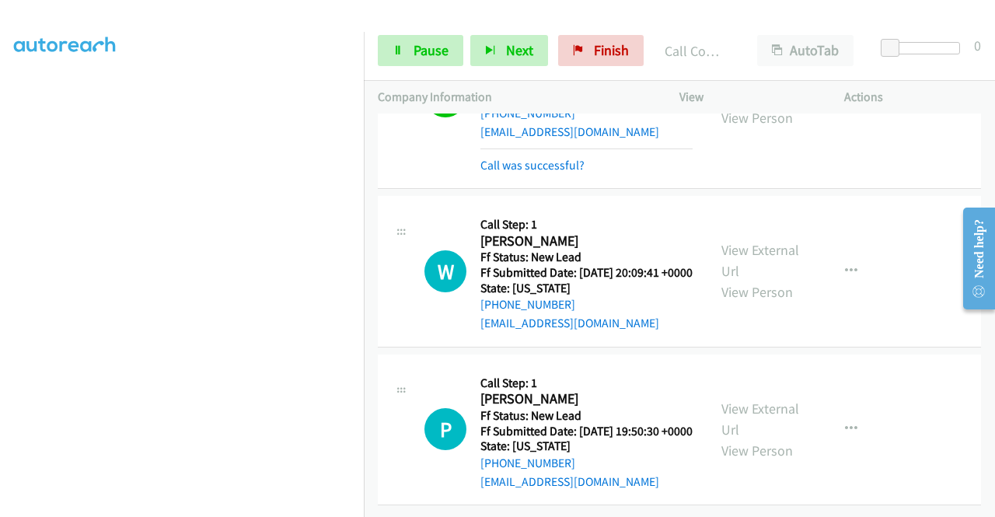
scroll to position [2196, 0]
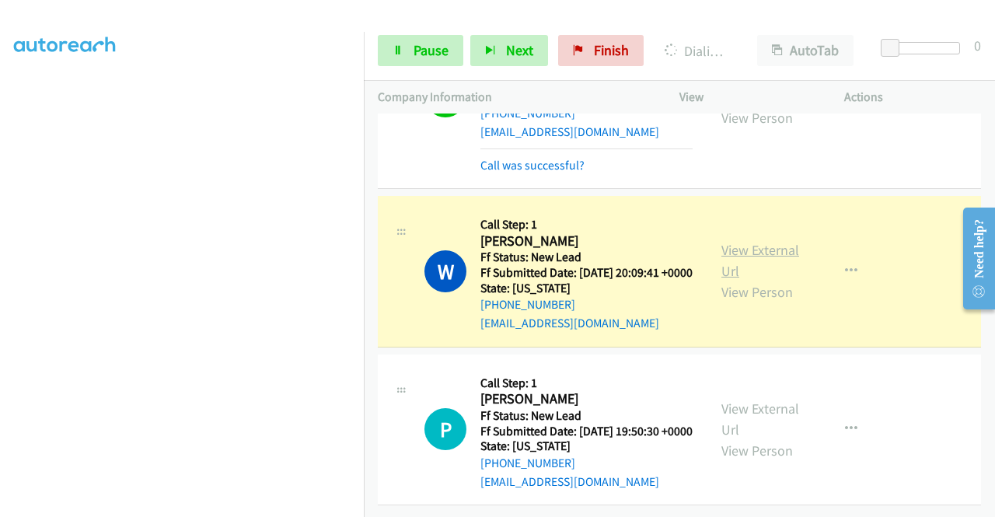
click at [741, 241] on link "View External Url" at bounding box center [760, 260] width 78 height 39
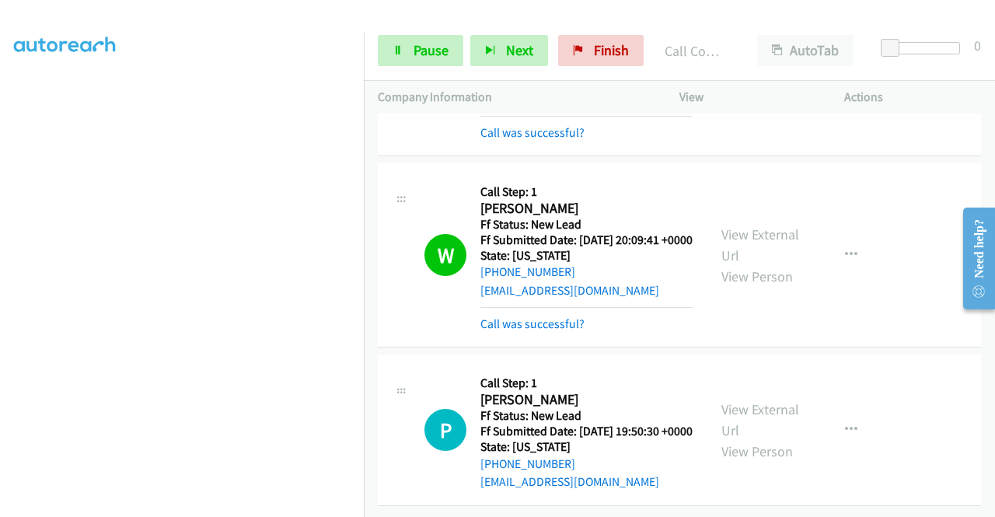
scroll to position [2229, 0]
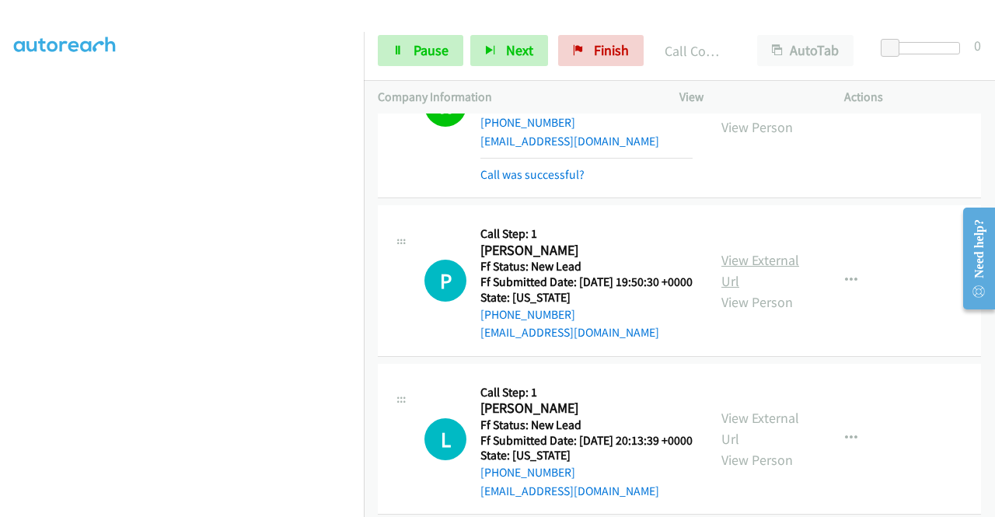
click at [737, 290] on link "View External Url" at bounding box center [760, 270] width 78 height 39
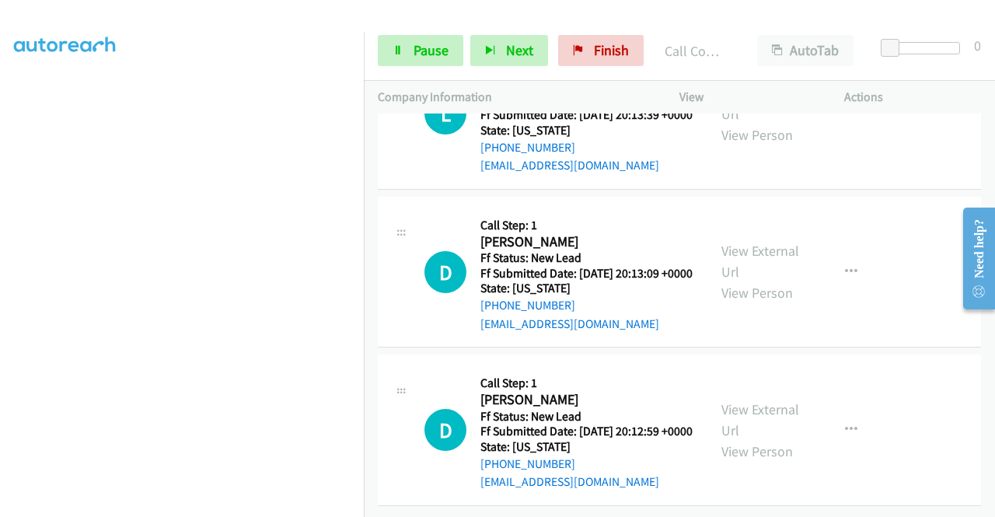
scroll to position [2646, 0]
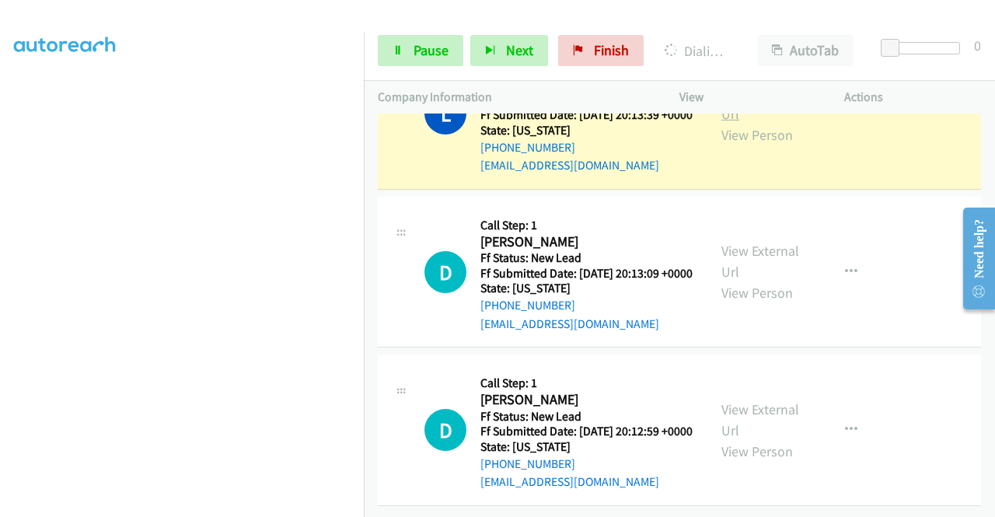
click at [759, 123] on link "View External Url" at bounding box center [760, 103] width 78 height 39
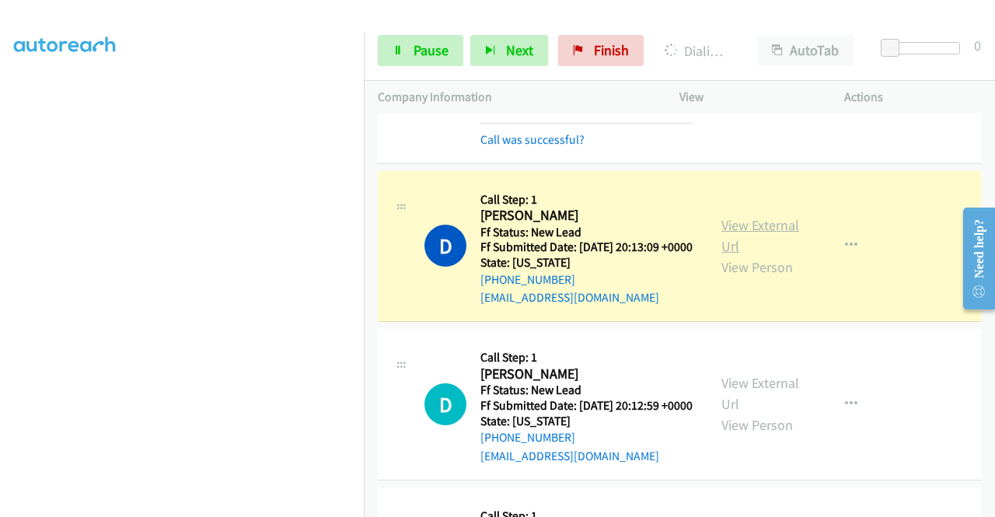
click at [755, 255] on link "View External Url" at bounding box center [760, 235] width 78 height 39
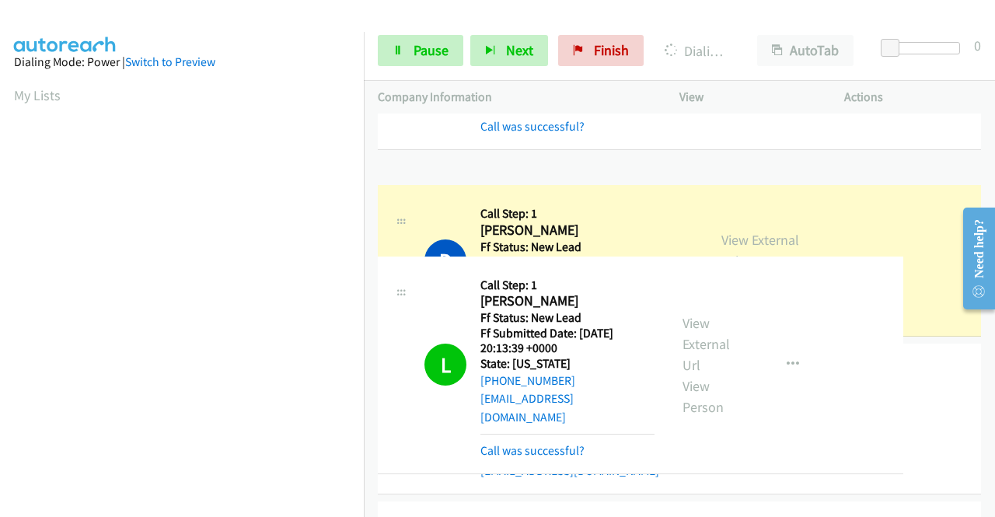
drag, startPoint x: 364, startPoint y: 201, endPoint x: 351, endPoint y: 270, distance: 69.5
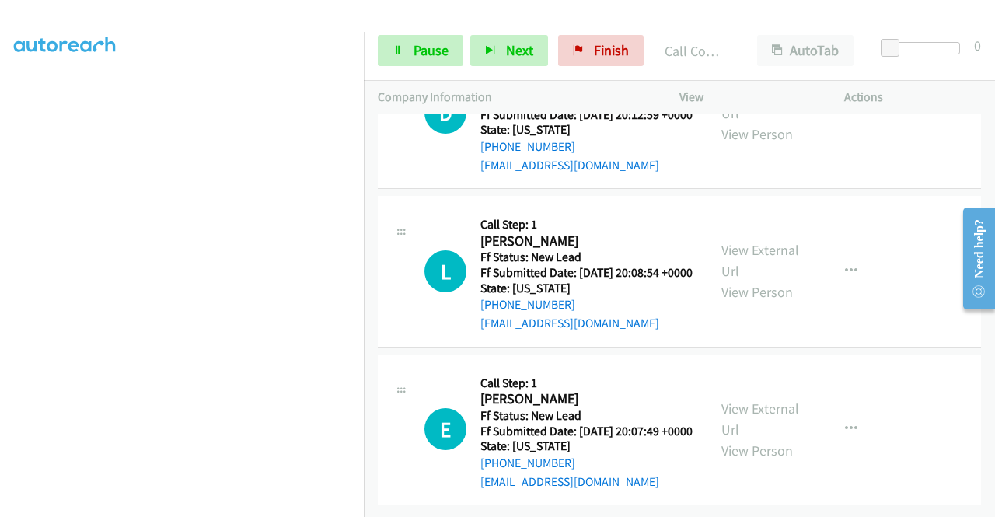
scroll to position [3082, 0]
click at [759, 122] on link "View External Url" at bounding box center [760, 102] width 78 height 39
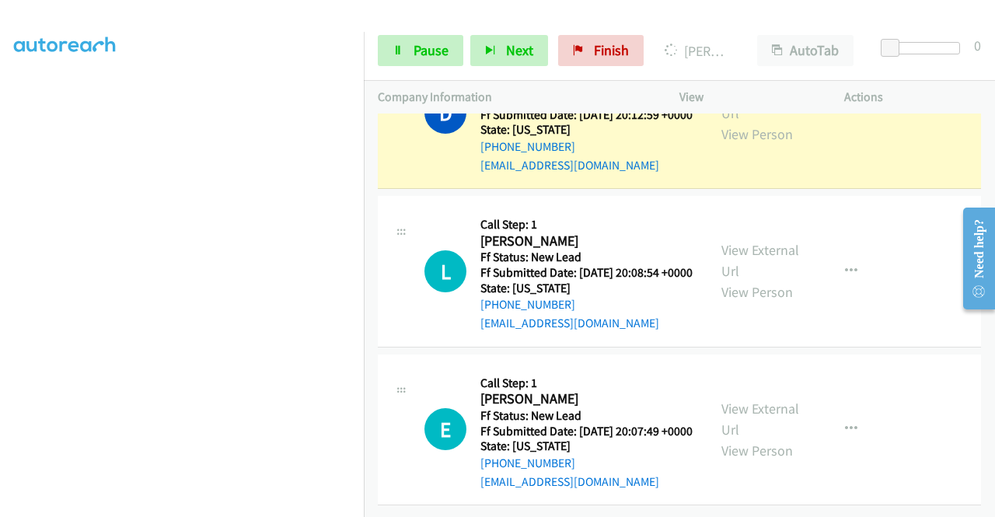
scroll to position [0, 0]
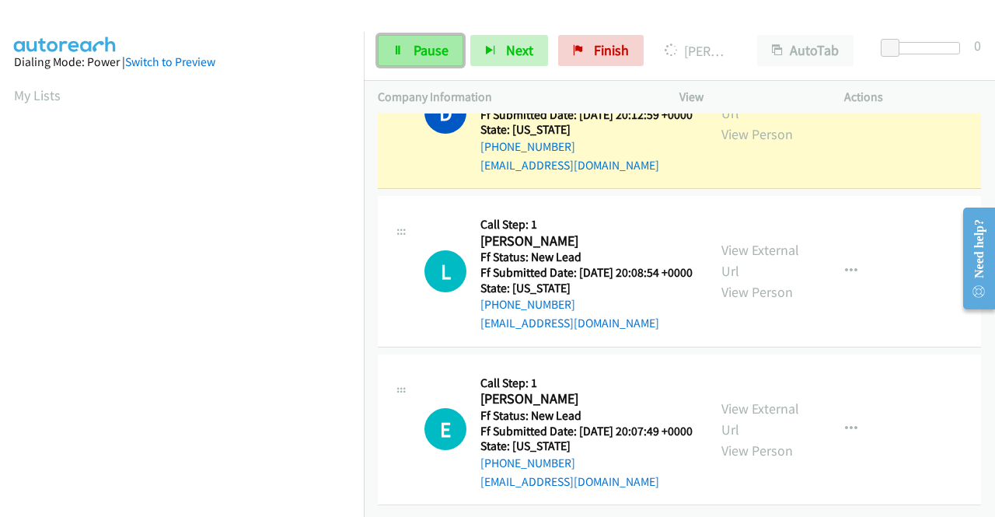
click at [446, 53] on span "Pause" at bounding box center [430, 50] width 35 height 18
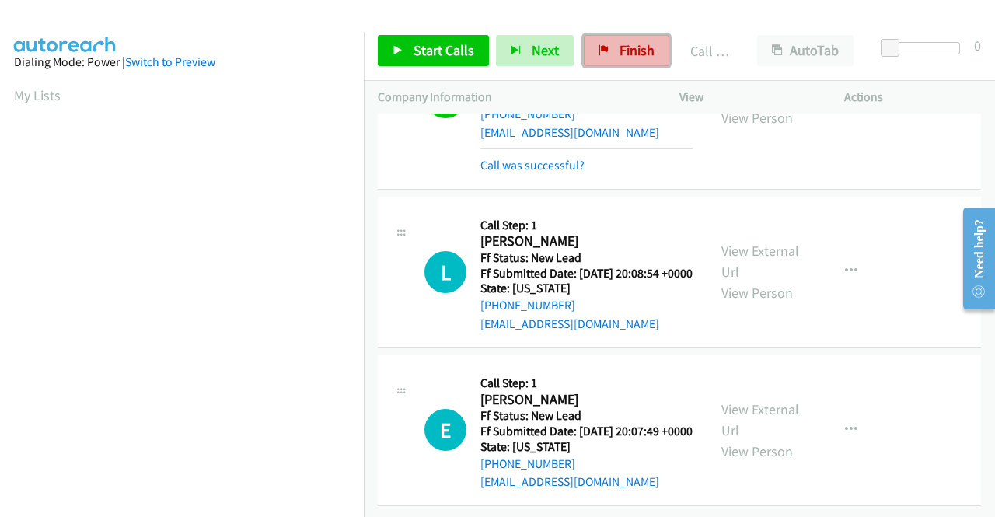
click at [611, 37] on link "Finish" at bounding box center [626, 50] width 85 height 31
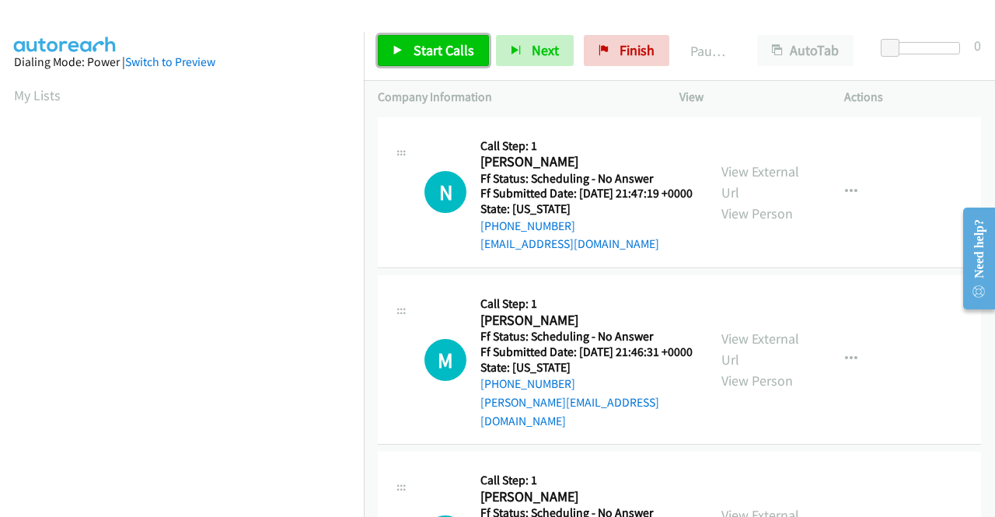
click at [421, 63] on link "Start Calls" at bounding box center [433, 50] width 111 height 31
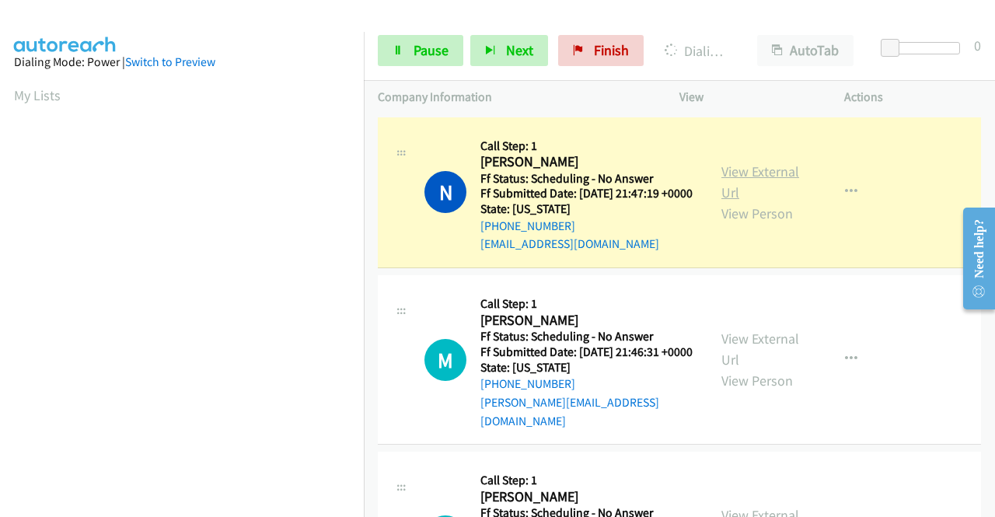
click at [738, 180] on link "View External Url" at bounding box center [760, 181] width 78 height 39
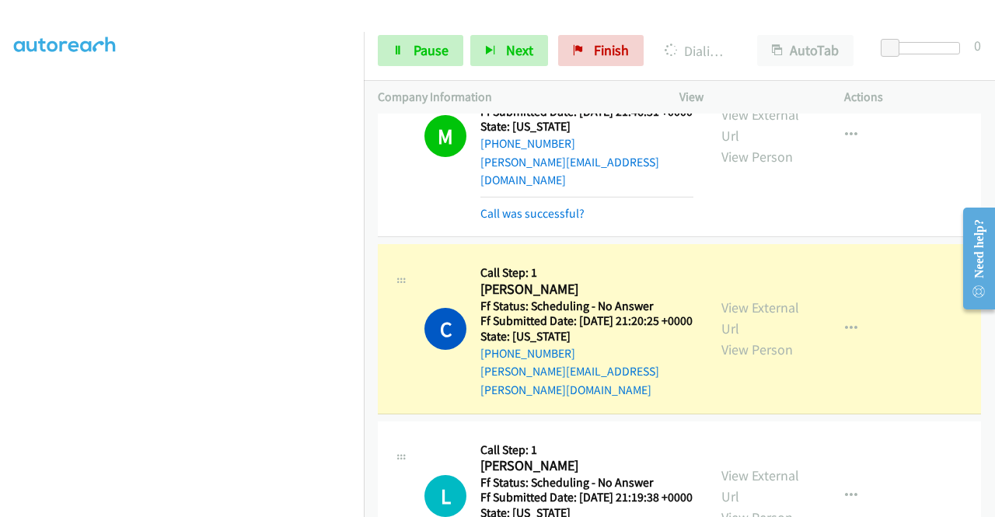
scroll to position [249, 0]
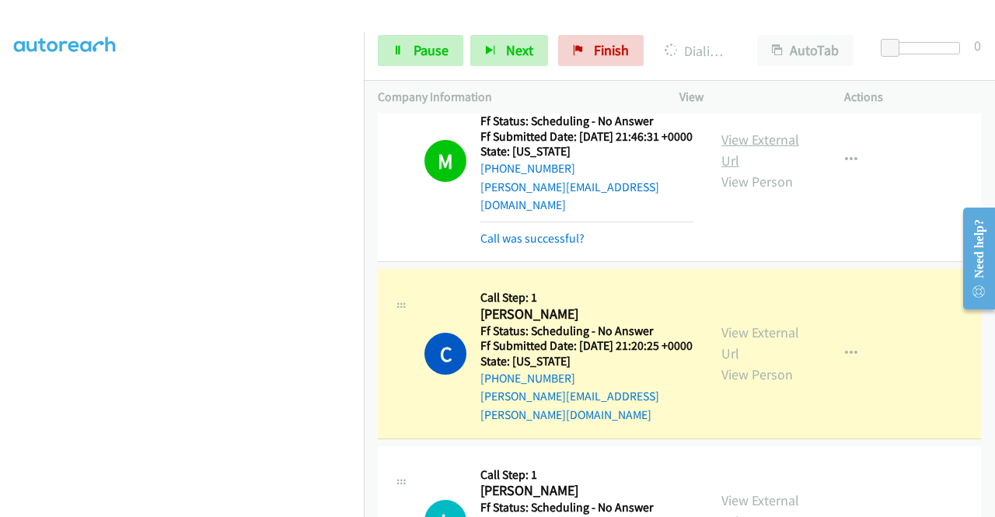
click at [755, 148] on link "View External Url" at bounding box center [760, 150] width 78 height 39
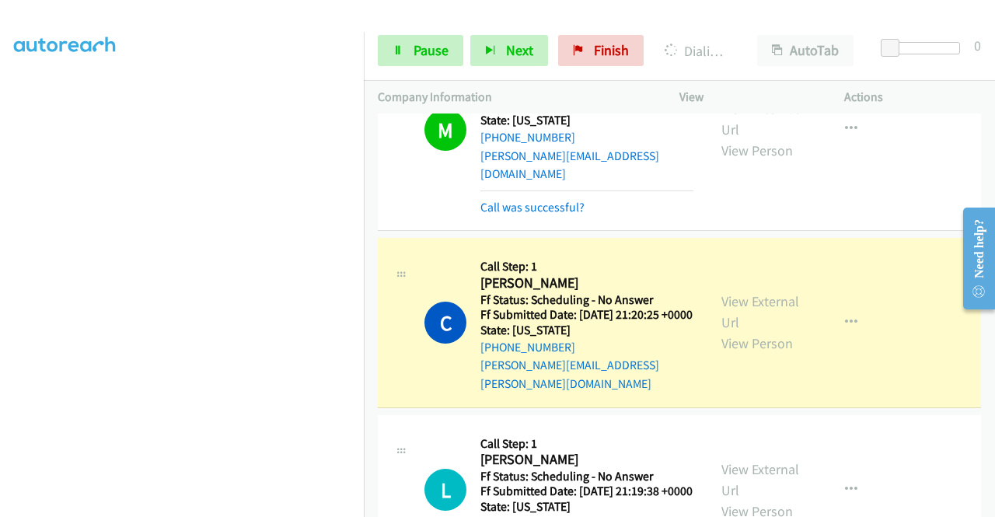
scroll to position [383, 0]
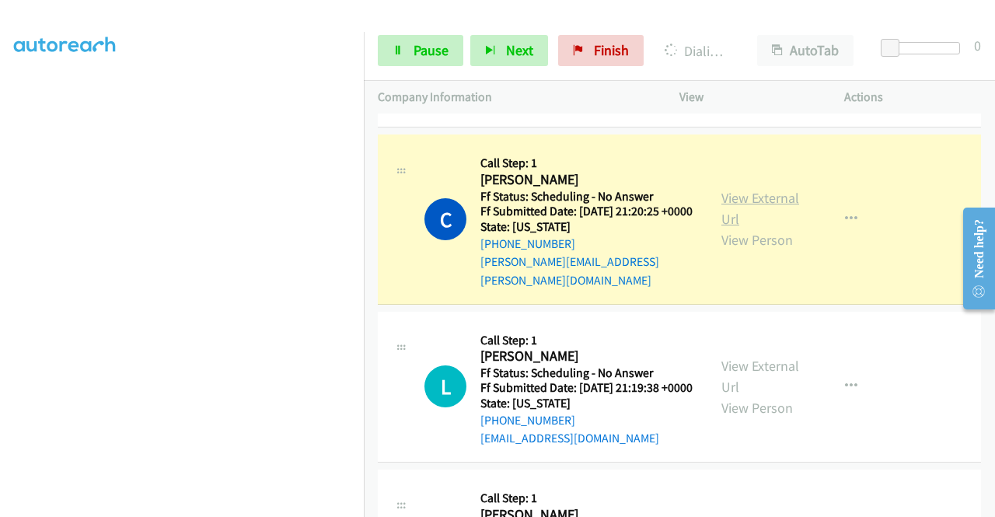
click at [773, 212] on link "View External Url" at bounding box center [760, 208] width 78 height 39
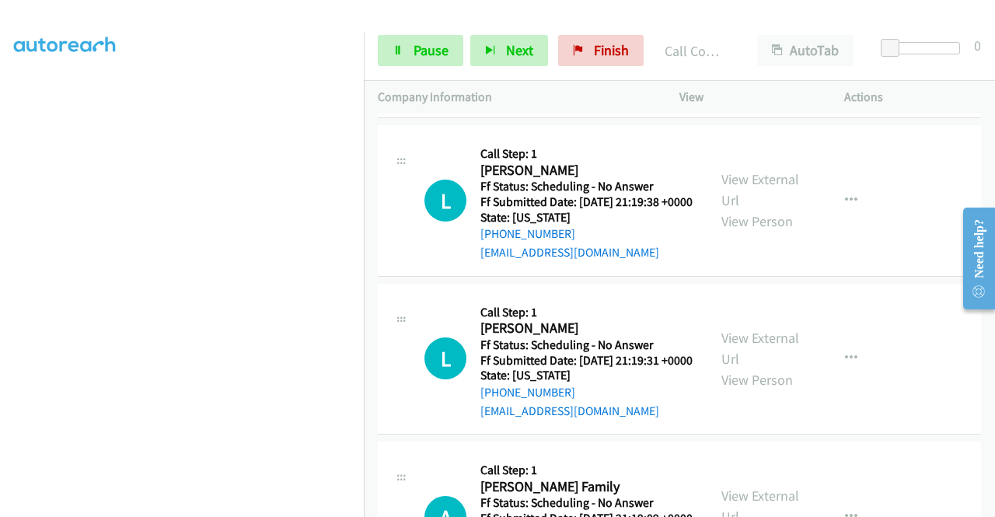
scroll to position [611, 0]
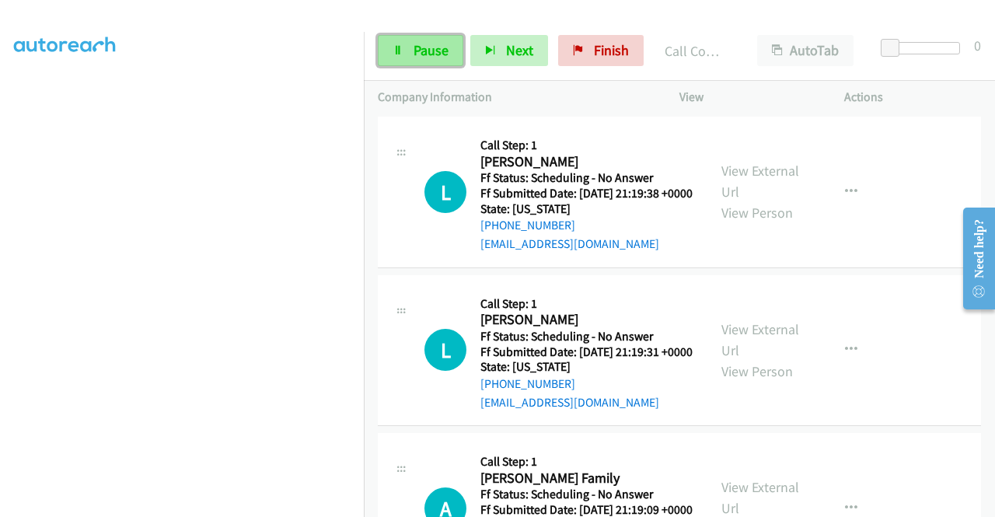
click at [399, 46] on icon at bounding box center [397, 51] width 11 height 11
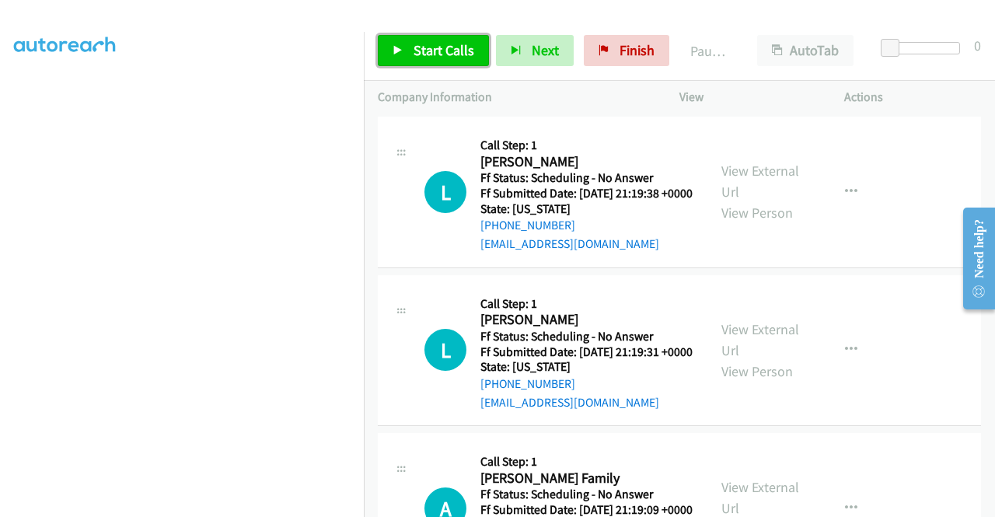
click at [399, 46] on icon at bounding box center [397, 51] width 11 height 11
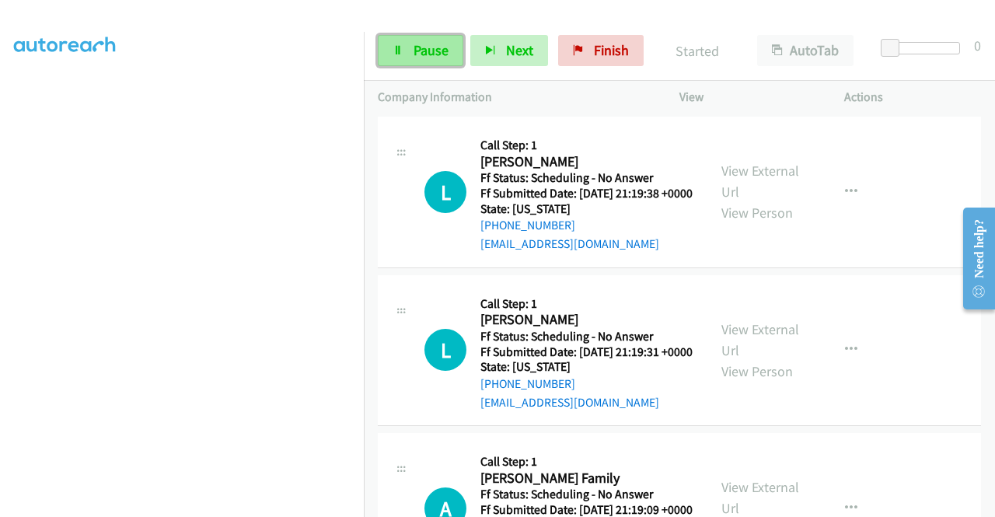
click at [427, 39] on link "Pause" at bounding box center [420, 50] width 85 height 31
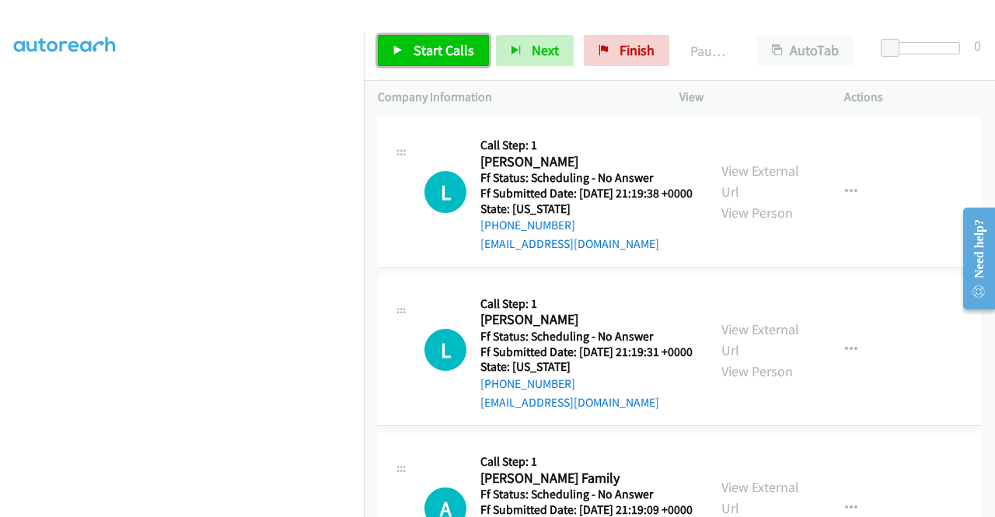
click at [427, 39] on link "Start Calls" at bounding box center [433, 50] width 111 height 31
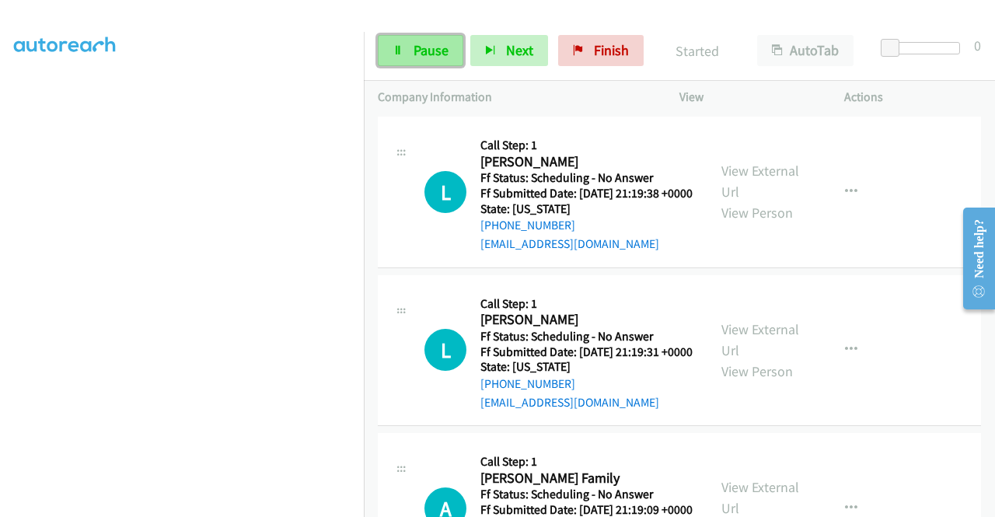
click at [443, 46] on span "Pause" at bounding box center [430, 50] width 35 height 18
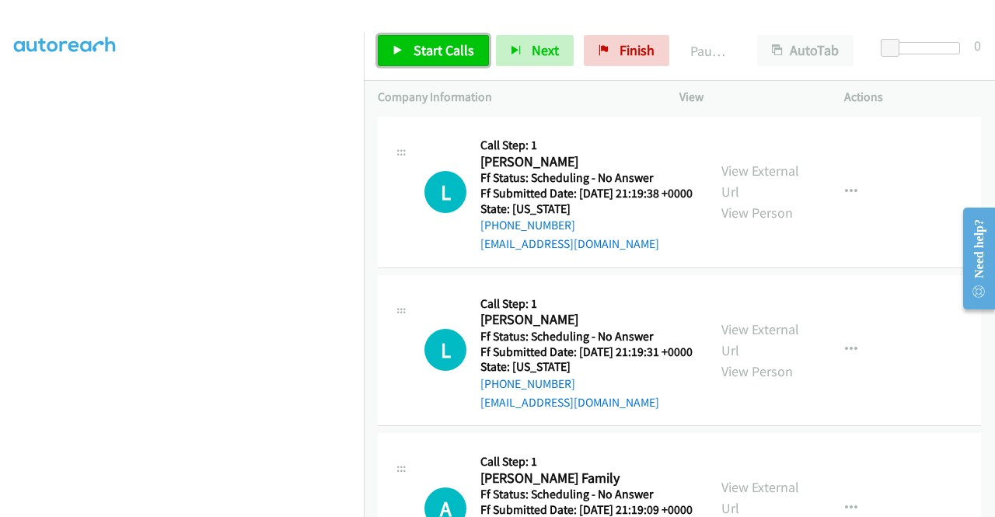
click at [443, 46] on span "Start Calls" at bounding box center [443, 50] width 61 height 18
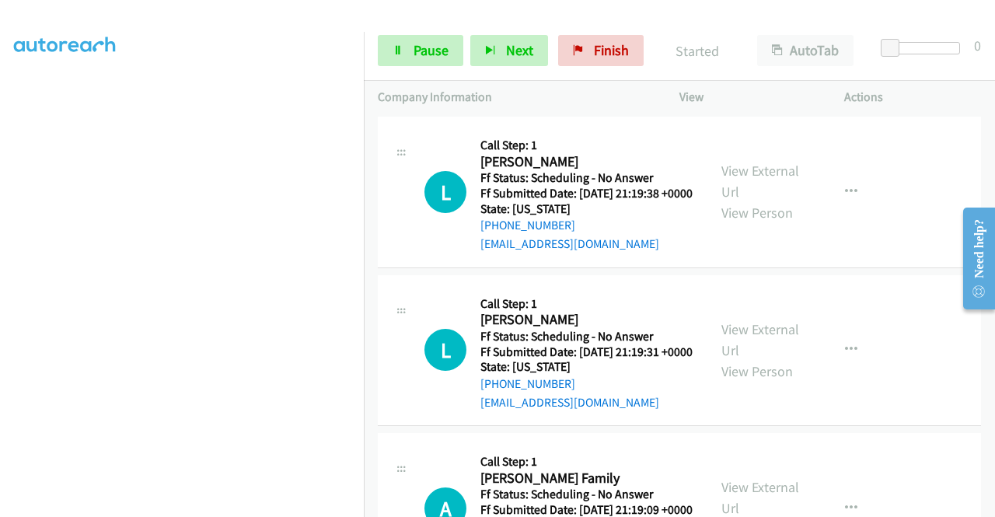
scroll to position [0, 0]
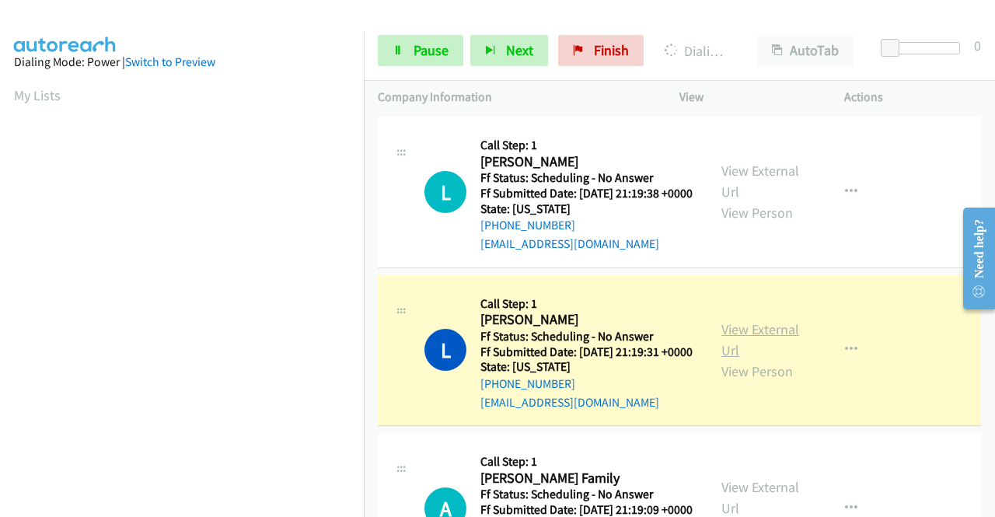
click at [743, 359] on link "View External Url" at bounding box center [760, 339] width 78 height 39
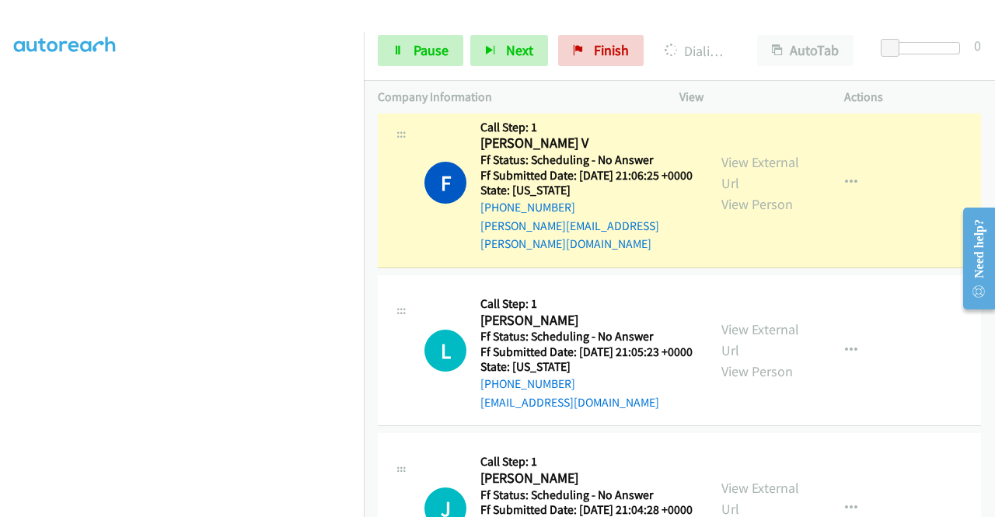
scroll to position [1337, 0]
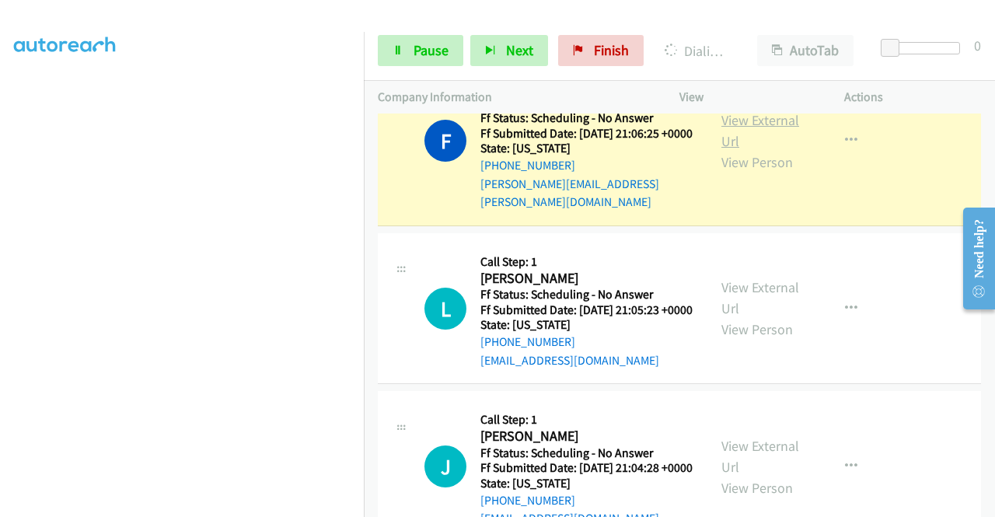
click at [729, 150] on link "View External Url" at bounding box center [760, 130] width 78 height 39
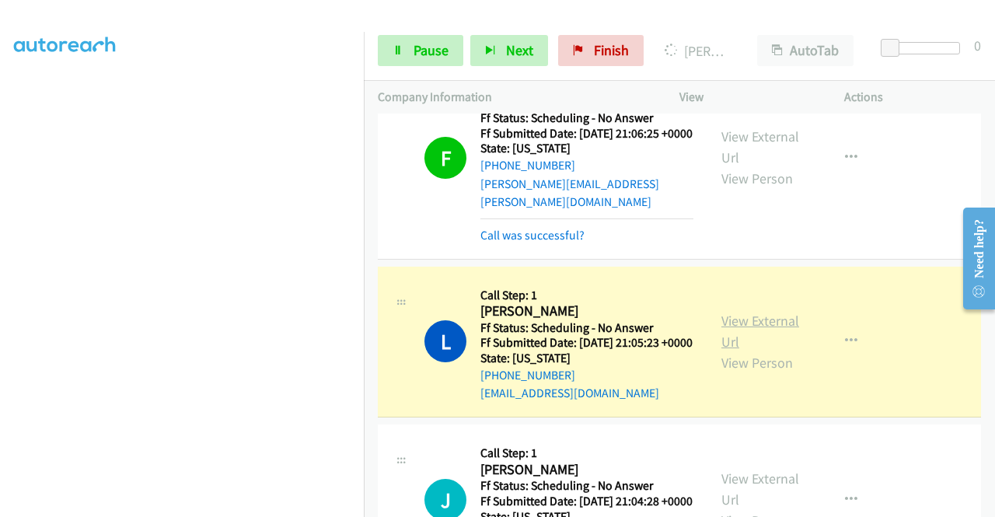
click at [747, 351] on link "View External Url" at bounding box center [760, 331] width 78 height 39
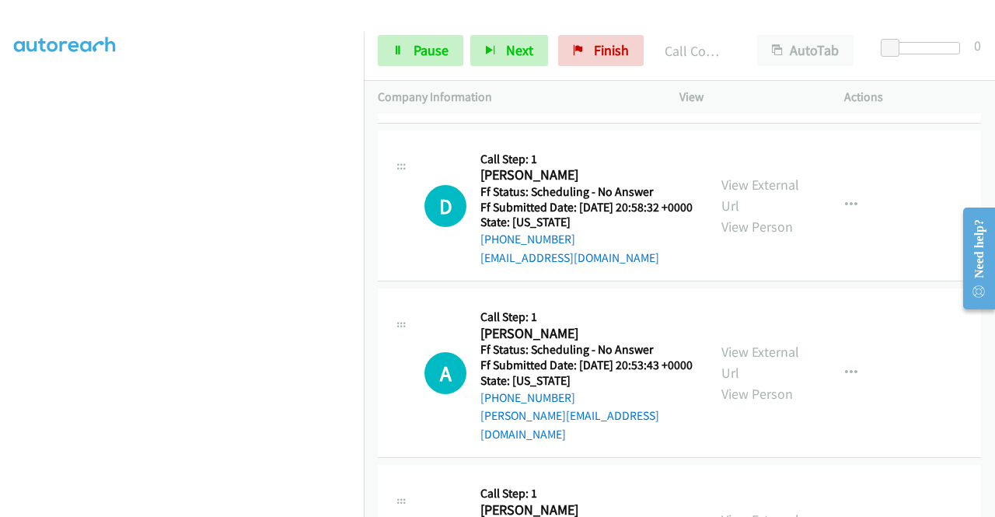
scroll to position [1809, 0]
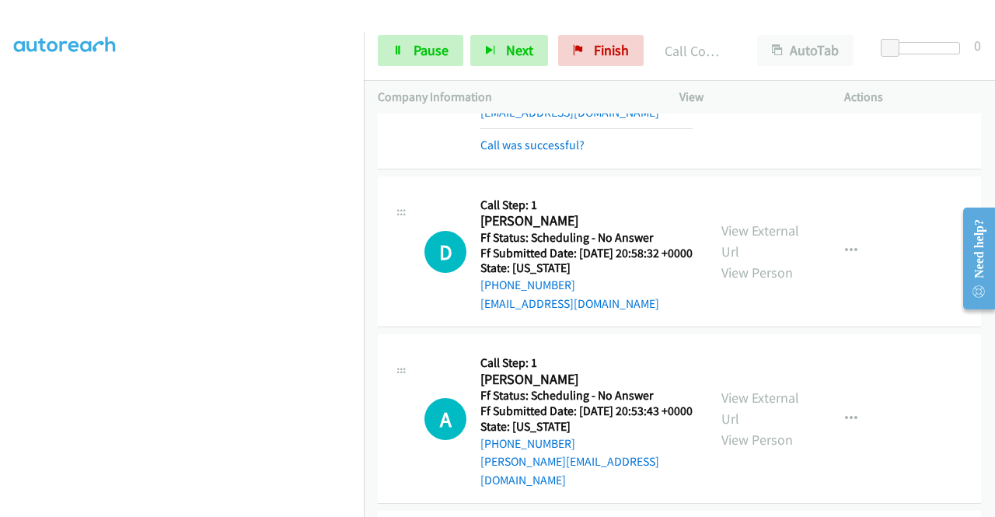
click at [754, 108] on div "View External Url View Person" at bounding box center [761, 76] width 81 height 63
click at [748, 85] on link "View External Url" at bounding box center [760, 66] width 78 height 39
click at [989, 512] on div "[PHONE_NUMBER] Call failed - Please reload the list and try again The Callbar F…" at bounding box center [679, 314] width 631 height 403
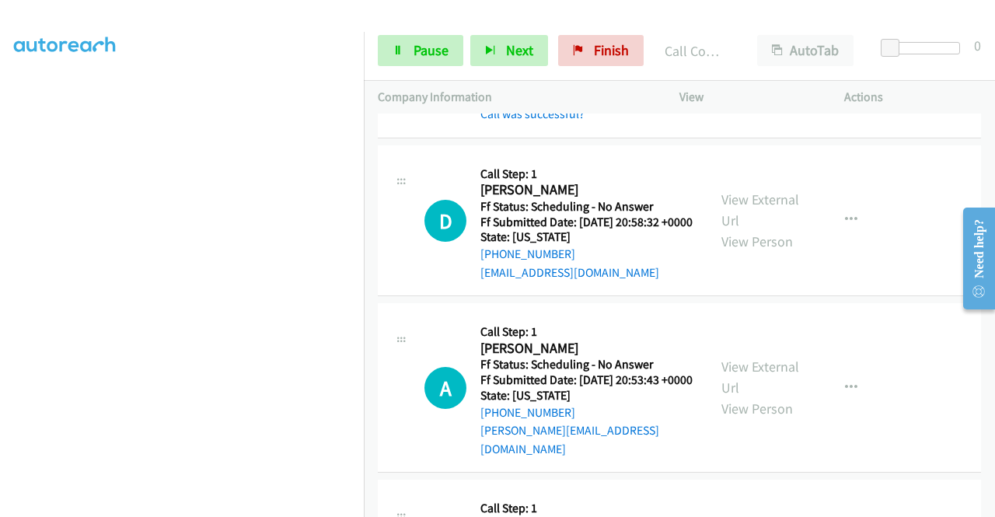
scroll to position [1985, 0]
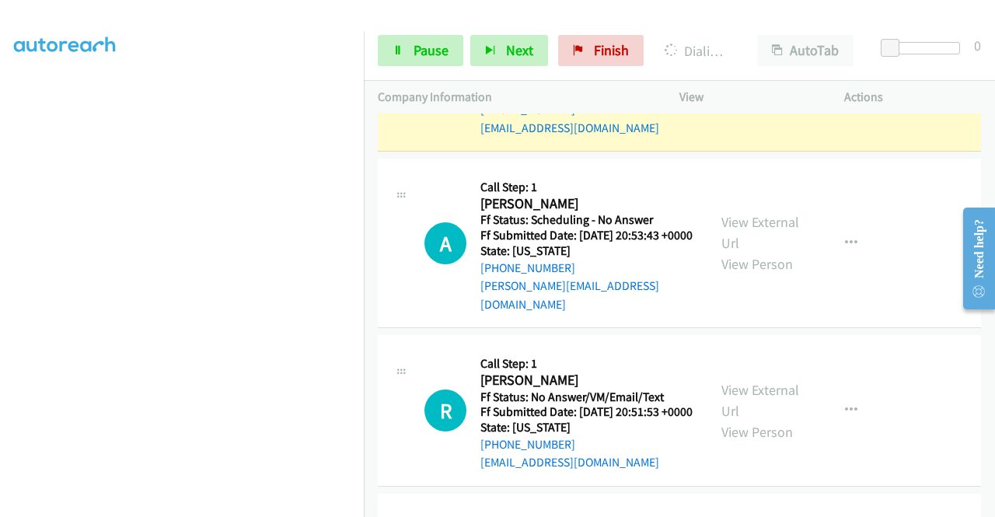
click at [759, 85] on link "View External Url" at bounding box center [760, 65] width 78 height 39
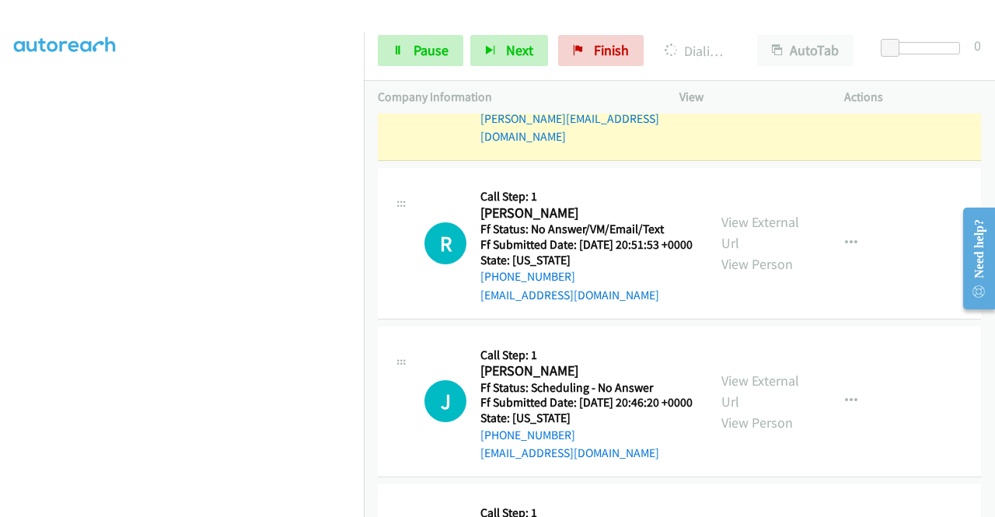
scroll to position [2140, 0]
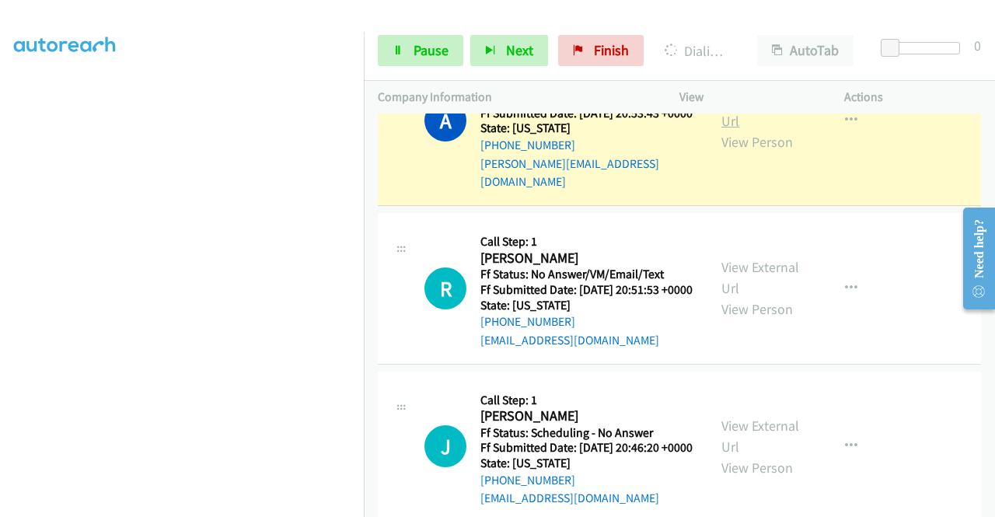
click at [727, 130] on link "View External Url" at bounding box center [760, 110] width 78 height 39
click at [751, 130] on link "View External Url" at bounding box center [760, 110] width 78 height 39
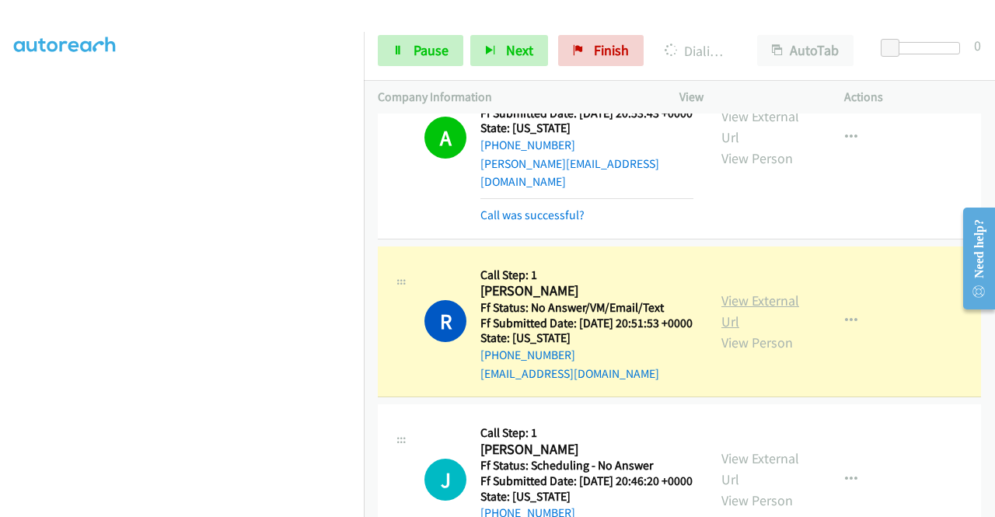
click at [745, 330] on link "View External Url" at bounding box center [760, 310] width 78 height 39
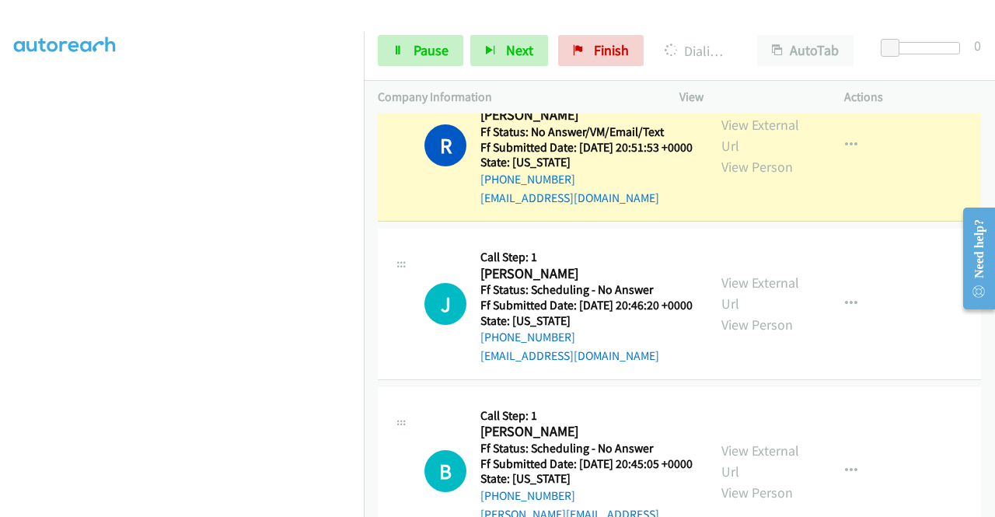
scroll to position [2389, 0]
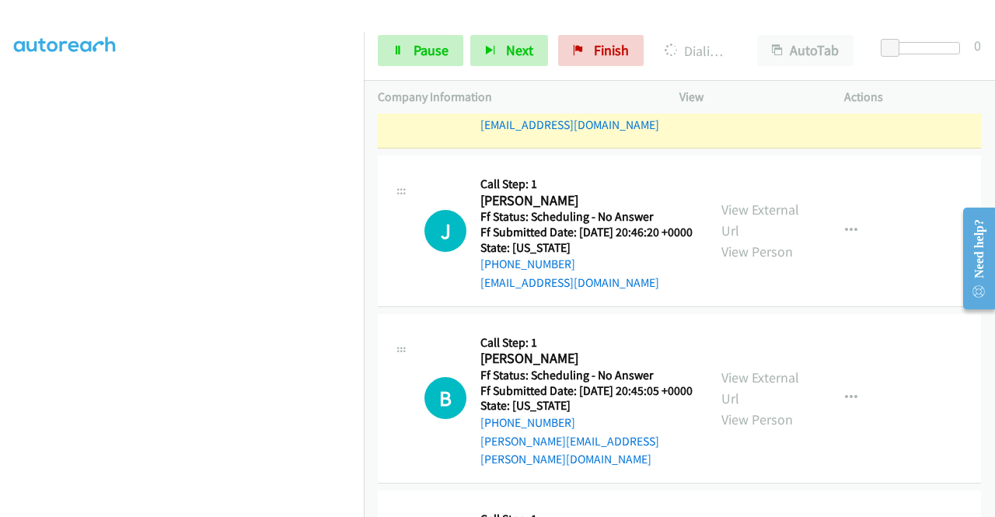
click at [989, 504] on div "[PHONE_NUMBER] Call failed - Please reload the list and try again The Callbar F…" at bounding box center [679, 314] width 631 height 403
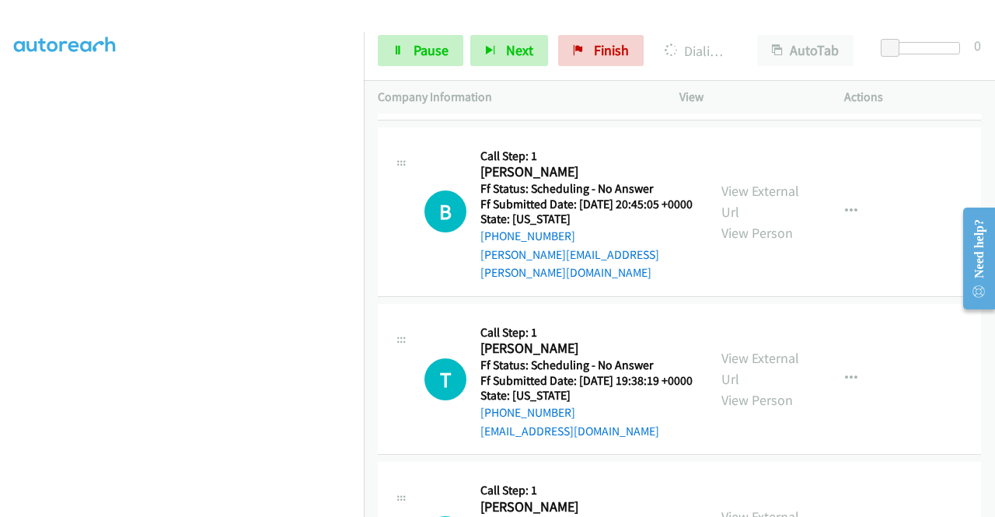
scroll to position [2608, 0]
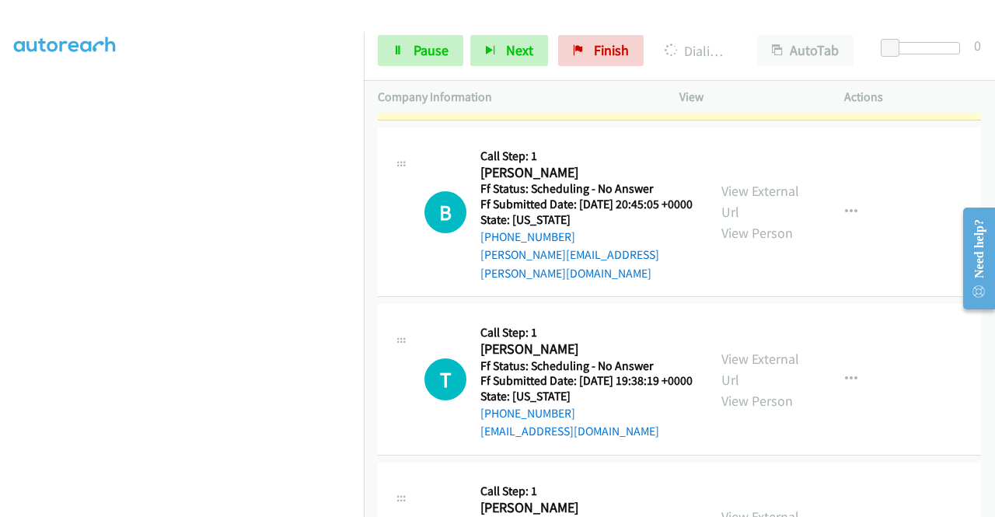
click at [734, 76] on div "View External Url View Person" at bounding box center [761, 44] width 81 height 63
click at [728, 54] on link "View External Url" at bounding box center [760, 34] width 78 height 39
click at [426, 71] on div "Start Calls Pause Next Finish Dialing [PERSON_NAME] AutoTab AutoTab 0" at bounding box center [679, 51] width 631 height 60
click at [427, 55] on span "Pause" at bounding box center [430, 50] width 35 height 18
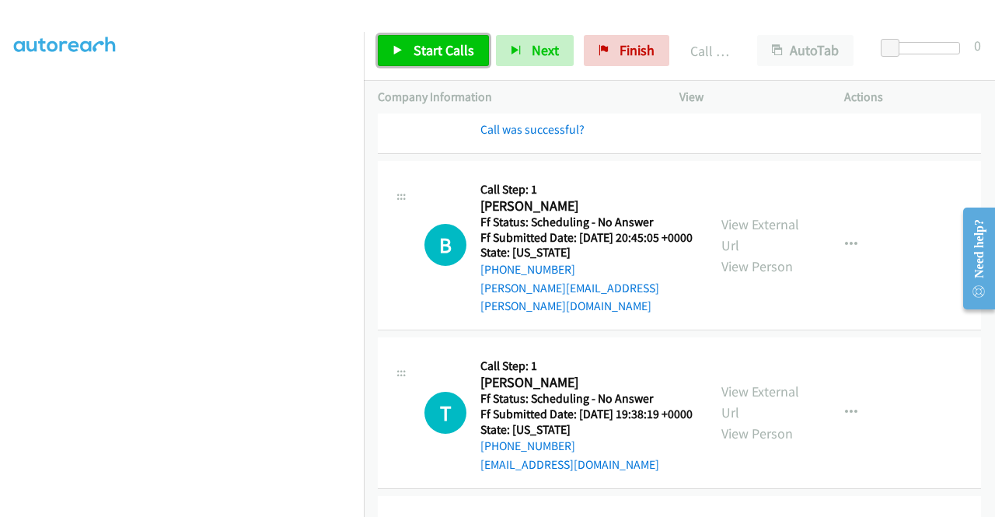
click at [454, 40] on link "Start Calls" at bounding box center [433, 50] width 111 height 31
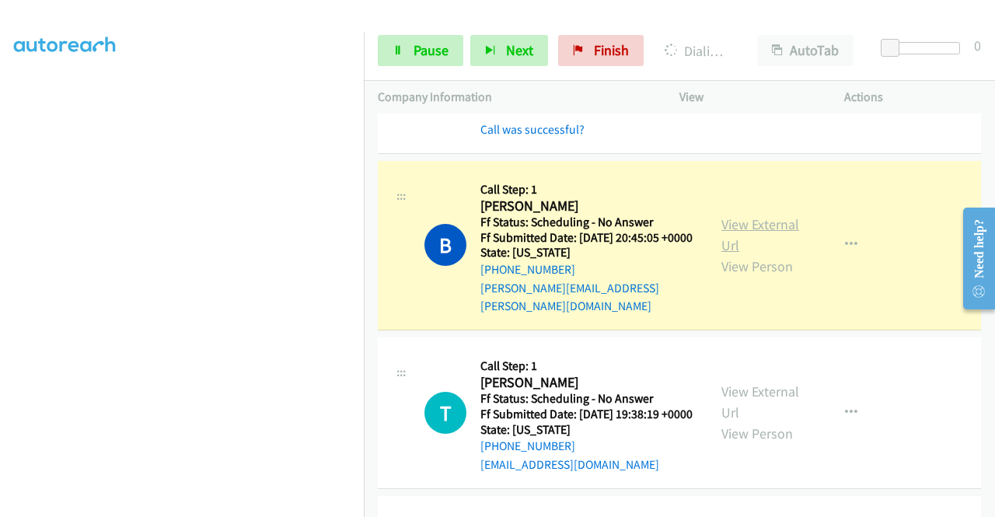
click at [721, 254] on link "View External Url" at bounding box center [760, 234] width 78 height 39
click at [415, 62] on link "Pause" at bounding box center [420, 50] width 85 height 31
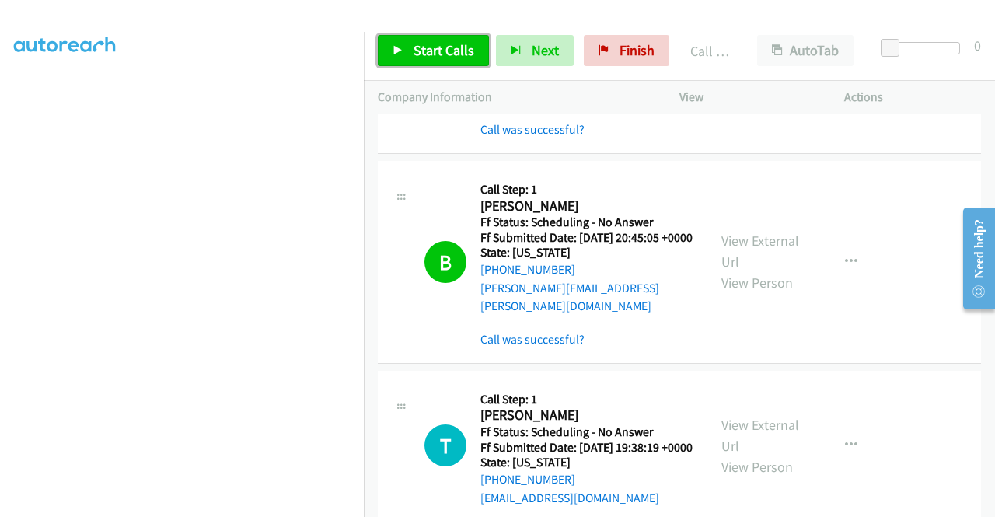
click at [417, 47] on span "Start Calls" at bounding box center [443, 50] width 61 height 18
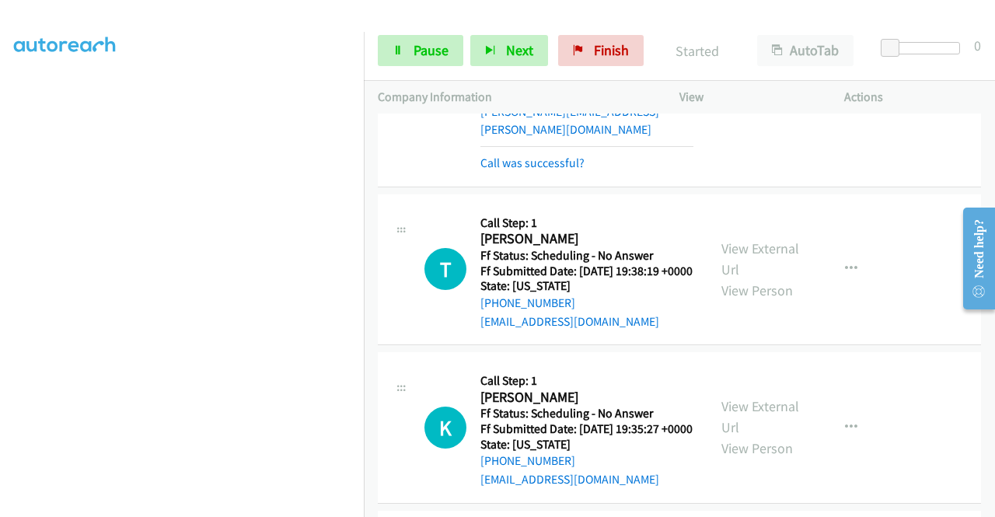
scroll to position [2909, 0]
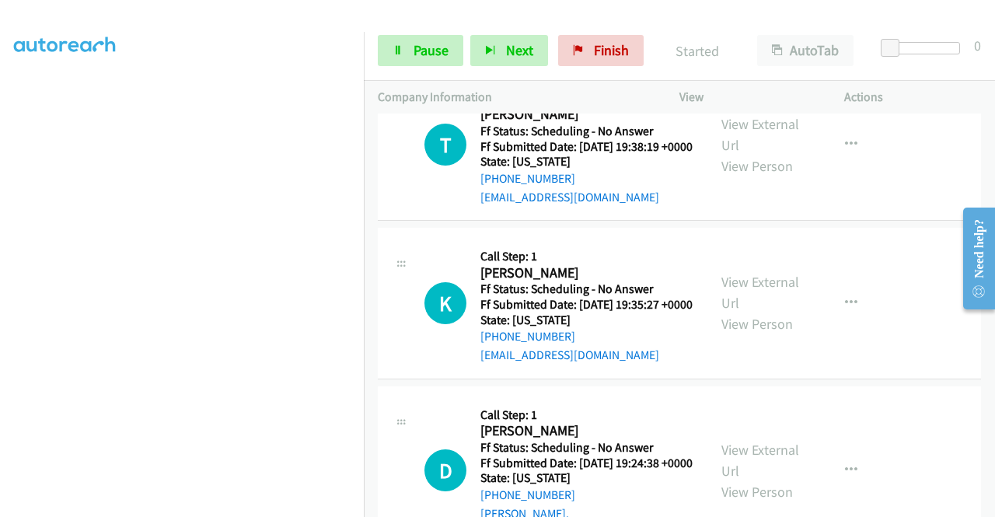
click at [569, 46] on link "Call was successful?" at bounding box center [532, 38] width 104 height 15
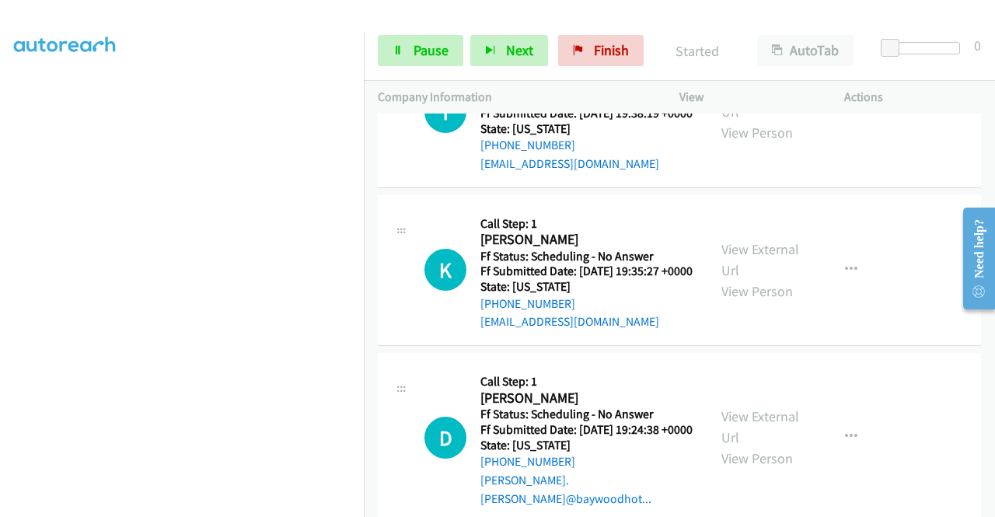
scroll to position [2893, 0]
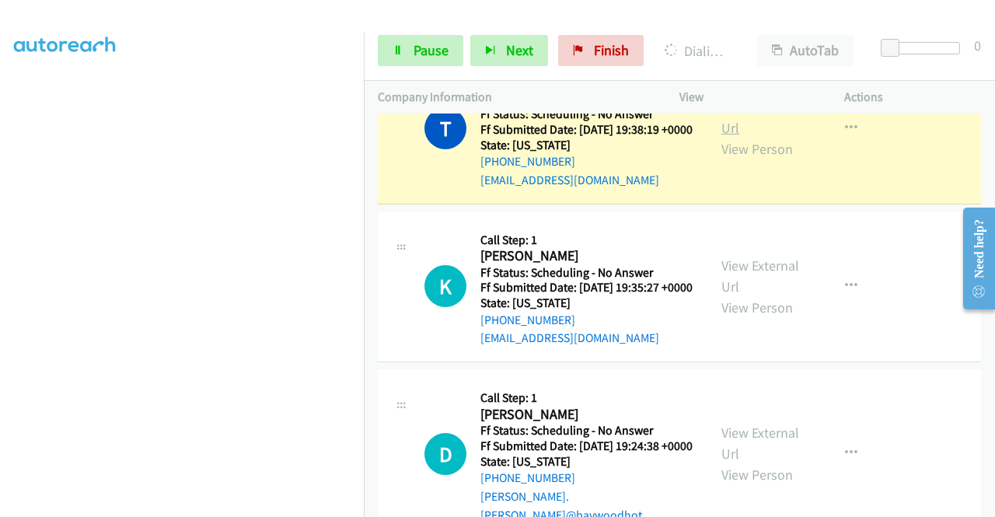
click at [735, 137] on link "View External Url" at bounding box center [760, 117] width 78 height 39
click at [417, 54] on span "Pause" at bounding box center [430, 50] width 35 height 18
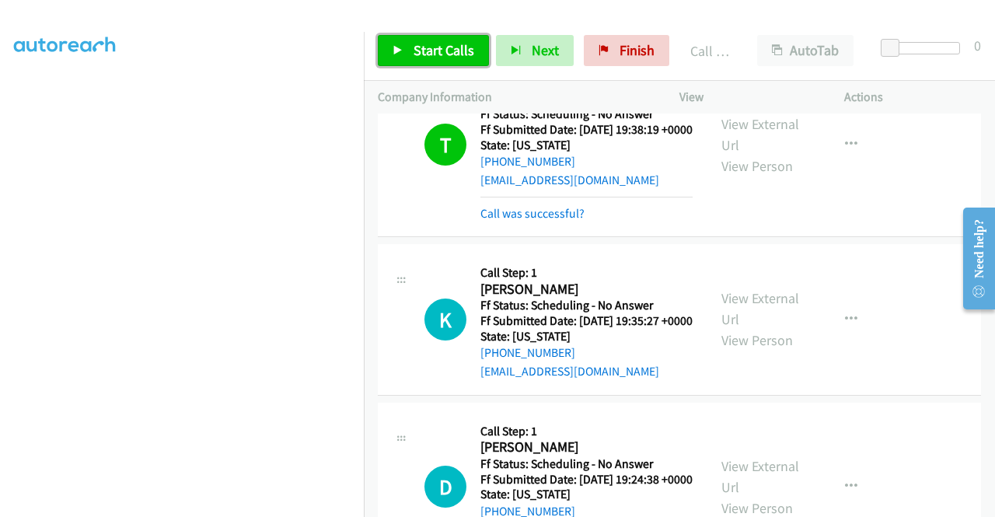
click at [451, 63] on link "Start Calls" at bounding box center [433, 50] width 111 height 31
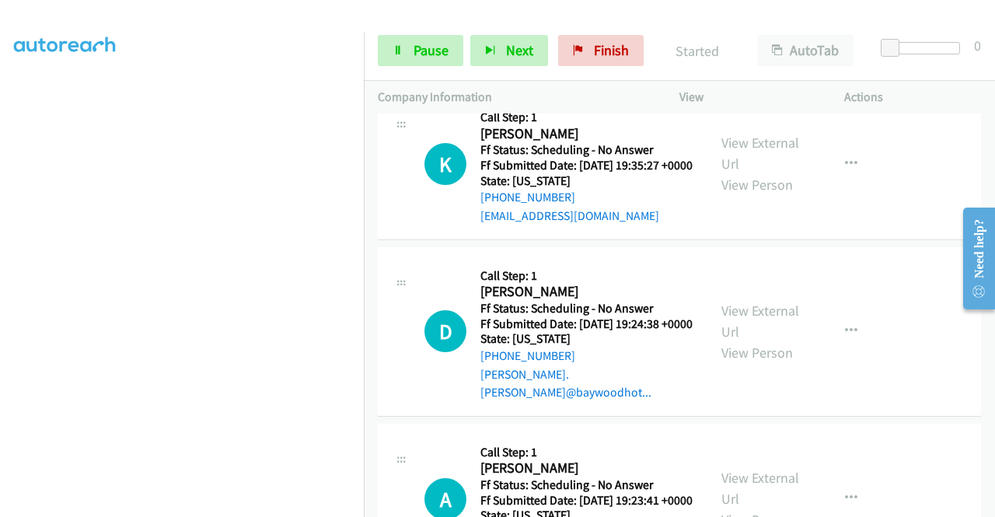
scroll to position [3068, 0]
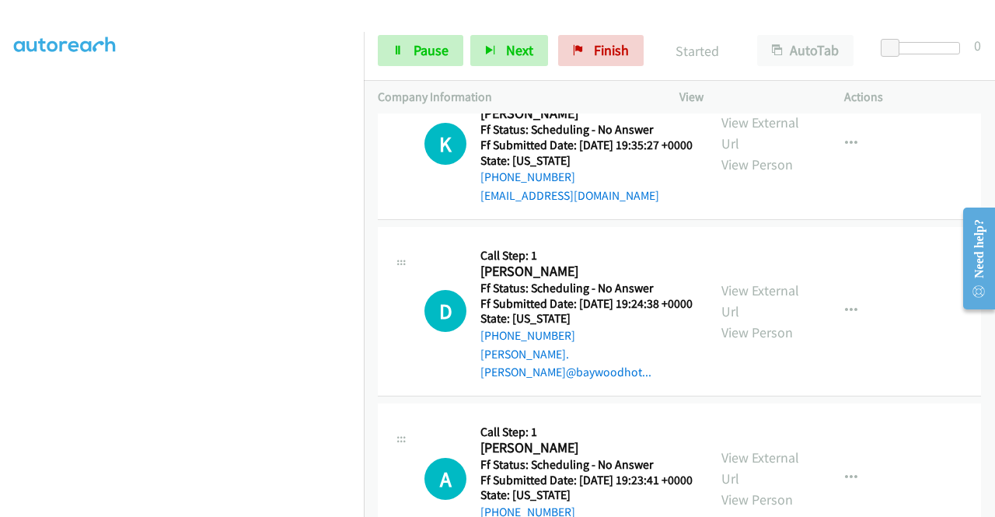
click at [515, 45] on link "Call was successful?" at bounding box center [532, 37] width 104 height 15
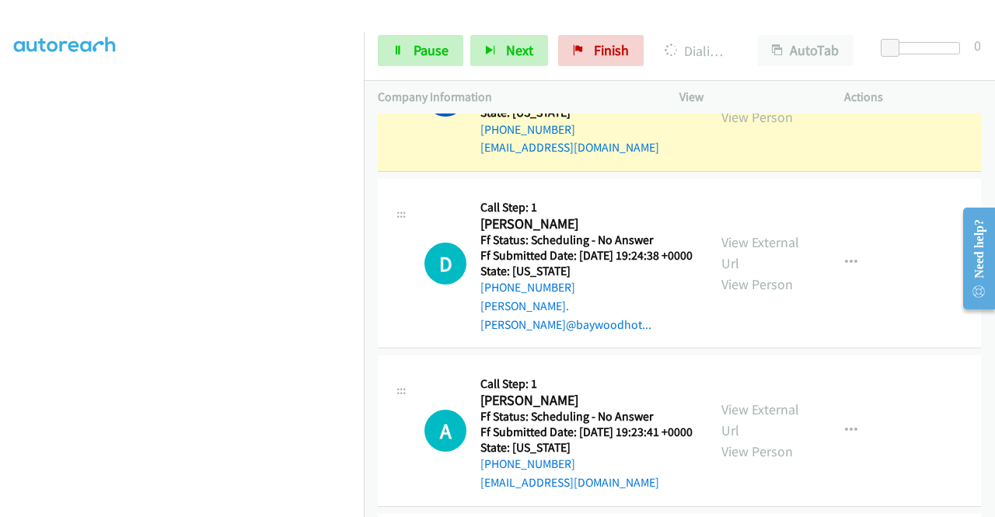
scroll to position [3114, 0]
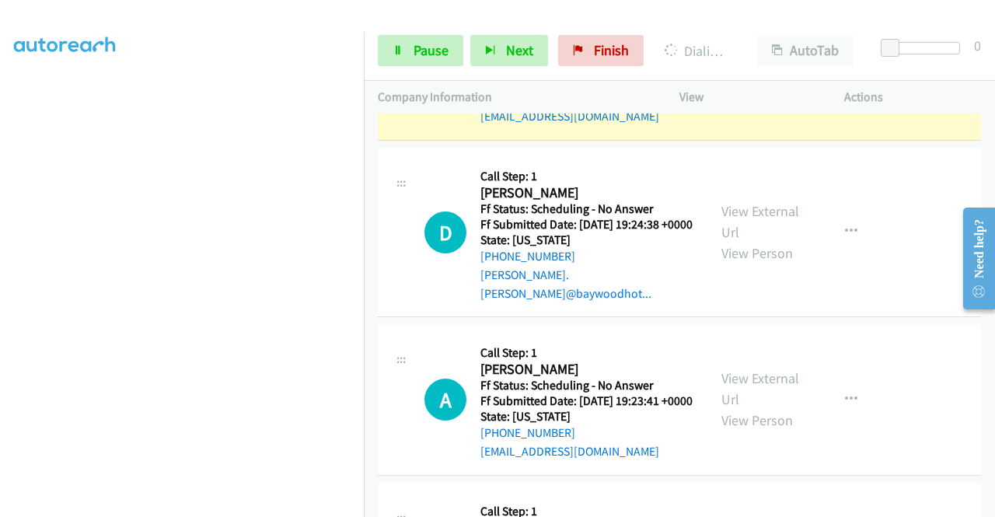
click at [752, 74] on link "View External Url" at bounding box center [760, 54] width 78 height 39
click at [0, 163] on aside "Dialing Mode: Power | Switch to Preview My Lists" at bounding box center [182, 118] width 364 height 860
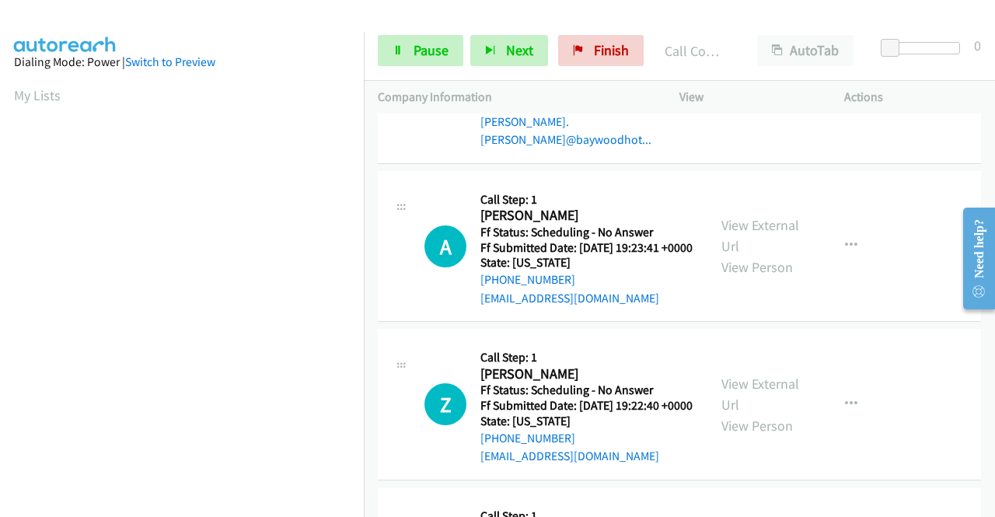
scroll to position [3332, 0]
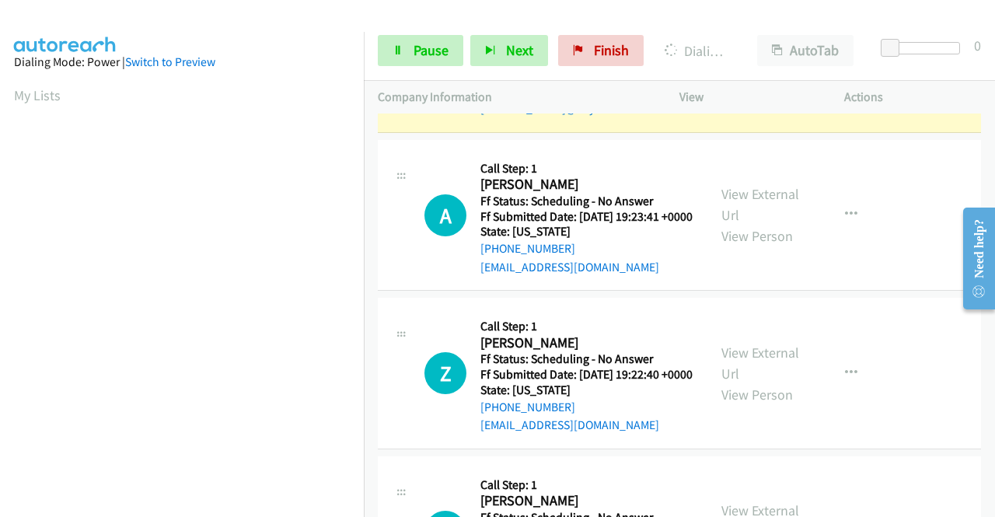
click at [727, 57] on link "View External Url" at bounding box center [760, 37] width 78 height 39
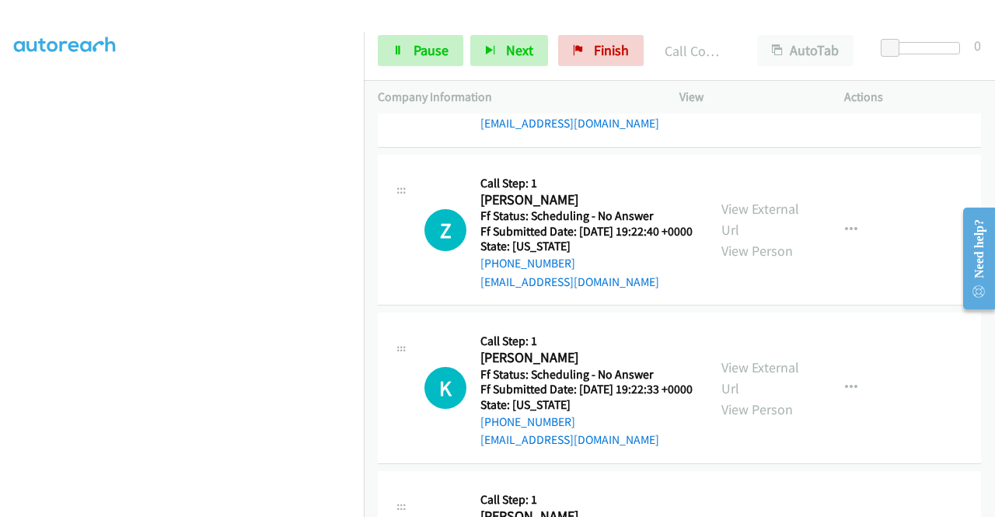
scroll to position [3550, 0]
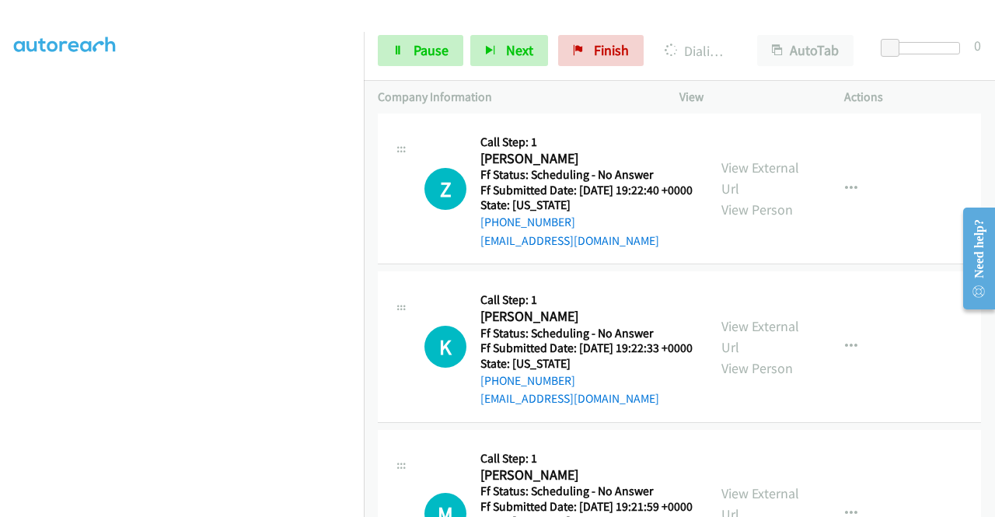
click at [745, 62] on div "View External Url View Person" at bounding box center [761, 30] width 81 height 63
click at [748, 40] on link "View External Url" at bounding box center [760, 20] width 78 height 39
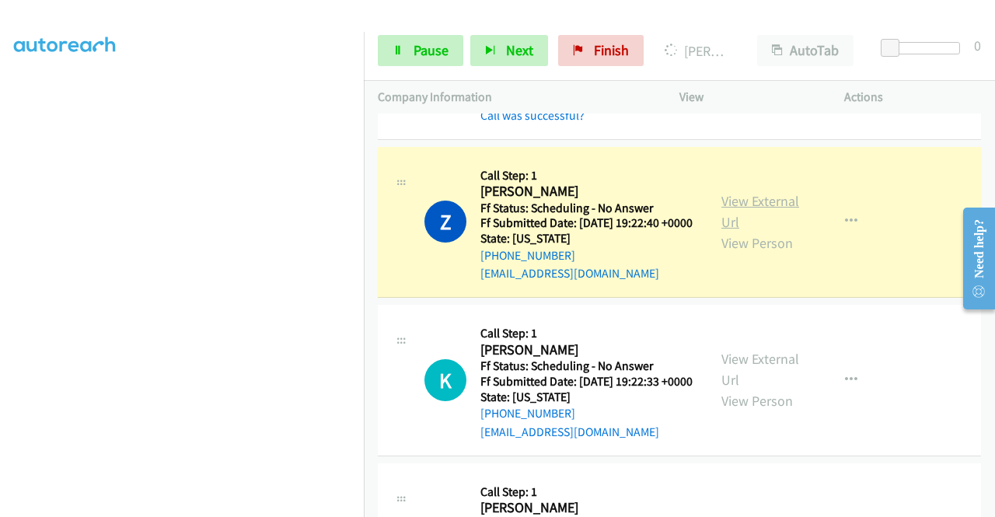
click at [740, 231] on link "View External Url" at bounding box center [760, 211] width 78 height 39
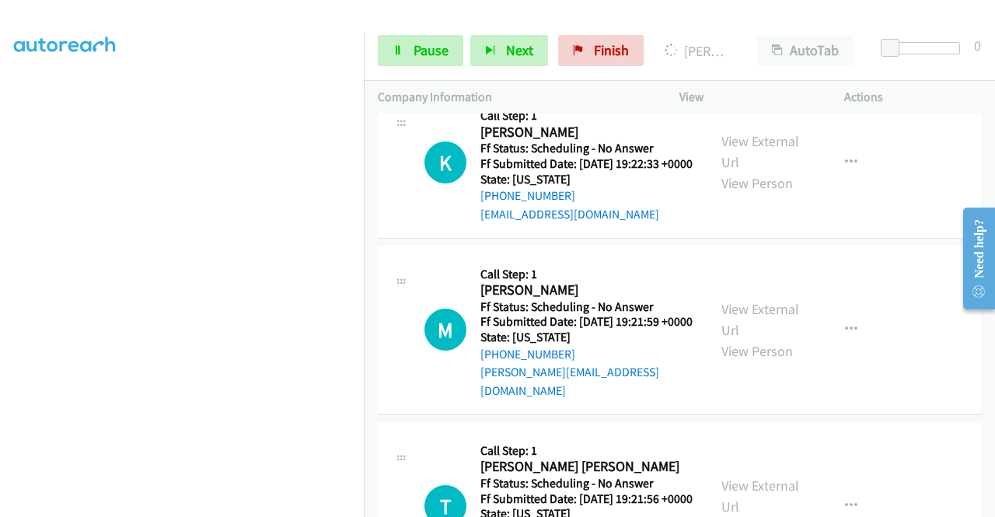
scroll to position [3737, 0]
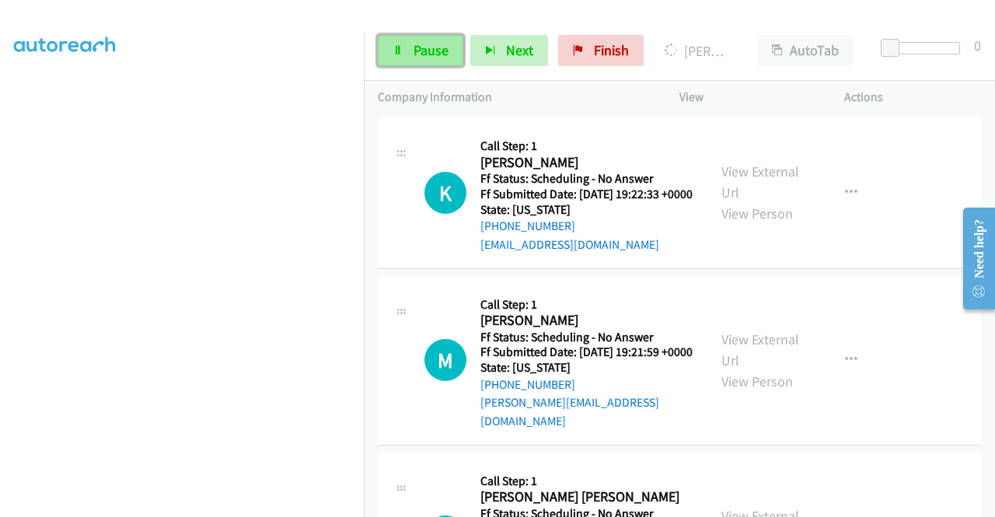
click at [452, 49] on link "Pause" at bounding box center [420, 50] width 85 height 31
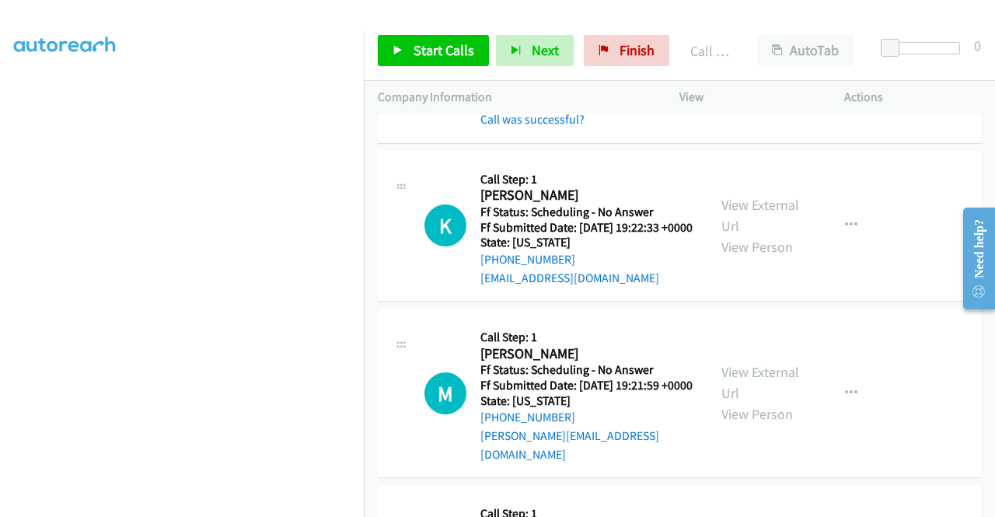
click at [468, 68] on div "Start Calls Pause Next Finish Call Completed AutoTab AutoTab 0" at bounding box center [679, 51] width 631 height 60
click at [474, 62] on link "Start Calls" at bounding box center [433, 50] width 111 height 31
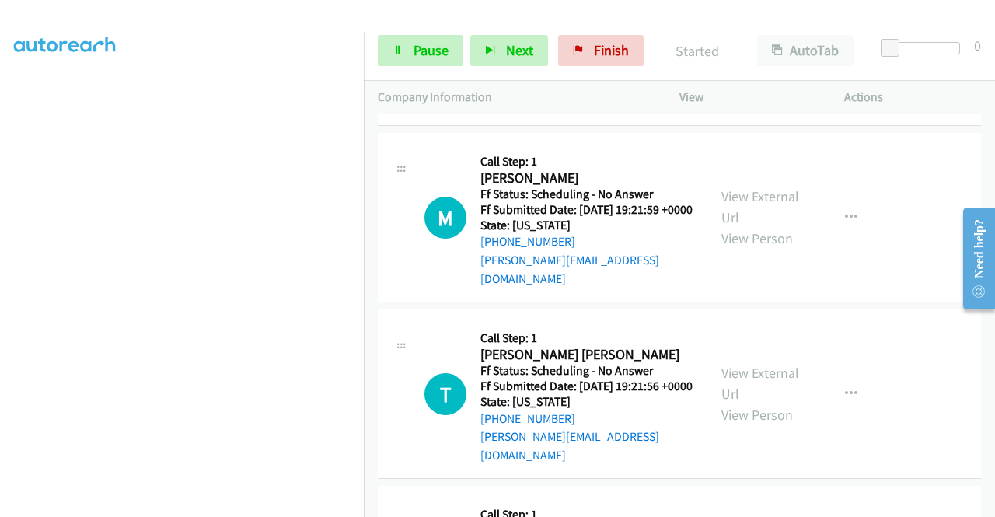
scroll to position [3944, 0]
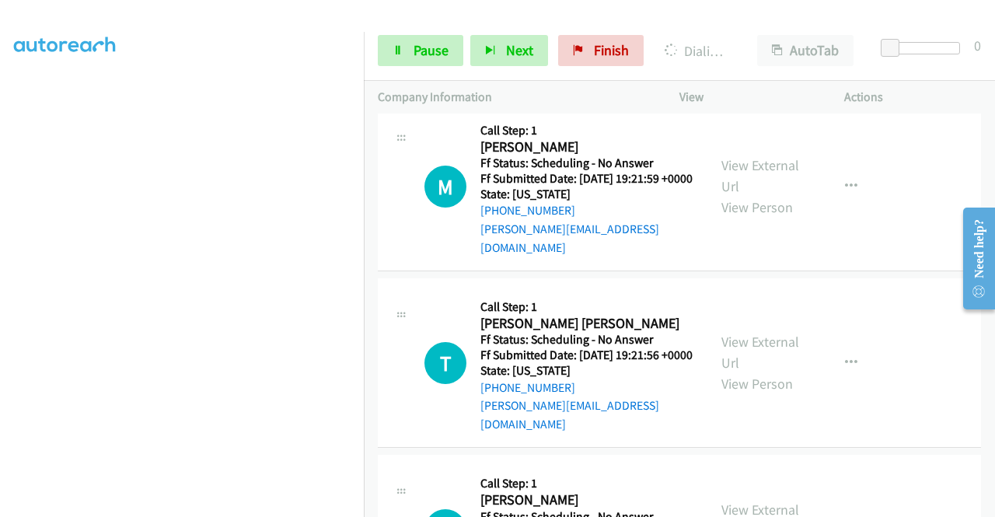
click at [752, 28] on link "View External Url" at bounding box center [760, 8] width 78 height 39
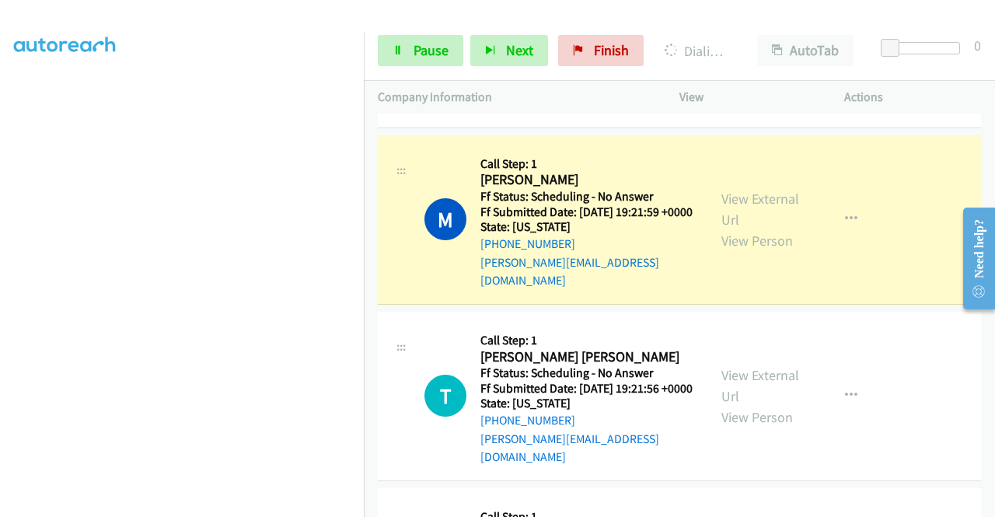
click at [773, 251] on div "View External Url View Person" at bounding box center [761, 219] width 81 height 63
click at [768, 229] on link "View External Url" at bounding box center [760, 209] width 78 height 39
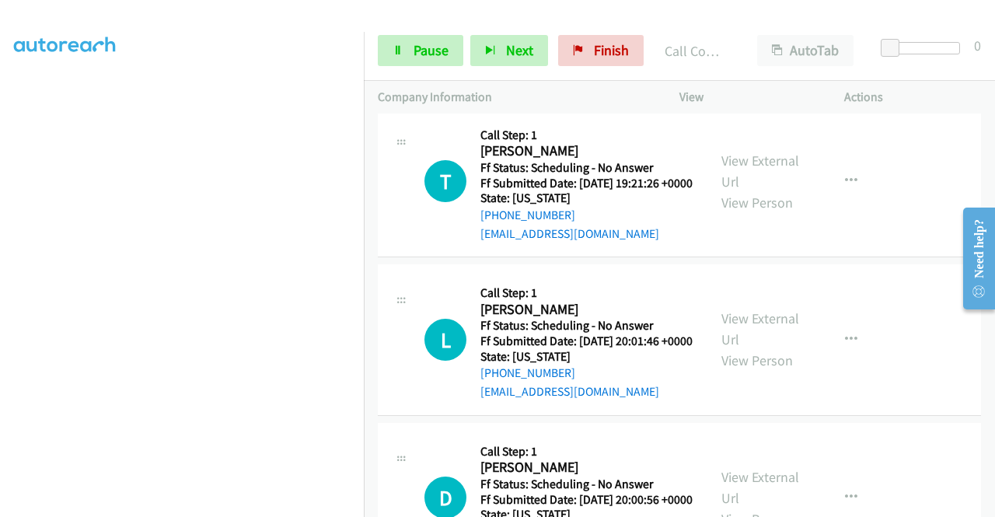
scroll to position [4391, 0]
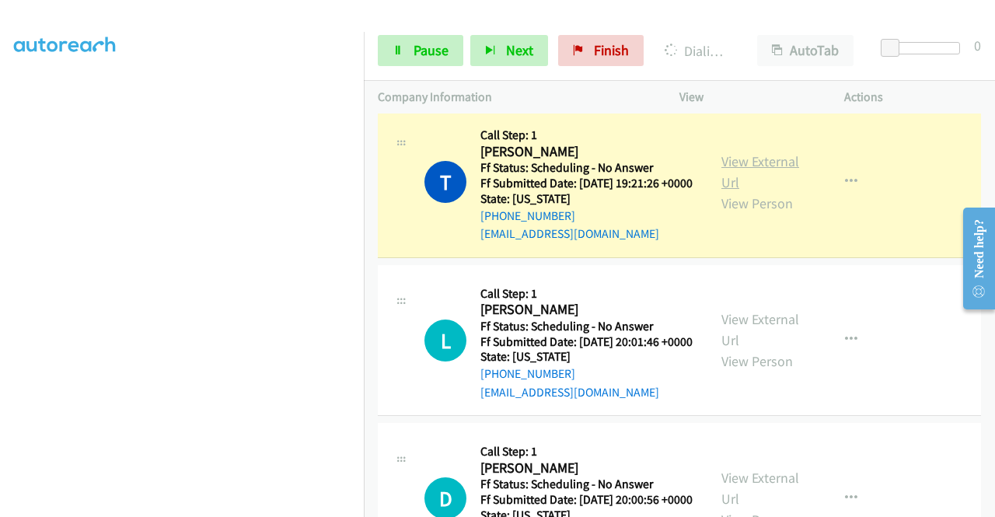
click at [747, 191] on link "View External Url" at bounding box center [760, 171] width 78 height 39
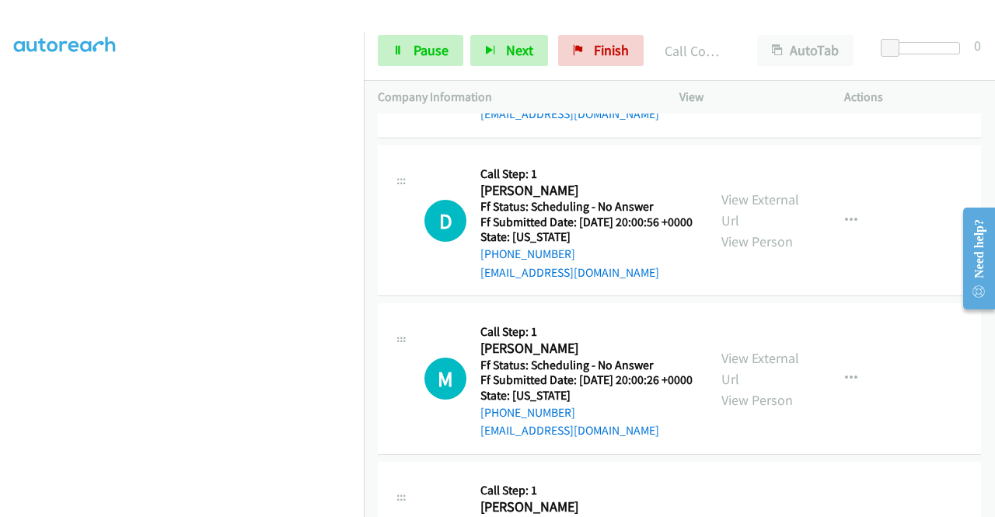
scroll to position [4774, 0]
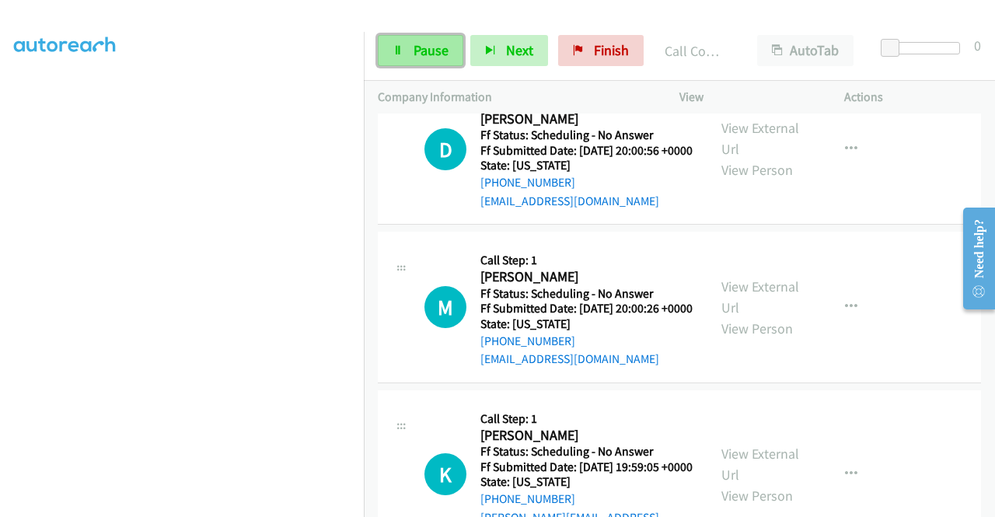
click at [438, 51] on span "Pause" at bounding box center [430, 50] width 35 height 18
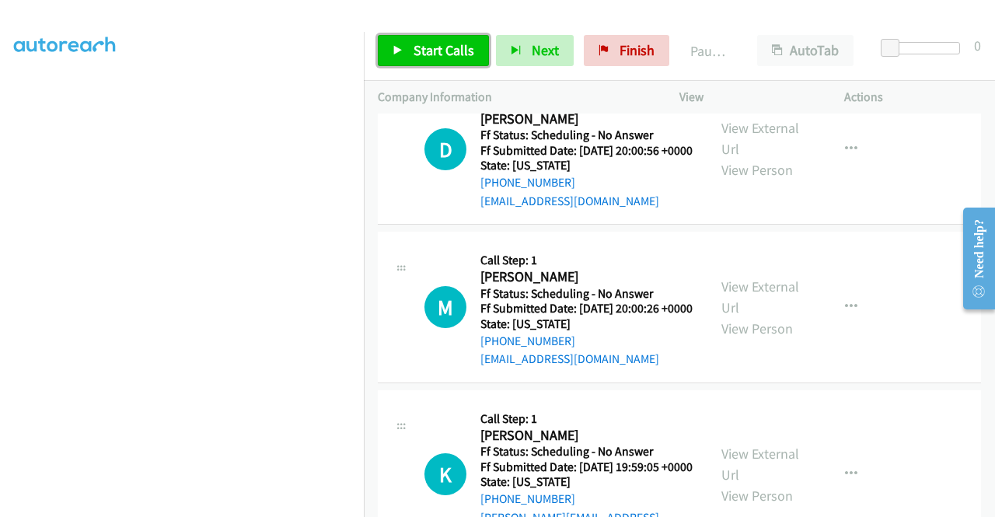
click at [438, 51] on span "Start Calls" at bounding box center [443, 50] width 61 height 18
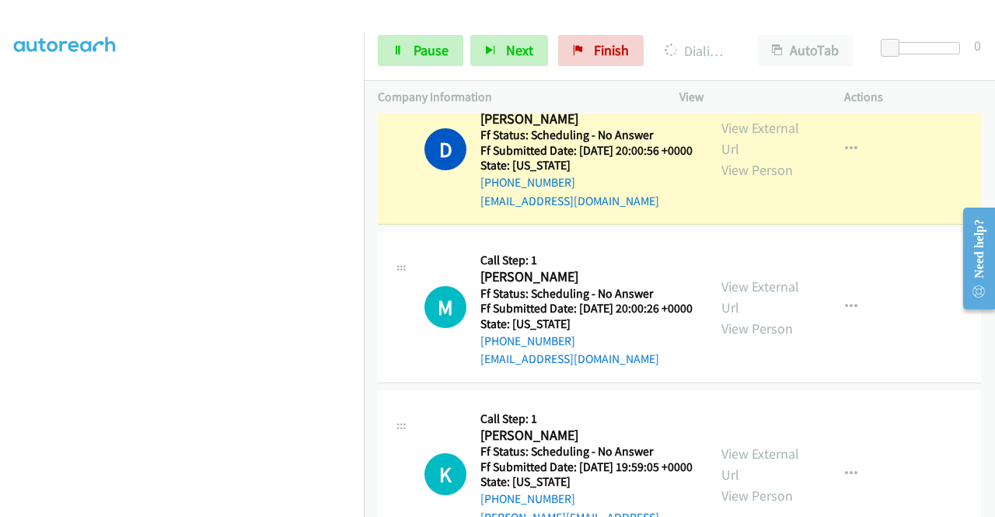
click at [734, 180] on div "View External Url View Person" at bounding box center [761, 148] width 81 height 63
click at [734, 158] on link "View External Url" at bounding box center [760, 138] width 78 height 39
click at [391, 47] on link "Pause" at bounding box center [420, 50] width 85 height 31
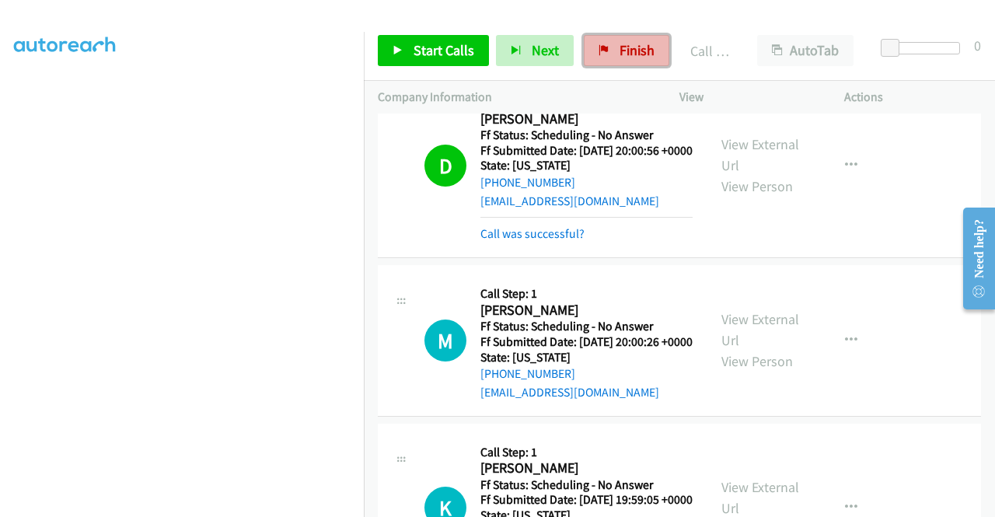
click at [626, 63] on link "Finish" at bounding box center [626, 50] width 85 height 31
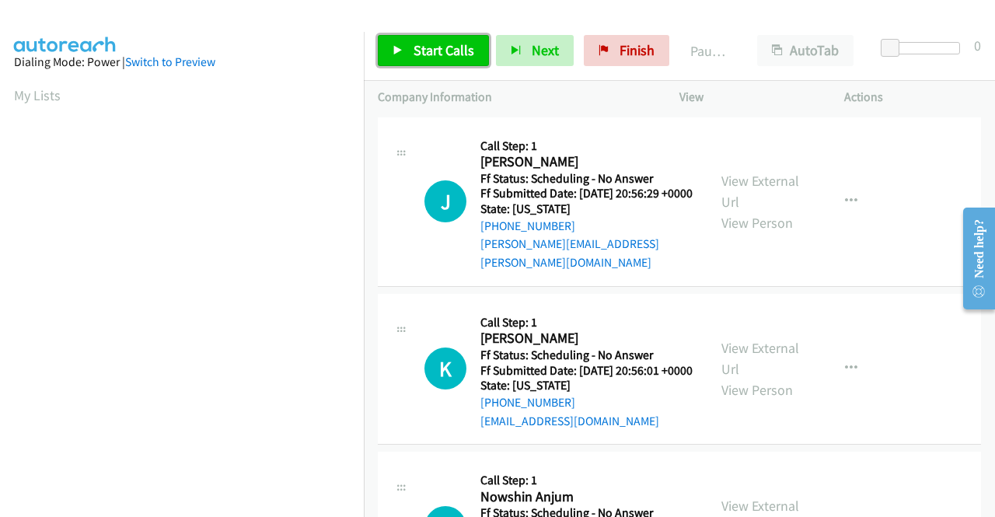
click at [445, 58] on span "Start Calls" at bounding box center [443, 50] width 61 height 18
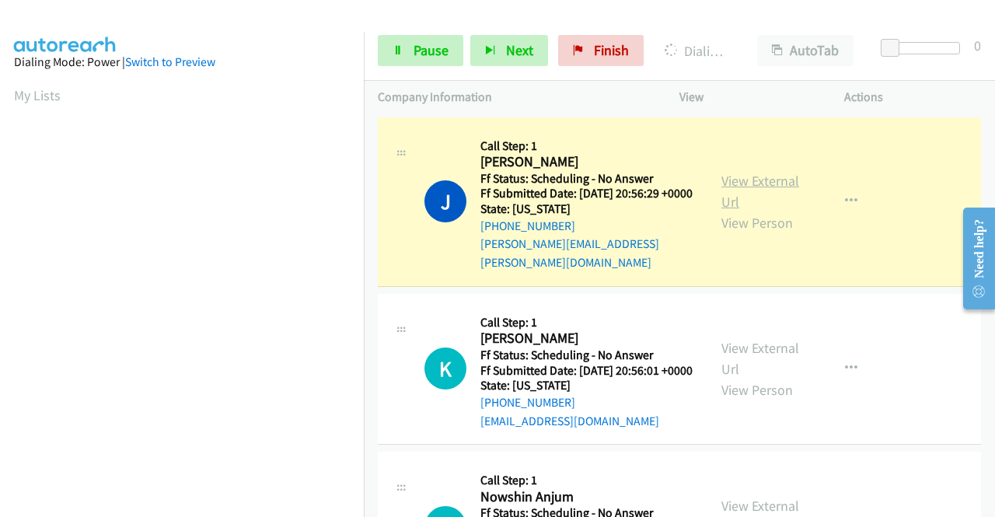
click at [737, 183] on link "View External Url" at bounding box center [760, 191] width 78 height 39
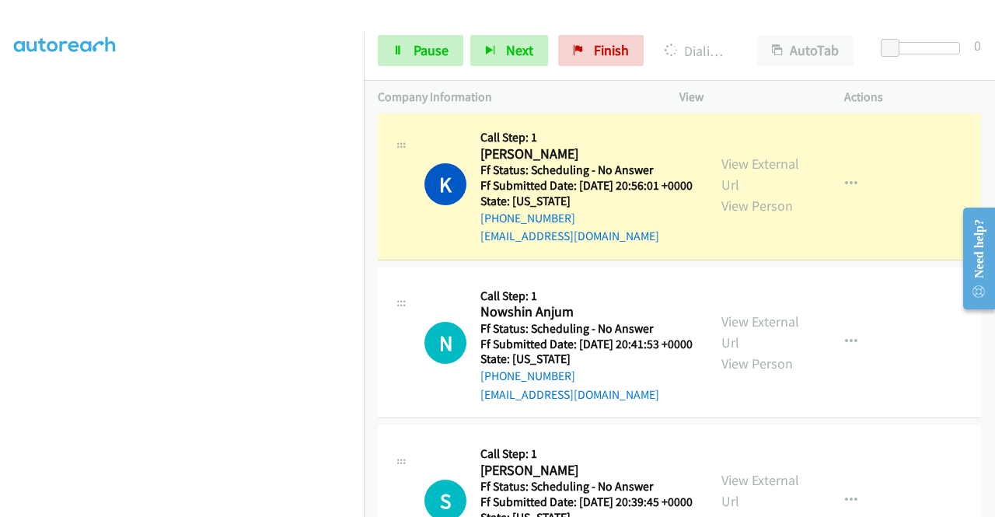
scroll to position [228, 0]
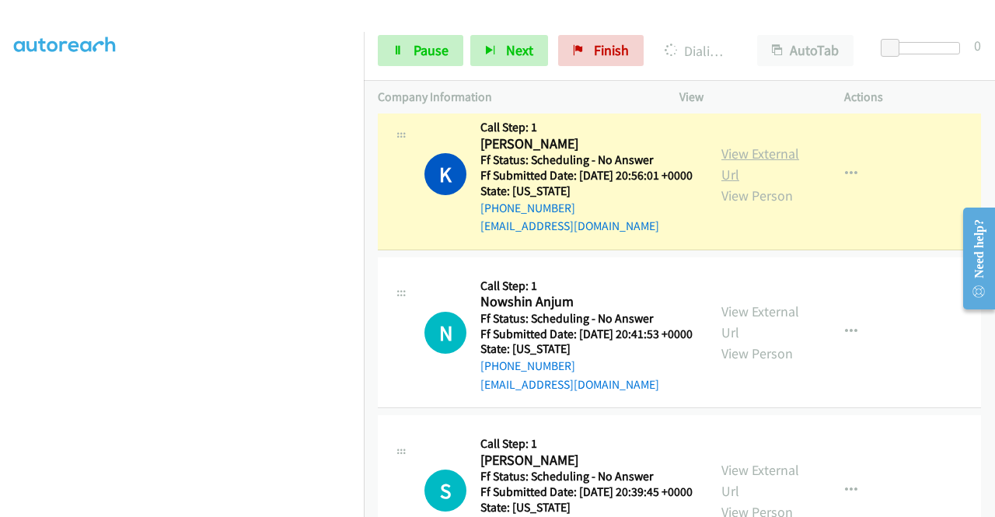
click at [740, 158] on link "View External Url" at bounding box center [760, 164] width 78 height 39
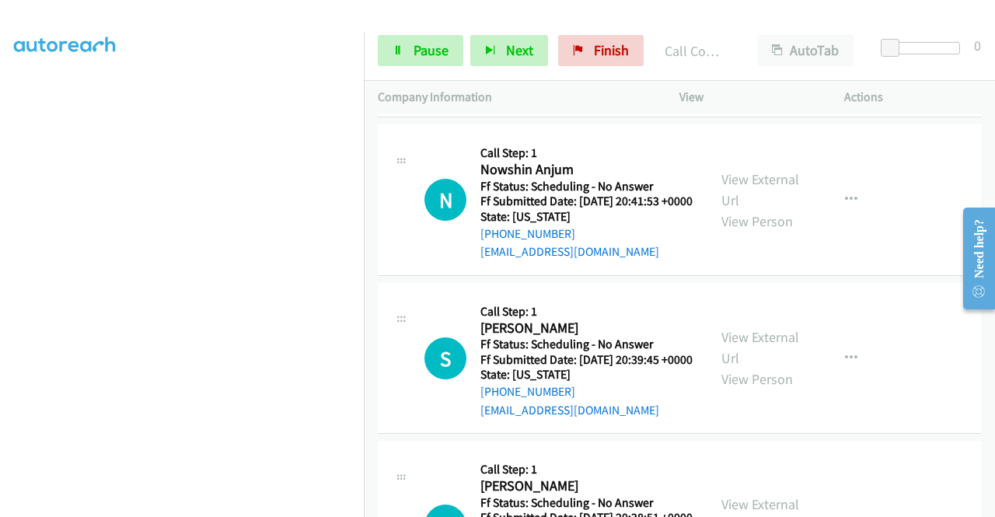
scroll to position [404, 0]
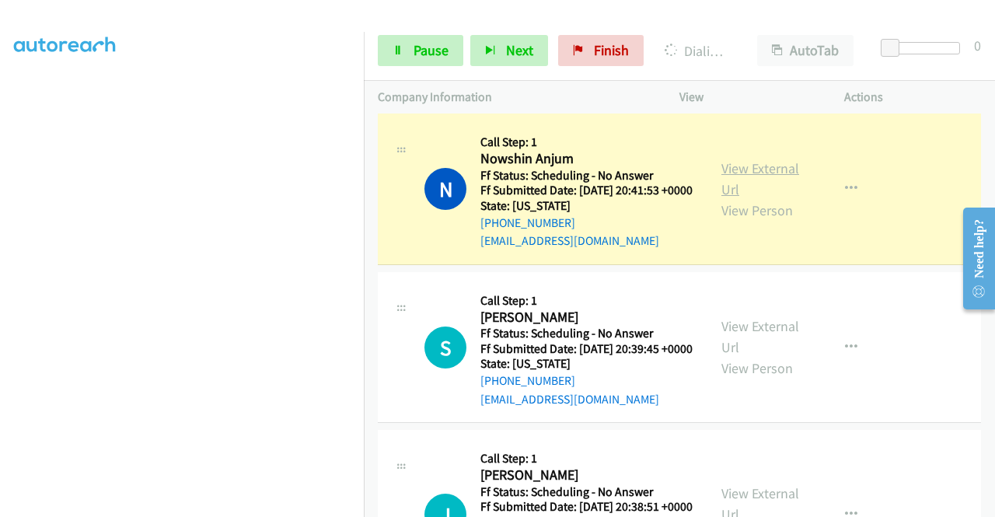
click at [734, 187] on link "View External Url" at bounding box center [760, 178] width 78 height 39
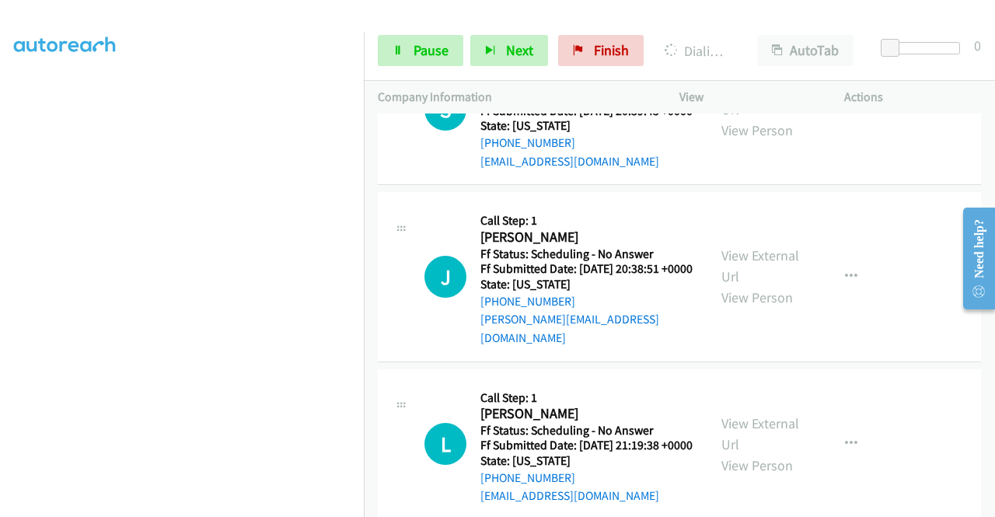
scroll to position [675, 0]
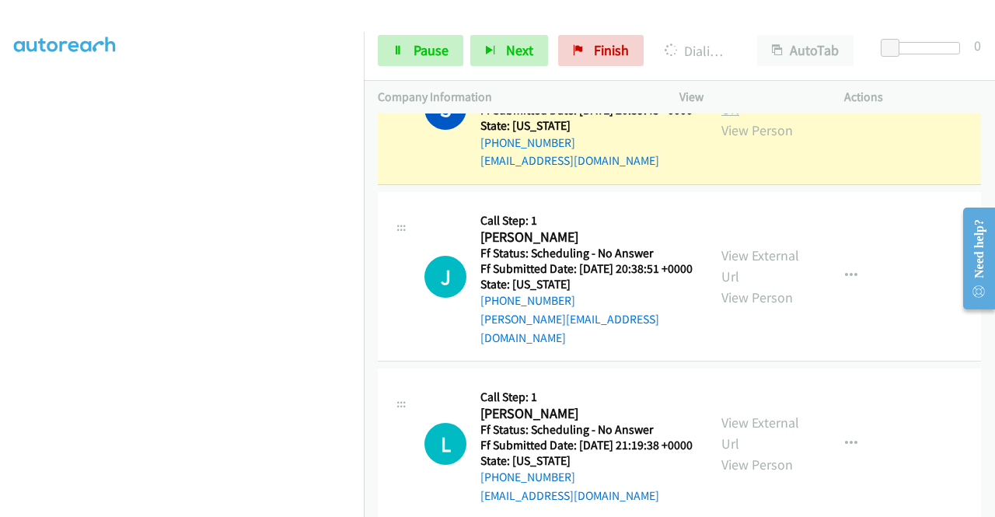
click at [731, 115] on link "View External Url" at bounding box center [760, 98] width 78 height 39
click at [413, 61] on link "Pause" at bounding box center [420, 50] width 85 height 31
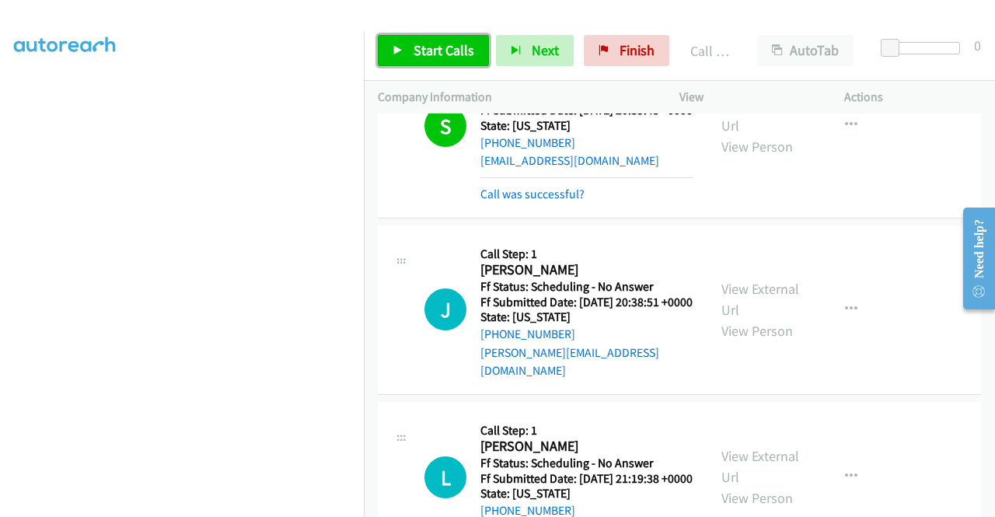
click at [432, 61] on link "Start Calls" at bounding box center [433, 50] width 111 height 31
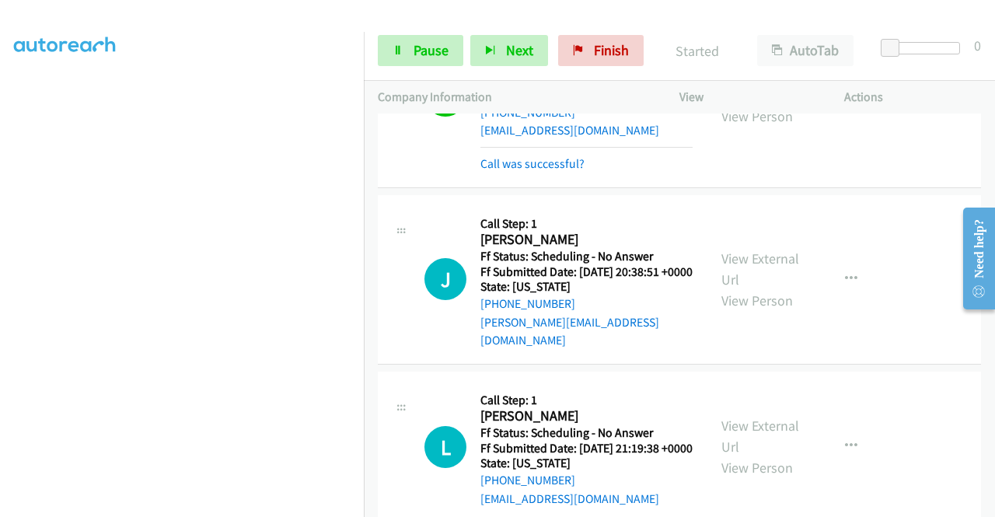
scroll to position [800, 0]
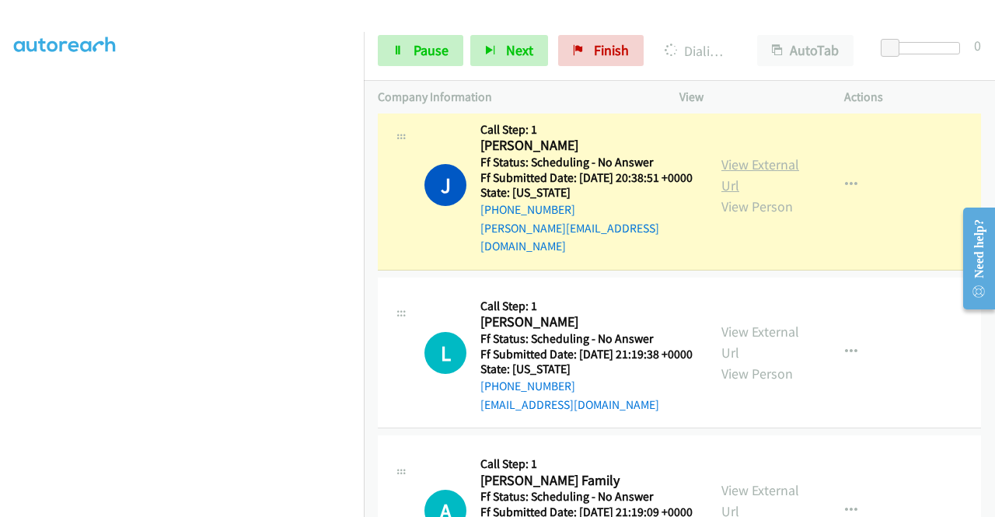
click at [741, 194] on link "View External Url" at bounding box center [760, 174] width 78 height 39
click at [403, 49] on icon at bounding box center [397, 51] width 11 height 11
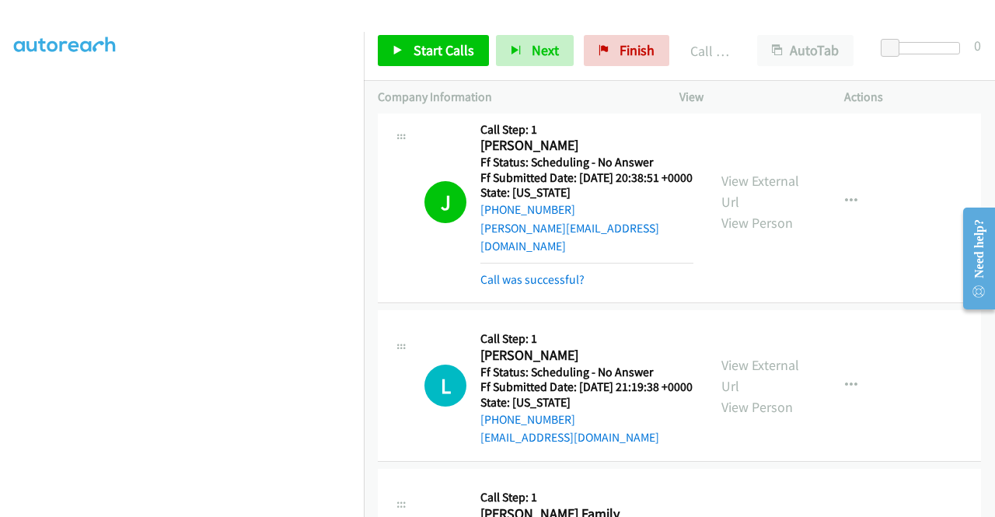
click at [614, 69] on div "Start Calls Pause Next Finish Call Completed AutoTab AutoTab 0" at bounding box center [679, 51] width 631 height 60
click at [606, 57] on link "Finish" at bounding box center [626, 50] width 85 height 31
